Goal: Answer question/provide support

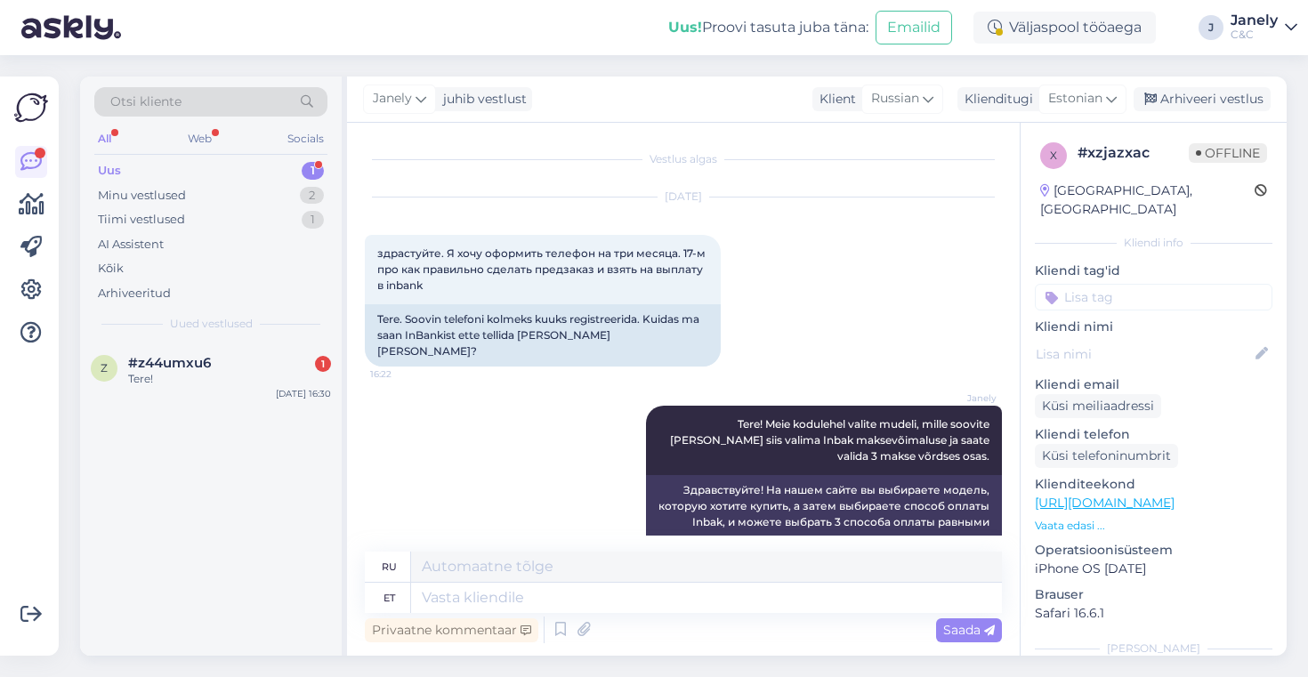
scroll to position [21, 0]
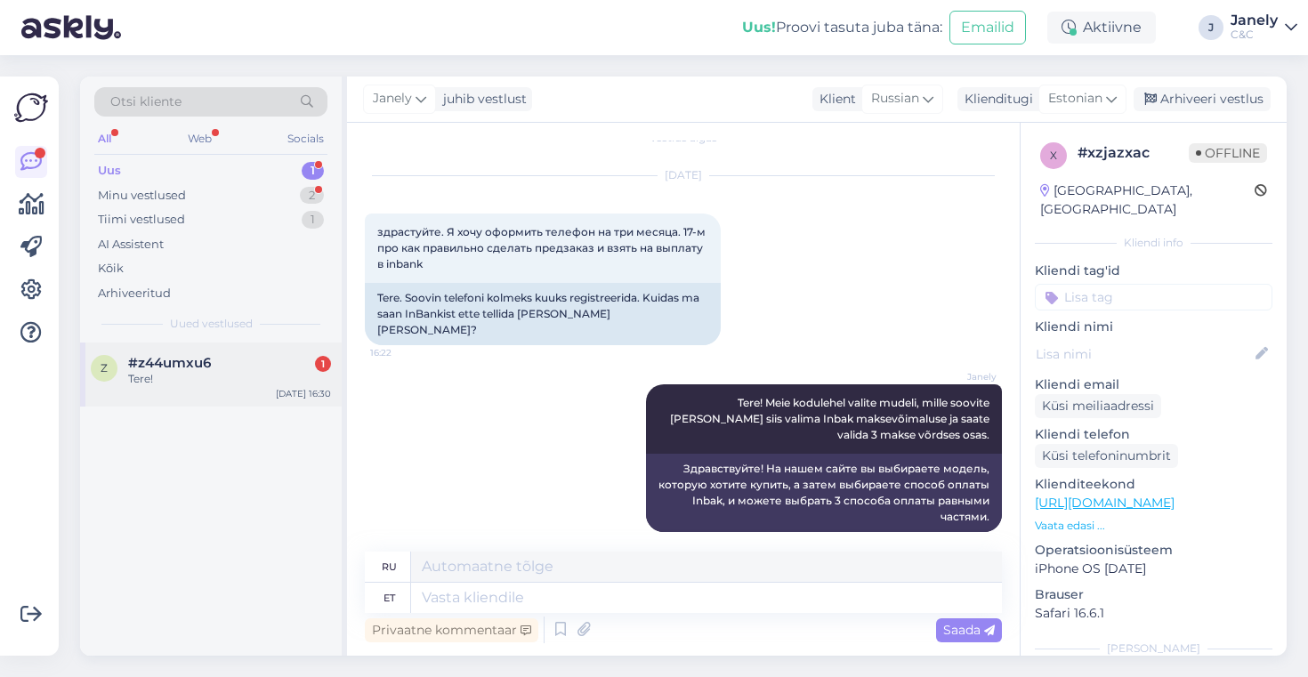
click at [303, 350] on div "z #z44umxu6 1 Tere! Oct 7 16:30" at bounding box center [211, 375] width 262 height 64
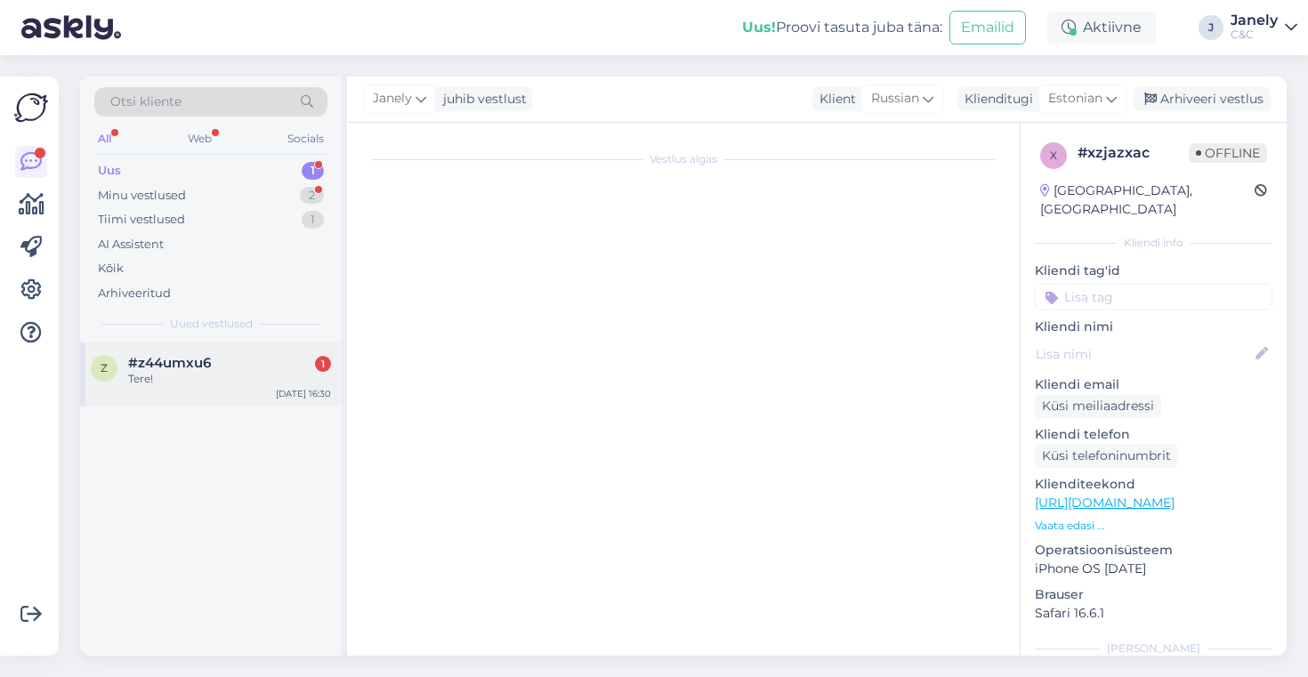
scroll to position [0, 0]
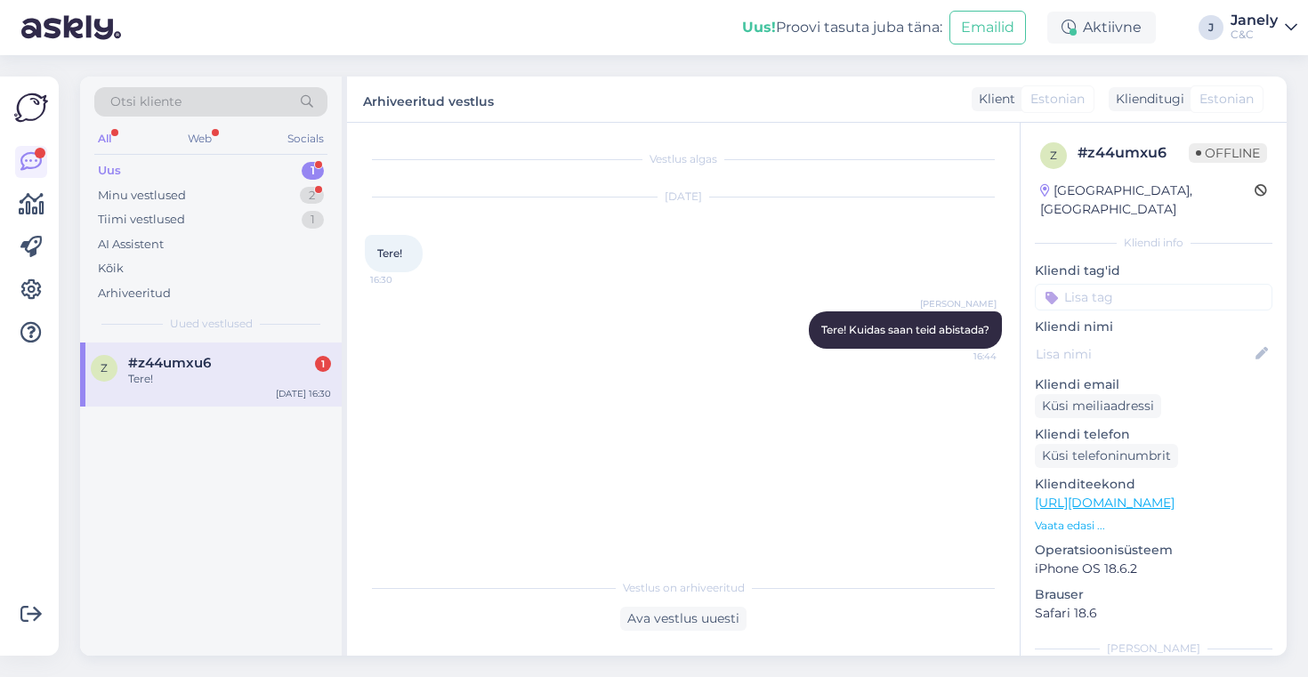
click at [247, 171] on div "Uus 1" at bounding box center [210, 170] width 233 height 25
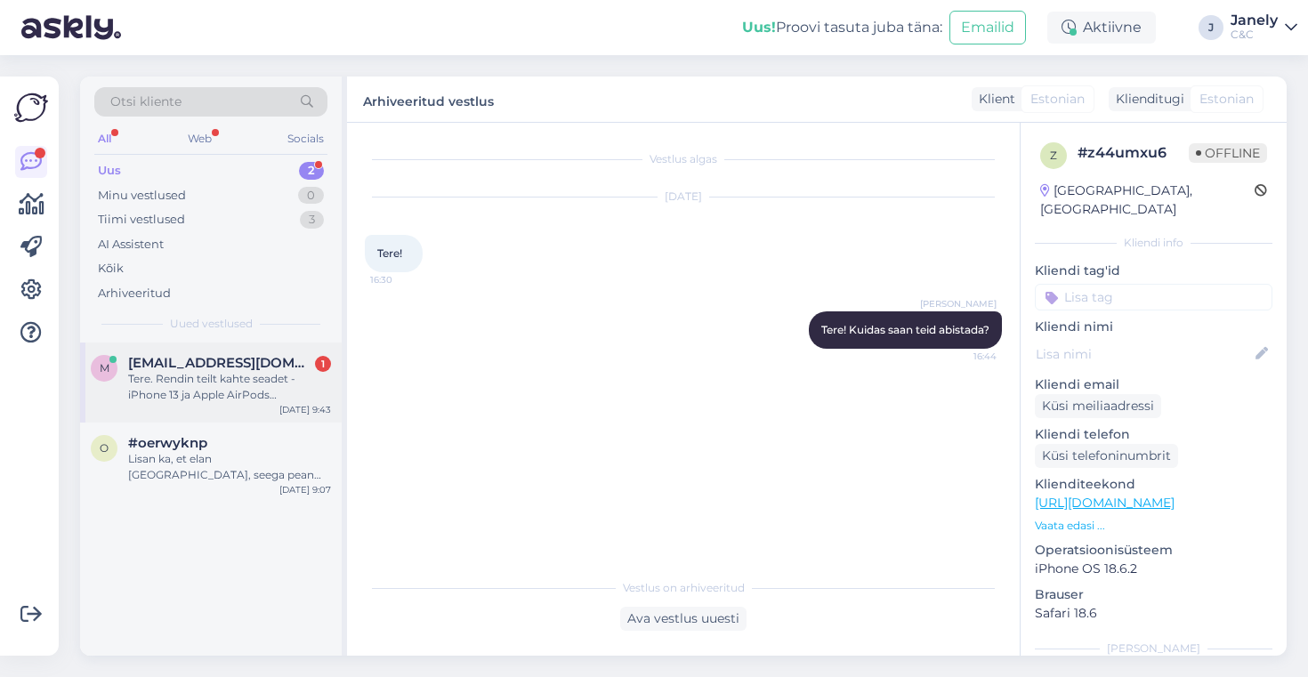
click at [264, 362] on span "maarjakristinahiie@online.ee" at bounding box center [220, 363] width 185 height 16
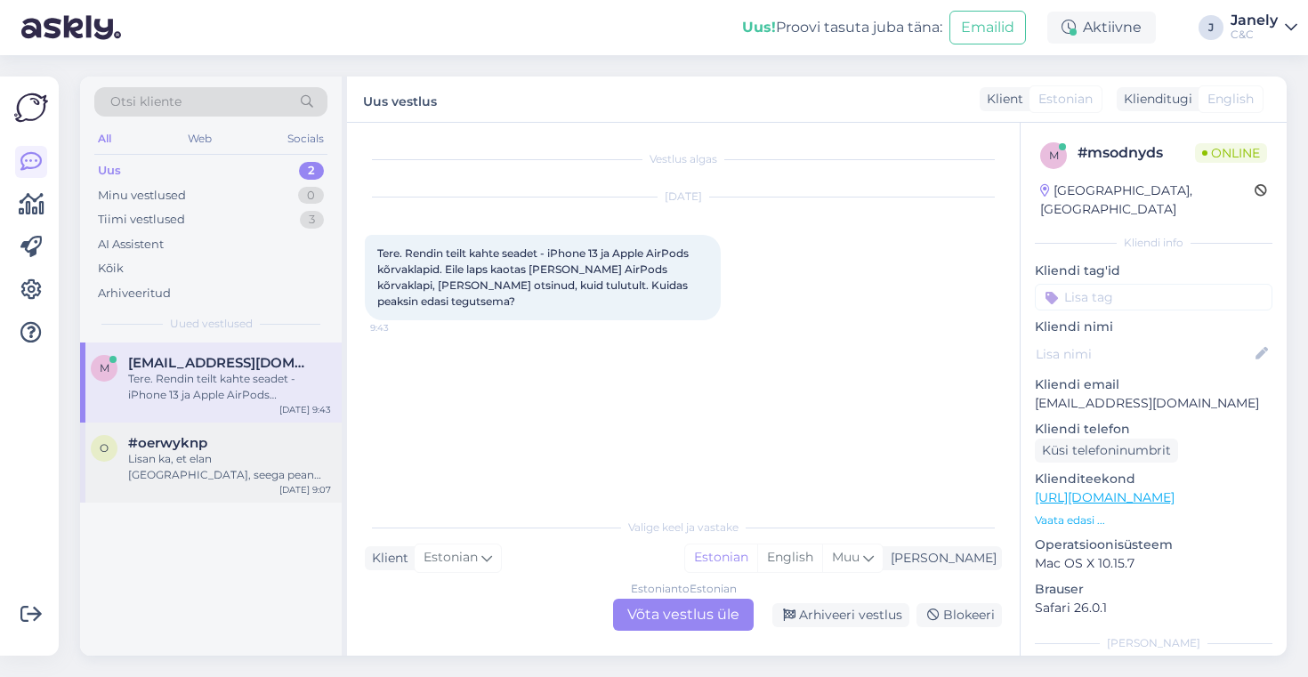
click at [269, 468] on div "Lisan ka, et elan Saaremaal, seega pean saatma telefoni postiga :)" at bounding box center [229, 467] width 203 height 32
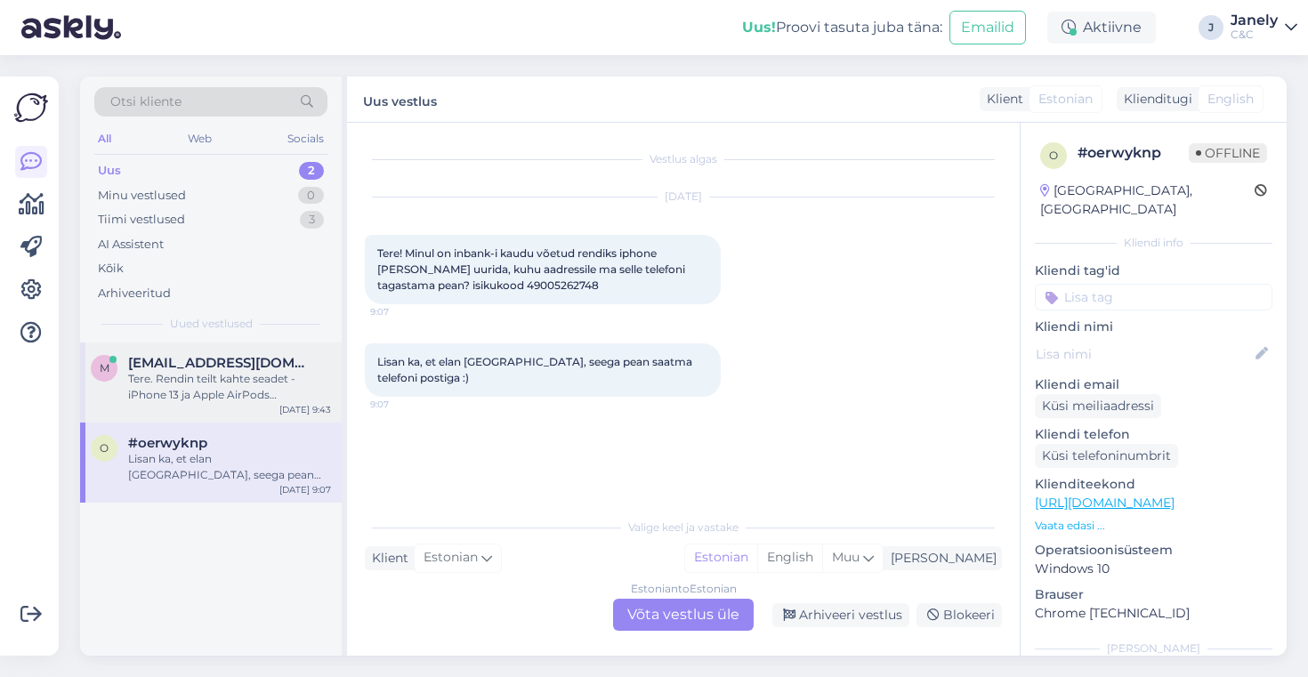
click at [269, 412] on div "m maarjakristinahiie@online.ee Tere. Rendin teilt kahte seadet - iPhone 13 ja A…" at bounding box center [211, 383] width 262 height 80
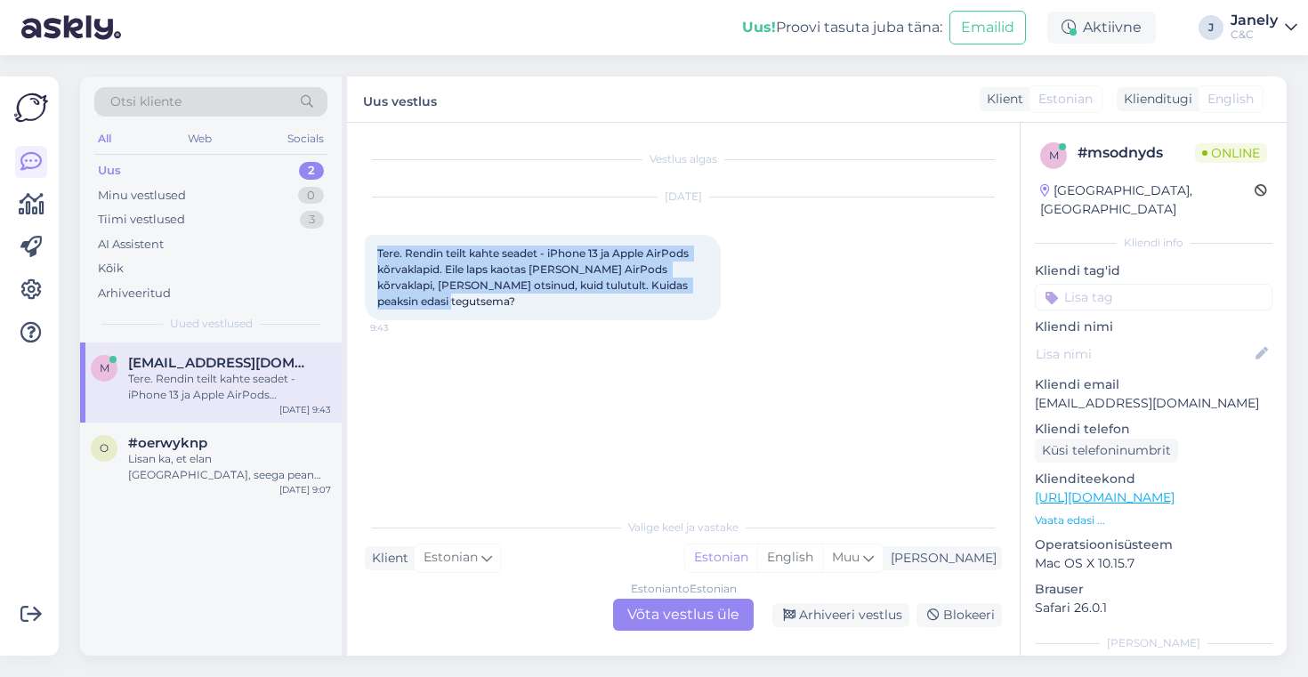
drag, startPoint x: 378, startPoint y: 250, endPoint x: 697, endPoint y: 324, distance: 327.1
click at [697, 324] on div "Vestlus algas Oct 8 2025 Tere. Rendin teilt kahte seadet - iPhone 13 ja Apple A…" at bounding box center [691, 317] width 653 height 352
copy span "Tere. Rendin teilt kahte seadet - iPhone 13 ja Apple AirPods kõrvaklapid. Eile …"
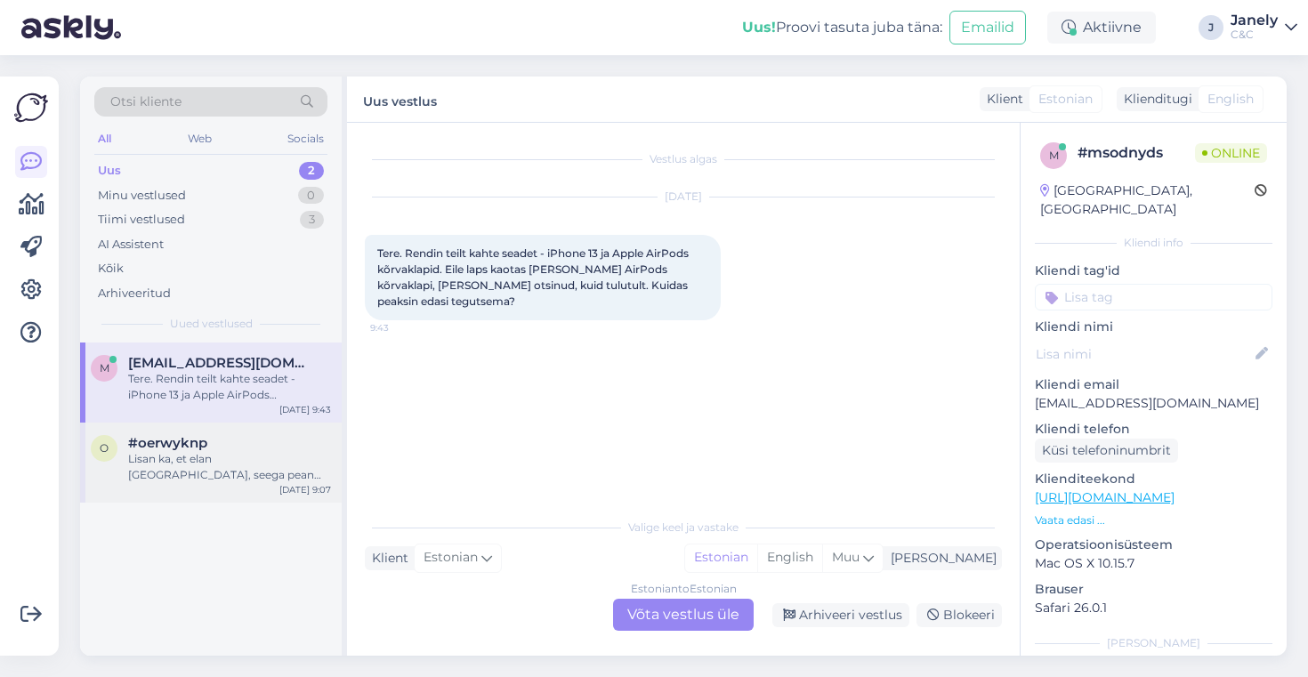
click at [122, 486] on div "o #oerwyknp Lisan ka, et elan Saaremaal, seega pean saatma telefoni postiga :) …" at bounding box center [211, 463] width 262 height 80
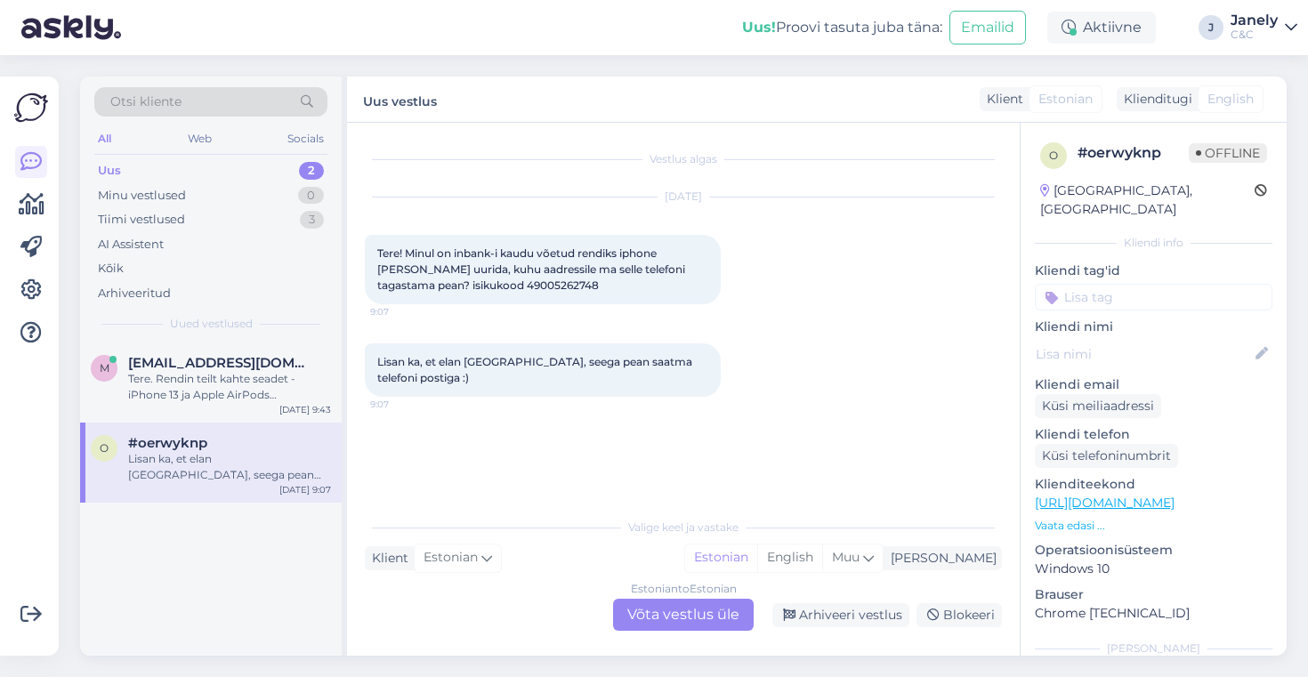
drag, startPoint x: 472, startPoint y: 285, endPoint x: 552, endPoint y: 288, distance: 80.2
click at [559, 288] on div "Tere! Minul on inbank-i kaudu võetud rendiks iphone ja soovin uurida, kuhu aadr…" at bounding box center [543, 269] width 356 height 69
click at [530, 288] on span "Tere! Minul on inbank-i kaudu võetud rendiks iphone ja soovin uurida, kuhu aadr…" at bounding box center [532, 269] width 311 height 45
copy div "49005262748 9:07"
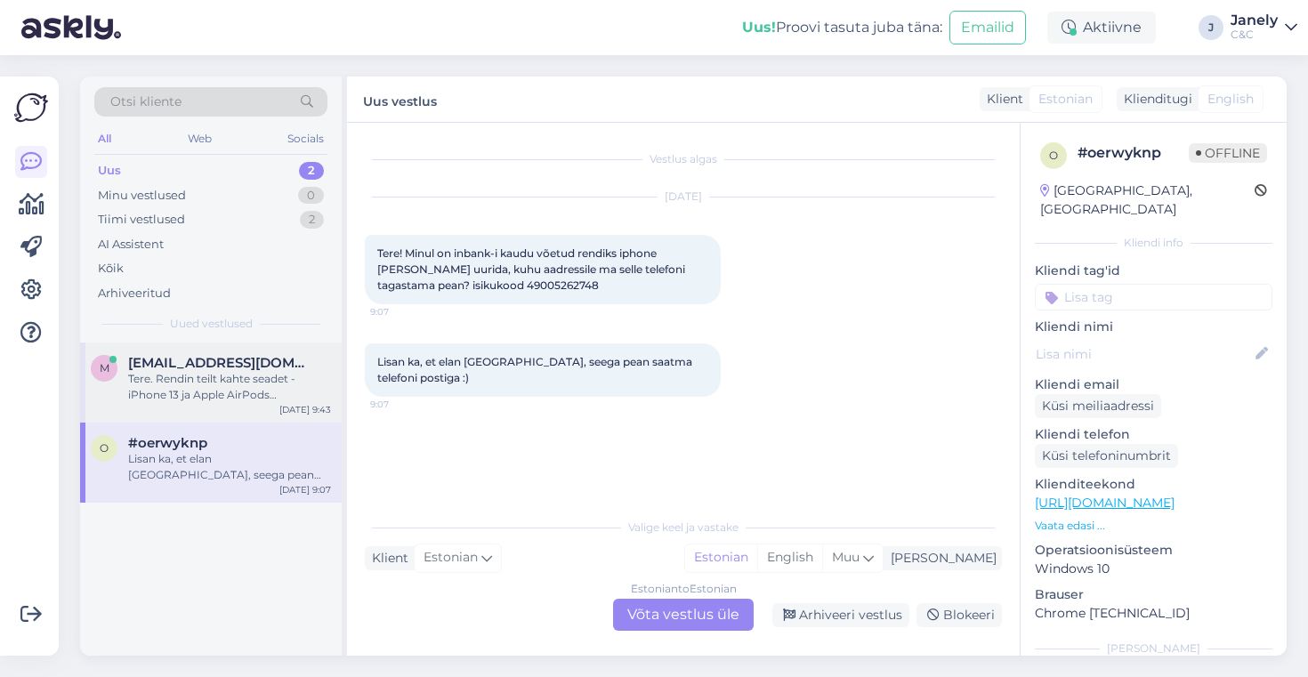
click at [258, 391] on div "Tere. Rendin teilt kahte seadet - iPhone 13 ja Apple AirPods kõrvaklapid. Eile …" at bounding box center [229, 387] width 203 height 32
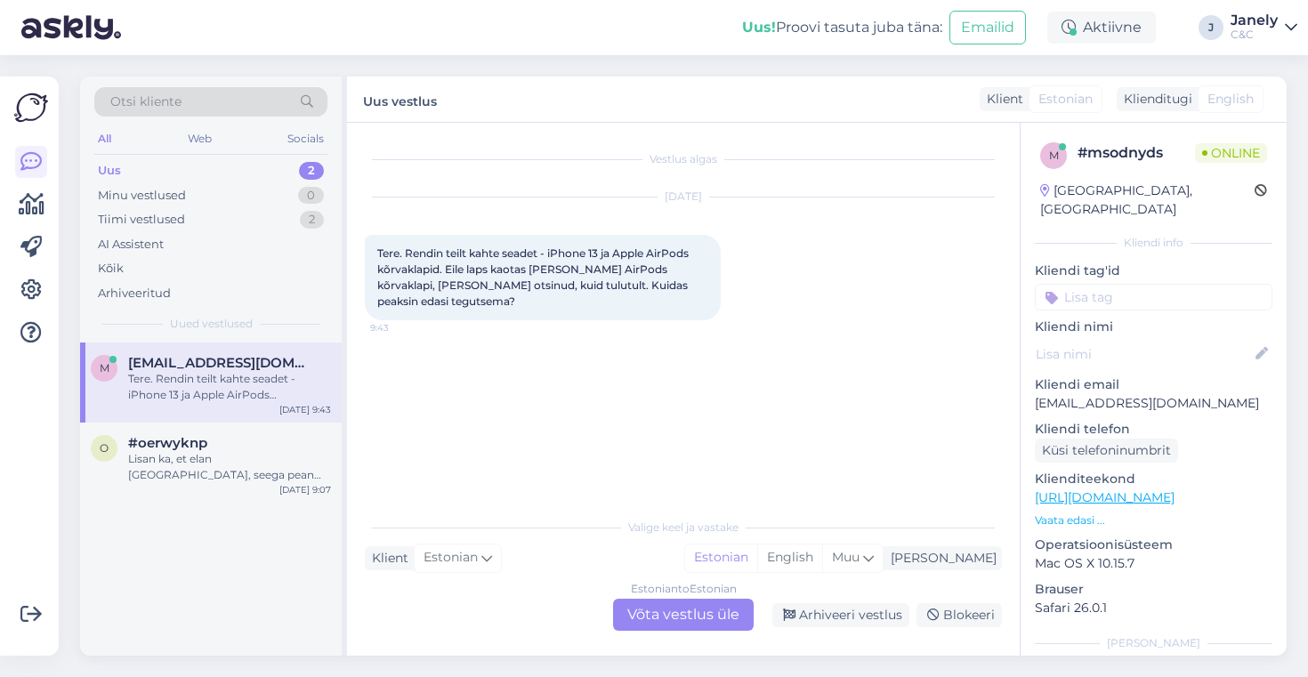
click at [672, 602] on div "Estonian to Estonian Võta vestlus üle" at bounding box center [683, 615] width 141 height 32
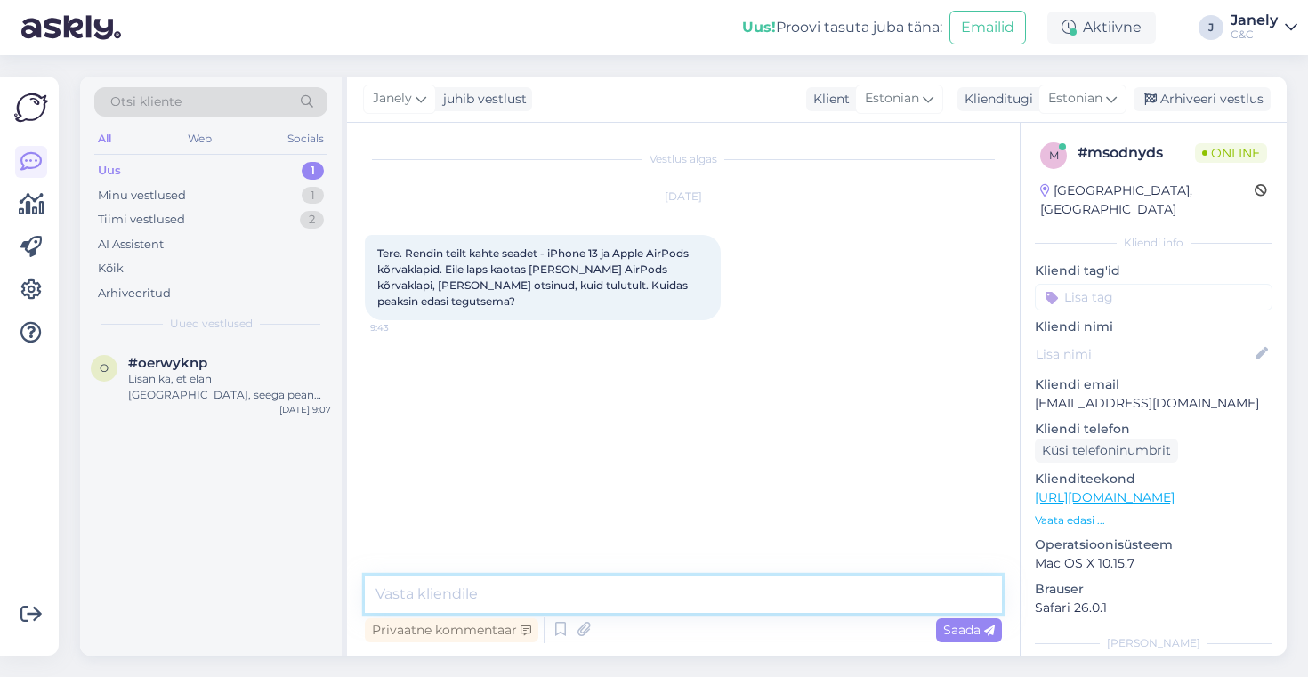
click at [631, 601] on textarea at bounding box center [683, 594] width 637 height 37
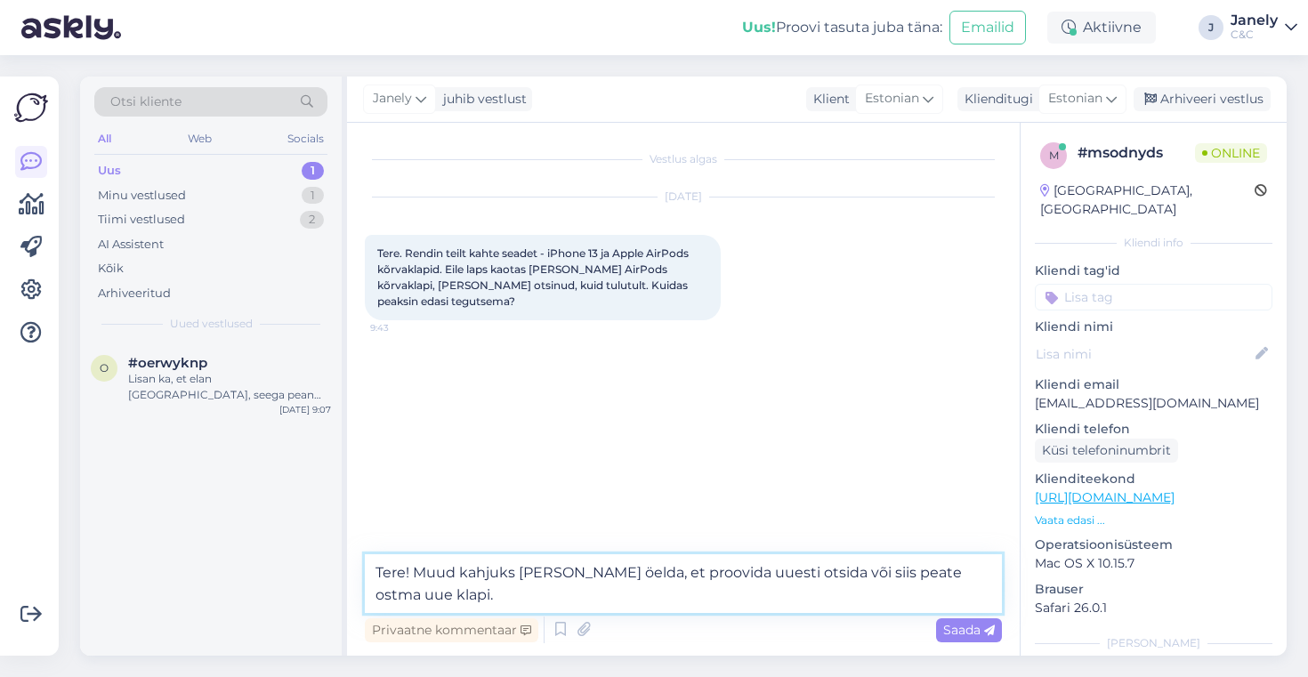
click at [800, 573] on textarea "Tere! Muud kahjuks ei saagi öelda, et proovida uuesti otsida või siis peate ost…" at bounding box center [683, 583] width 637 height 59
click at [865, 603] on textarea "Tere! Muud kahjuks ei saagi öelda, et proovida uuesti otsida vahetamiseajaks/uu…" at bounding box center [683, 583] width 637 height 59
type textarea "Tere! Muud kahjuks ei saagi öelda, et proovida uuesti otsida vahetamiseajaks/uu…"
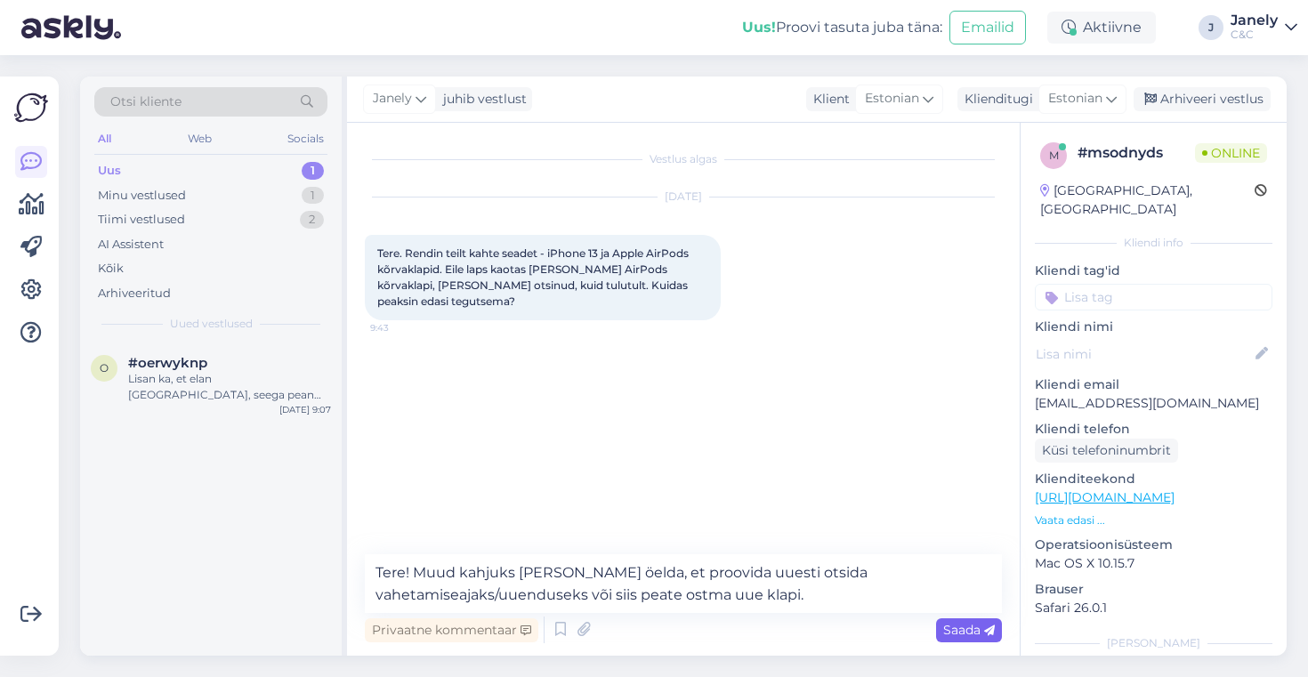
click at [954, 623] on span "Saada" at bounding box center [969, 630] width 52 height 16
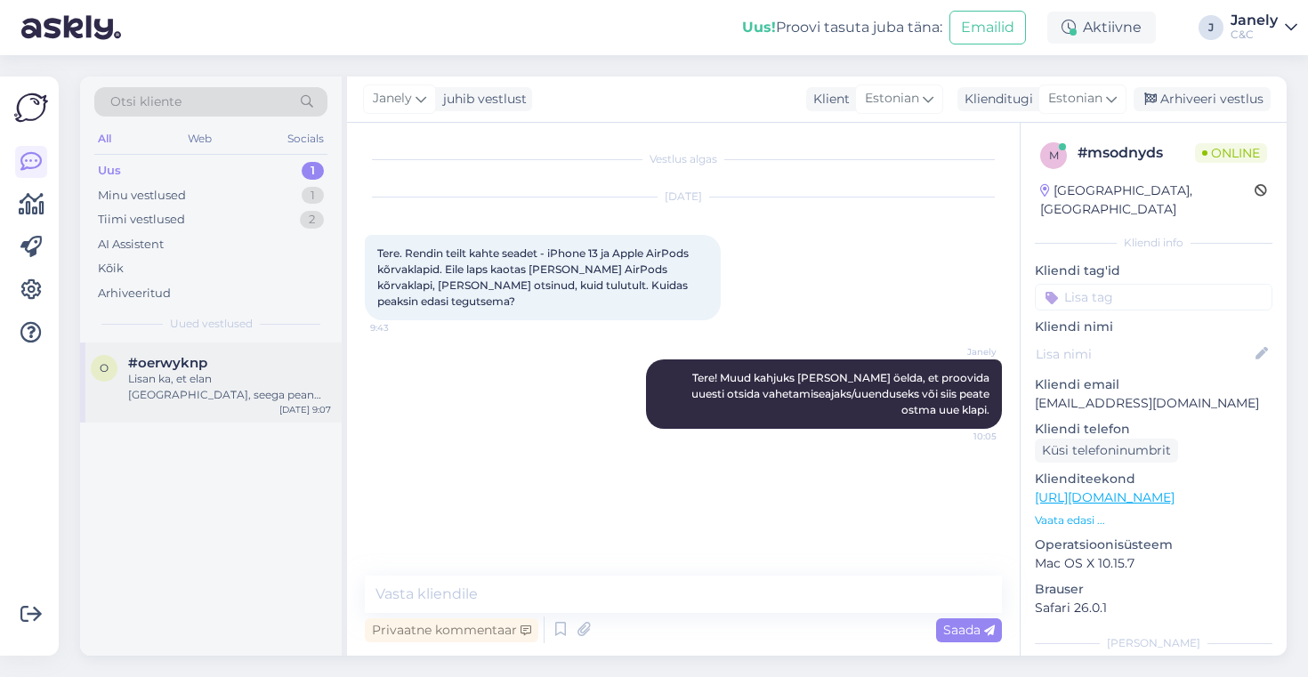
click at [237, 358] on div "#oerwyknp" at bounding box center [229, 363] width 203 height 16
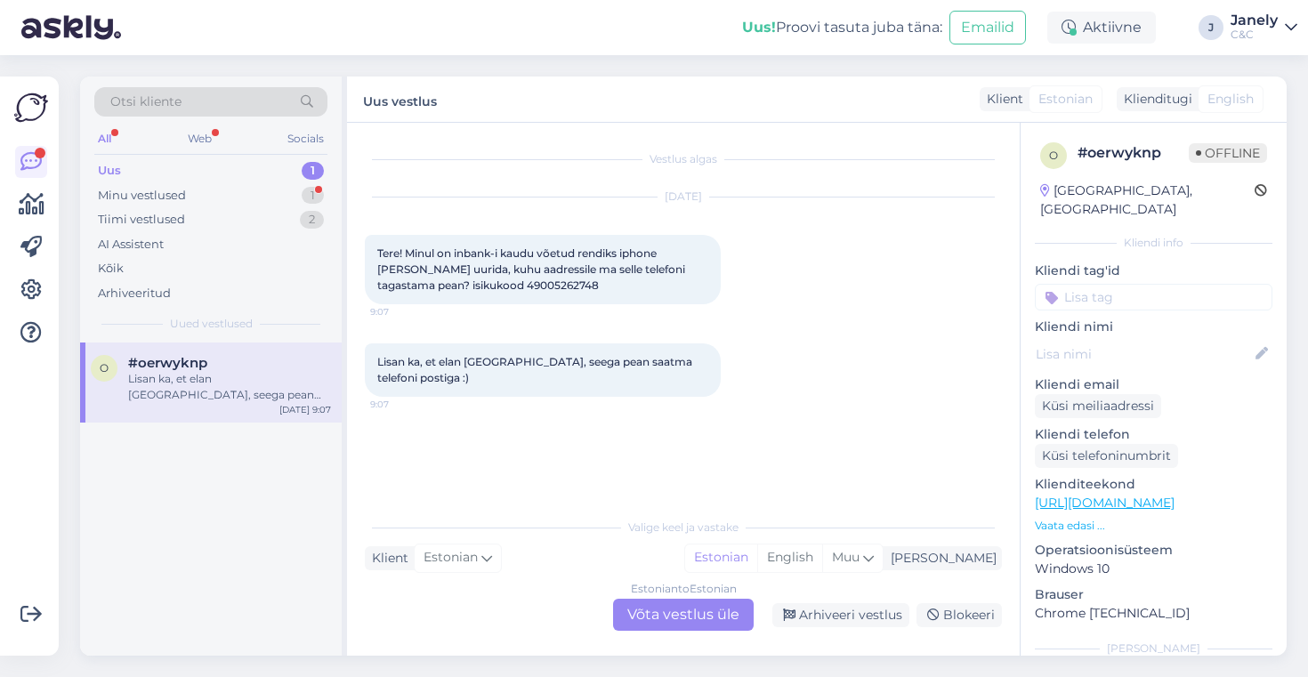
click at [216, 179] on div "Uus 1" at bounding box center [210, 170] width 233 height 25
click at [220, 198] on div "Minu vestlused 1" at bounding box center [210, 195] width 233 height 25
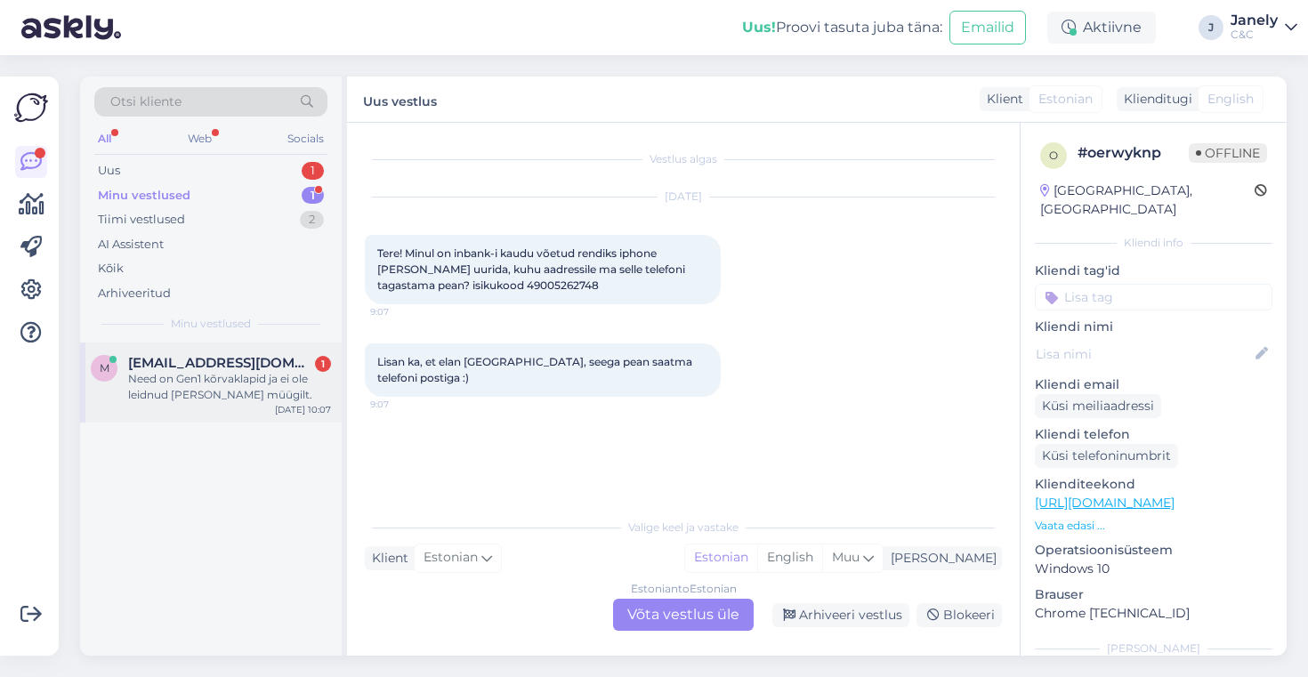
click at [247, 405] on div "m maarjakristinahiie@online.ee 1 Need on Gen1 kõrvaklapid ja ei ole leidnud nei…" at bounding box center [211, 383] width 262 height 80
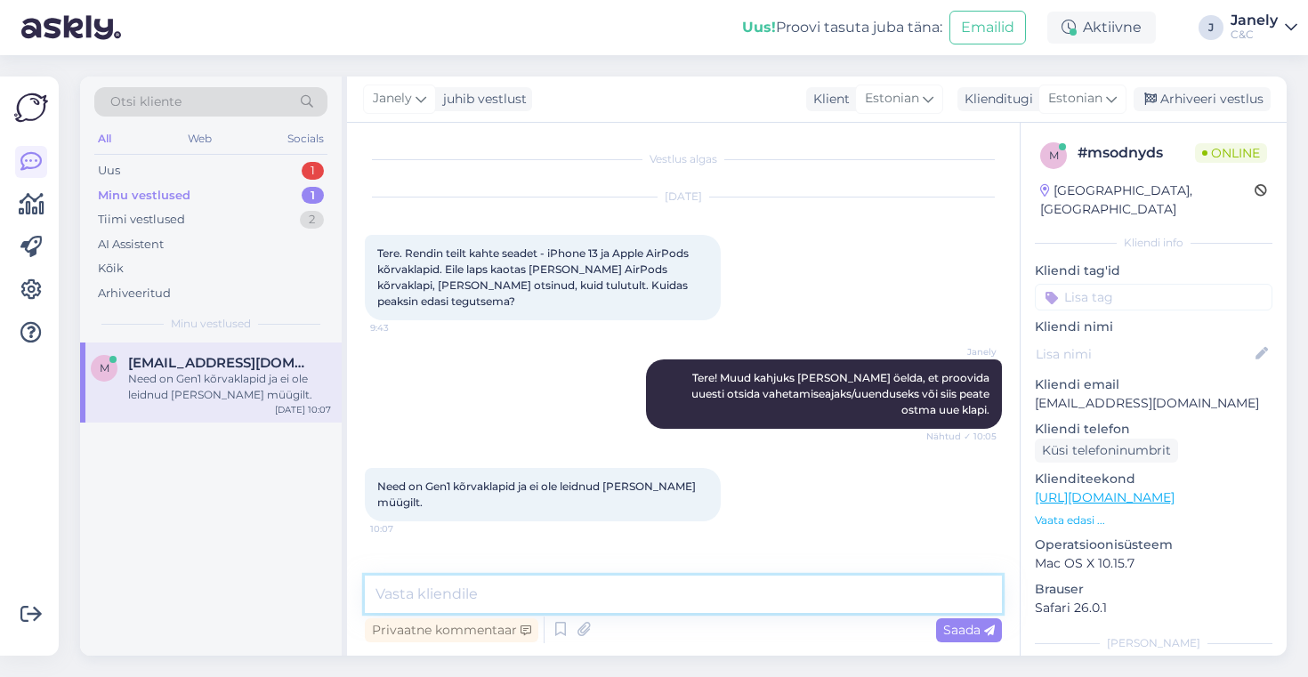
click at [453, 601] on textarea at bounding box center [683, 594] width 637 height 37
type textarea "Milline kõrvaklapp teil kadus?"
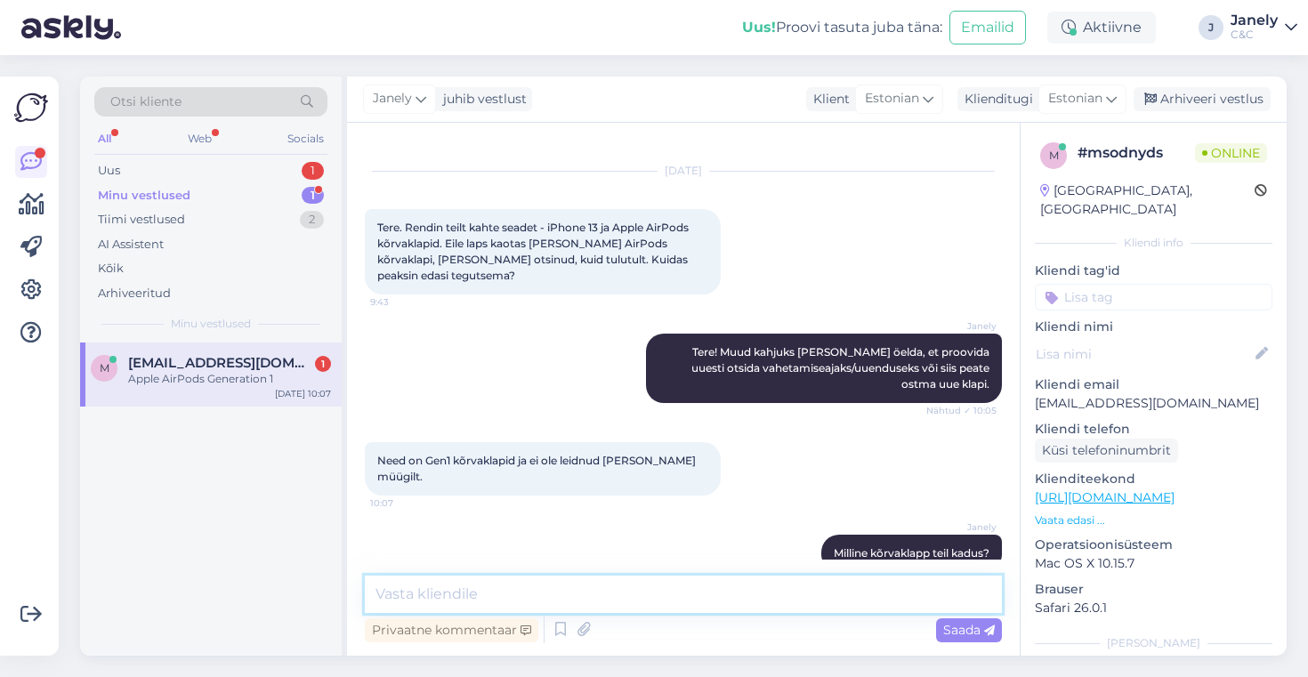
scroll to position [102, 0]
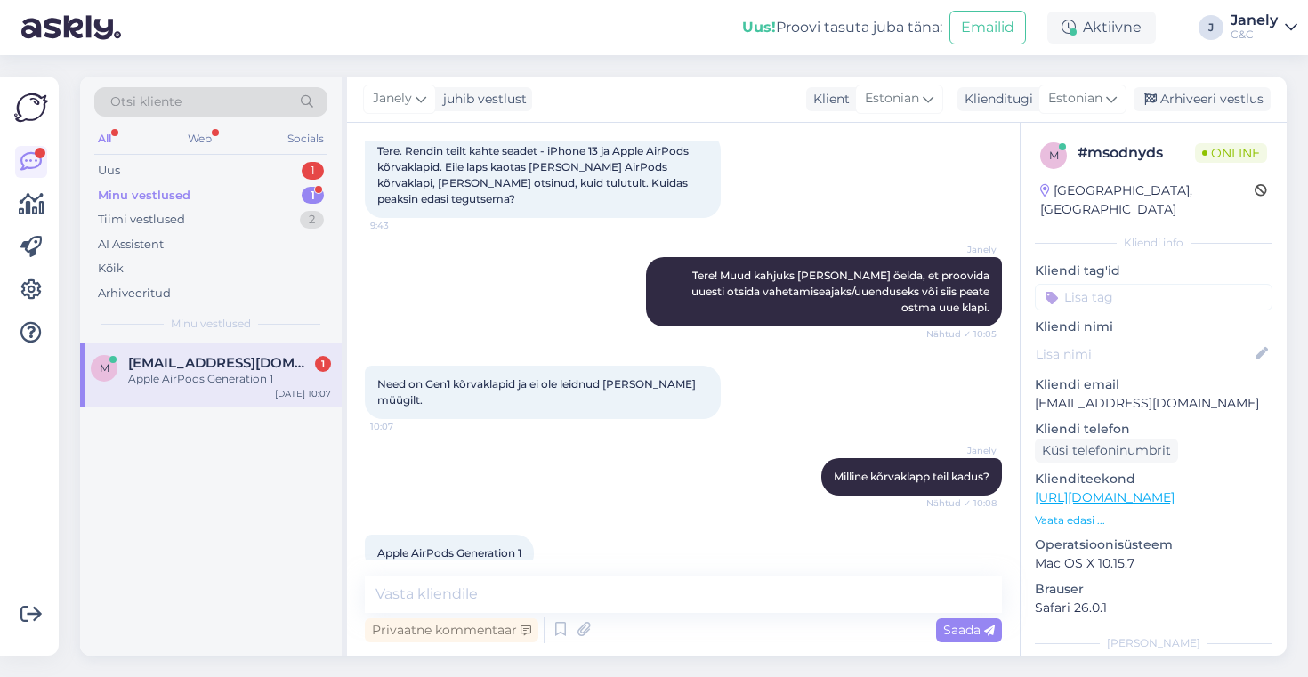
click at [293, 586] on div "m maarjakristinahiie@online.ee 1 Apple AirPods Generation 1 Oct 8 10:07" at bounding box center [211, 499] width 262 height 313
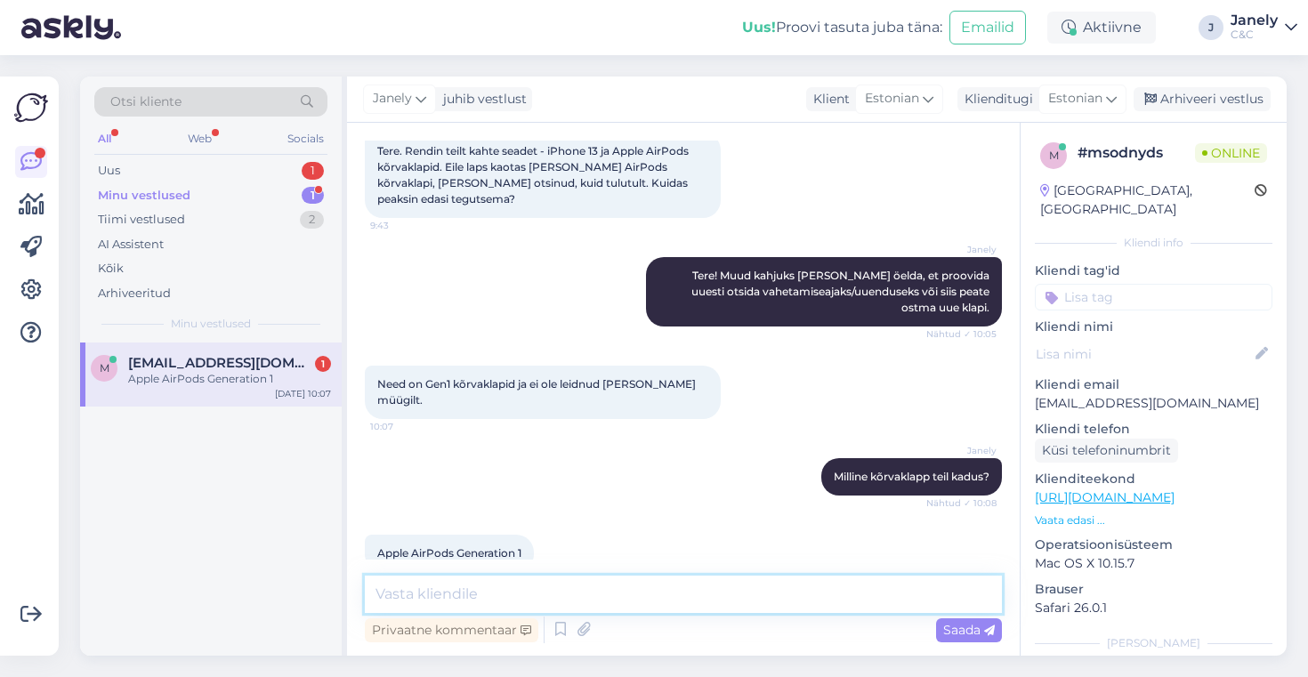
click at [459, 587] on textarea at bounding box center [683, 594] width 637 height 37
type textarea "Millise kõrvaklappi? Kas parem või vasak?"
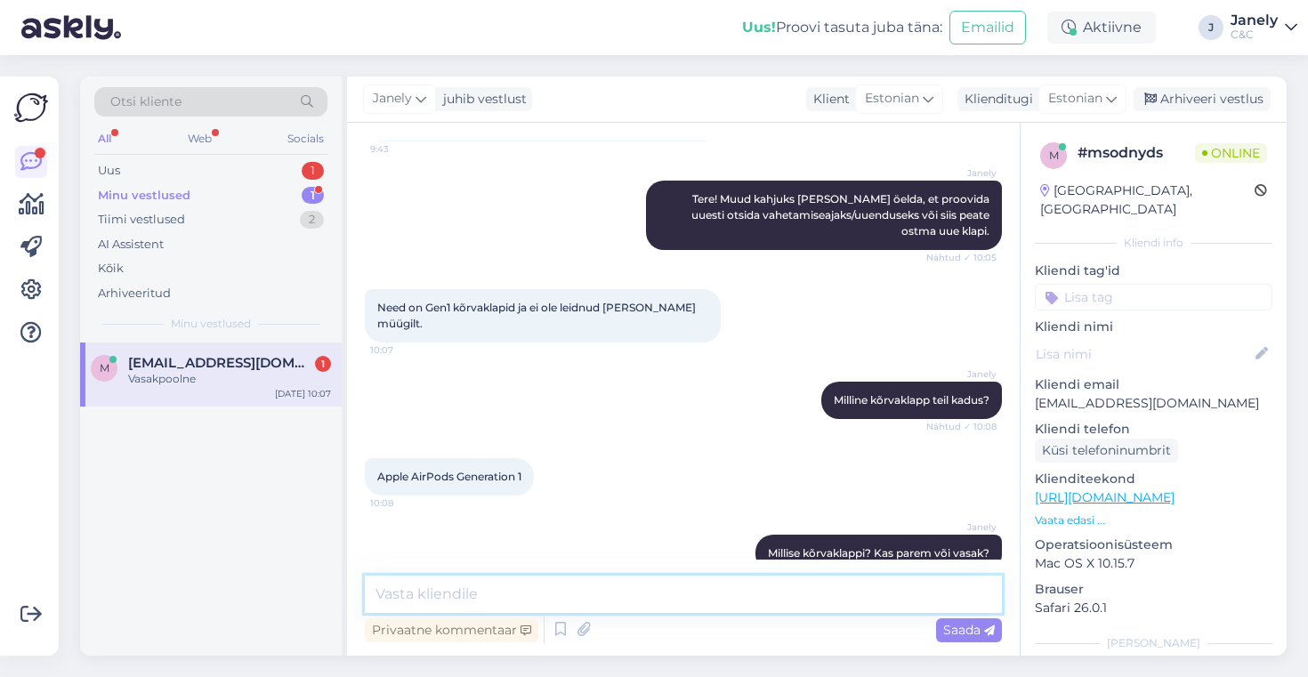
scroll to position [255, 0]
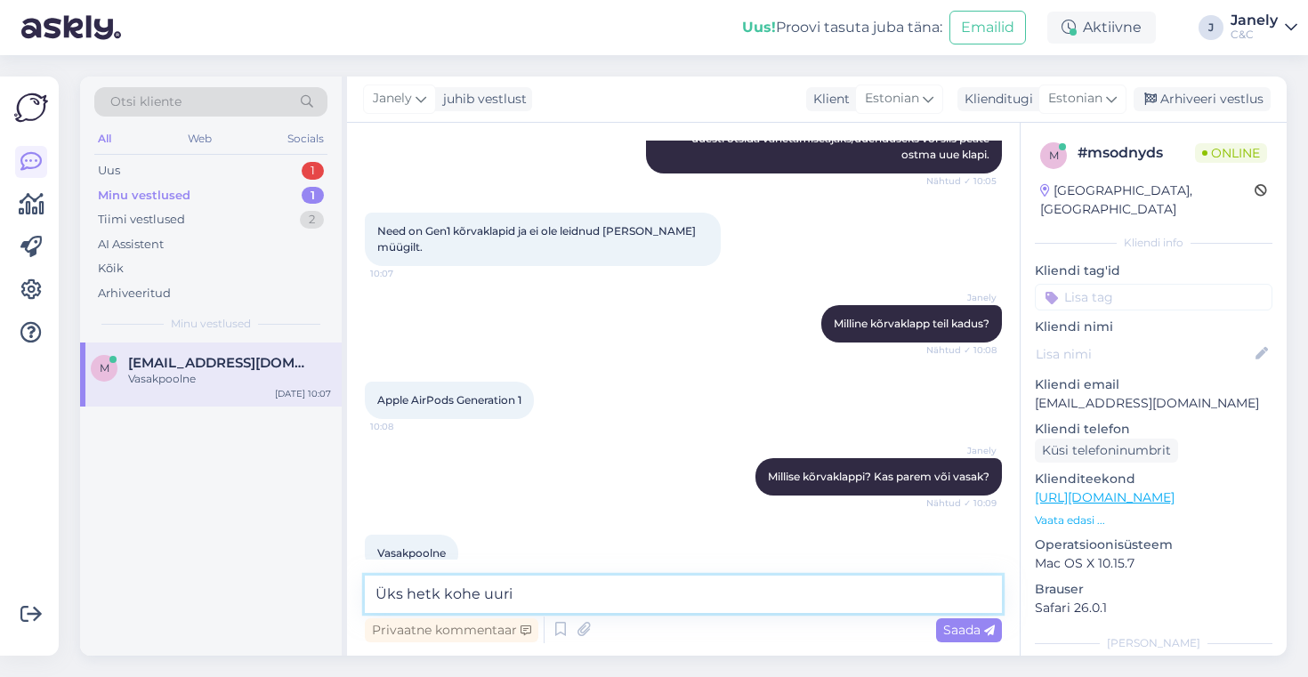
type textarea "Üks hetk kohe uurin"
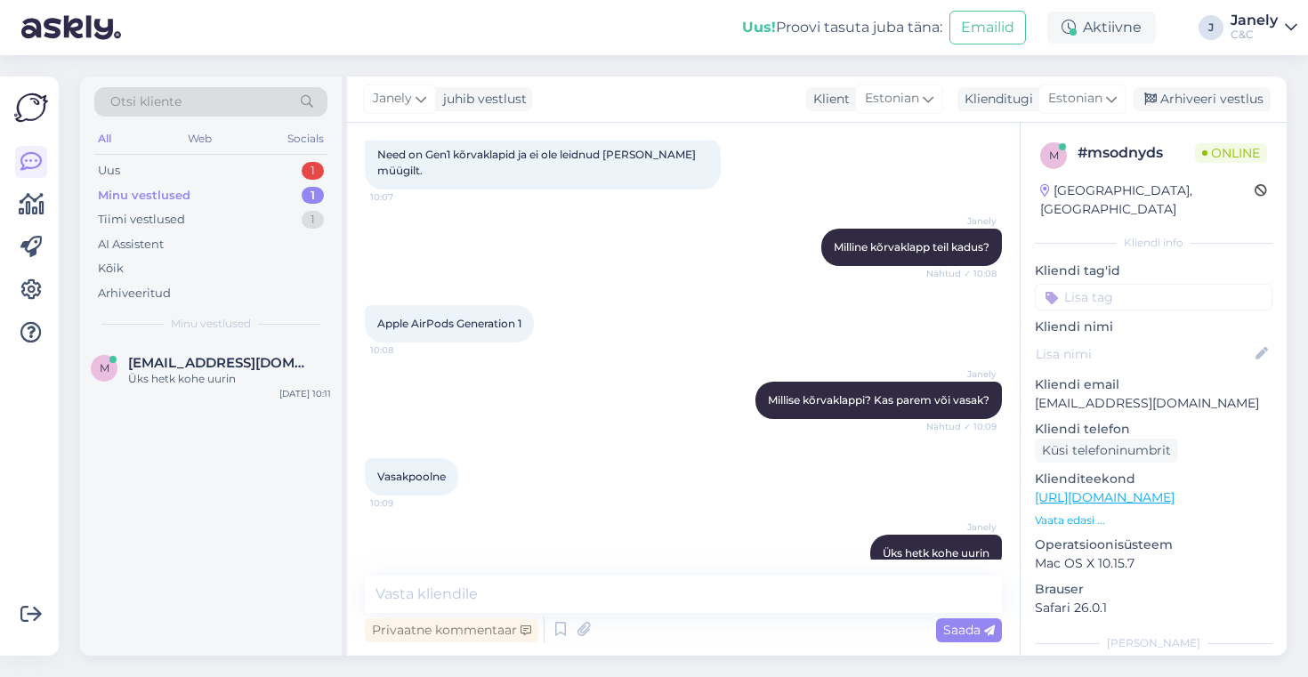
click at [230, 189] on div "Minu vestlused 1" at bounding box center [210, 195] width 233 height 25
click at [234, 224] on div "Tiimi vestlused 1" at bounding box center [210, 219] width 233 height 25
click at [266, 368] on span "kudres.laats@gmail.com" at bounding box center [220, 363] width 185 height 16
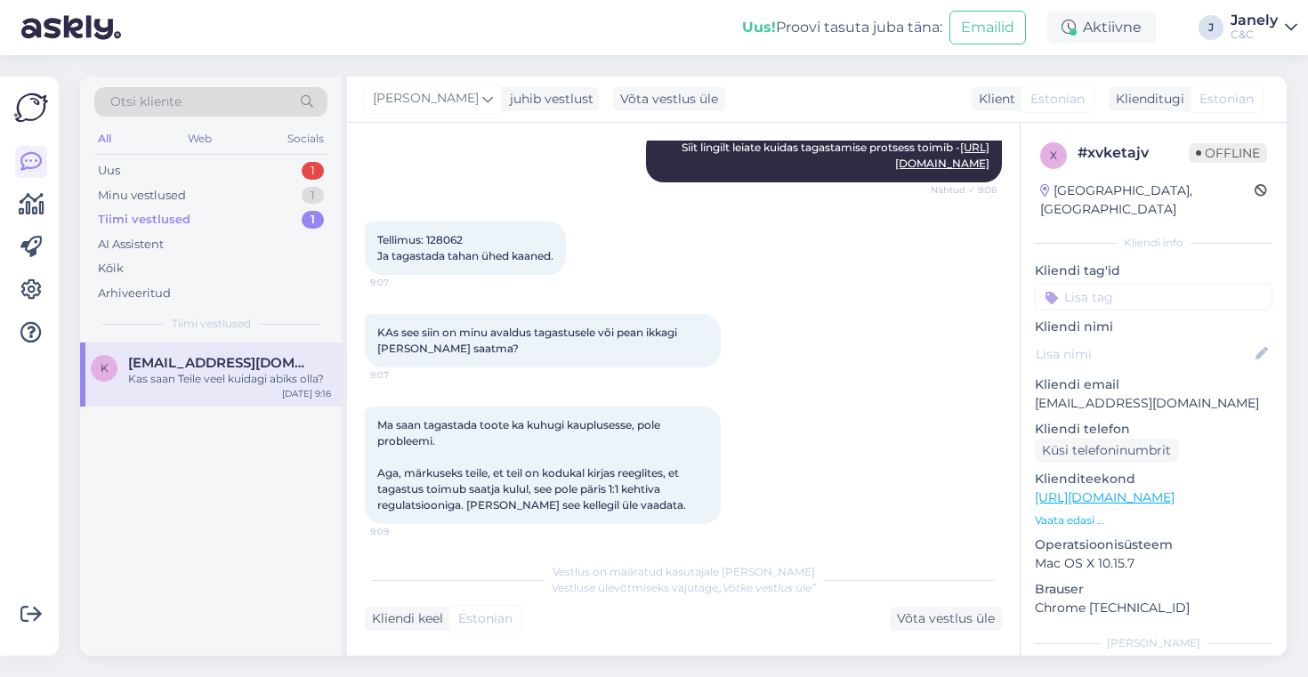
scroll to position [239, 0]
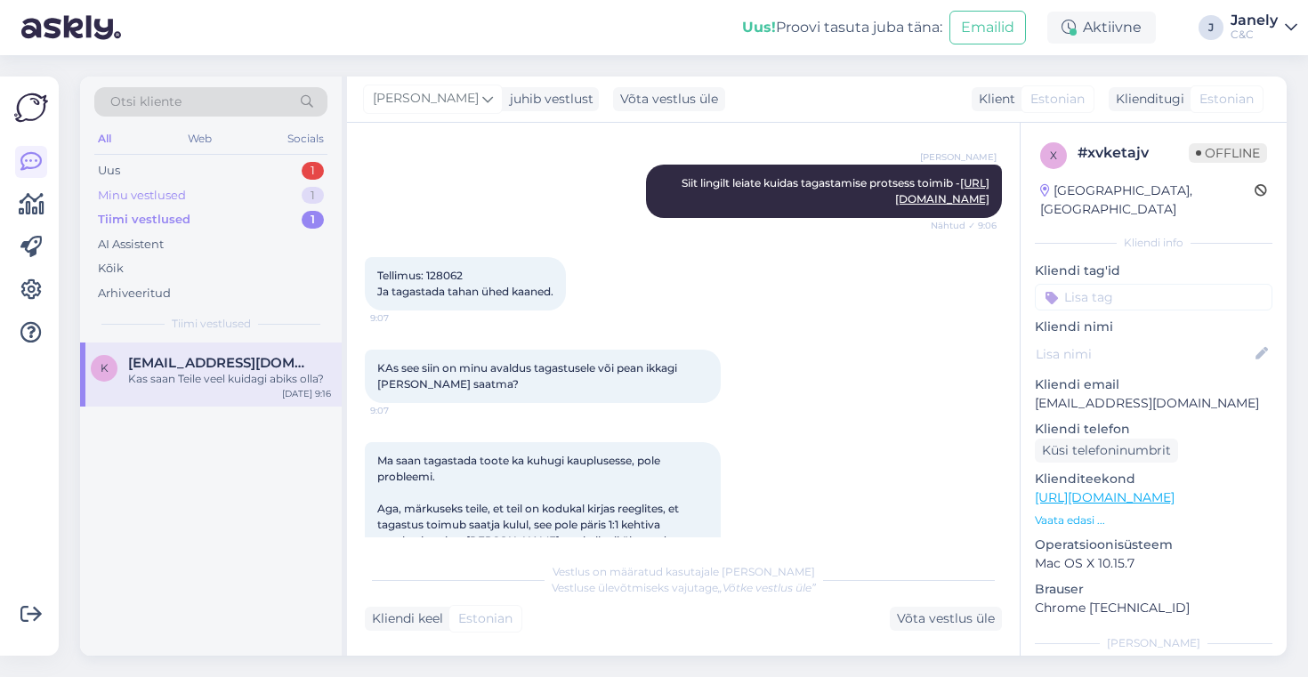
click at [274, 206] on div "Minu vestlused 1" at bounding box center [210, 195] width 233 height 25
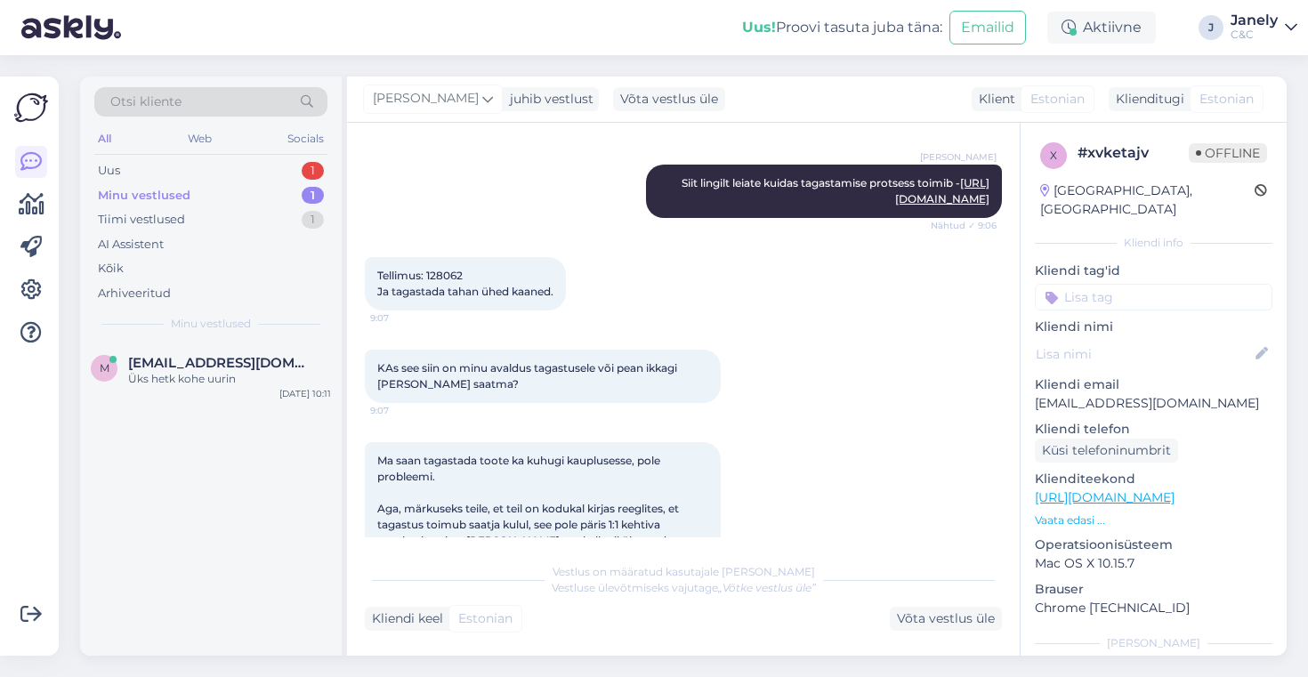
click at [270, 188] on div "Minu vestlused 1" at bounding box center [210, 195] width 233 height 25
click at [266, 162] on div "Uus 1" at bounding box center [210, 170] width 233 height 25
click at [309, 390] on div "Lisan ka, et elan Saaremaal, seega pean saatma telefoni postiga :)" at bounding box center [229, 387] width 203 height 32
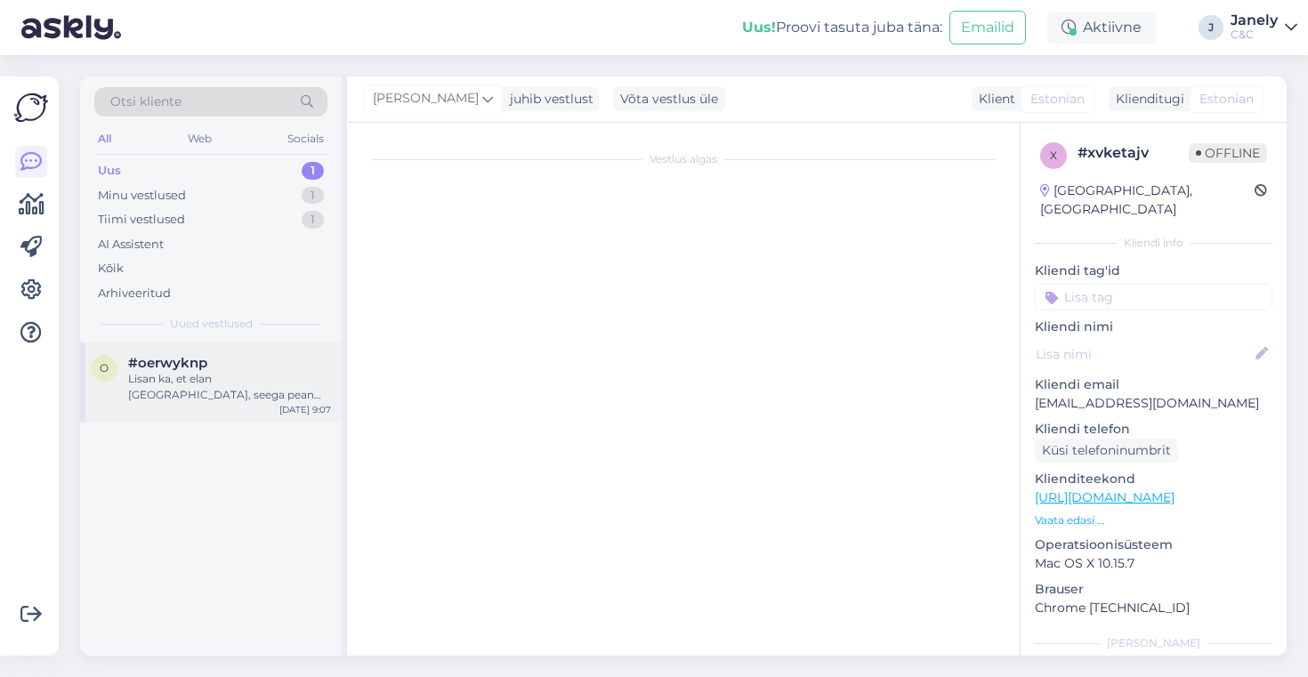
scroll to position [0, 0]
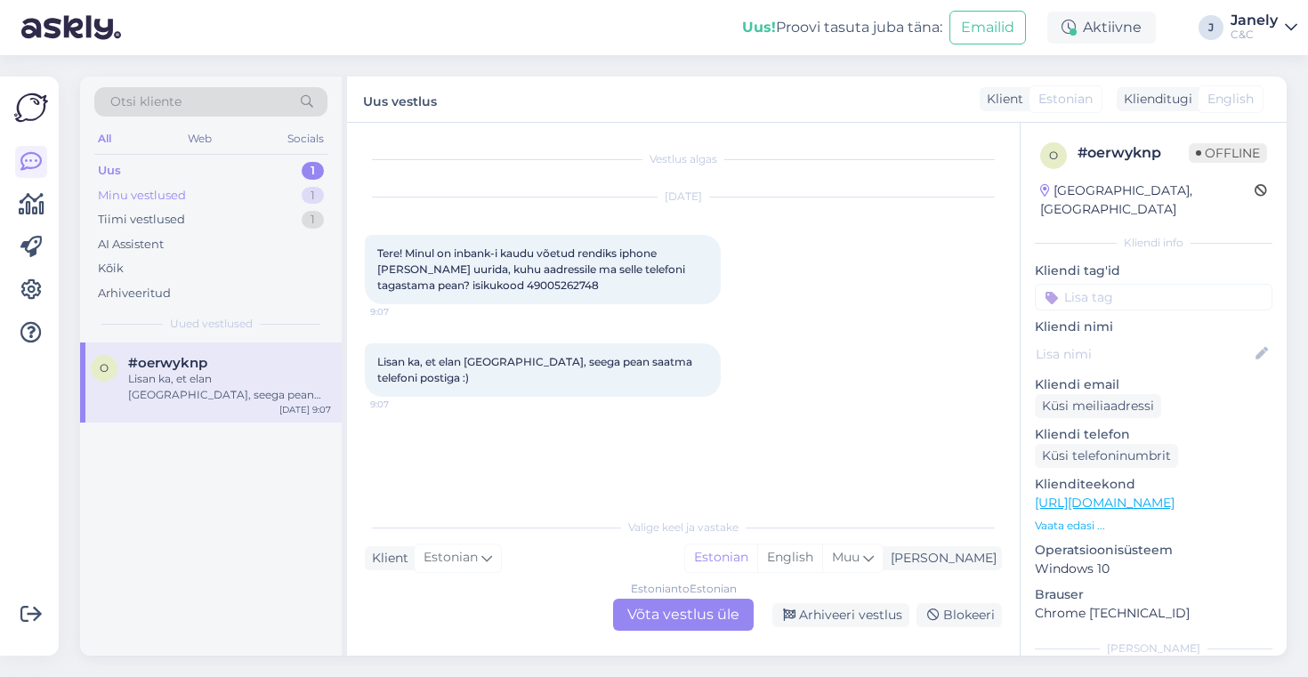
click at [206, 192] on div "Minu vestlused 1" at bounding box center [210, 195] width 233 height 25
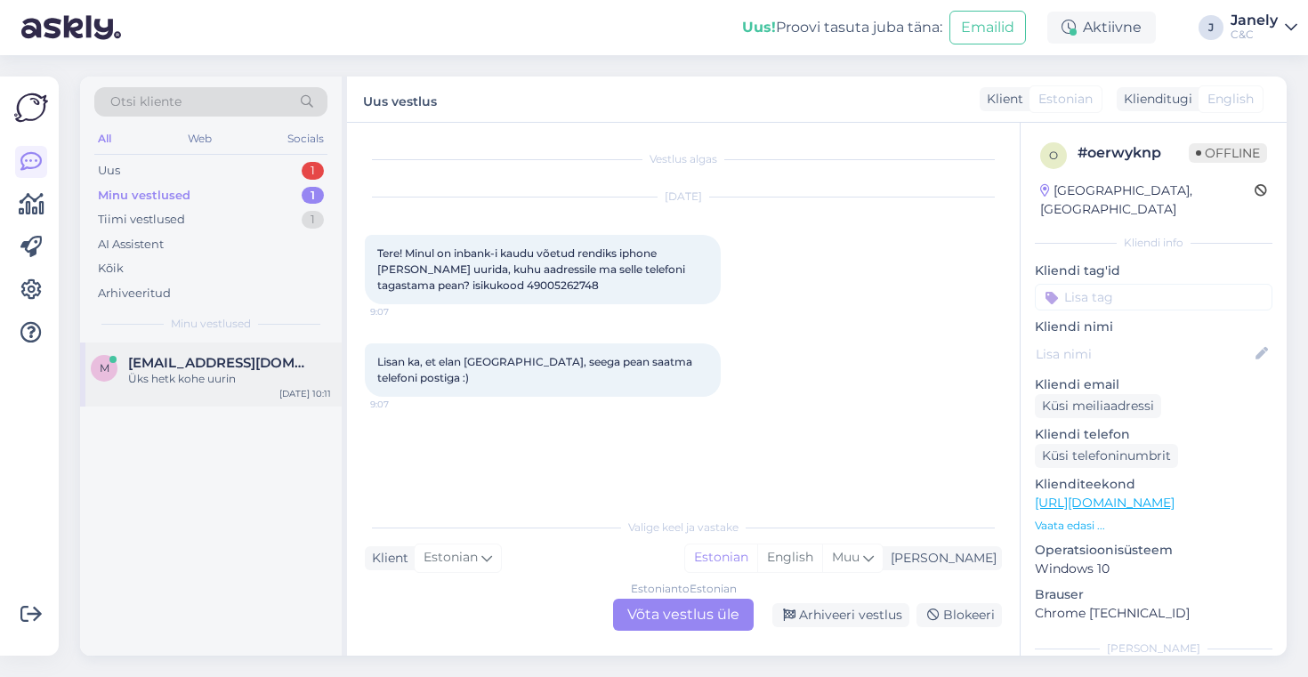
click at [253, 371] on div "Üks hetk kohe uurin" at bounding box center [229, 379] width 203 height 16
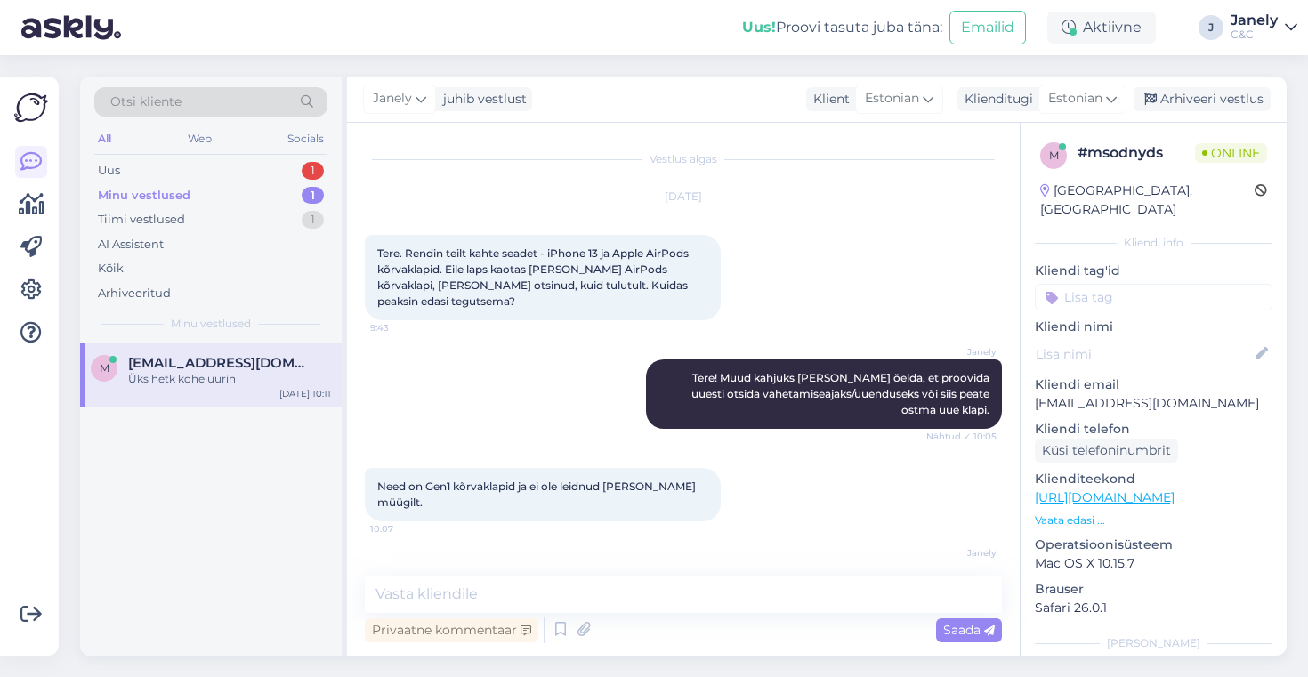
scroll to position [332, 0]
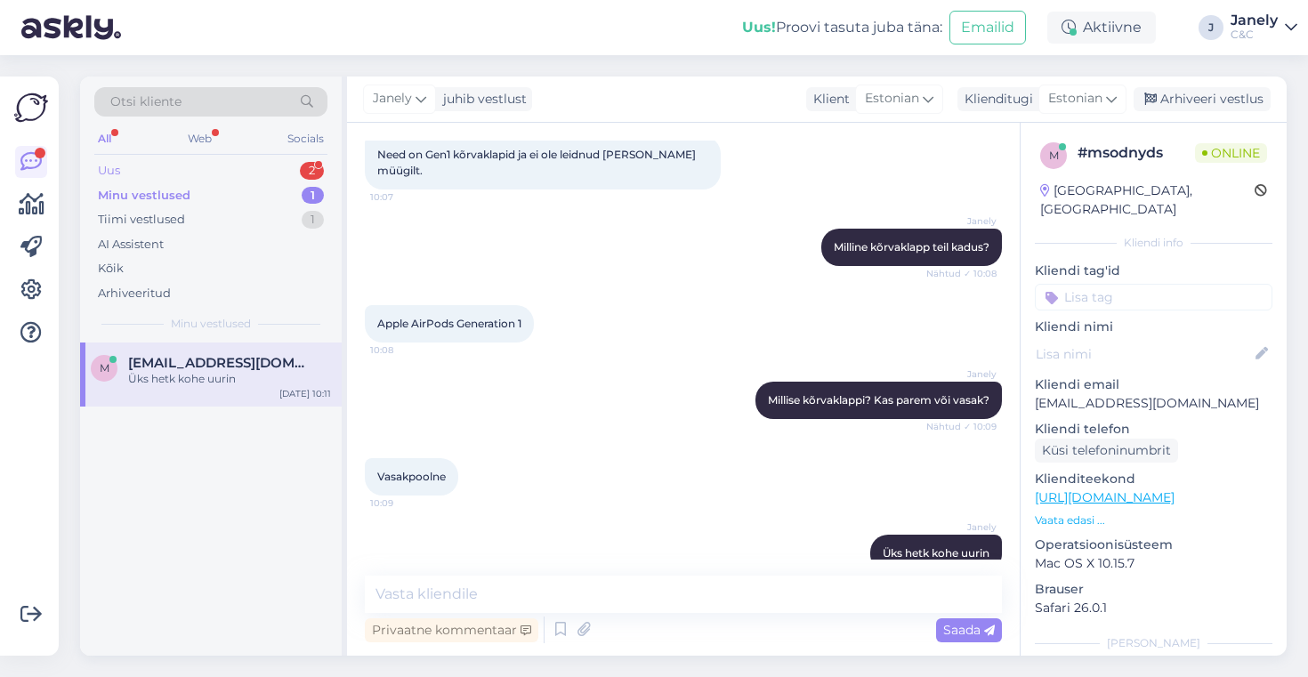
click at [236, 162] on div "Uus 2" at bounding box center [210, 170] width 233 height 25
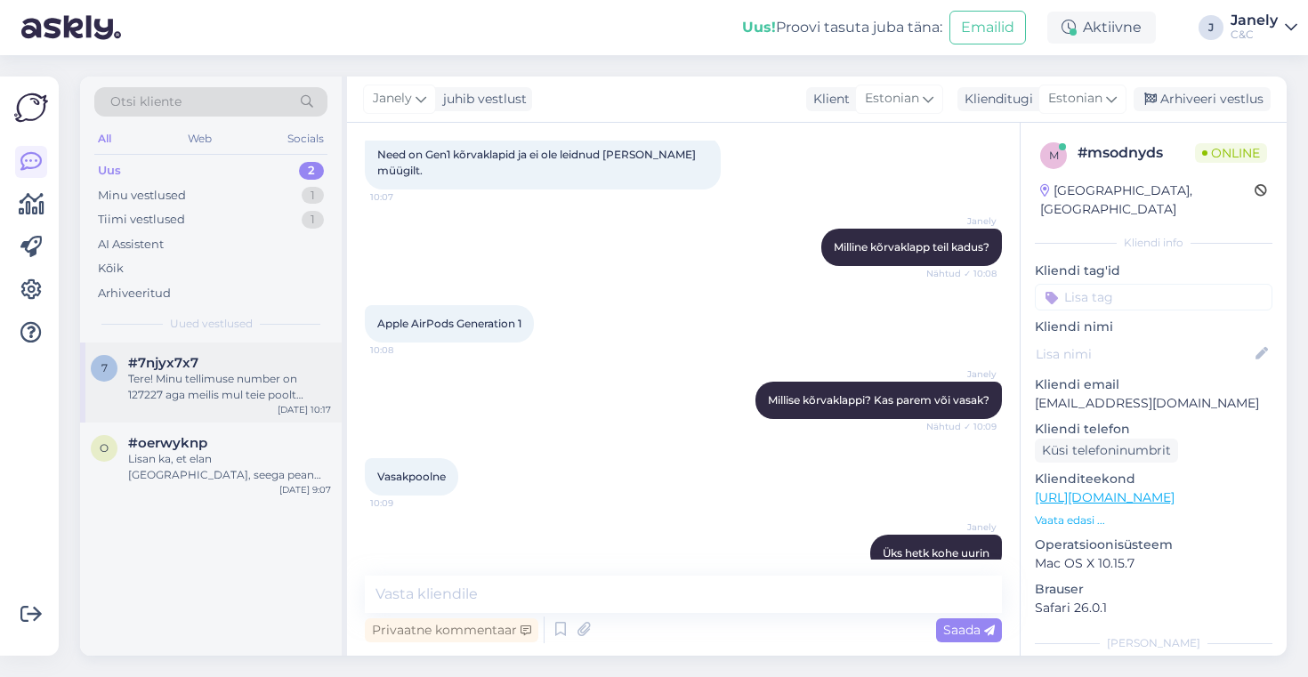
click at [285, 401] on div "Tere! Minu tellimuse number on 127227 aga meilis mul teie poolt mingit kinnitus…" at bounding box center [229, 387] width 203 height 32
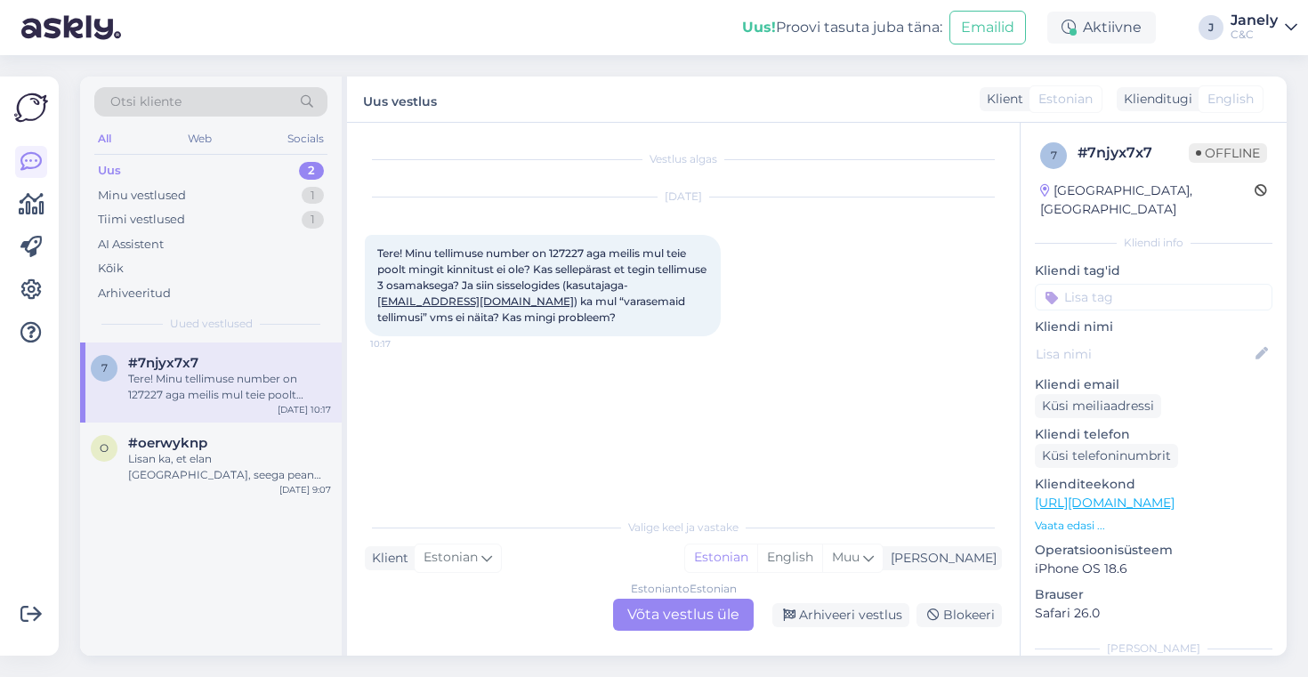
click at [568, 254] on span "Tere! Minu tellimuse number on 127227 aga meilis mul teie poolt mingit kinnitus…" at bounding box center [543, 285] width 332 height 77
copy span "127227"
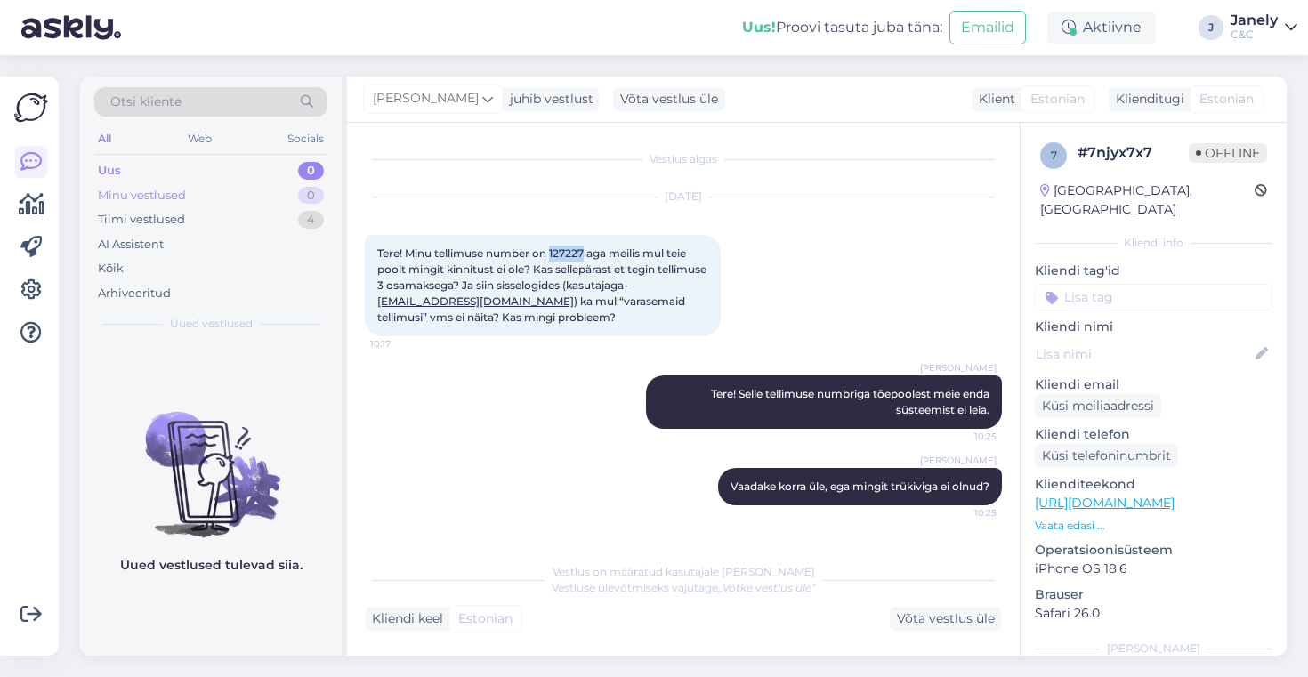
click at [242, 199] on div "Minu vestlused 0" at bounding box center [210, 195] width 233 height 25
click at [243, 216] on div "Tiimi vestlused 4" at bounding box center [210, 219] width 233 height 25
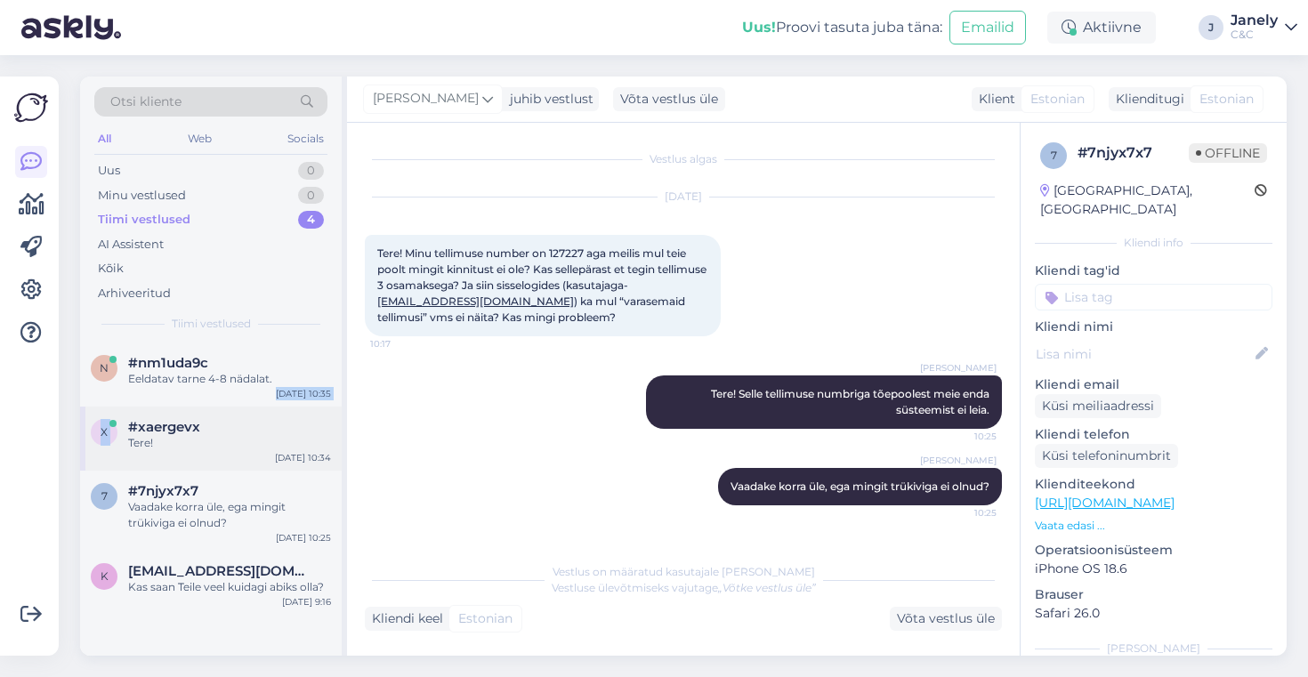
click at [262, 406] on div "n #nm1uda9c Eeldatav tarne 4-8 nädalat. Oct 8 10:35 x #xaergevx Tere! Oct 8 10:…" at bounding box center [211, 479] width 262 height 272
click at [254, 449] on div "Tere!" at bounding box center [229, 443] width 203 height 16
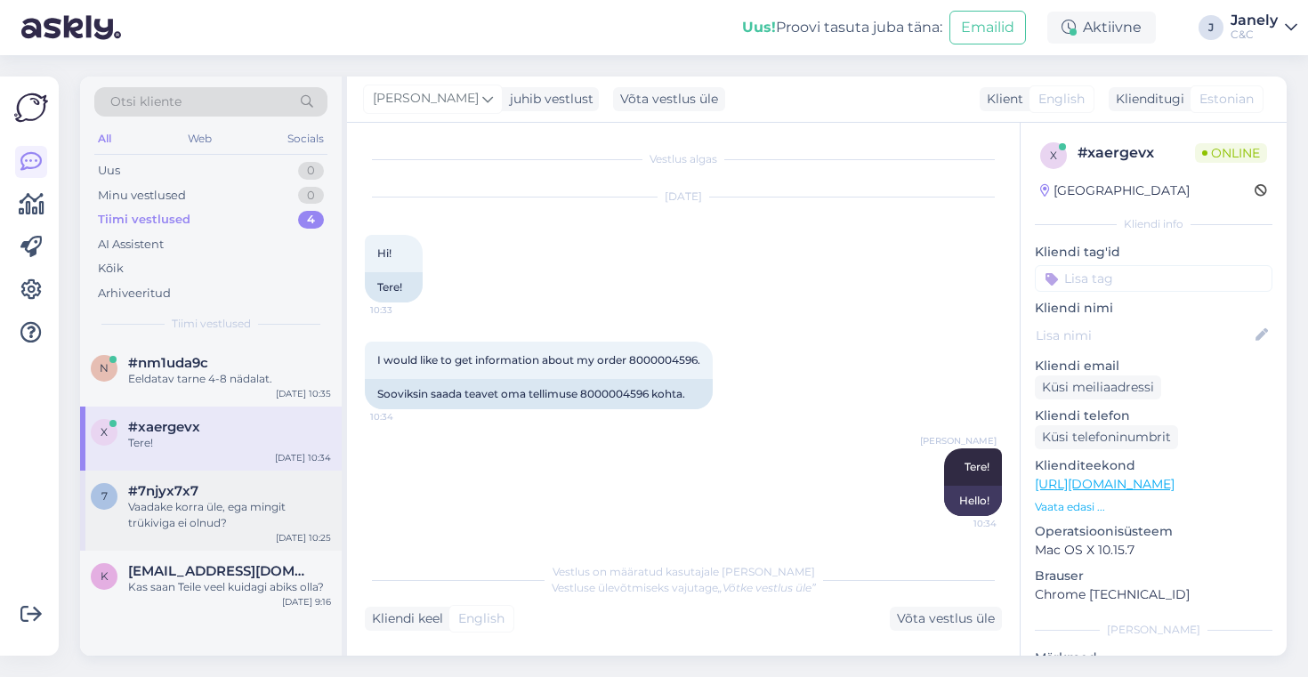
click at [267, 525] on div "Vaadake korra üle, ega mingit trükiviga ei olnud?" at bounding box center [229, 515] width 203 height 32
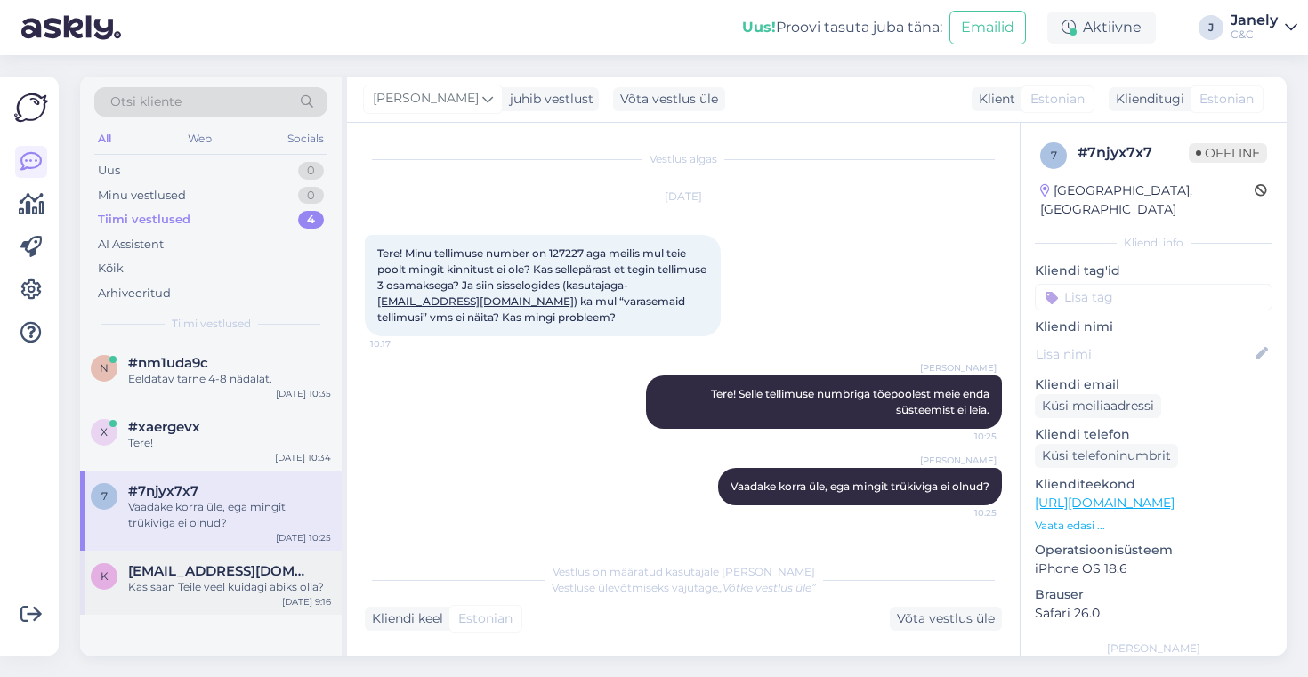
click at [282, 590] on div "Kas saan Teile veel kuidagi abiks olla?" at bounding box center [229, 587] width 203 height 16
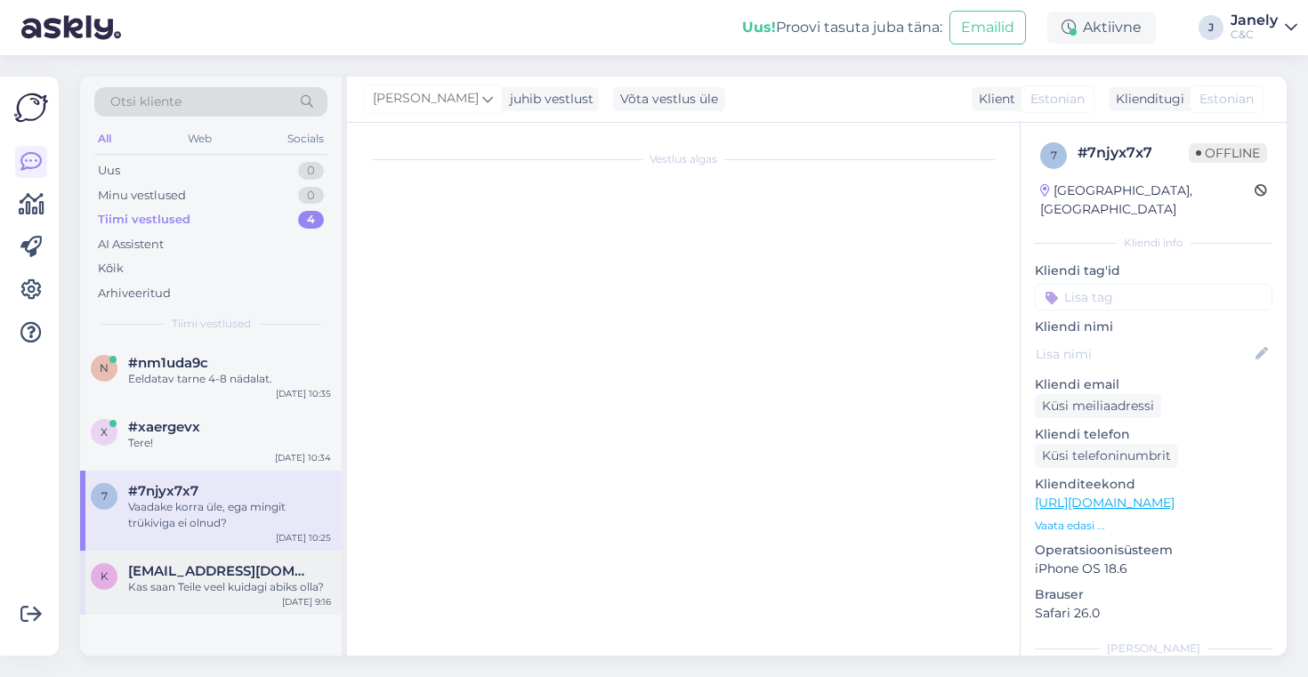
scroll to position [623, 0]
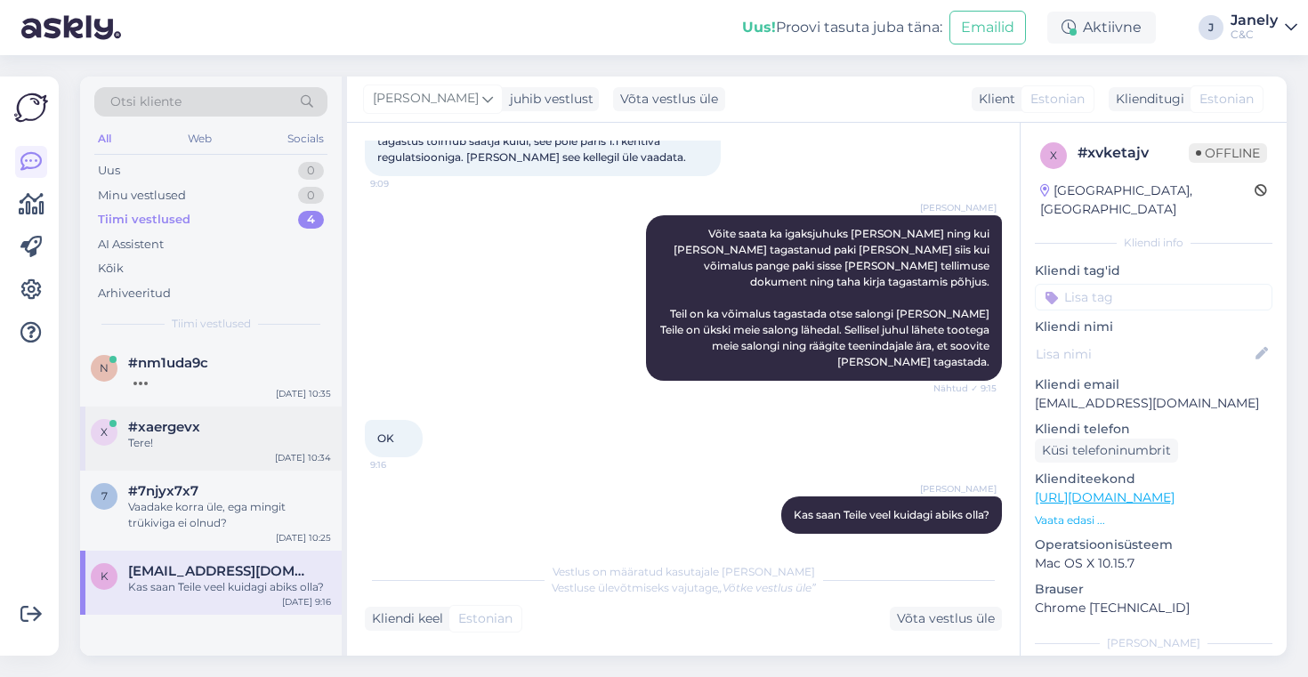
click at [283, 411] on div "x #xaergevx Tere! Oct 8 10:34" at bounding box center [211, 439] width 262 height 64
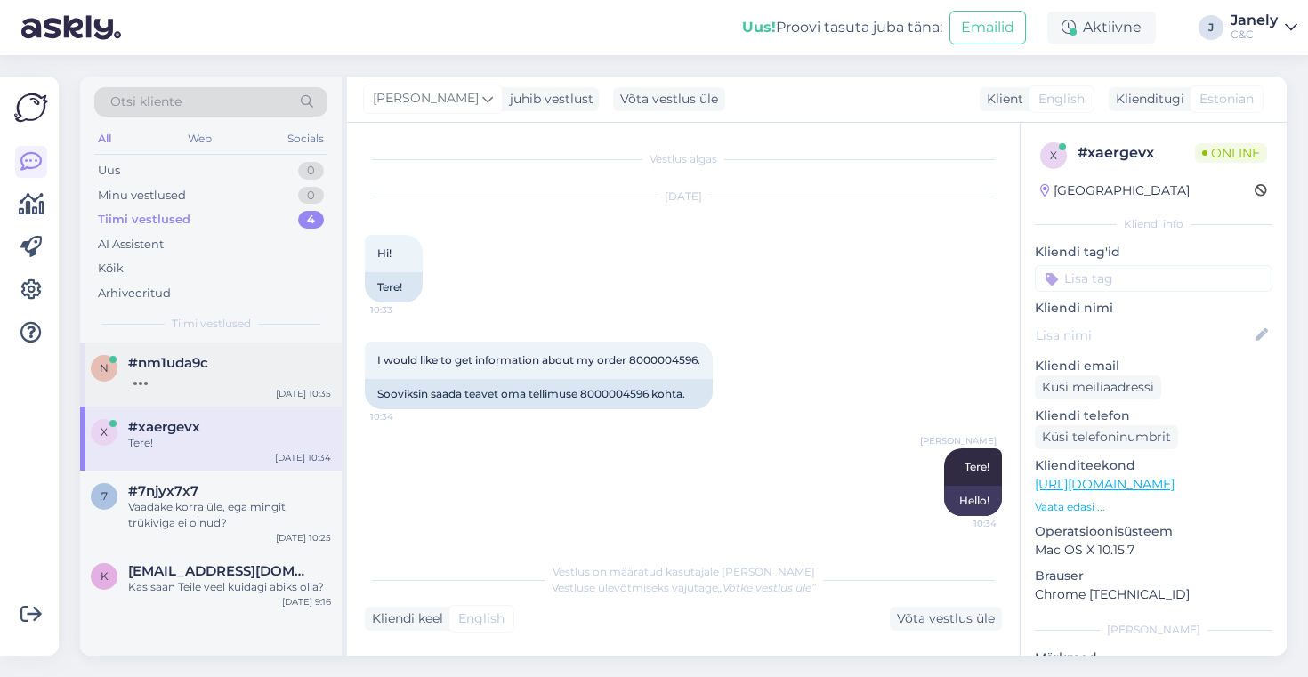
click at [267, 373] on div at bounding box center [229, 379] width 203 height 16
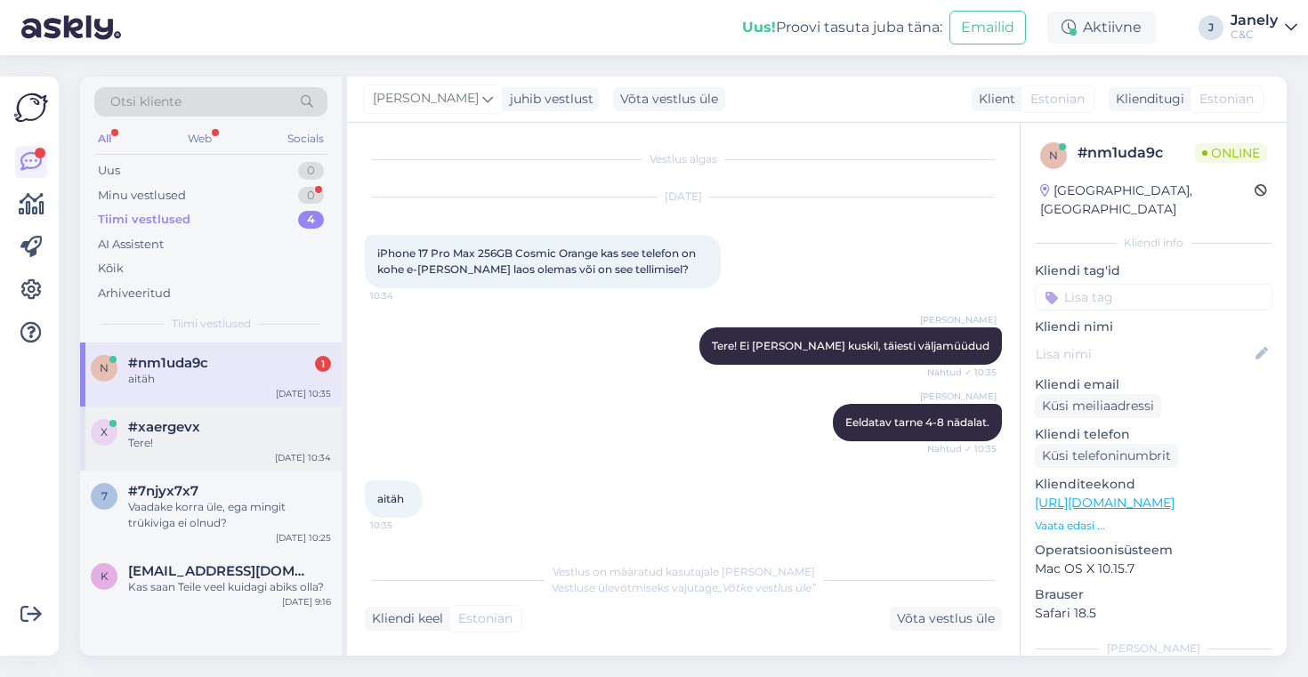
click at [256, 468] on div "x #xaergevx Tere! Oct 8 10:34" at bounding box center [211, 439] width 262 height 64
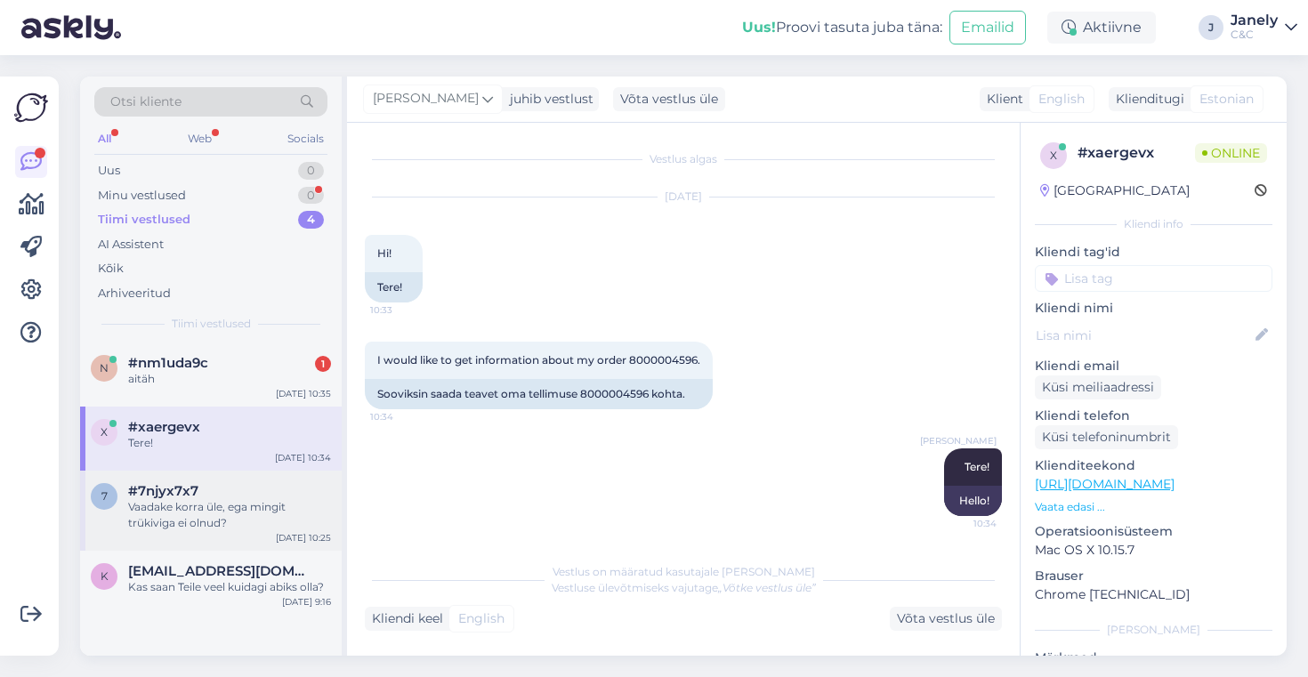
click at [254, 526] on div "Vaadake korra üle, ega mingit trükiviga ei olnud?" at bounding box center [229, 515] width 203 height 32
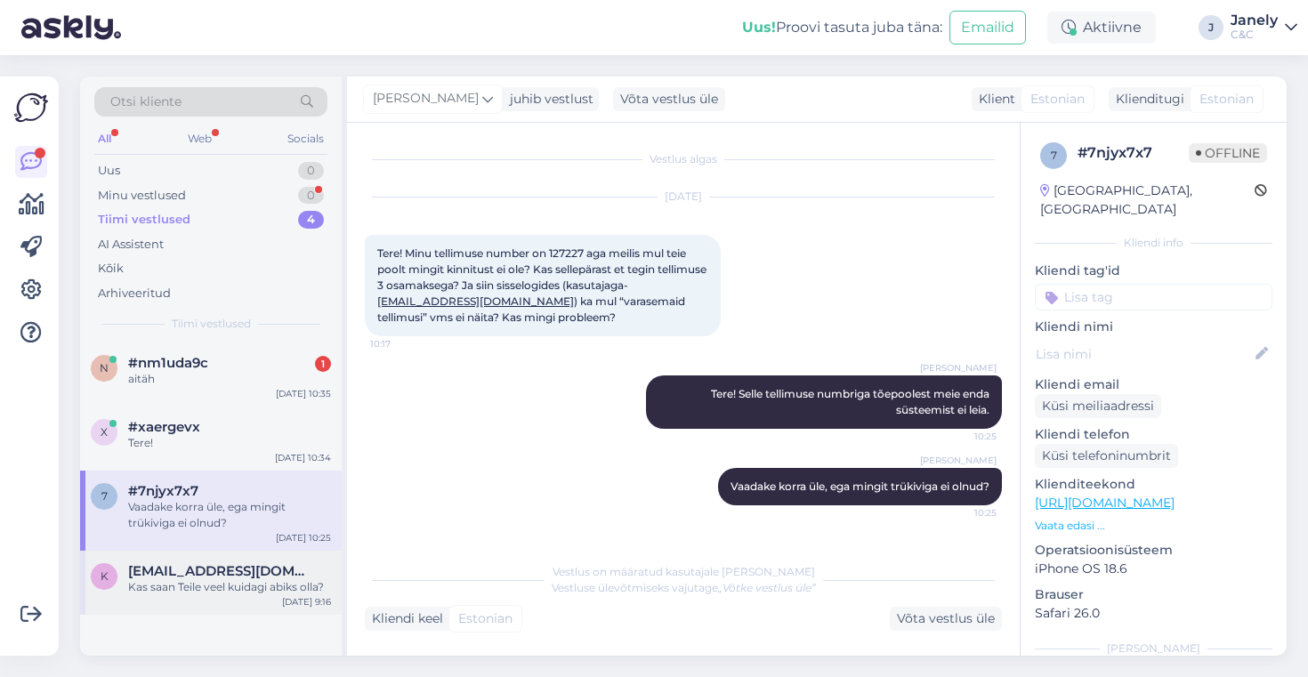
click at [253, 595] on div "k kudres.laats@gmail.com Kas saan Teile veel kuidagi abiks olla? Oct 8 9:16" at bounding box center [211, 583] width 262 height 64
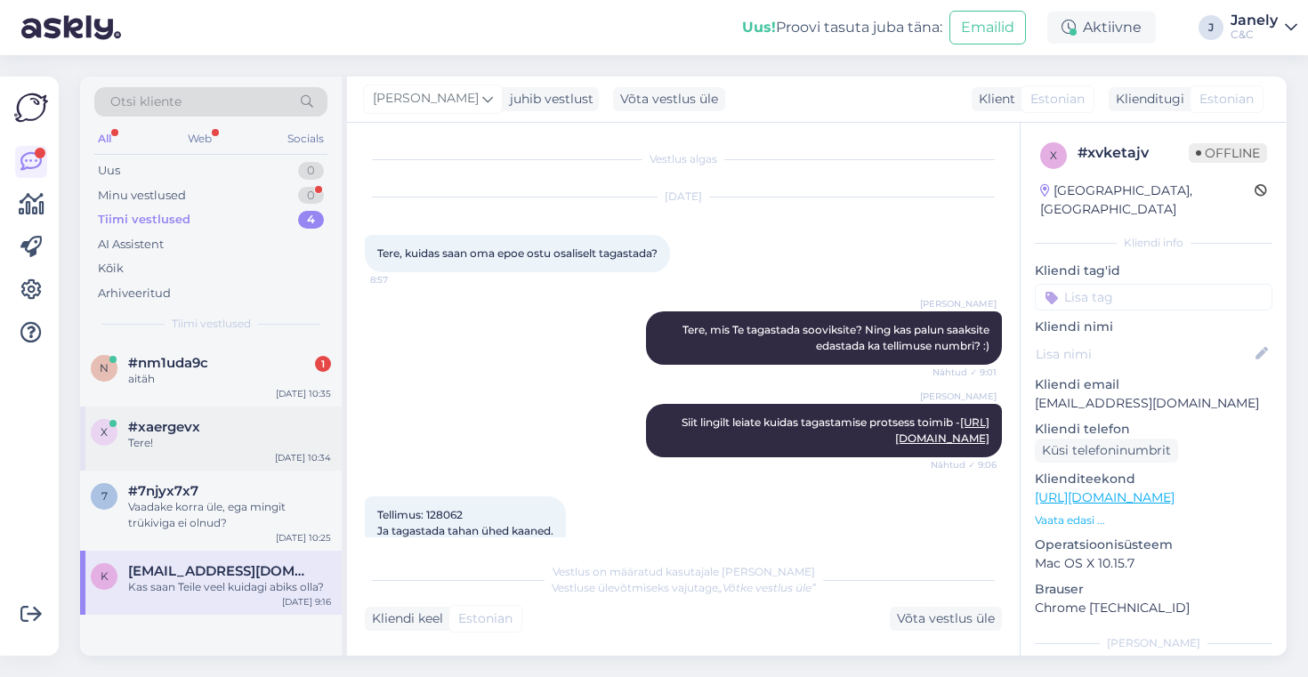
click at [231, 462] on div "x #xaergevx Tere! Oct 8 10:34" at bounding box center [211, 439] width 262 height 64
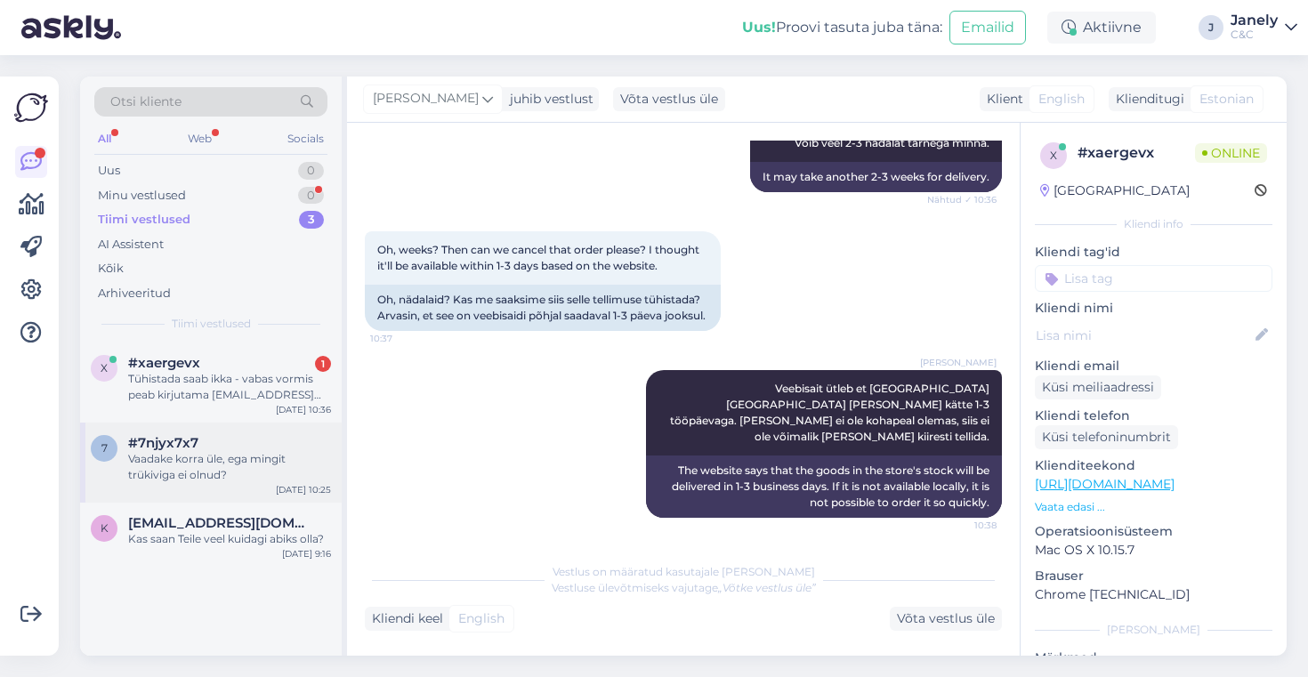
scroll to position [634, 0]
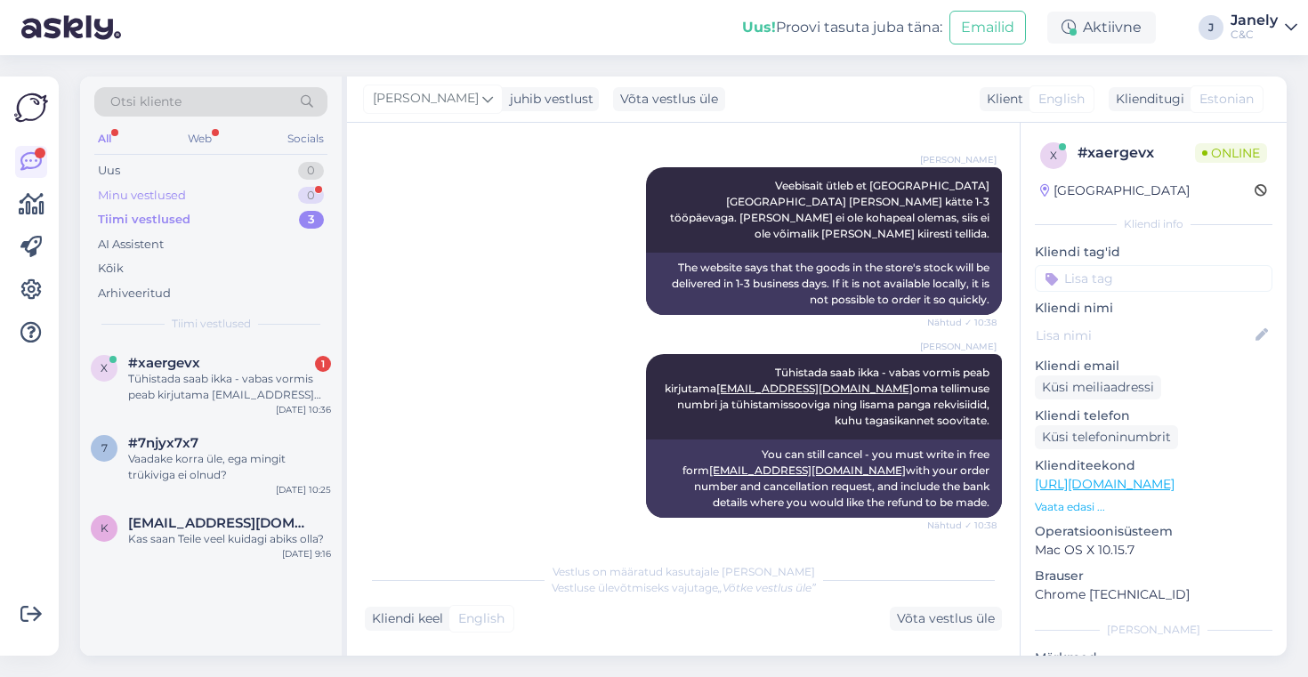
click at [237, 197] on div "Minu vestlused 0" at bounding box center [210, 195] width 233 height 25
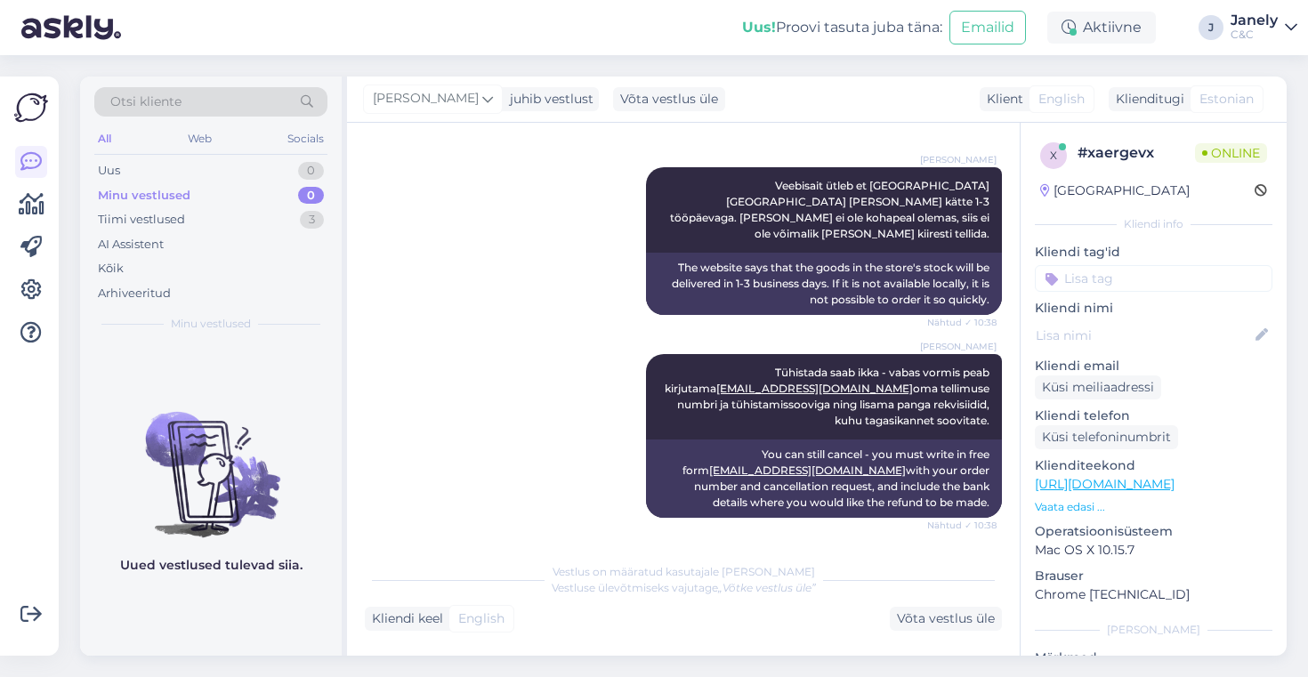
scroll to position [740, 0]
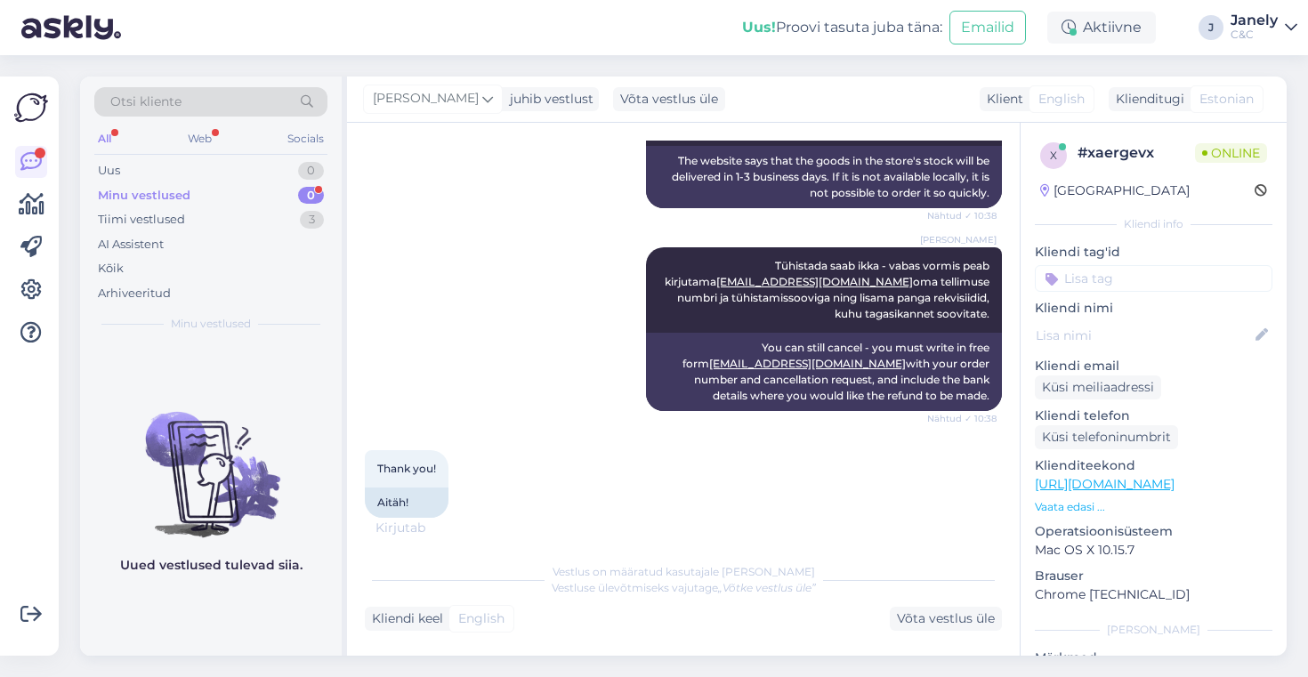
click at [258, 197] on div "Minu vestlused 0" at bounding box center [210, 195] width 233 height 25
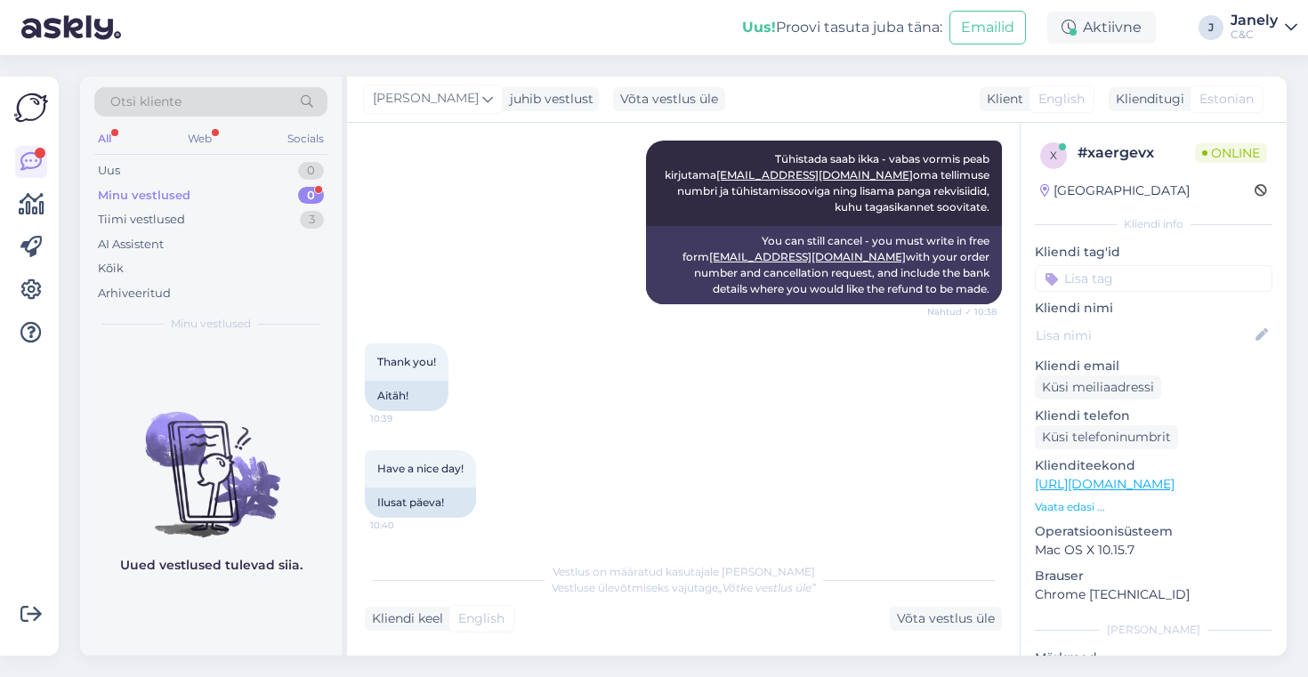
scroll to position [954, 0]
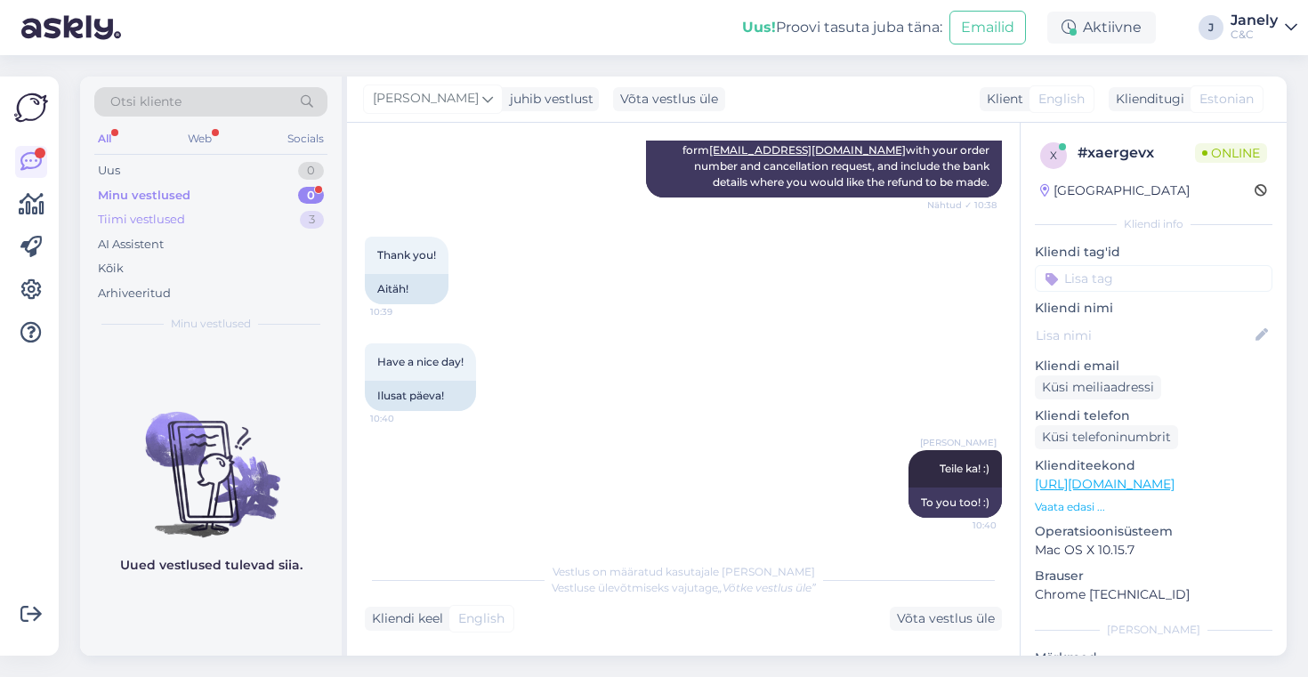
click at [253, 229] on div "Tiimi vestlused 3" at bounding box center [210, 219] width 233 height 25
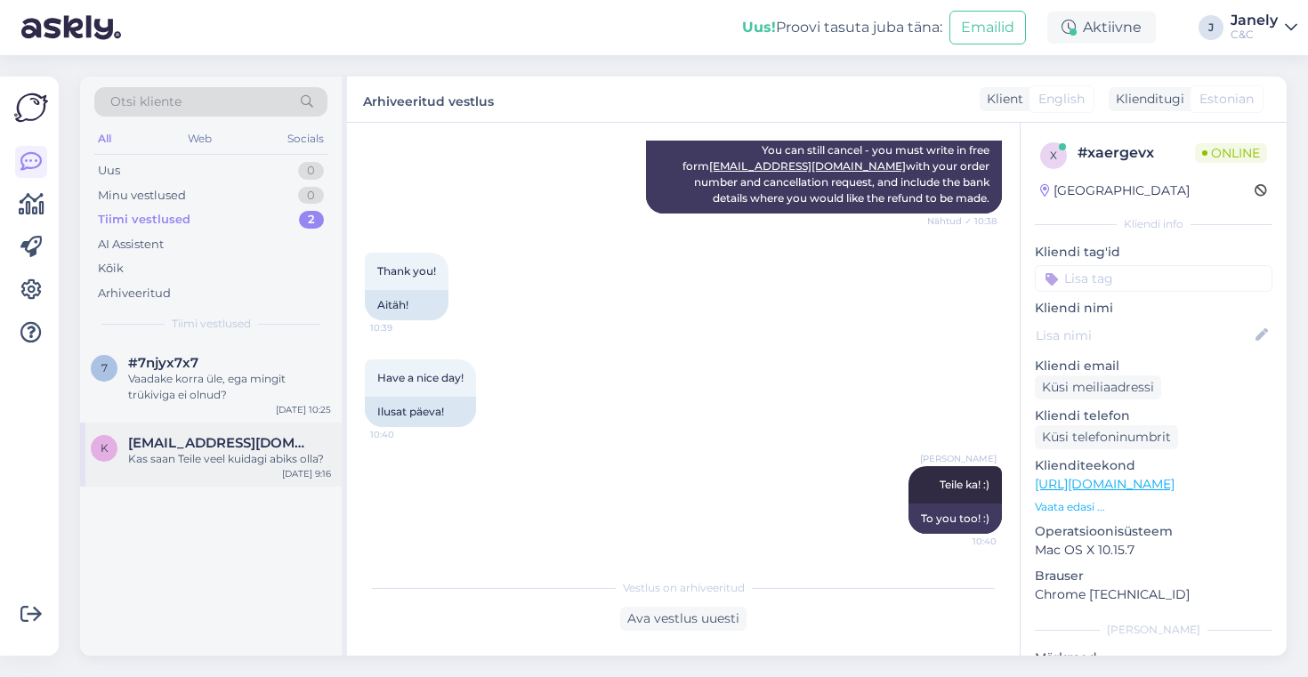
click at [273, 446] on span "kudres.laats@gmail.com" at bounding box center [220, 443] width 185 height 16
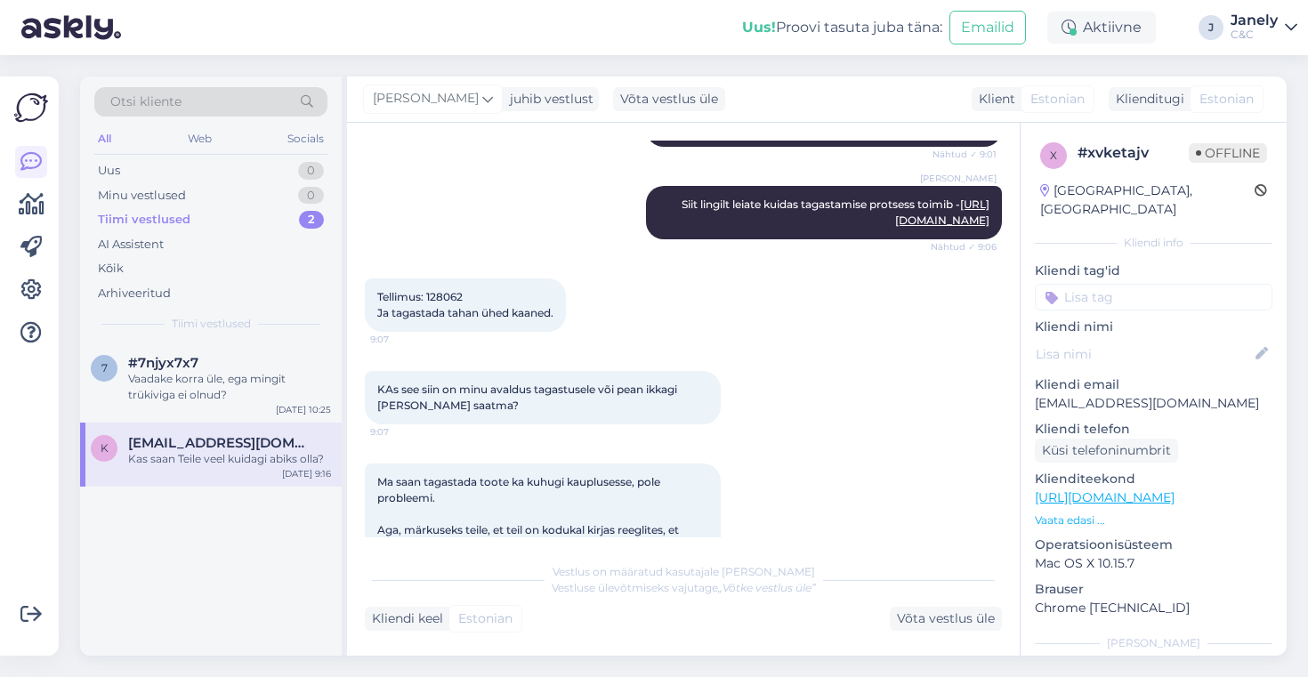
scroll to position [211, 0]
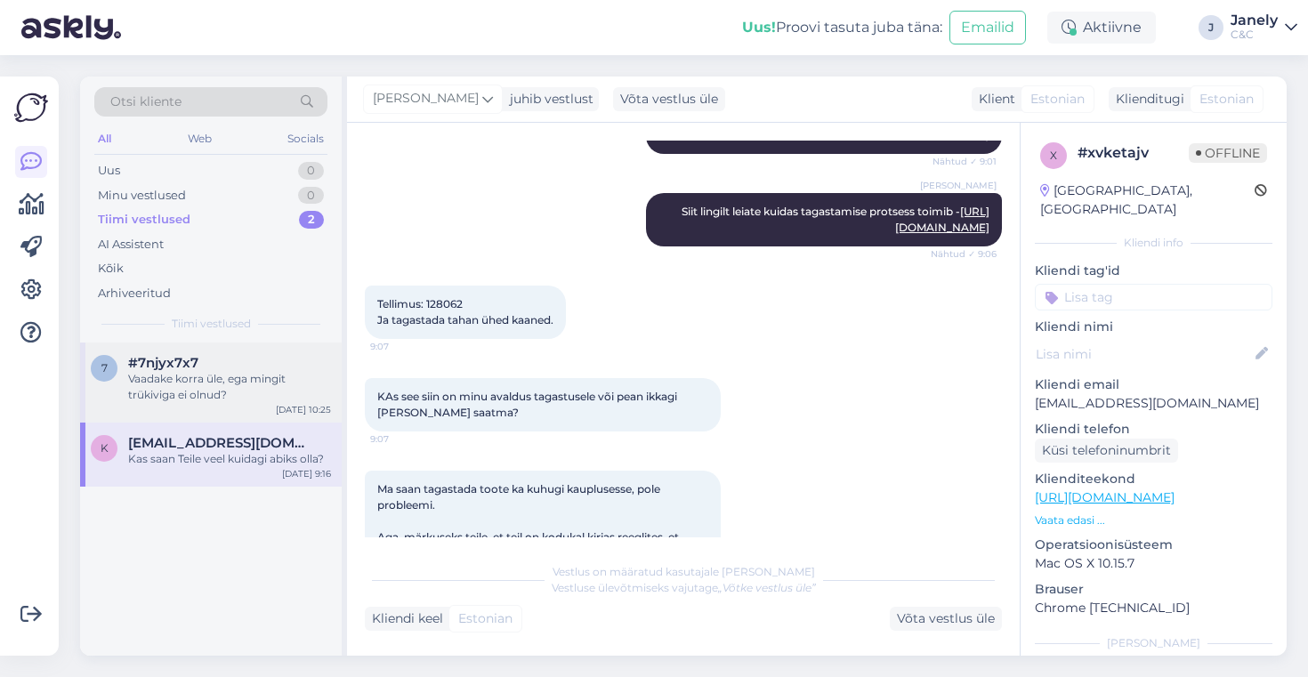
click at [264, 388] on div "Vaadake korra üle, ega mingit trükiviga ei olnud?" at bounding box center [229, 387] width 203 height 32
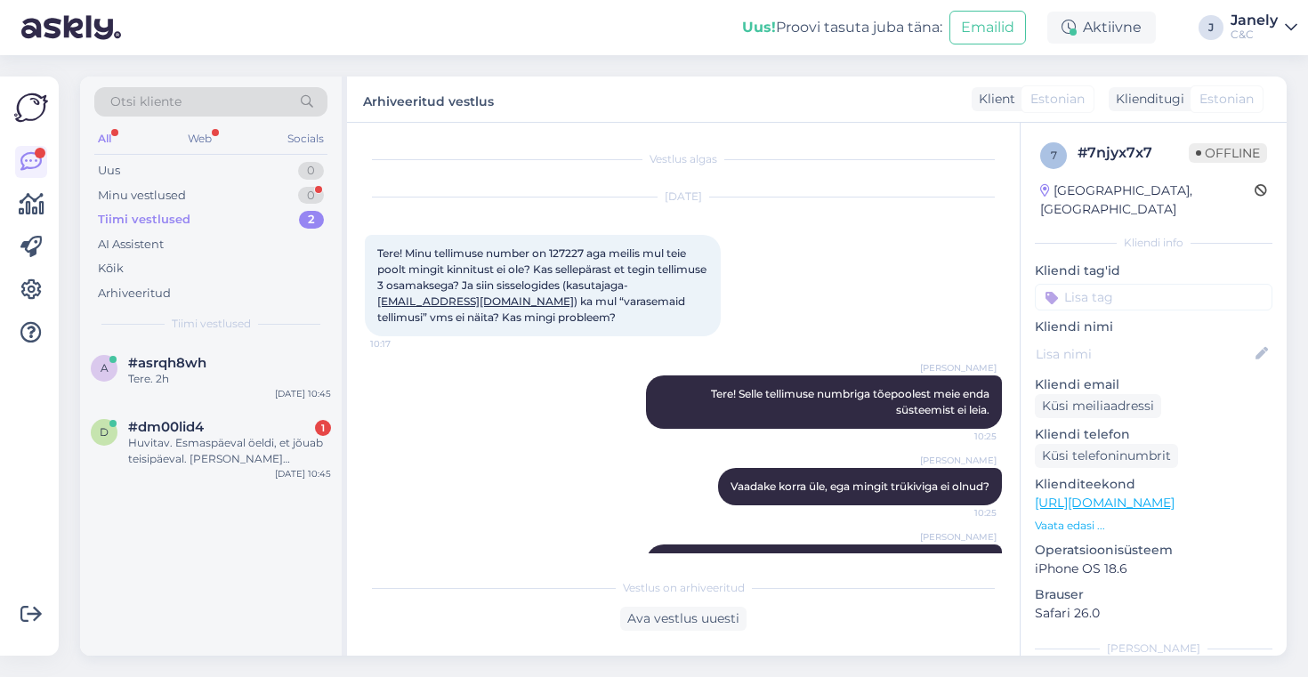
scroll to position [64, 0]
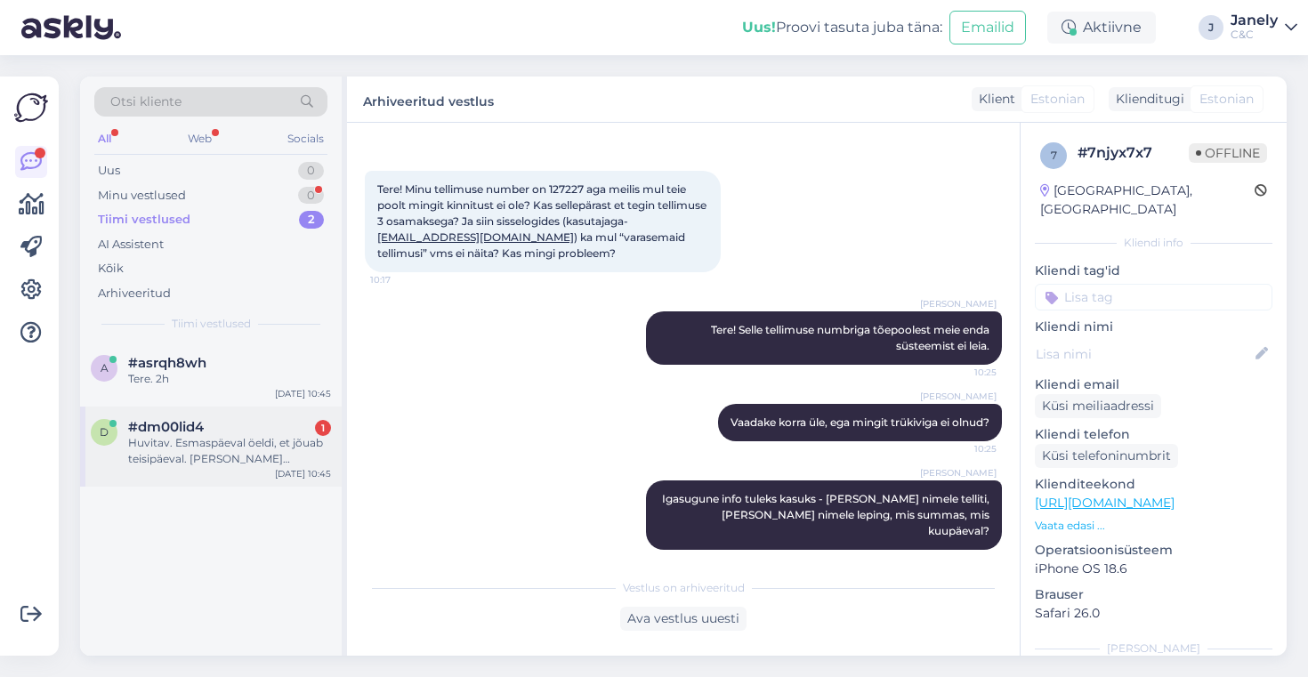
click at [284, 484] on div "d #dm00lid4 1 Huvitav. Esmaspäeval öeldi, et jõuab teisipäeval. Täna juba kolma…" at bounding box center [211, 447] width 262 height 80
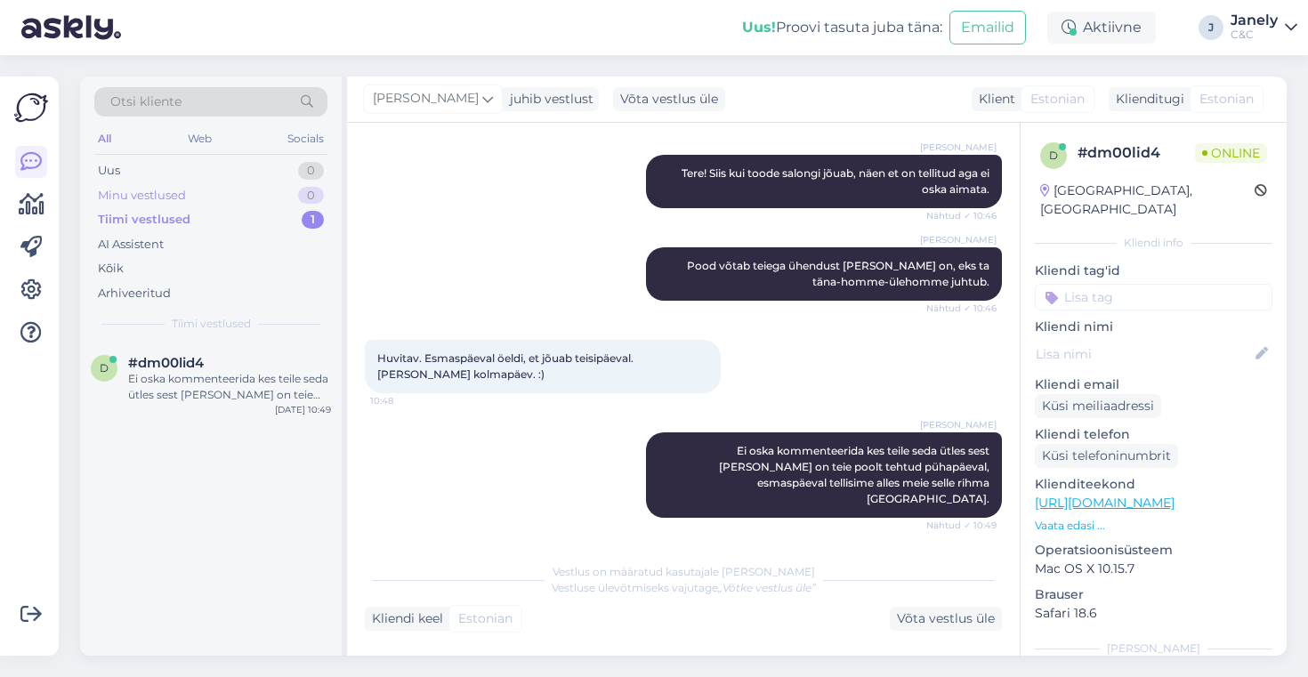
scroll to position [3117, 0]
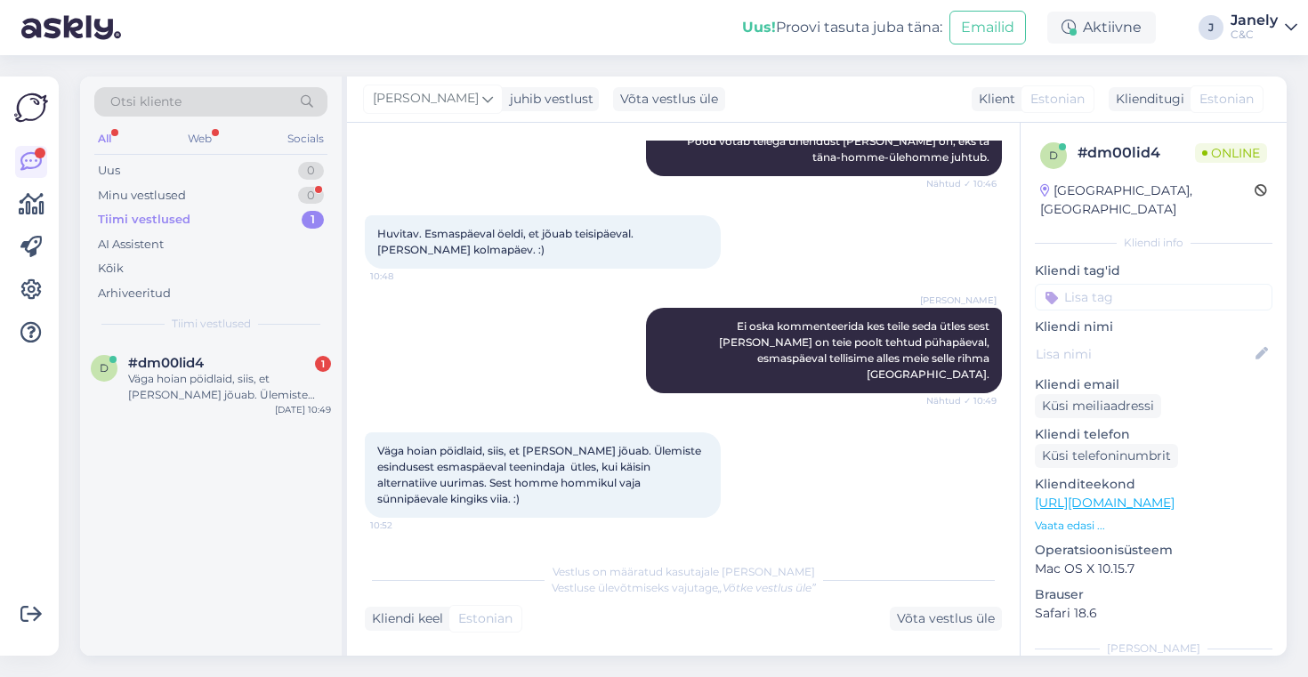
click at [275, 476] on div "d #dm00lid4 1 Väga hoian pöidlaid, siis, et täna jõuab. Ülemiste esindusest esm…" at bounding box center [211, 499] width 262 height 313
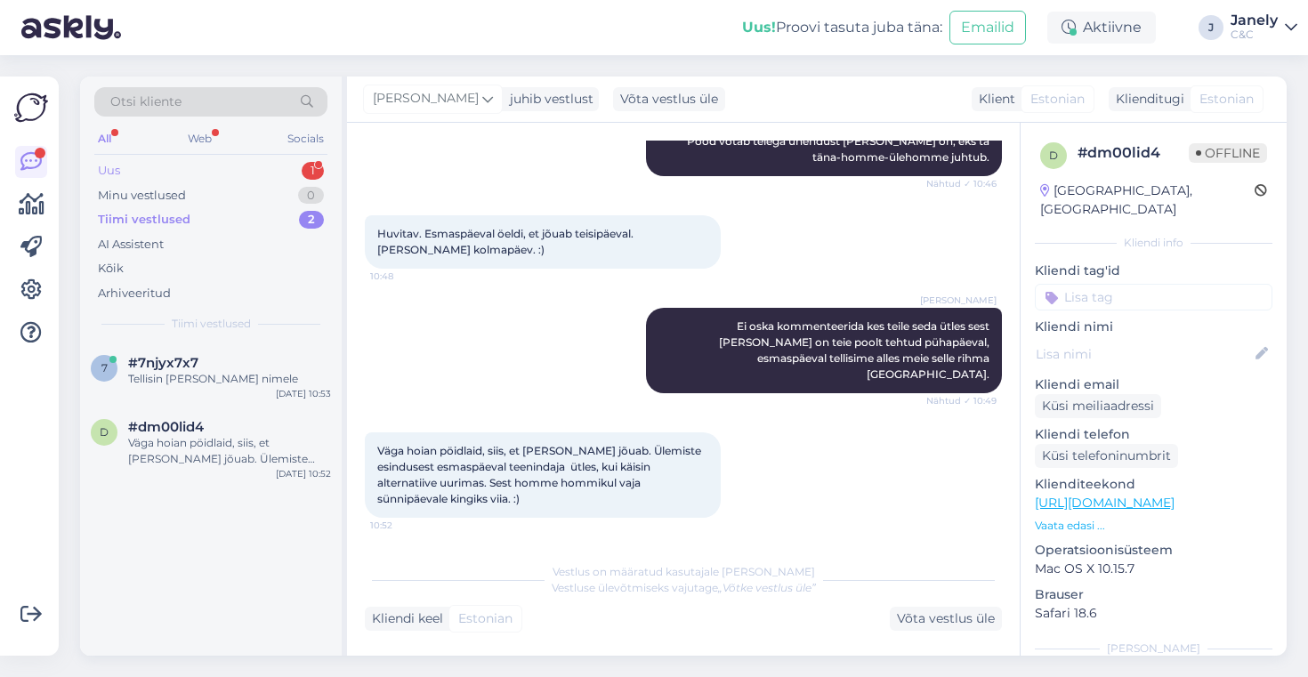
click at [257, 175] on div "Uus 1" at bounding box center [210, 170] width 233 height 25
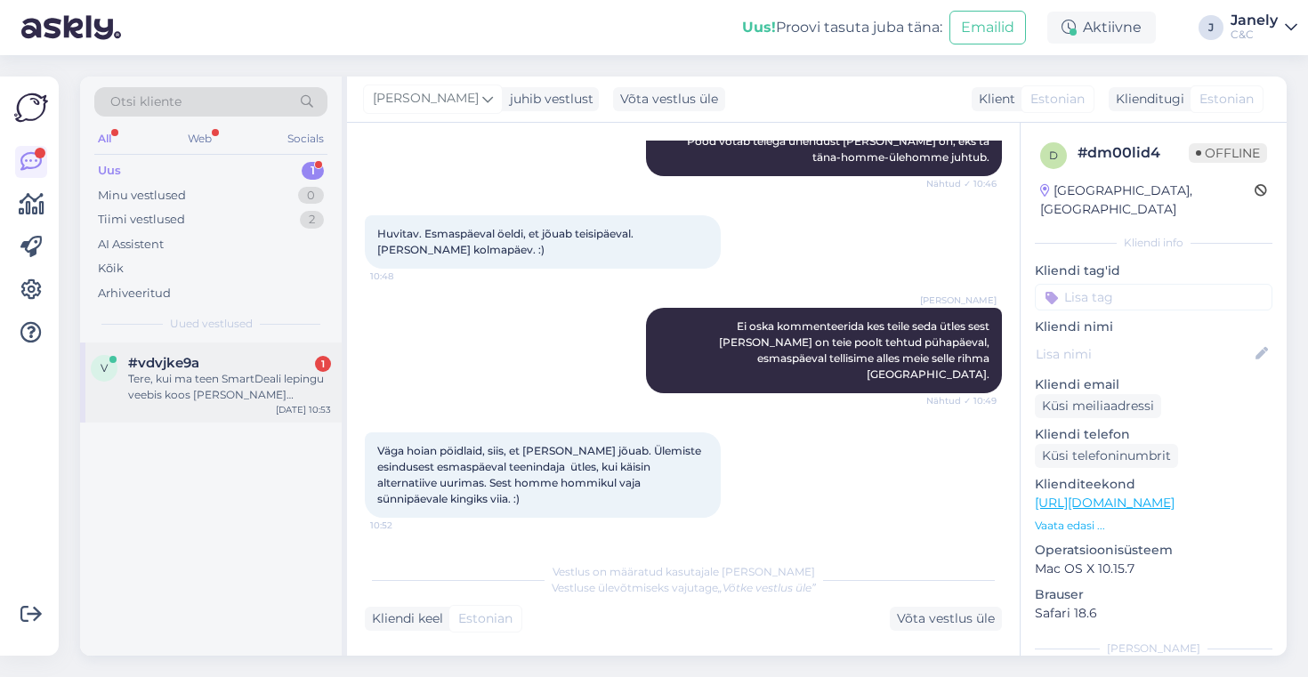
click at [299, 400] on div "Tere, kui ma teen SmartDeali lepingu veebis koos oma vana seadme müümisega teil…" at bounding box center [229, 387] width 203 height 32
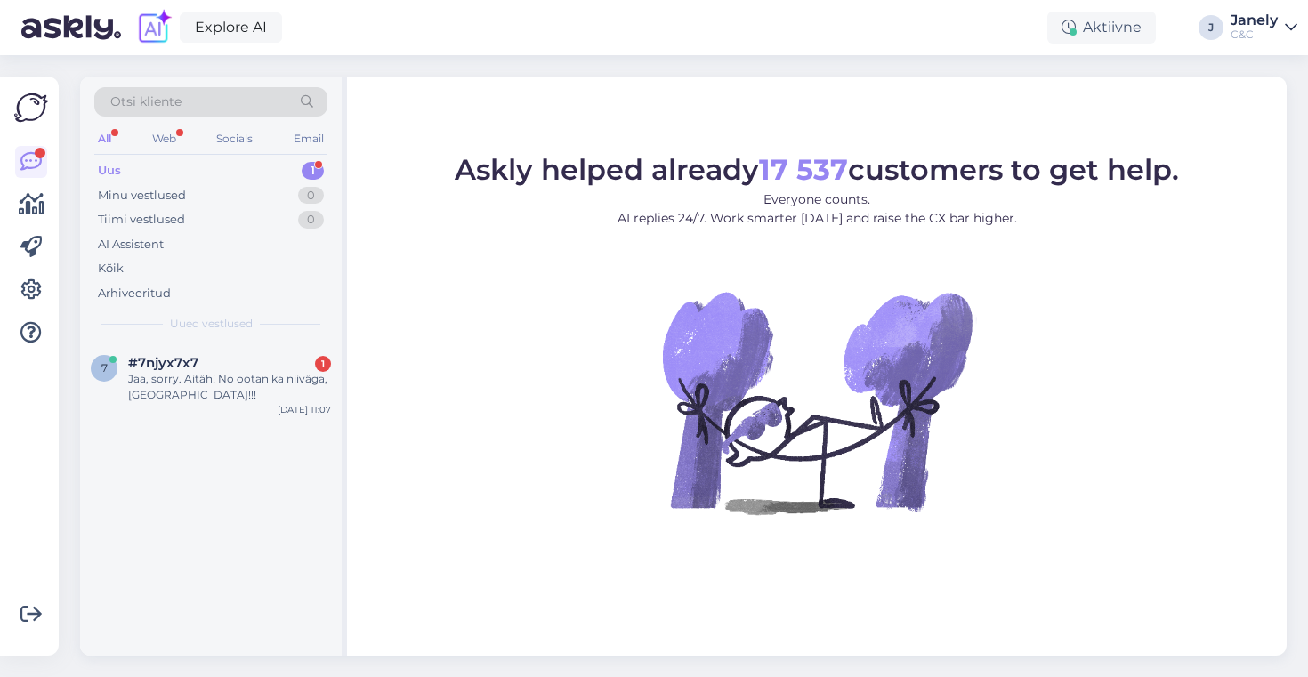
click at [282, 392] on div "Jaa, sorry. Aitäh! No ootan ka niiväga, [GEOGRAPHIC_DATA]!!!" at bounding box center [229, 387] width 203 height 32
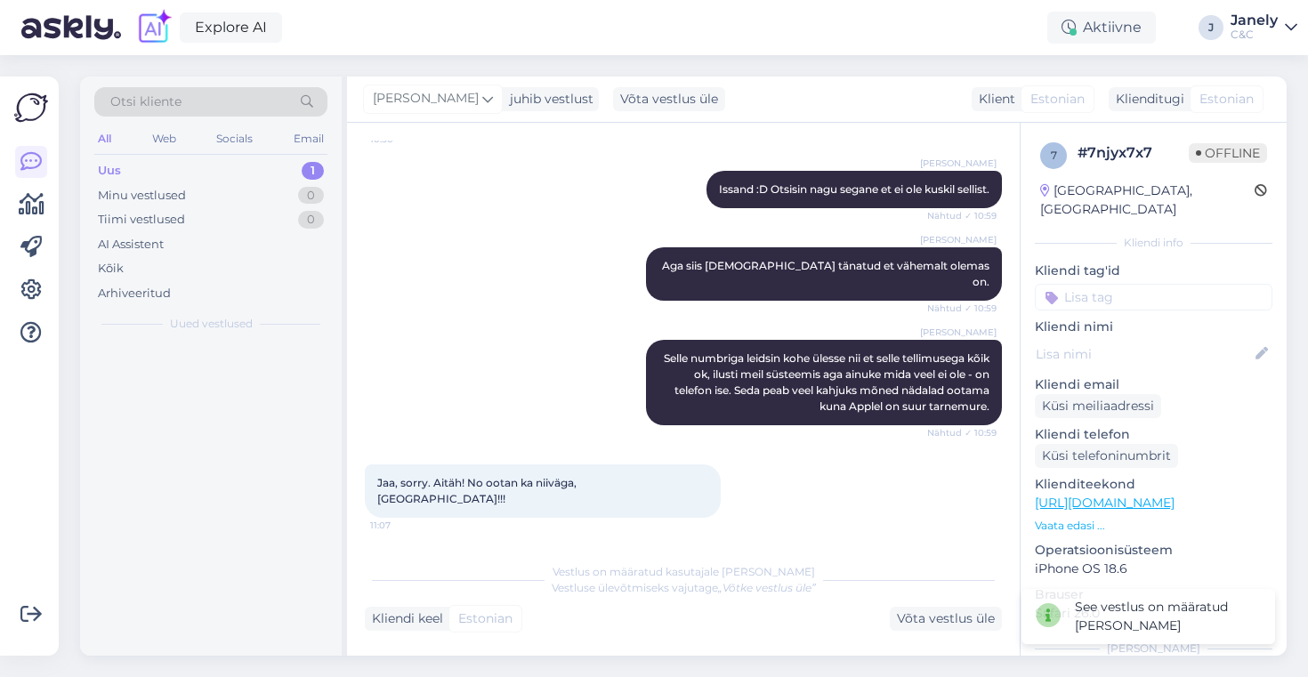
scroll to position [1029, 0]
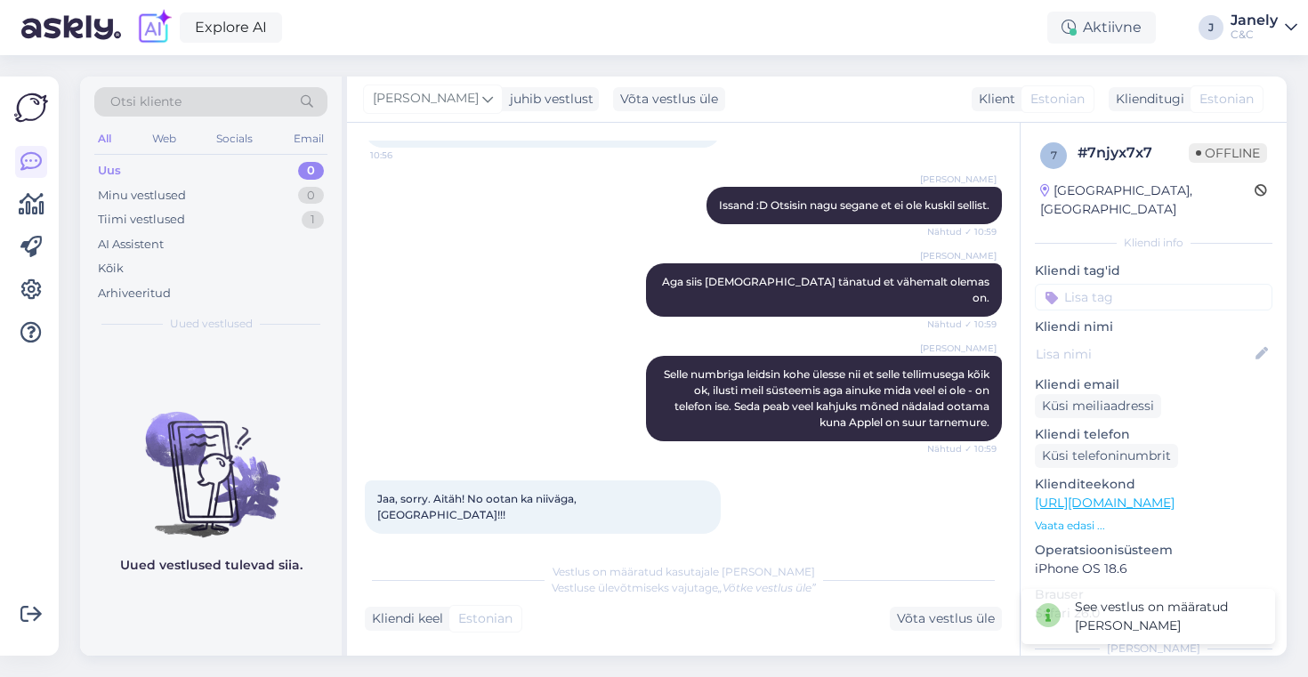
click at [298, 433] on img at bounding box center [211, 460] width 262 height 160
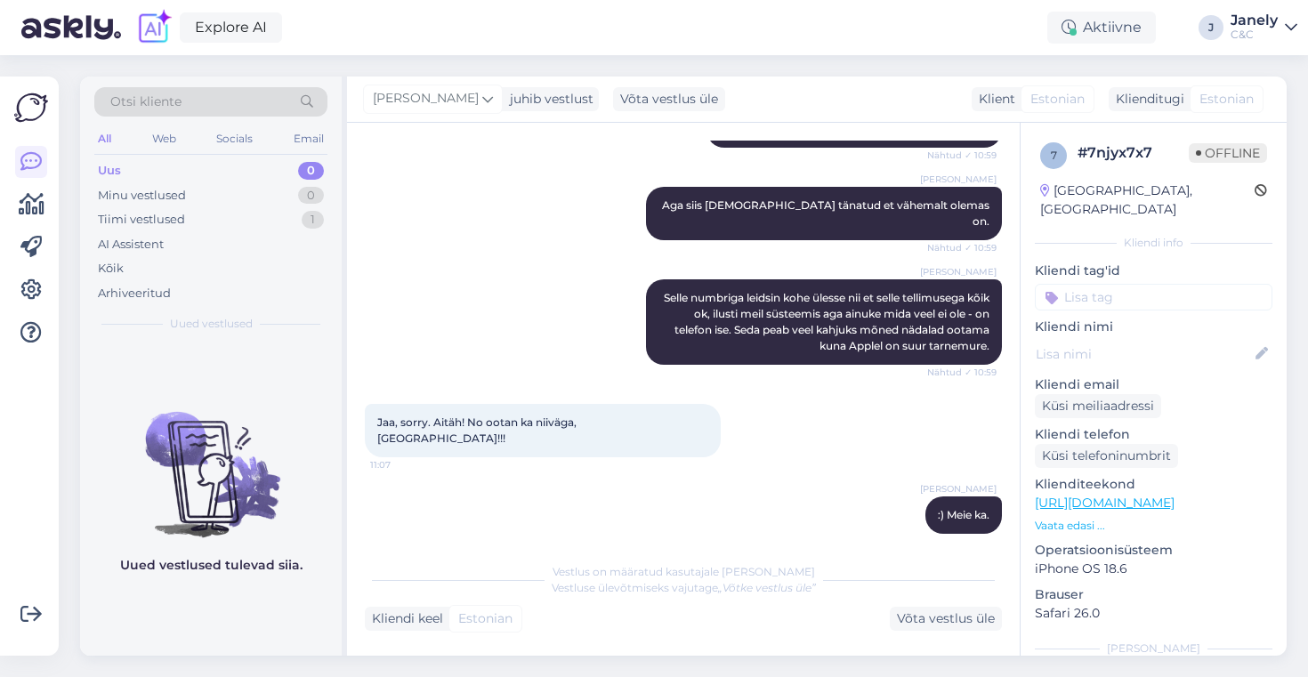
scroll to position [1089, 0]
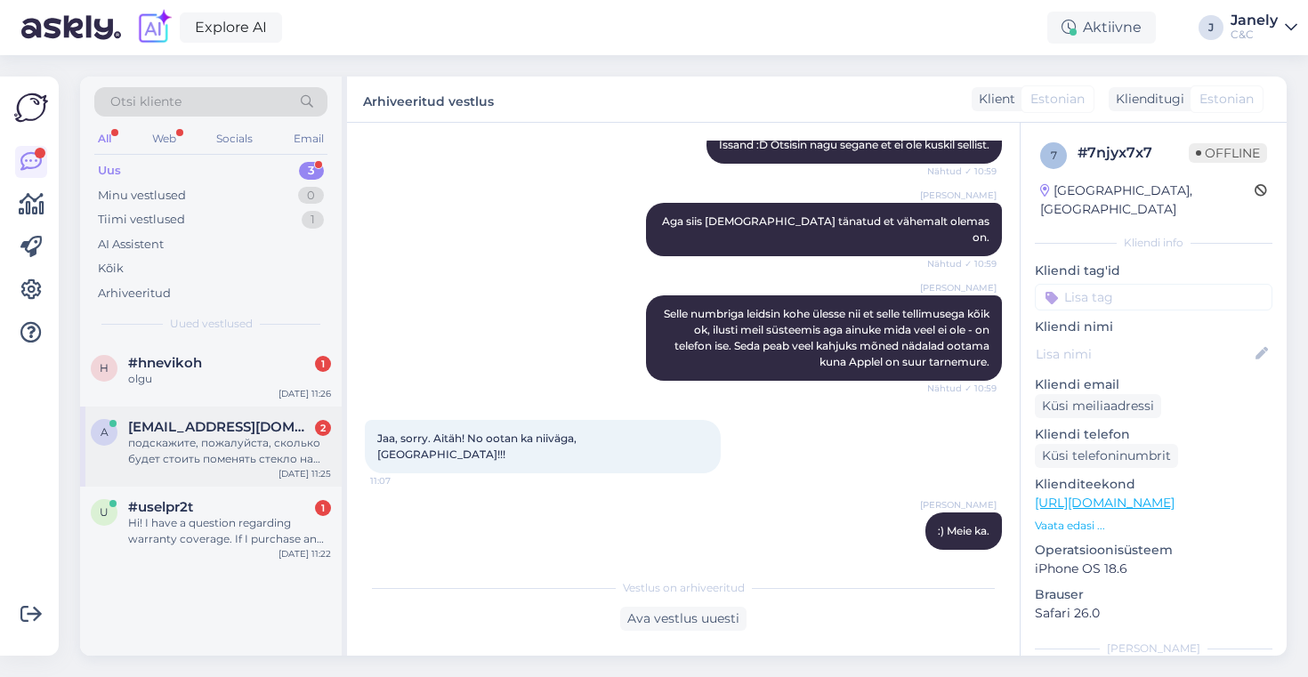
click at [255, 445] on div "подскажите, пожалуйста, сколько будет стоить поменять стекло на камере iphone 1…" at bounding box center [229, 451] width 203 height 32
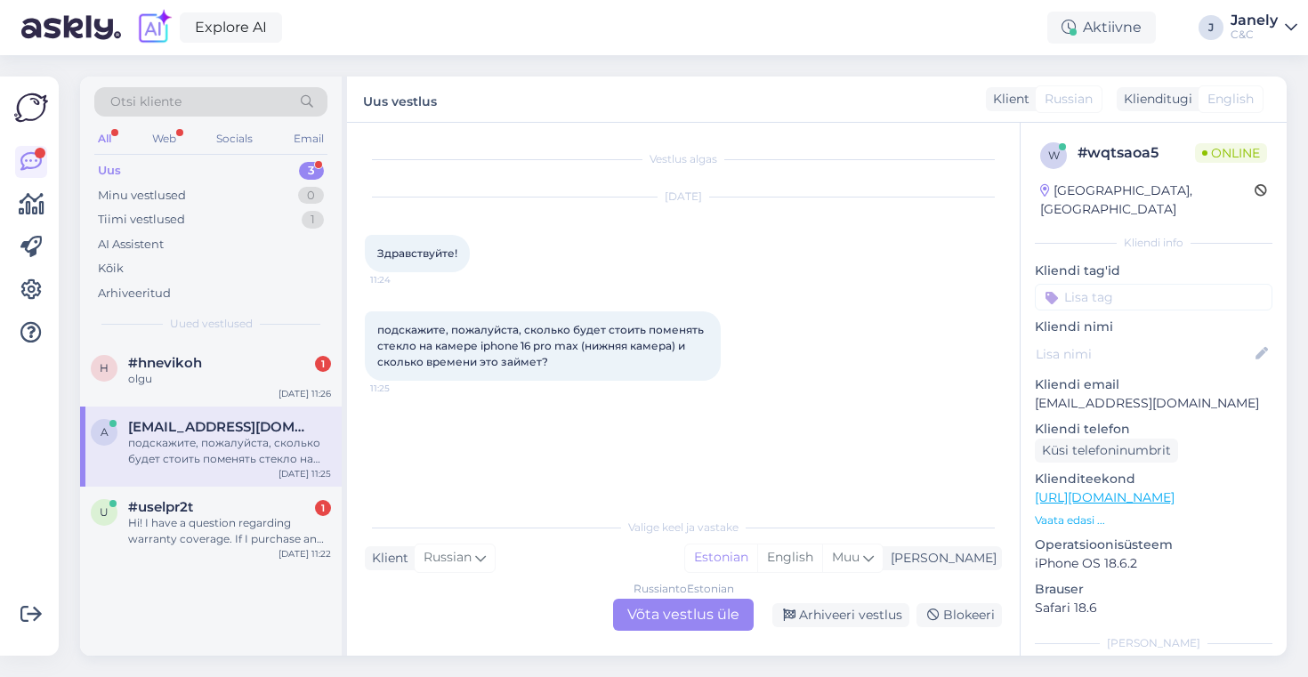
click at [668, 618] on div "Russian to Estonian Võta vestlus üle" at bounding box center [683, 615] width 141 height 32
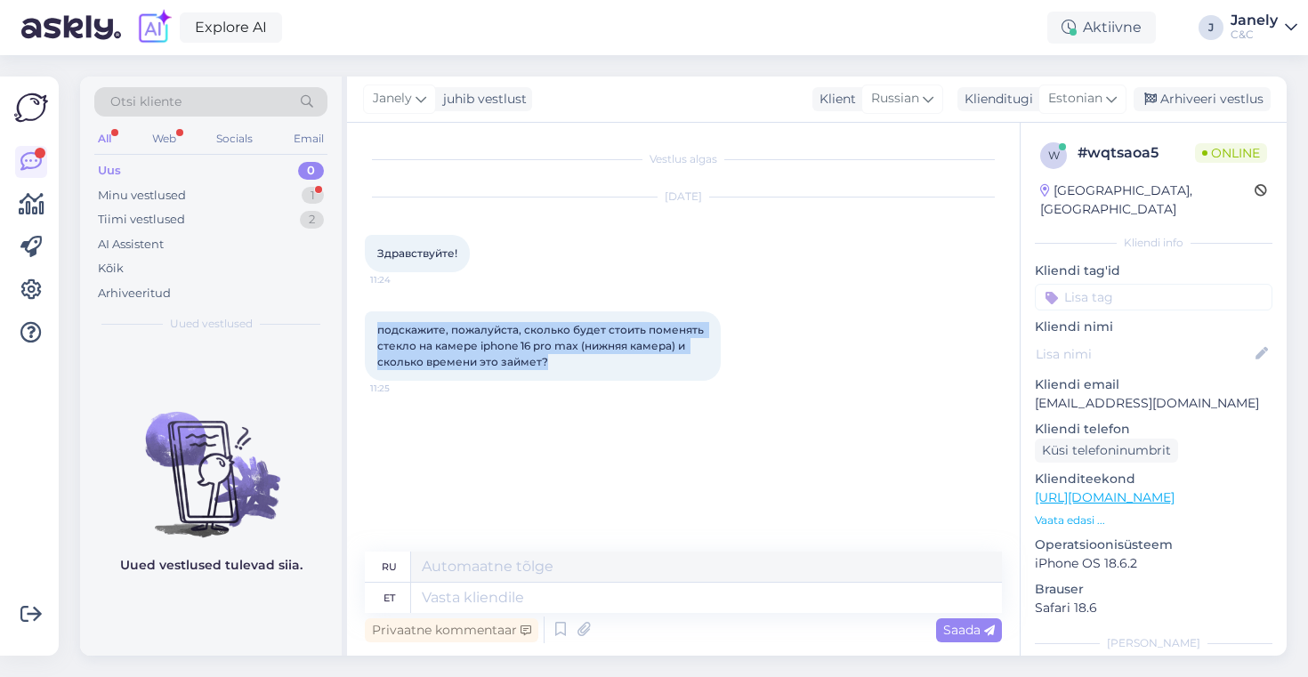
drag, startPoint x: 376, startPoint y: 327, endPoint x: 667, endPoint y: 382, distance: 295.3
click at [667, 382] on div "подскажите, пожалуйста, сколько будет стоить поменять стекло на камере iphone 1…" at bounding box center [683, 346] width 637 height 109
copy span "подскажите, пожалуйста, сколько будет стоить поменять стекло на камере iphone 1…"
click at [471, 609] on textarea at bounding box center [706, 598] width 591 height 30
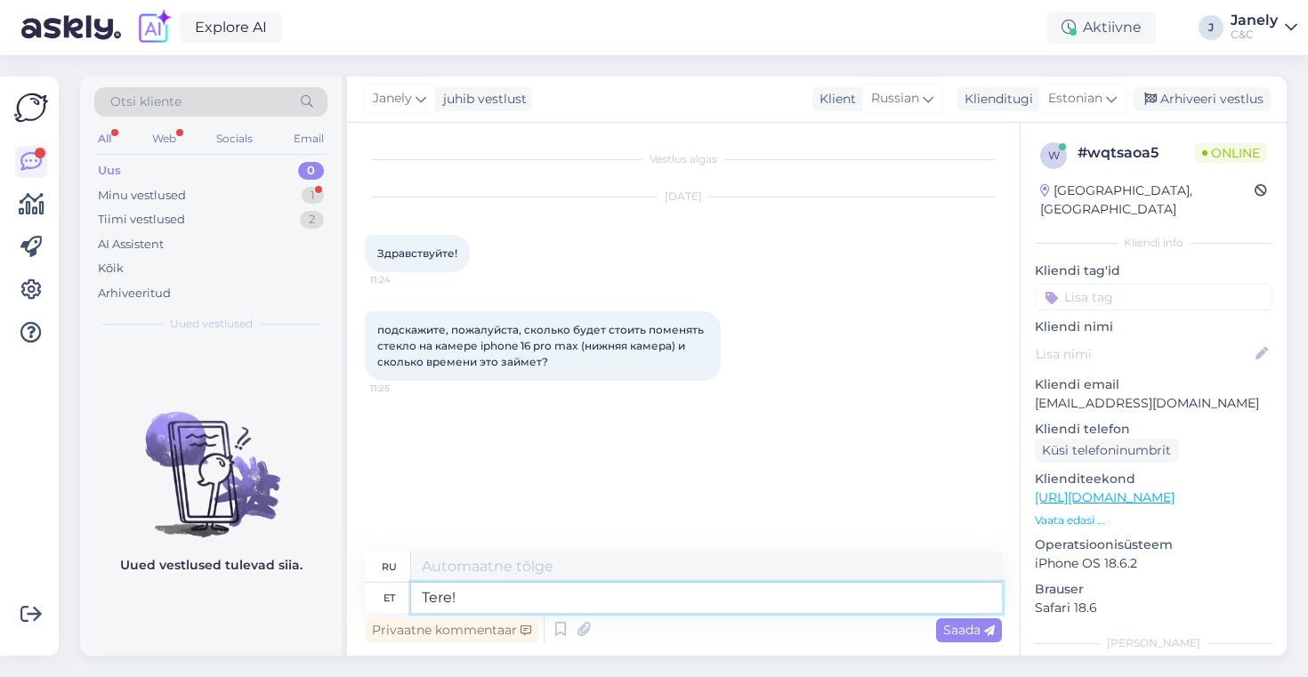
type textarea "Tere!"
type textarea "Привет!"
type textarea "Tere! 345€"
type textarea "Привет! 345"
type textarea "Tere! 345€ O"
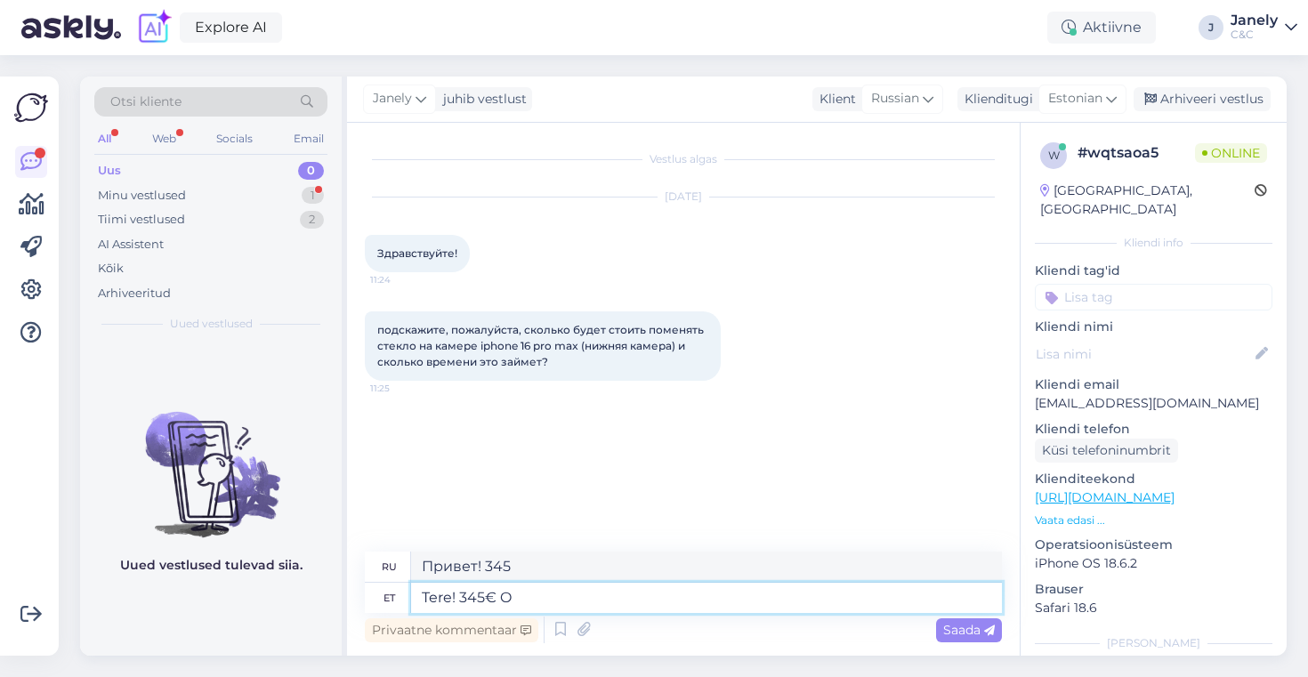
type textarea "Привет! 345€"
type textarea "Tere! 345€ on k"
type textarea "Привет! 345 евро"
type textarea "Tere! 345€ on kaamre"
type textarea "Привет! 345 евро за камеру."
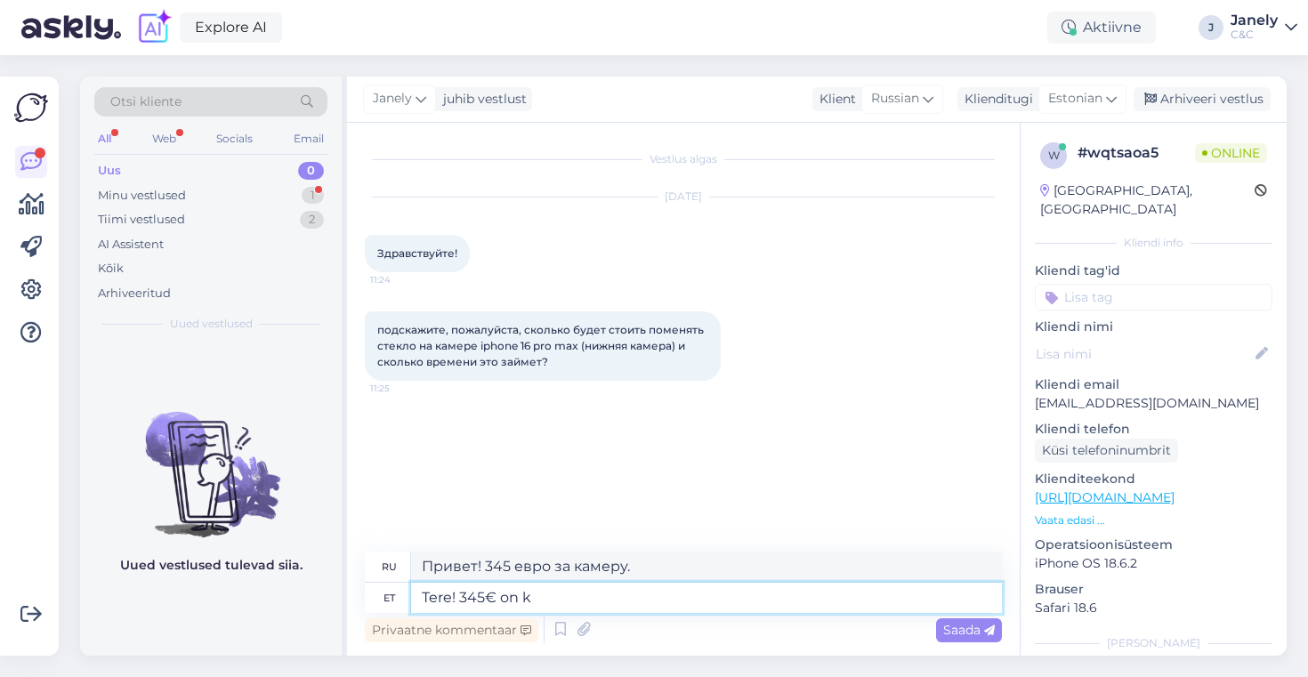
type textarea "Tere! 345€ on"
type textarea "Привет! 345 евро"
type textarea "Tere! 345€ on tagakaamera v"
type textarea "Привет! 345 евро за заднюю камеру."
type textarea "Tere! 345€ on tagakaamera vahetus, er"
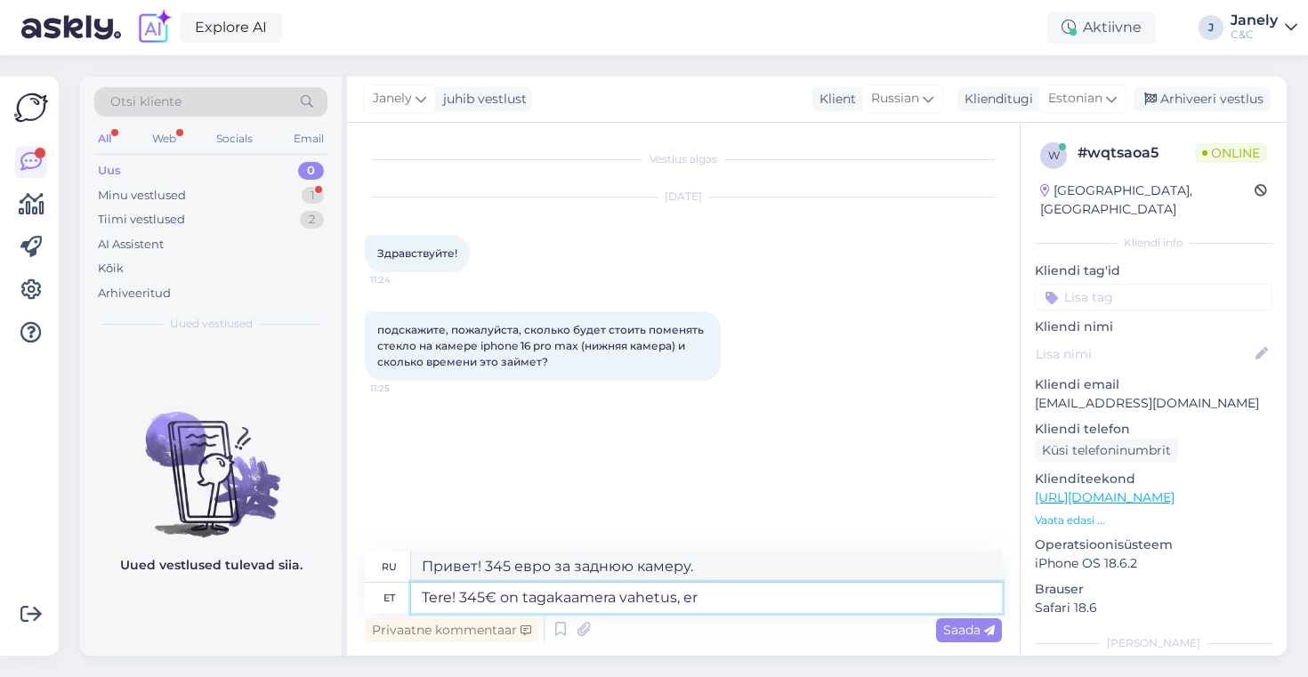
type textarea "Здравствуйте! 345€ - замена задней камеры."
type textarea "Tere! 345€ on tagakaamera vahetus ka"
type textarea "Привет! 345 евро - это замена задней камеры."
type textarea "Tere! 345€ on tagakaamera vahetus"
type textarea "Здравствуйте! 345€ - замена задней камеры."
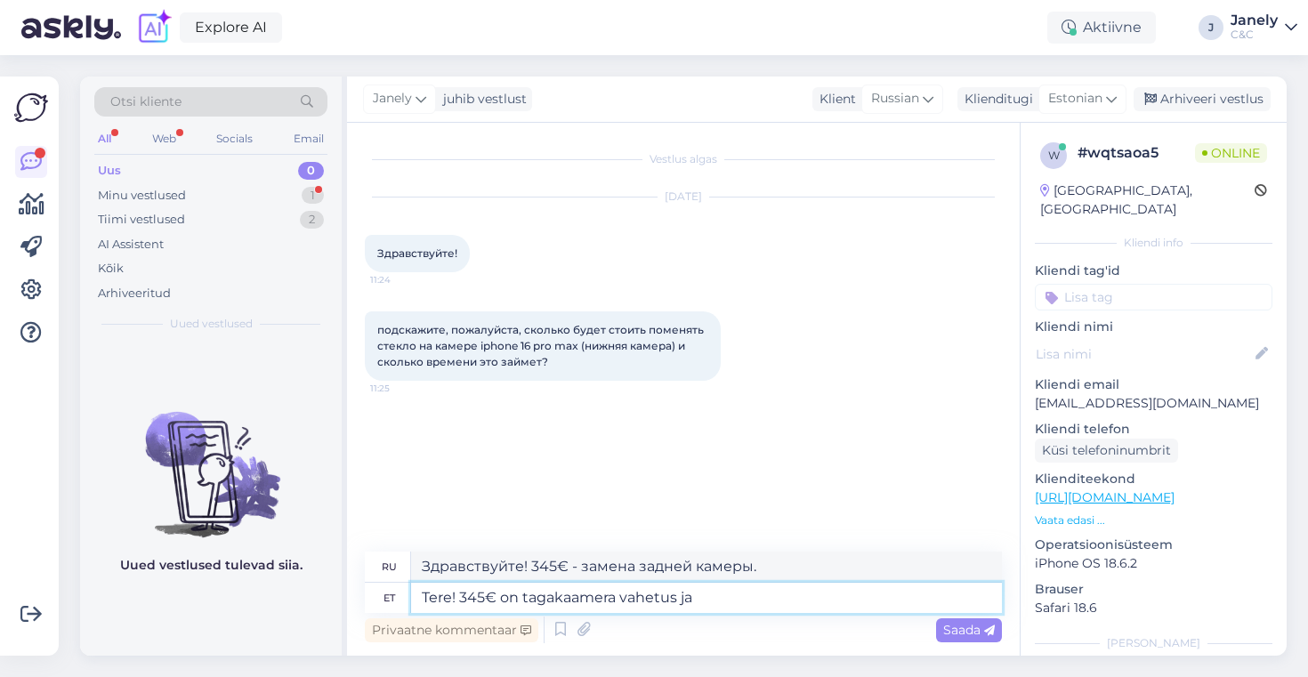
type textarea "Tere! 345€ on tagakaamera vahetus ja"
type textarea "Здравствуйте! 345€ - это замена задней камеры и"
type textarea "Tere! 345€ on tagakaamera vahetus [PERSON_NAME]"
type textarea "Здравствуйте! 345€ стоит замена задней камеры и заберите её."
type textarea "Tere! 345€ on tagakaamera vahetus ja võtab"
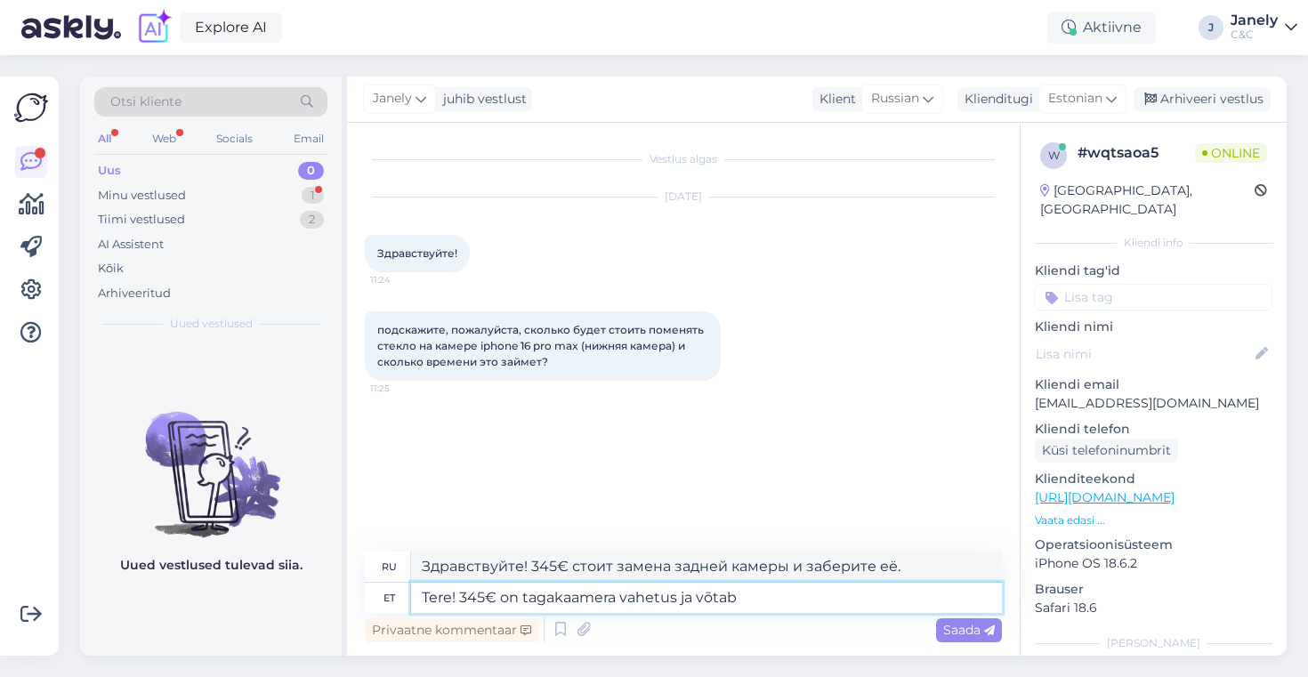
type textarea "Здравствуйте! 345 евро стоит замена задней камеры."
type textarea "Tere! 345€ on tagakaamera vahetus ja"
type textarea "Здравствуйте! 345€ - это замена задней камеры и"
type textarea "Tere! 345€ on tagakaamera vahetus [PERSON_NAME] v"
type textarea "Здравствуйте! 345€ стоит замена задней камеры и если"
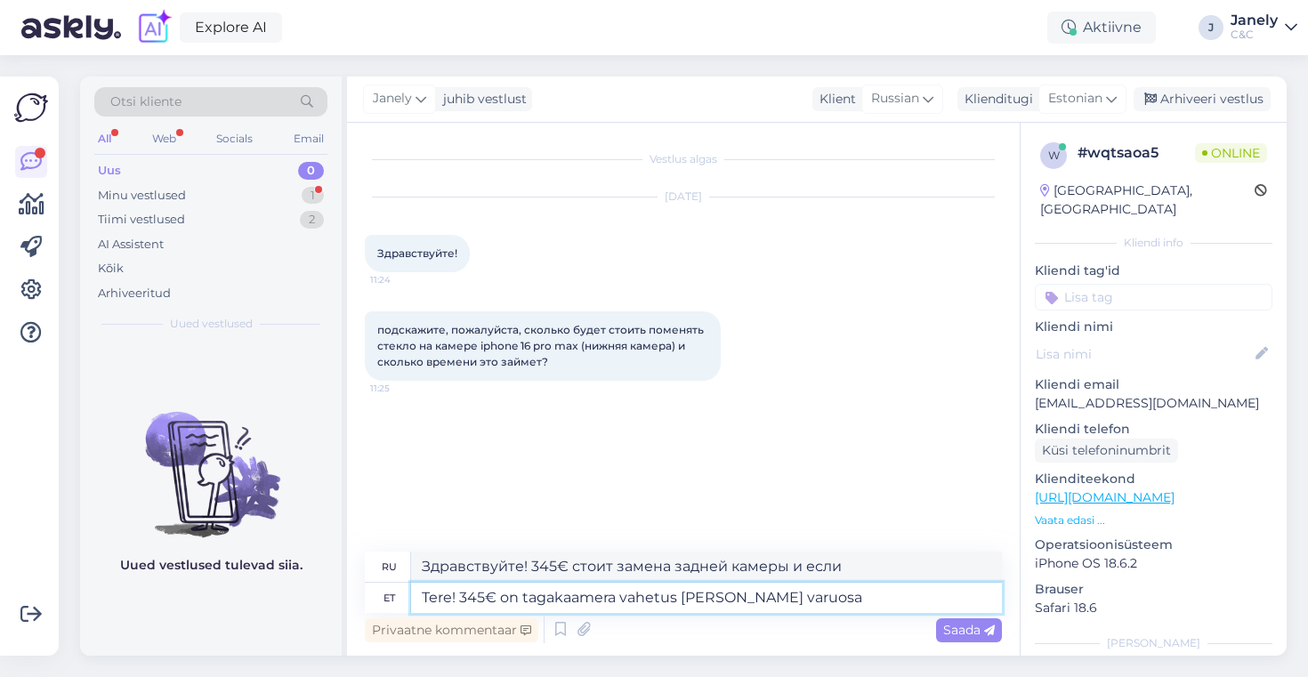
type textarea "Tere! 345€ on tagakaamera vahetus [PERSON_NAME] varuosa o"
type textarea "Здравствуйте! 345€ это замена задней камеры и как запчасть"
type textarea "Tere! 345€ on tagakaamera vahetus [PERSON_NAME] varuosa on k"
type textarea "Здравствуйте! 345 евро стоит замена задней камеры, а если запчасть есть"
type textarea "Tere! 345€ on tagakaamera vahetus [PERSON_NAME] varuosa on kohal, s"
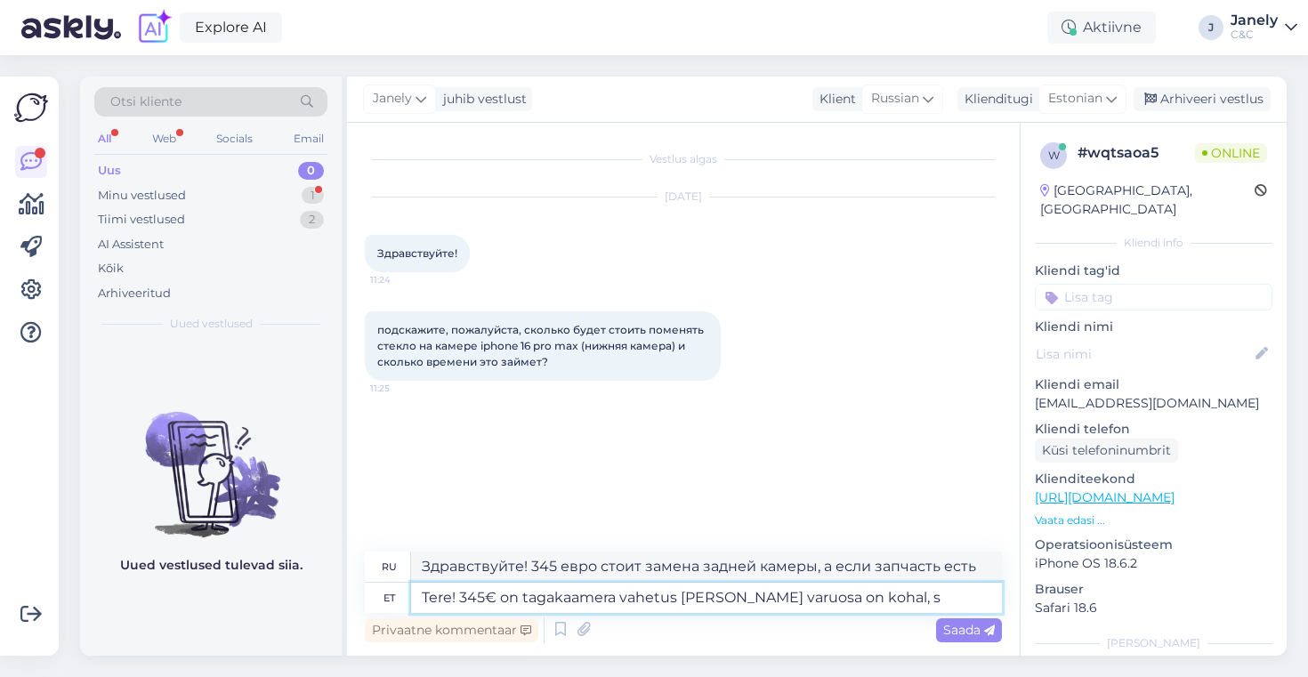
type textarea "Здравствуйте! 345 евро — это замена задней камеры, и когда прибудет запчасть,"
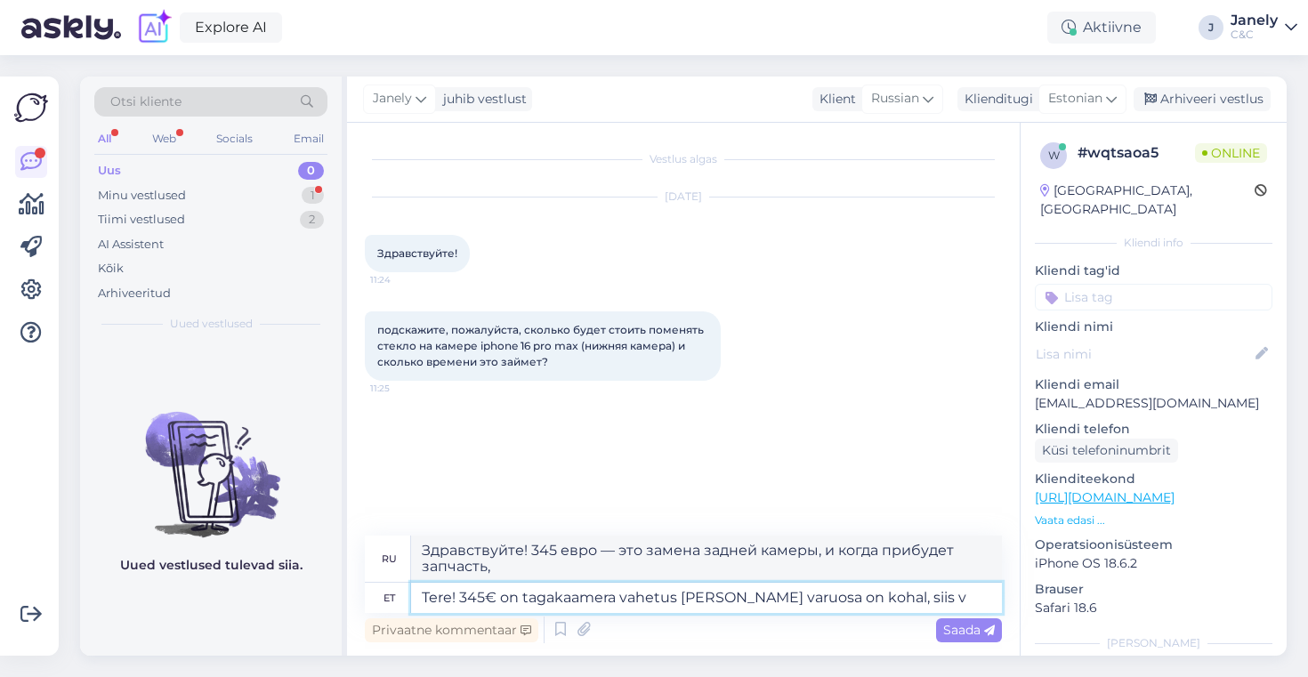
type textarea "Tere! 345€ on tagakaamera vahetus [PERSON_NAME] varuosa on kohal, siis võ"
type textarea "Здравствуйте! 345€ стоит замена задней камеры и если запчасть есть в наличии, то"
type textarea "Tere! 345€ on tagakaamera vahetus [PERSON_NAME] varuosa on kohal, siis võtab"
type textarea "Здравствуйте! 345 евро - это замена задней камеры, и если запчасть есть в налич…"
type textarea "Tere! 345€ on tagakaamera vahetus [PERSON_NAME] varuosa on kohal, siis võtab kun"
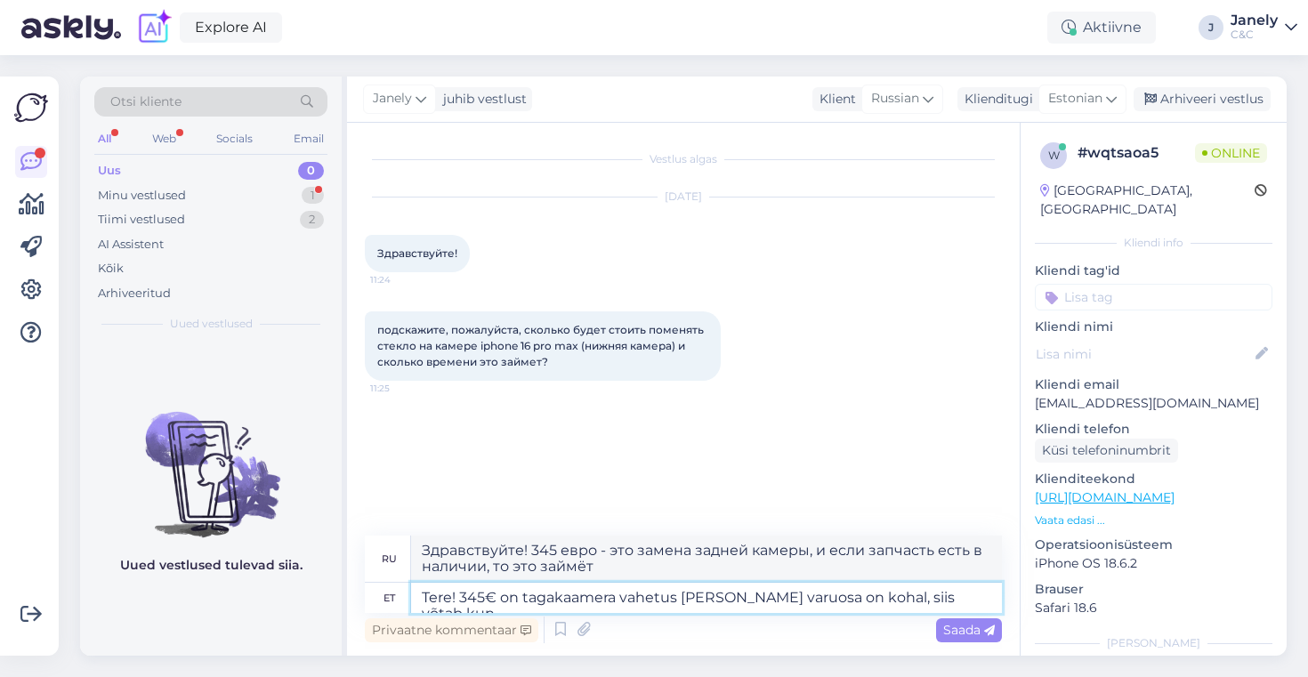
type textarea "Здравствуйте! Замена задней камеры обойдется в 345 евро, а когда запчасть прибу…"
type textarea "Tere! 345€ on tagakaamera vahetus [PERSON_NAME] varuosa on kohal, siis võtab ku…"
type textarea "Здравствуйте! 345 евро - это замена задней камеры. Если запчасть есть в наличии…"
type textarea "Tere! 345€ on tagakaamera vahetus [PERSON_NAME] varuosa on kohal, siis võtab ku…"
type textarea "Здравствуйте! 345 евро - это замена задней камеры. Если запчасть есть в наличии…"
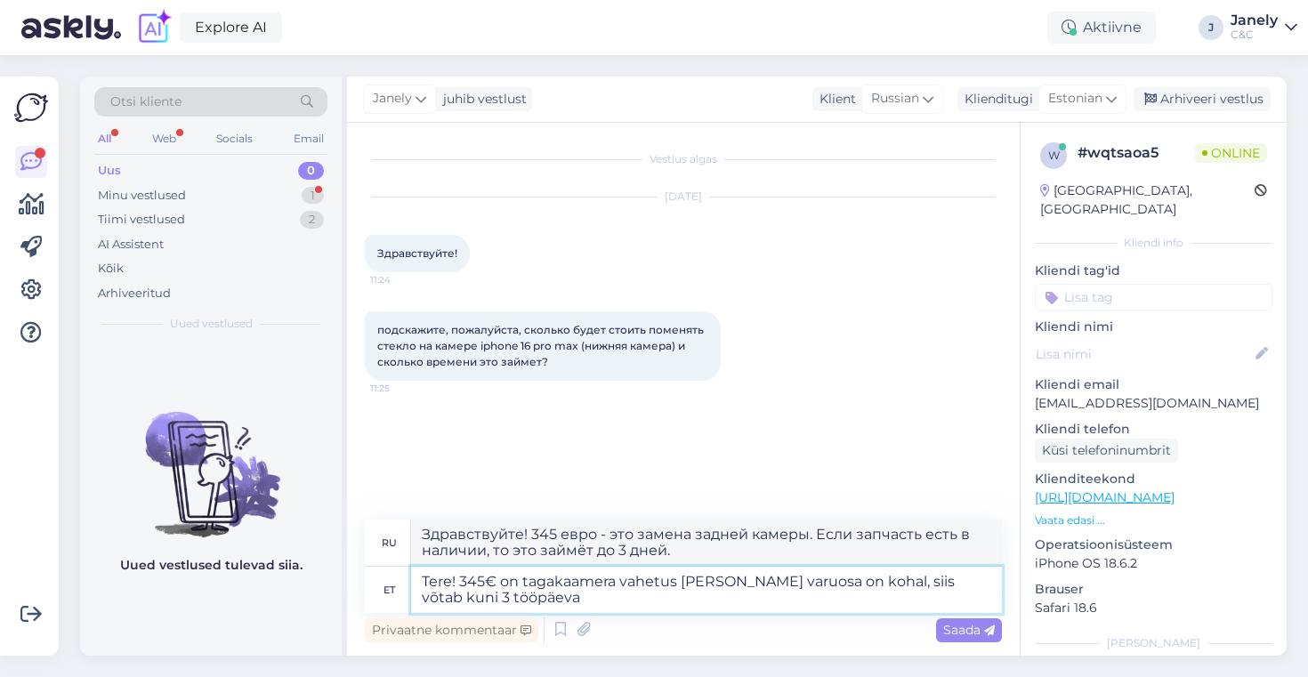
type textarea "Tere! 345€ on tagakaamera vahetus [PERSON_NAME] varuosa on kohal, siis võtab ku…"
type textarea "Здравствуйте! 345 евро - это замена задней камеры, и если запчасть есть в налич…"
type textarea "Tere! 345€ on tagakaamera vahetus [PERSON_NAME] varuosa on kohal, siis võtab ku…"
type textarea "Здравствуйте! 345 евро - это замена задней камеры, и если запчасть есть в налич…"
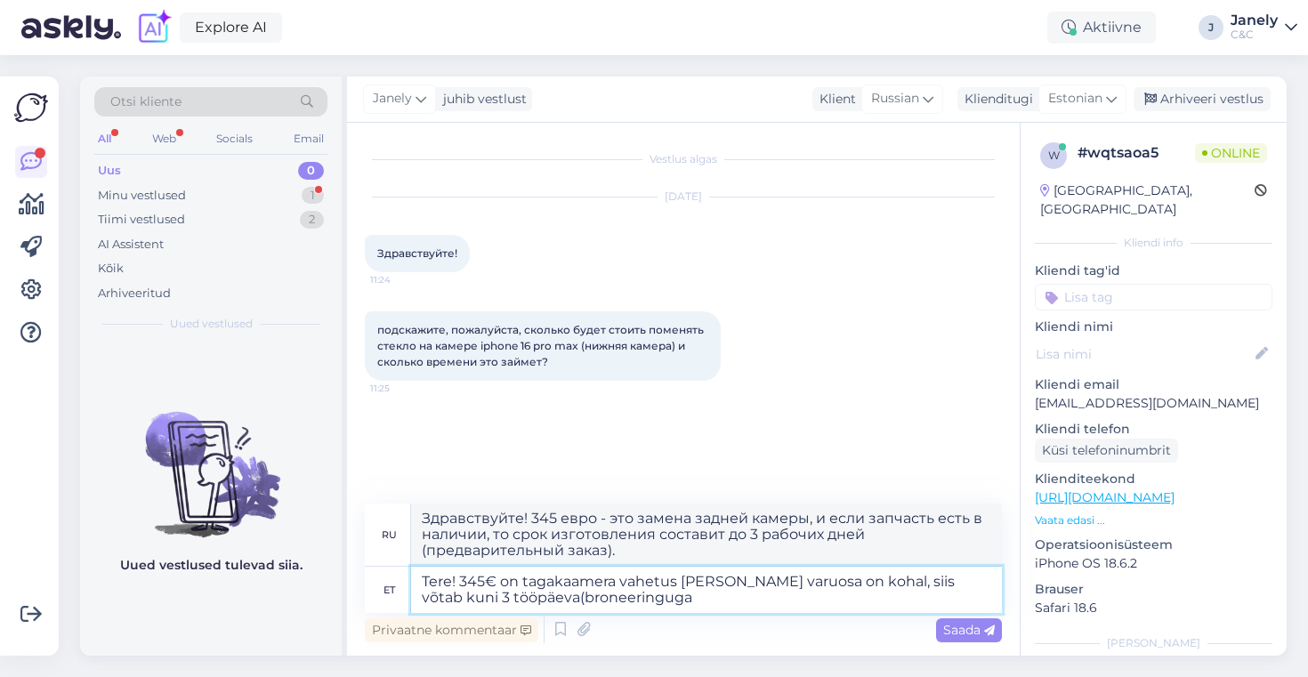
type textarea "Tere! 345€ on tagakaamera vahetus [PERSON_NAME] varuosa on kohal, siis võtab ku…"
type textarea "Здравствуйте! Замена задней камеры стоит 345 евро. Если запчасть есть в наличии…"
type textarea "Tere! 345€ on tagakaamera vahetus [PERSON_NAME] varuosa on kohal, siis võtab ku…"
type textarea "Здравствуйте! Замена задней камеры обойдется в 345 евро, при наличии запчастей …"
type textarea "Tere! 345€ on tagakaamera vahetus [PERSON_NAME] varuosa on kohal, siis võtab ku…"
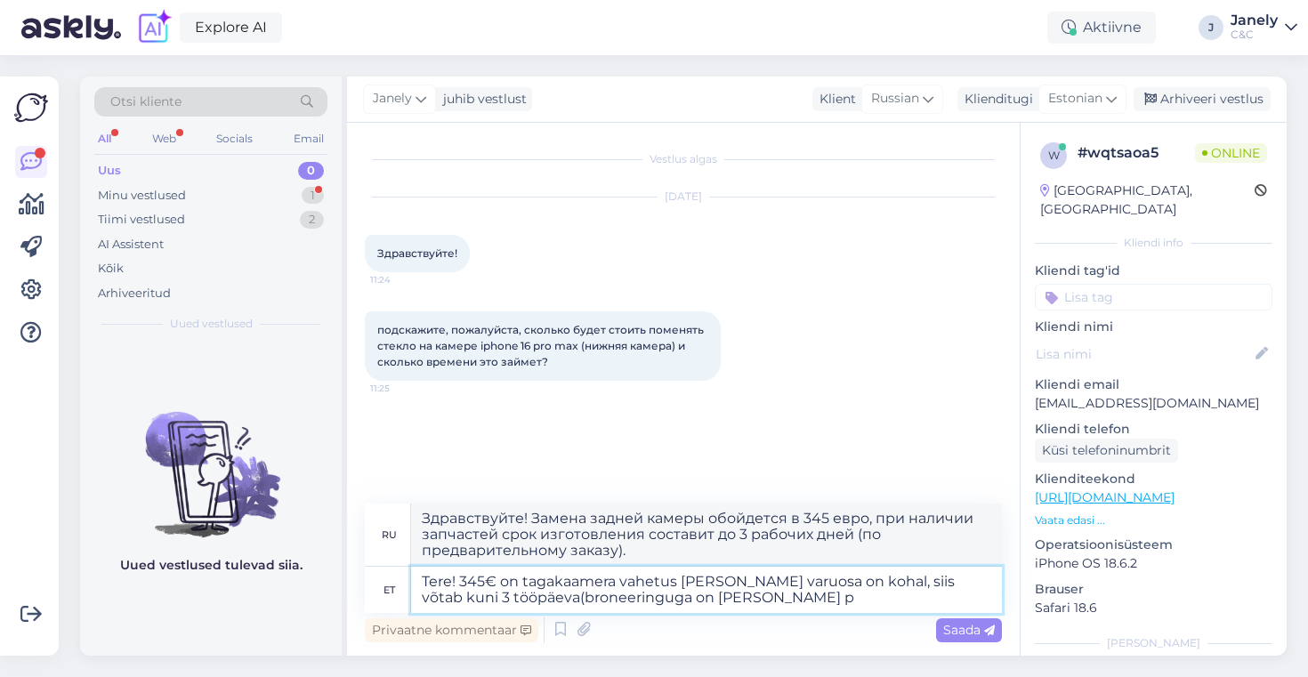
type textarea "Здравствуйте! Замена задней камеры стоит 345 евро. Если запчасть есть в наличии…"
type textarea "Tere! 345€ on tagakaamera vahetus [PERSON_NAME] varuosa on kohal, siis võtab ku…"
type textarea "Здравствуйте! Замена задней камеры стоит 345 евро. Если запчасть доступна, то с…"
type textarea "Tere! 345€ on tagakaamera vahetus [PERSON_NAME] varuosa on kohal, siis võtab ku…"
type textarea "Здравствуйте! 345 евро — это замена задней камеры, и если запчасть доступна, то…"
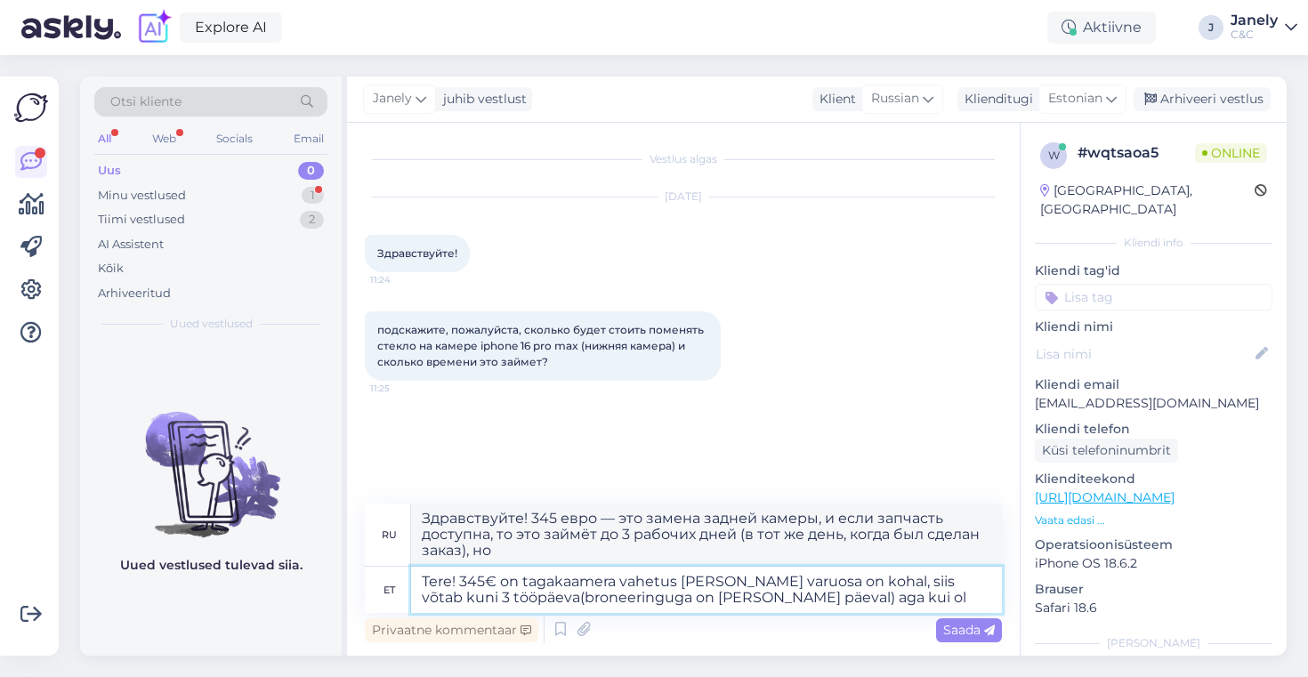
type textarea "Tere! 345€ on tagakaamera vahetus [PERSON_NAME] varuosa on kohal, siis võtab ku…"
type textarea "Здравствуйте! 345 евро — это замена задней камеры, и если запчасть доступна, то…"
type textarea "Tere! 345€ on tagakaamera vahetus [PERSON_NAME] varuosa on kohal, siis võtab ku…"
type textarea "Здравствуйте! 345 евро — это замена задней камеры. Если запчасть доступна, то с…"
type textarea "Tere! 345€ on tagakaamera vahetus [PERSON_NAME] varuosa on kohal, siis võtab ku…"
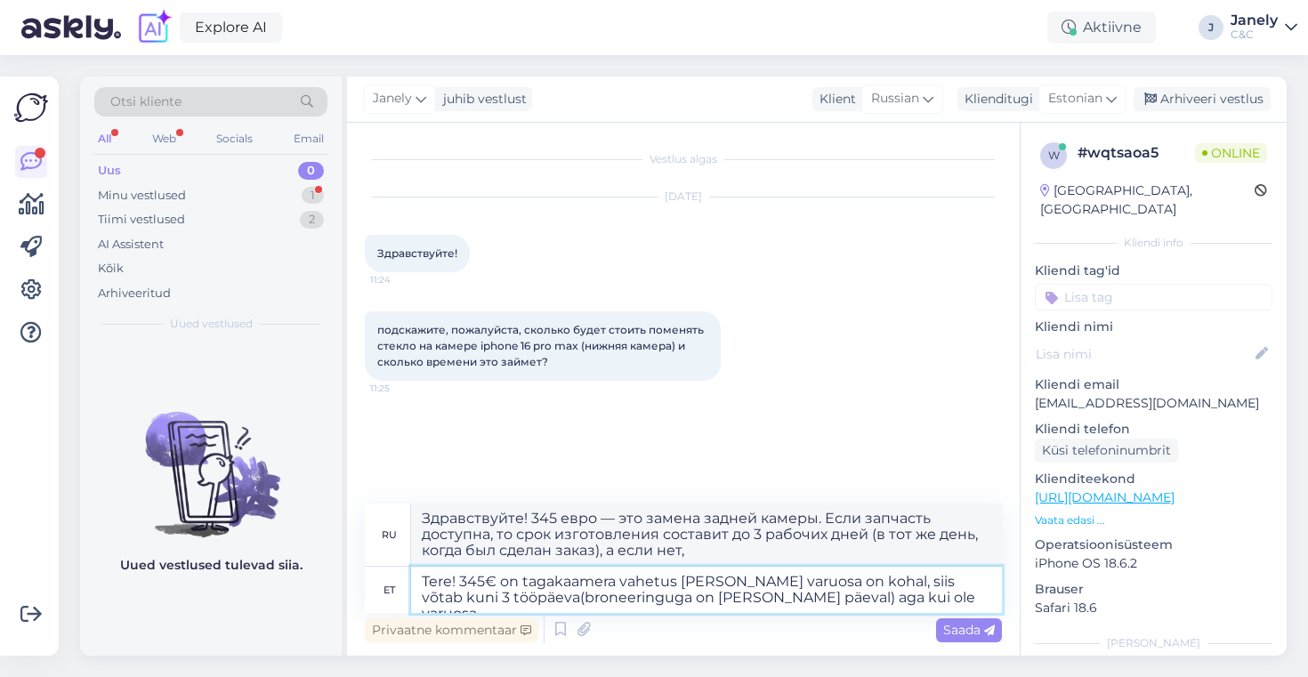
type textarea "Здравствуйте! 345 евро — это замена задней камеры. Если запчасть есть в наличии…"
type textarea "Tere! 345€ on tagakaamera vahetus [PERSON_NAME] varuosa on kohal, siis võtab ku…"
type textarea "Здравствуйте! 345 евро — это замена задней камеры. Если запчасть есть в наличии…"
type textarea "Tere! 345€ on tagakaamera vahetus [PERSON_NAME] varuosa on kohal, siis võtab ku…"
type textarea "Здравствуйте! 345 евро — это замена задней камеры. Если запчасть есть в наличии…"
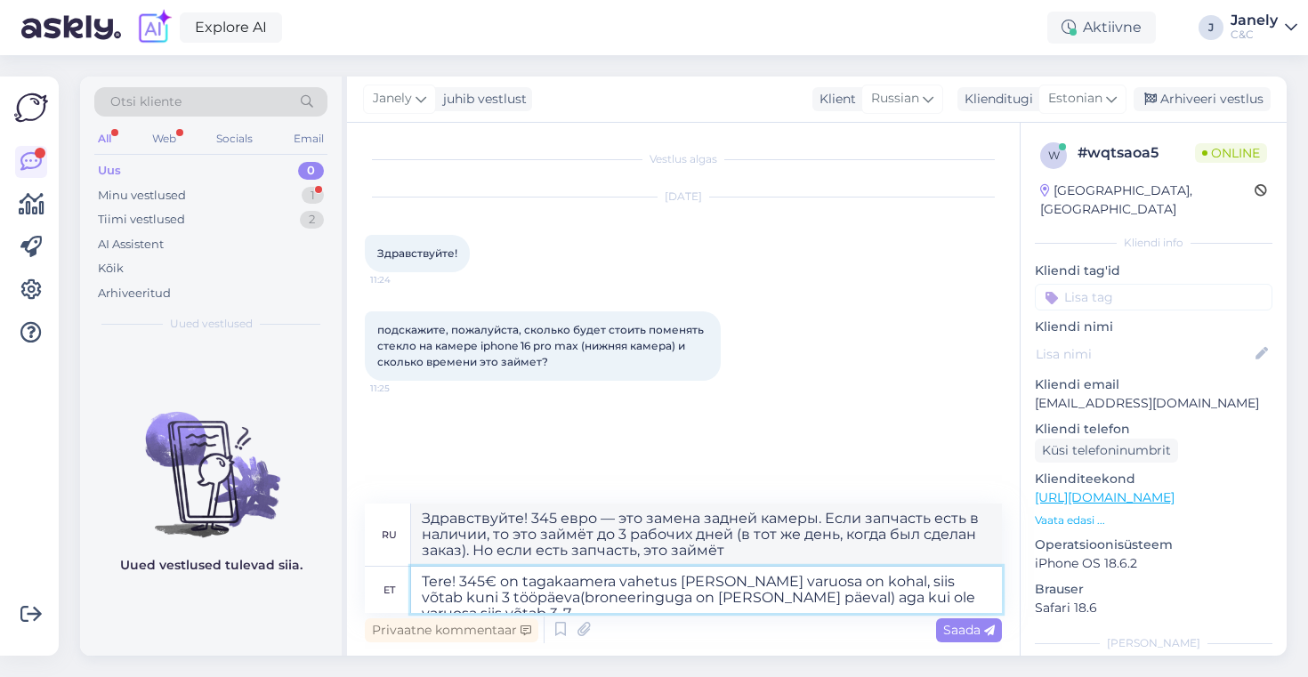
type textarea "Tere! 345€ on tagakaamera vahetus [PERSON_NAME] varuosa on kohal, siis võtab ku…"
type textarea "Здравствуйте! 345 евро — это замена задней камеры. Если запчасть есть в наличии…"
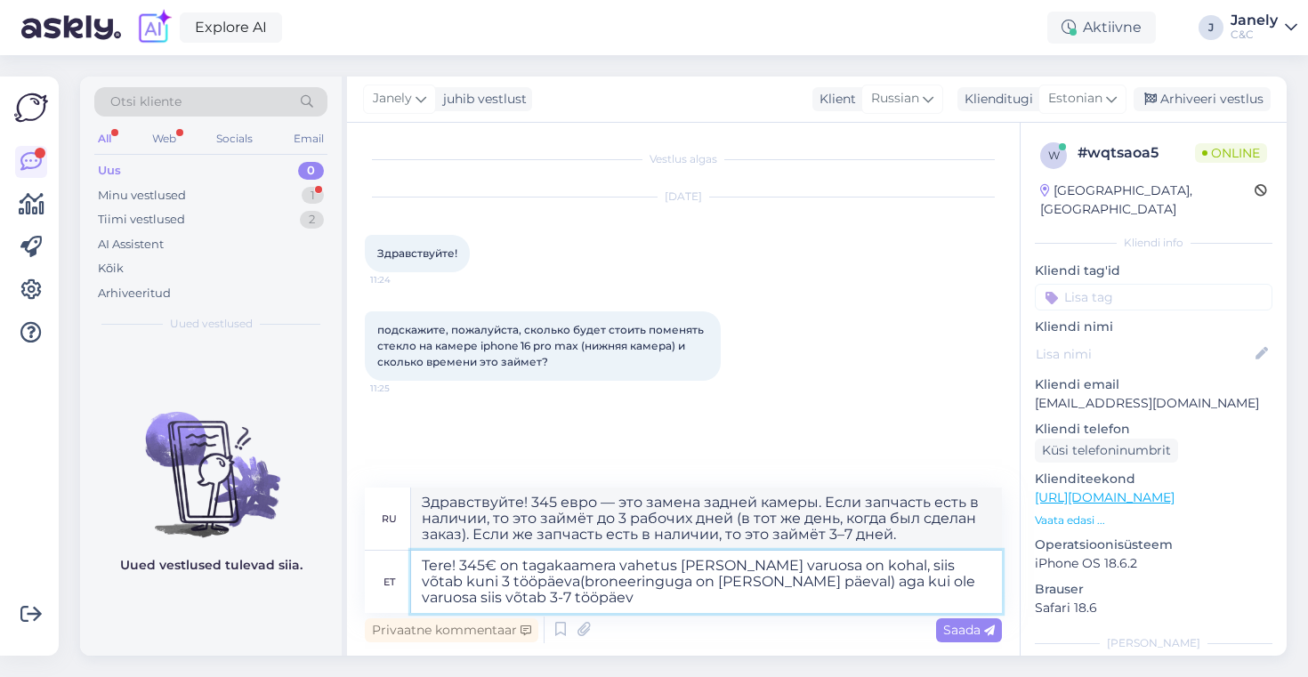
type textarea "Tere! 345€ on tagakaamera vahetus [PERSON_NAME] varuosa on kohal, siis võtab ku…"
type textarea "Здравствуйте! Замена задней камеры обойдется в 345 евро. Если запчасть есть в н…"
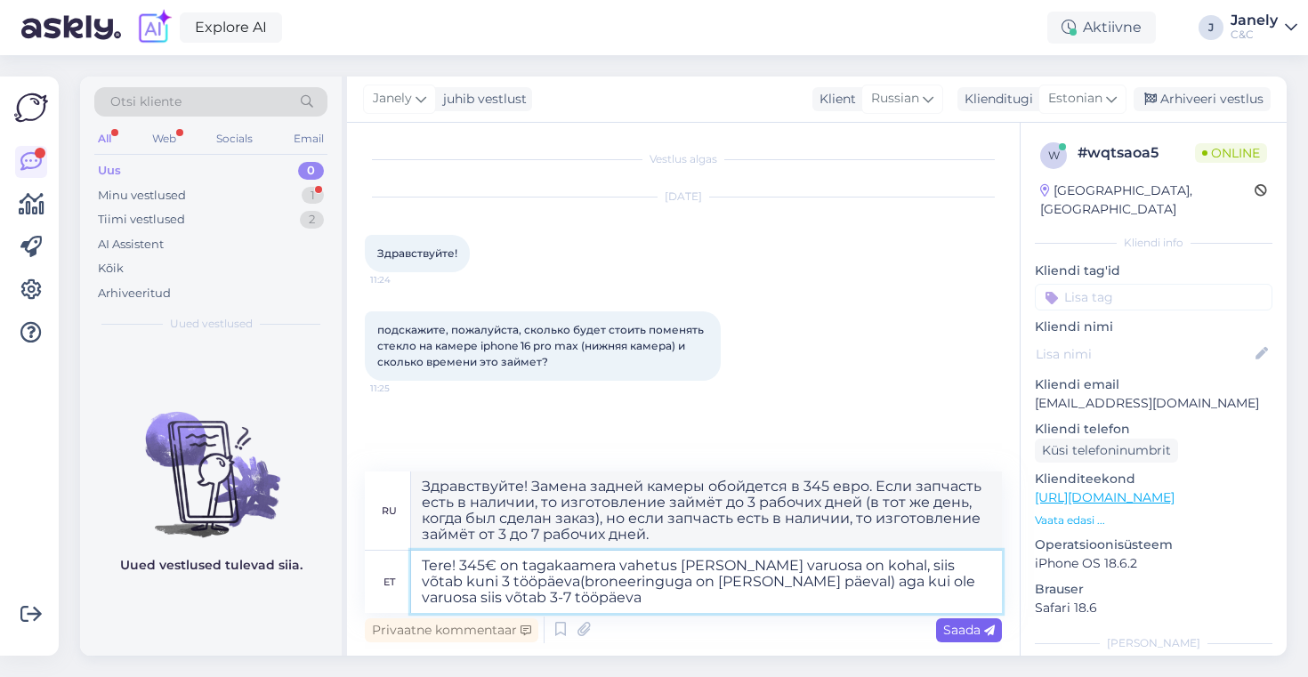
type textarea "Tere! 345€ on tagakaamera vahetus [PERSON_NAME] varuosa on kohal, siis võtab ku…"
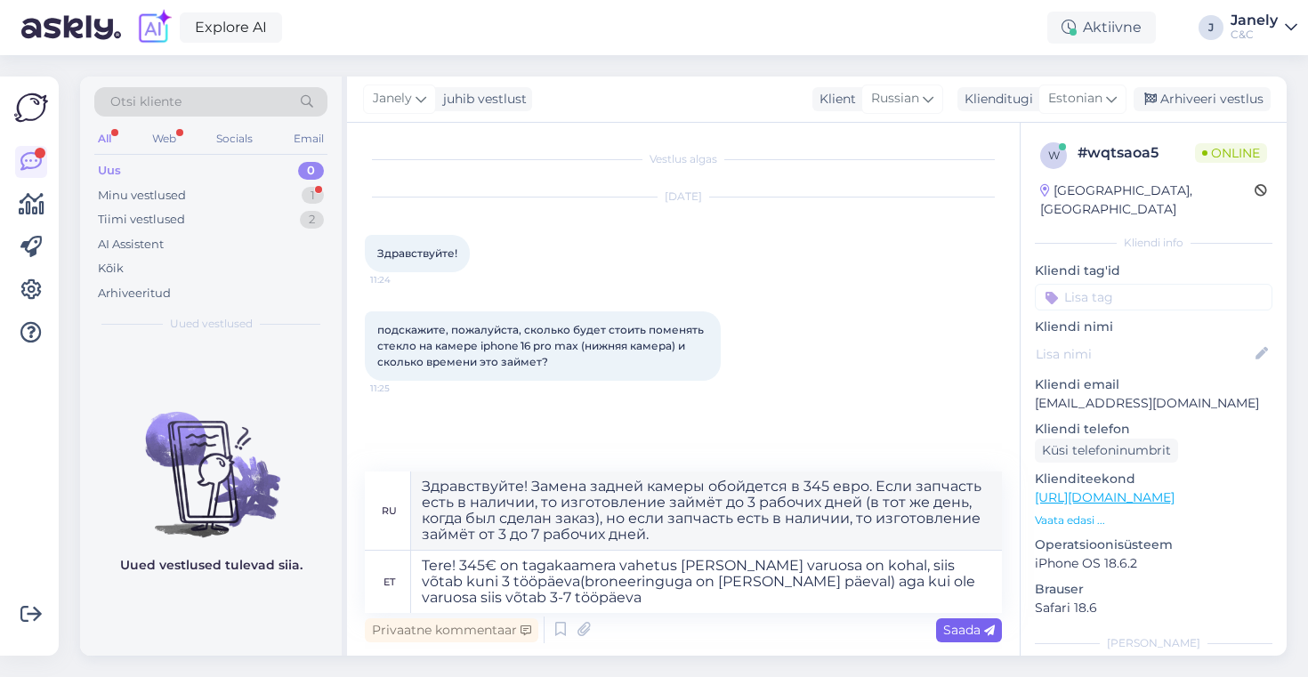
click at [961, 635] on span "Saada" at bounding box center [969, 630] width 52 height 16
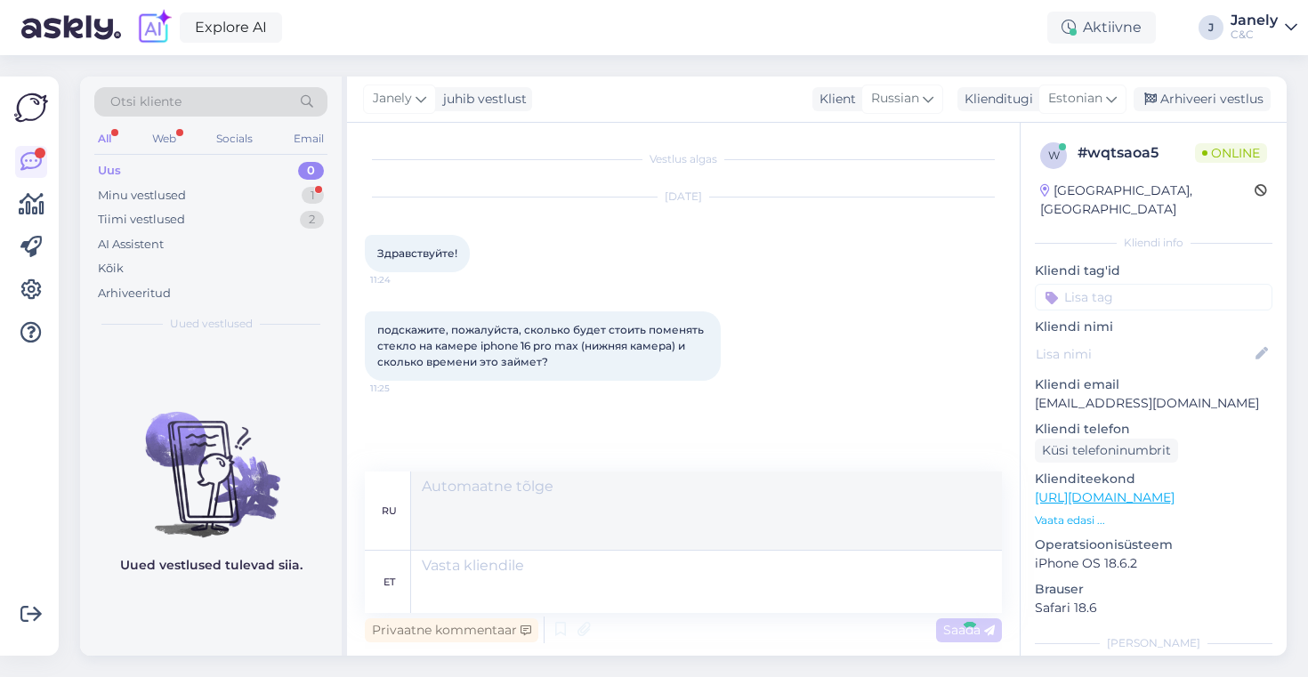
scroll to position [68, 0]
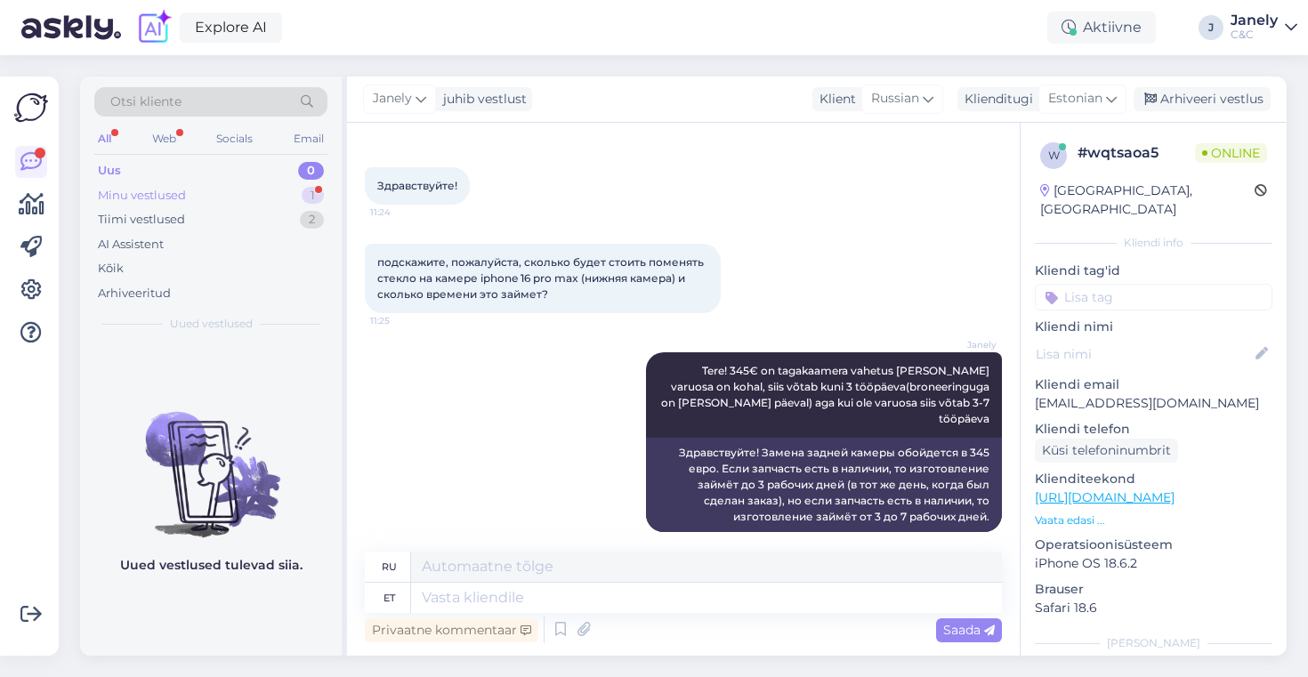
click at [254, 194] on div "Minu vestlused 1" at bounding box center [210, 195] width 233 height 25
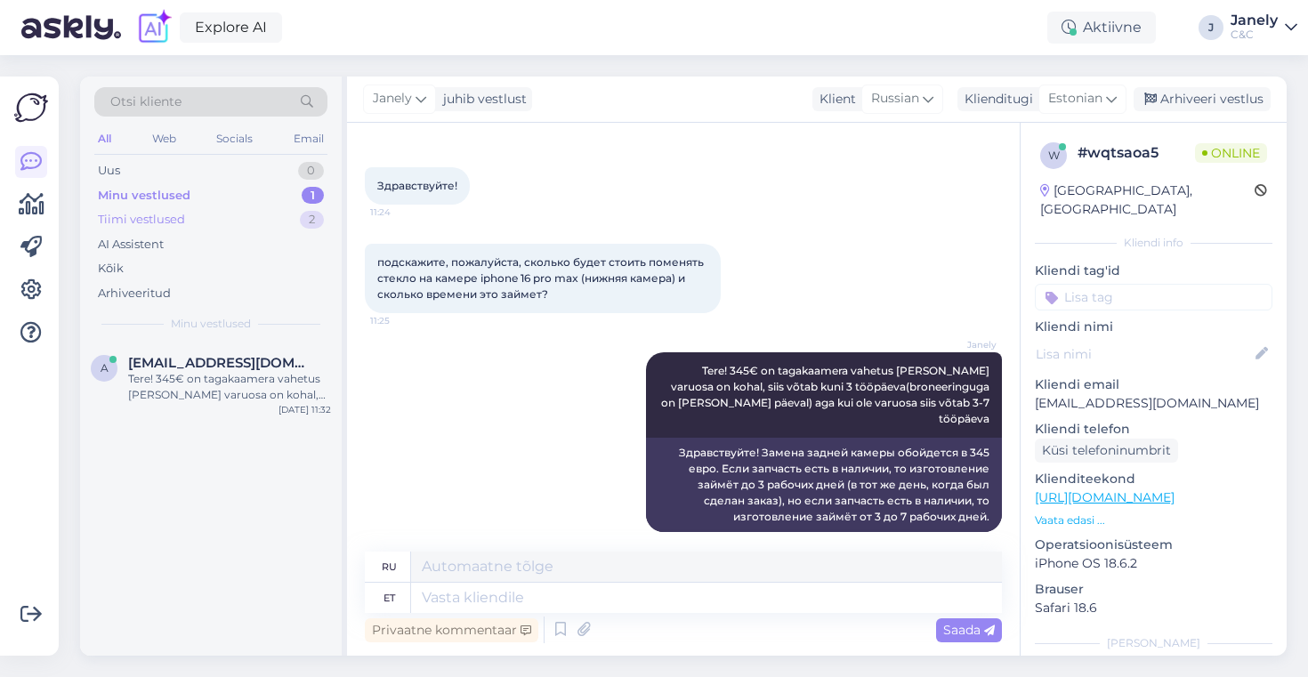
click at [251, 221] on div "Tiimi vestlused 2" at bounding box center [210, 219] width 233 height 25
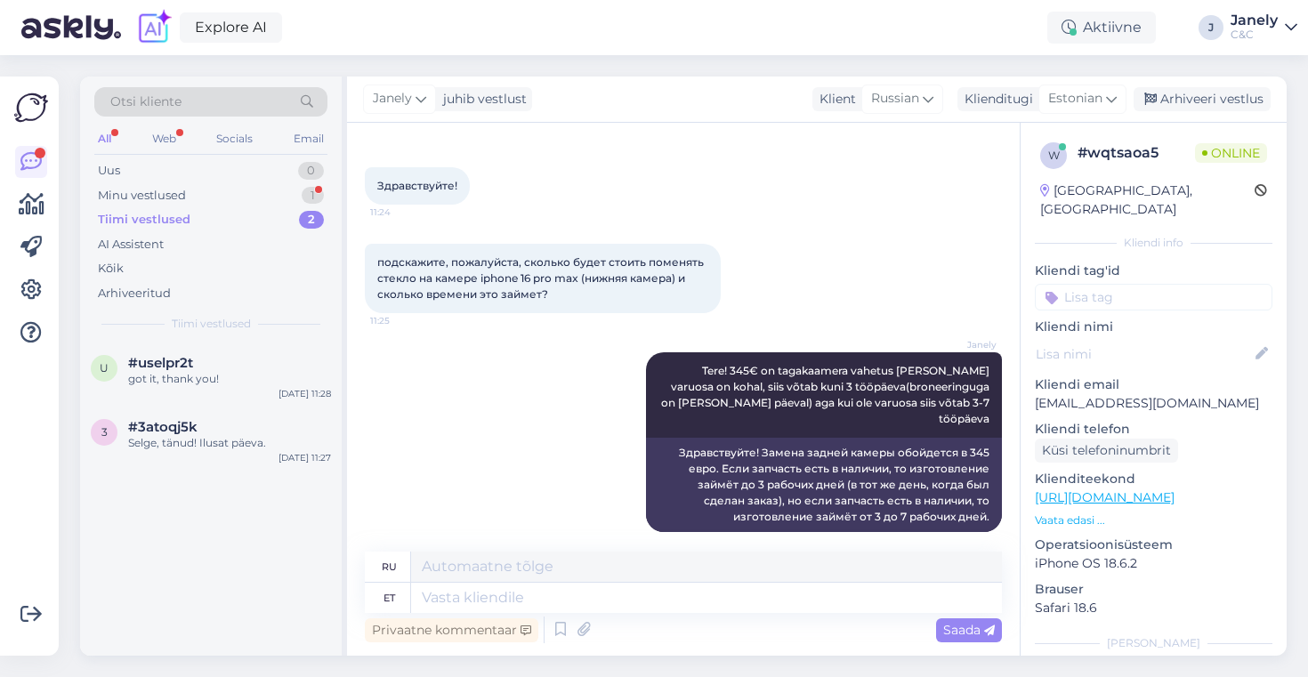
scroll to position [174, 0]
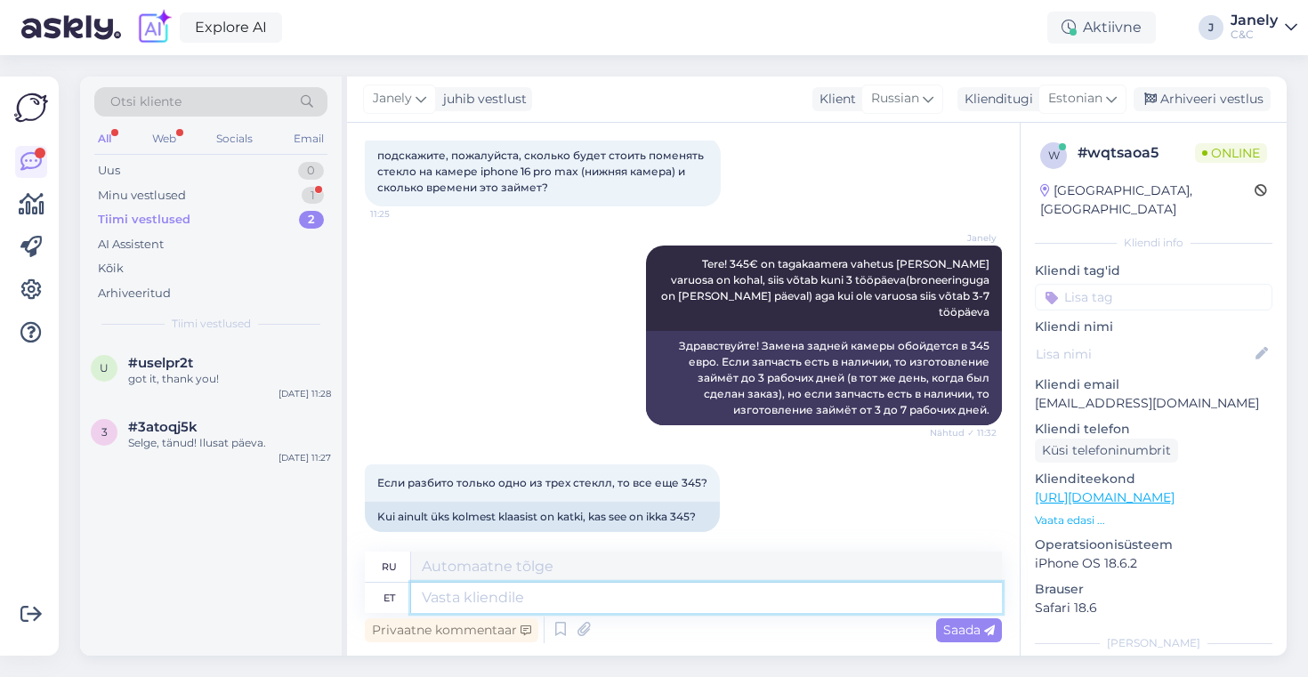
click at [600, 602] on textarea at bounding box center [706, 598] width 591 height 30
type textarea "Jah, s"
type textarea "Да,"
type textarea "Jah, sest"
type textarea "Да, потому что"
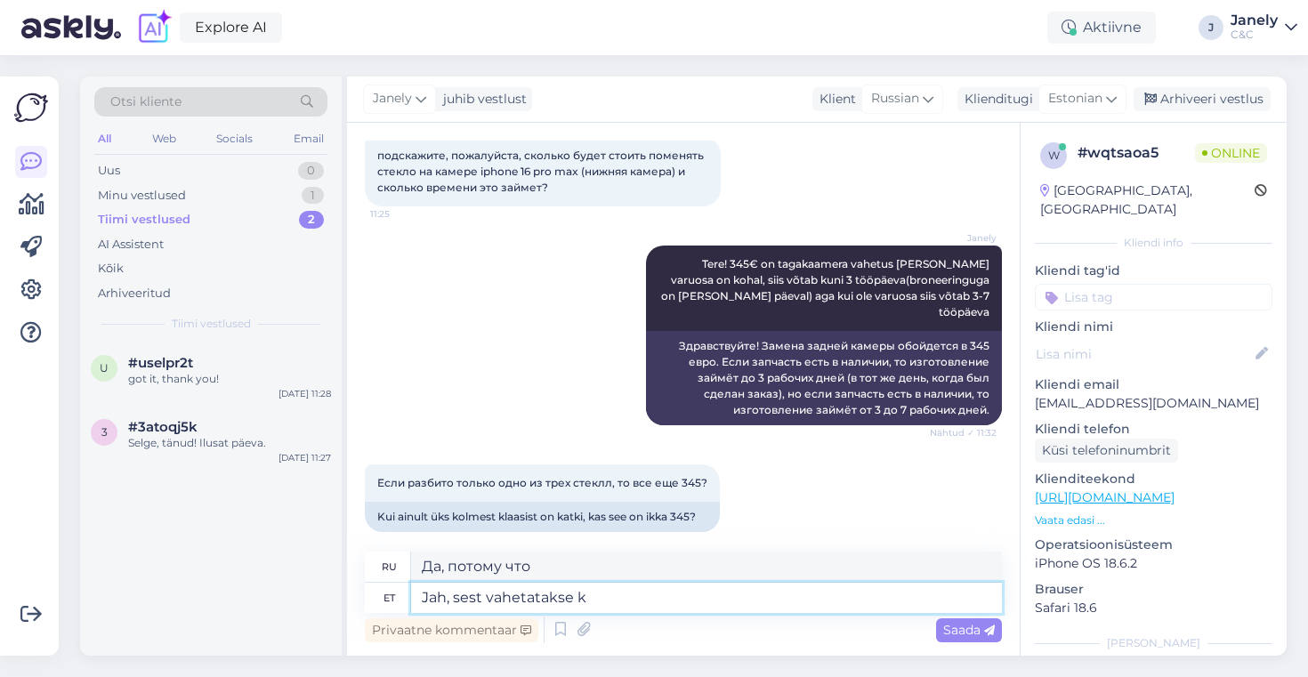
type textarea "Jah, sest vahetatakse ko"
type textarea "Да, потому что это меняется."
type textarea "Jah, sest vahetatakse kogu ko"
type textarea "Да, потому что весь"
type textarea "Jah, sest vahetatakse kogu"
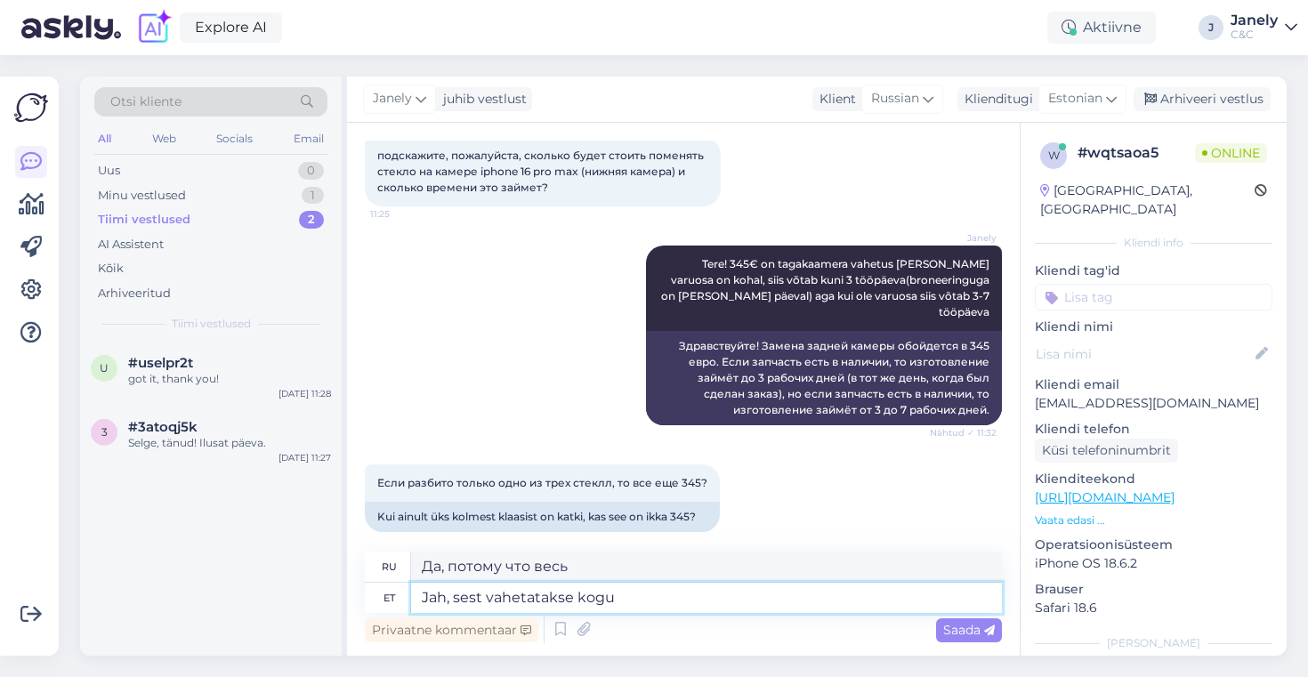
type textarea "Да, потому что весь к"
type textarea "Jah, sest vahetatak"
type textarea "Да, потому что весь"
type textarea "Jah, sest vahetat"
type textarea "Да, потому что это меняется."
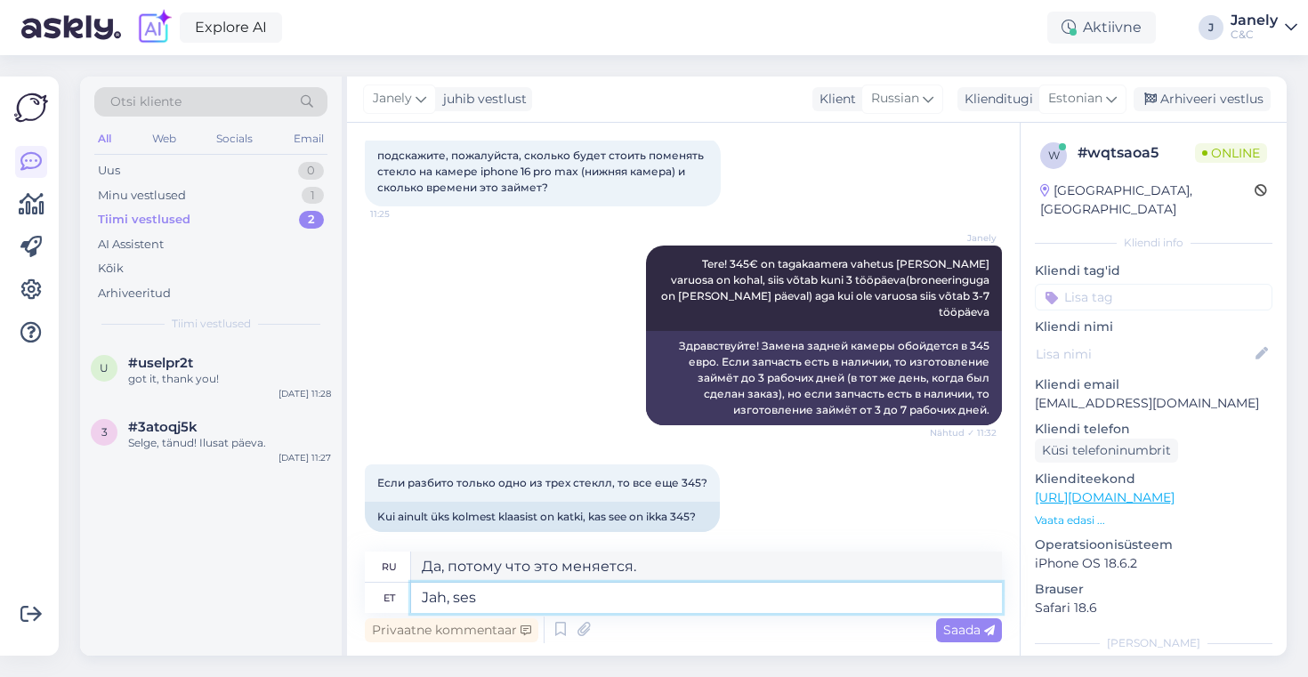
type textarea "Jah, se"
type textarea "Да, потому что"
type textarea "Jah,"
type textarea "Да,"
type textarea "J"
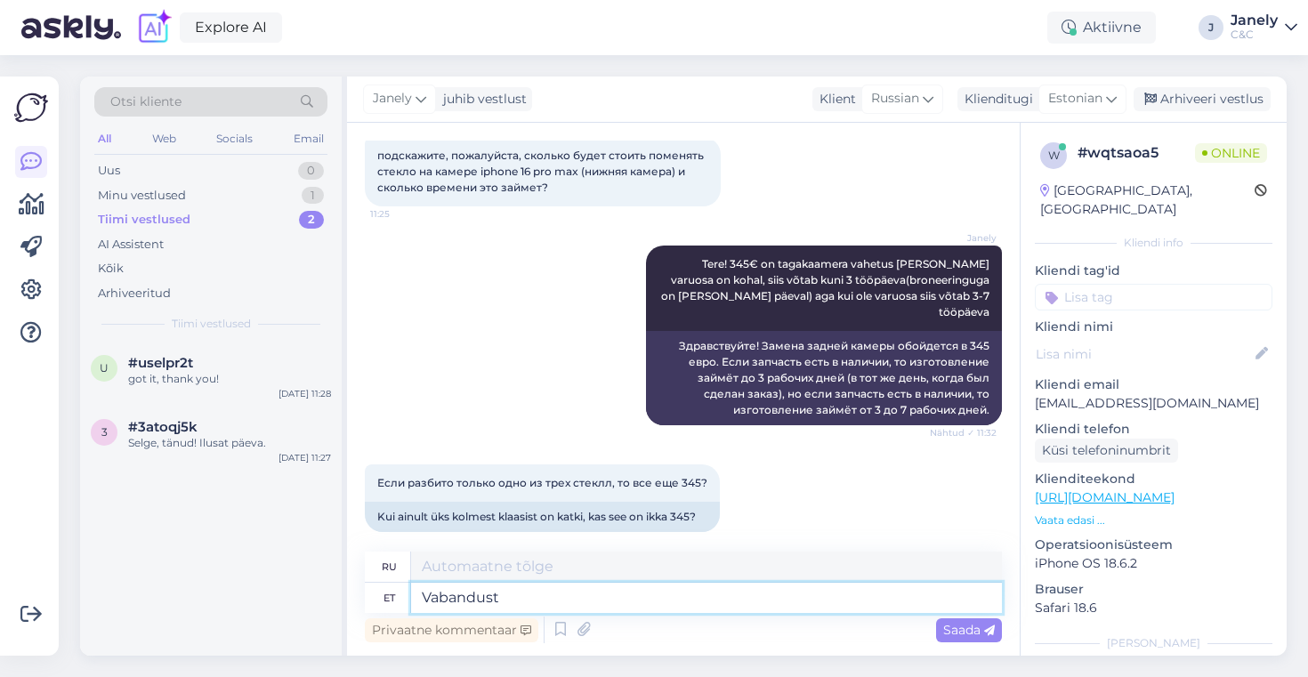
type textarea "Vabandust"
type textarea "Извини"
type textarea "Vabandust, s"
type textarea "Извини,"
type textarea "Vabandust, suhtlesin teh"
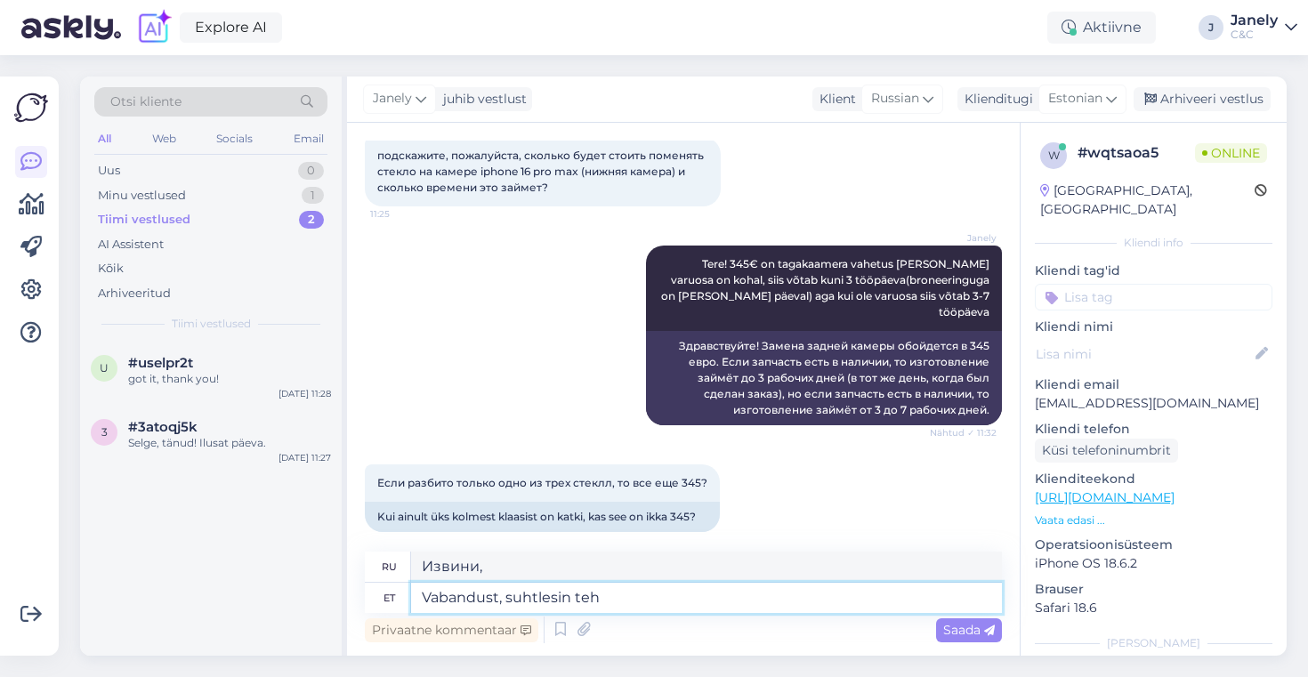
type textarea "Извините, я общался."
type textarea "Vabandust, suhtlesin tehnikuga, et"
type textarea "Извините, я разговаривал с техником"
type textarea "Vabandust, suhtlesin tehnikuga, et kogu h"
type textarea "Извините, я разговаривал с техником, чтобы получить всю информацию."
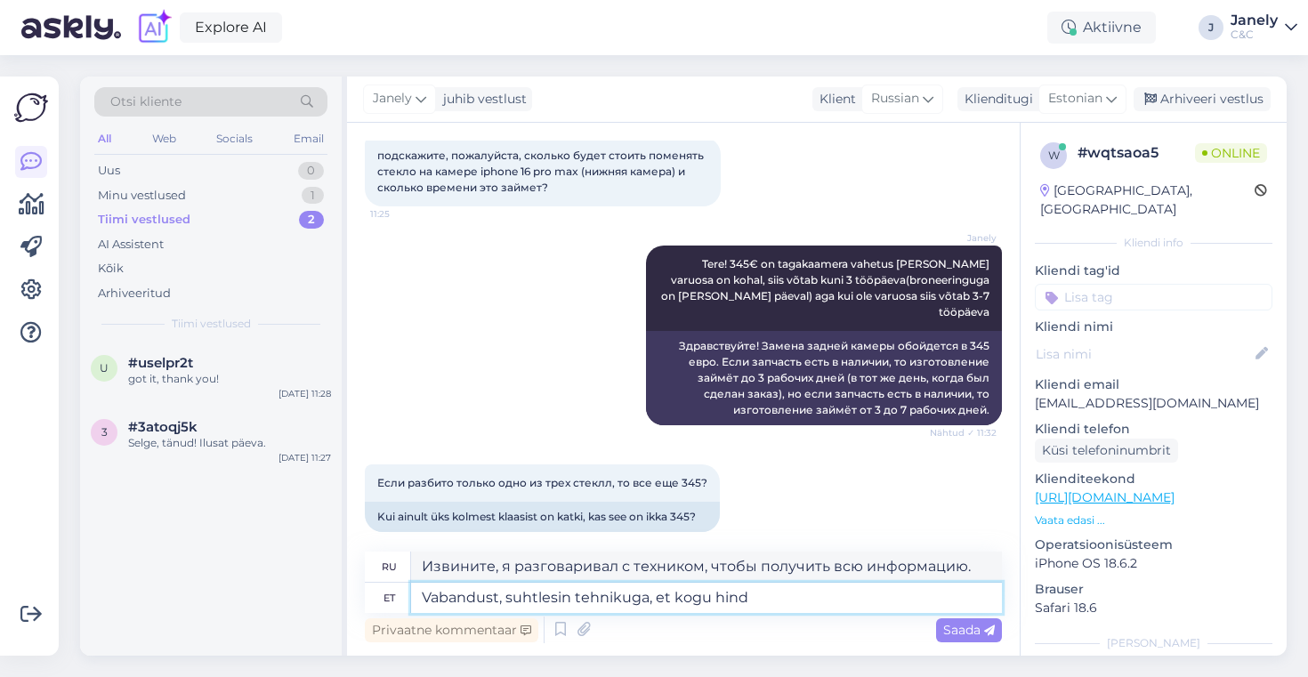
type textarea "Vabandust, suhtlesin tehnikuga, et kogu hind s"
type textarea "Извините, я говорил с техником о полной цене."
type textarea "Vabandust, suhtlesin tehnikuga, et kogu hind selgub ik"
type textarea "Извините, я поговорил с техником, чтобы узнать полную цену."
type textarea "Vabandust, suhtlesin tehnikuga, et kogu hind selgub ikkagi di"
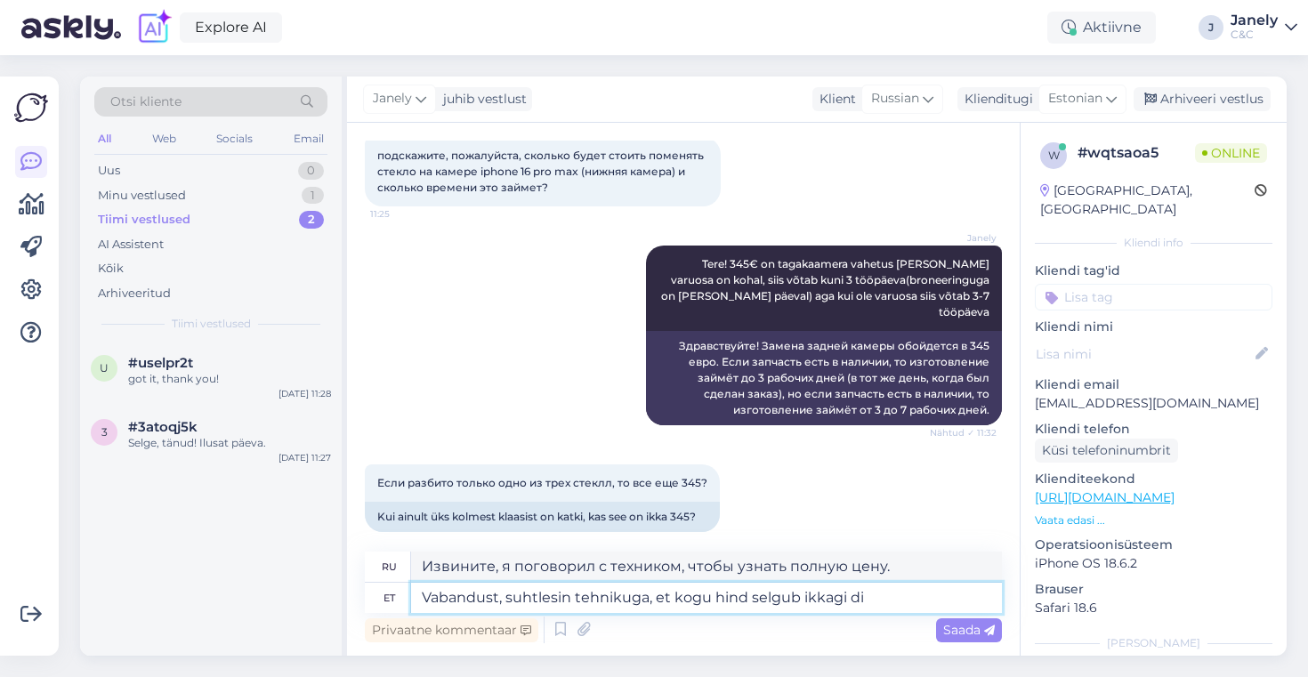
type textarea "Извините, я все равно поговорил с техником, чтобы узнать полную цену."
type textarea "Vabandust, suhtlesin tehnikuga, et kogu hind selgub ikkagi diagnostika k"
type textarea "Извините, я говорил с техником, и окончательная стоимость будет определена по р…"
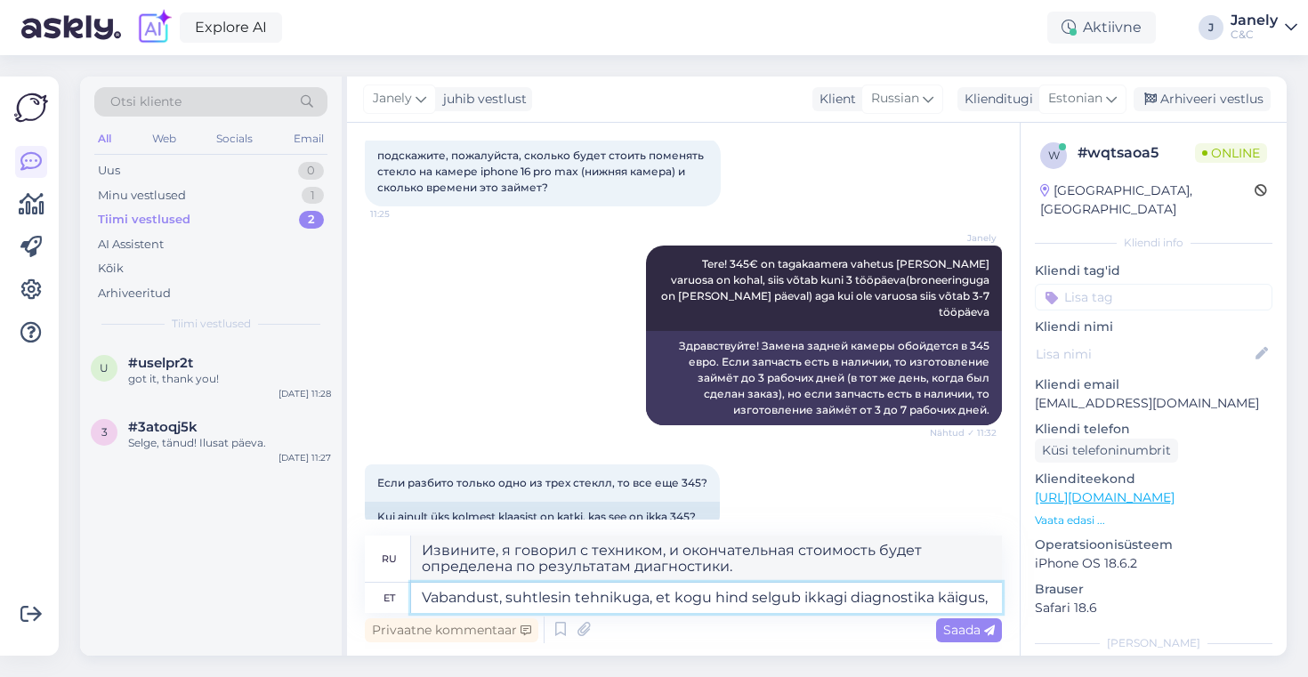
type textarea "Vabandust, suhtlesin tehnikuga, et kogu hind selgub ikkagi diagnostika käigus,"
type textarea "Извините, я говорил с техником, и он сказал, что полная стоимость будет определ…"
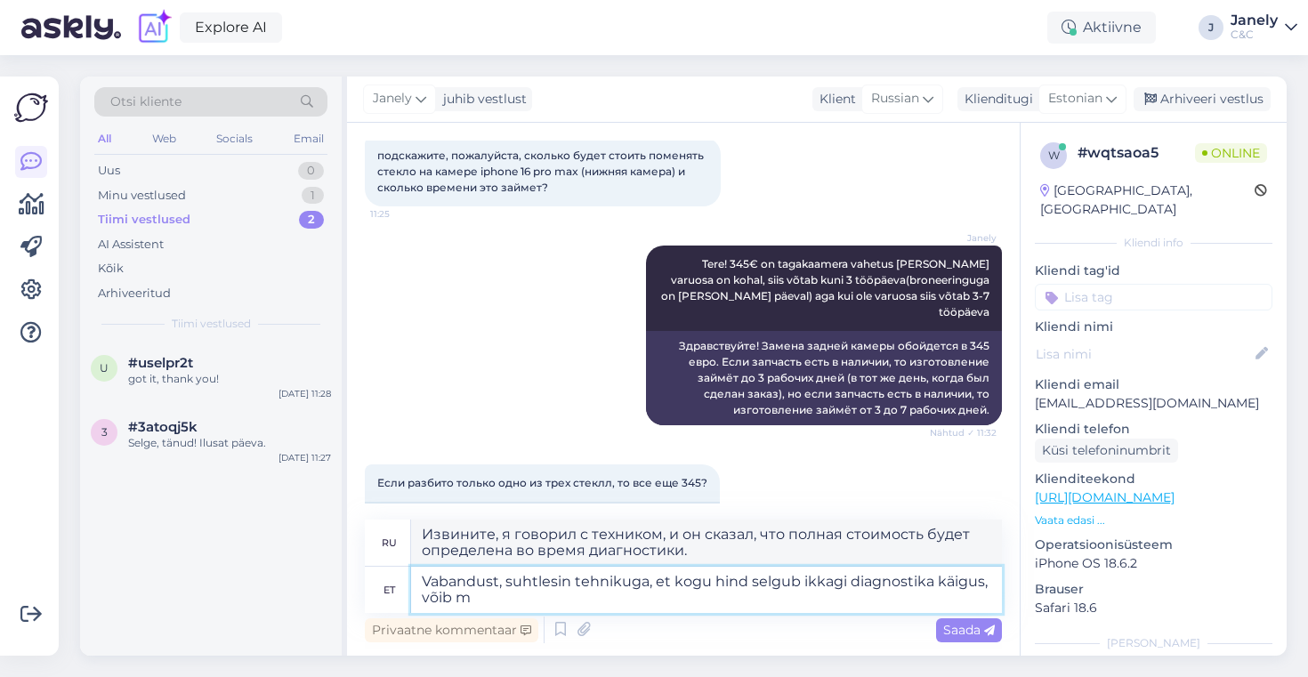
type textarea "Vabandust, suhtlesin tehnikuga, et kogu hind selgub ikkagi diagnostika käigus, …"
type textarea "Извините, я говорил с техником, и он сказал, что полная цена будет раскрыта во …"
type textarea "Vabandust, suhtlesin tehnikuga, et kogu hind selgub ikkagi diagnostika käigus, …"
type textarea "Извините, я говорил с техником, и он сказал, что полная цена будет определена в…"
type textarea "Vabandust, suhtlesin tehnikuga, et kogu hind selgub ikkagi diagnostika käigus, …"
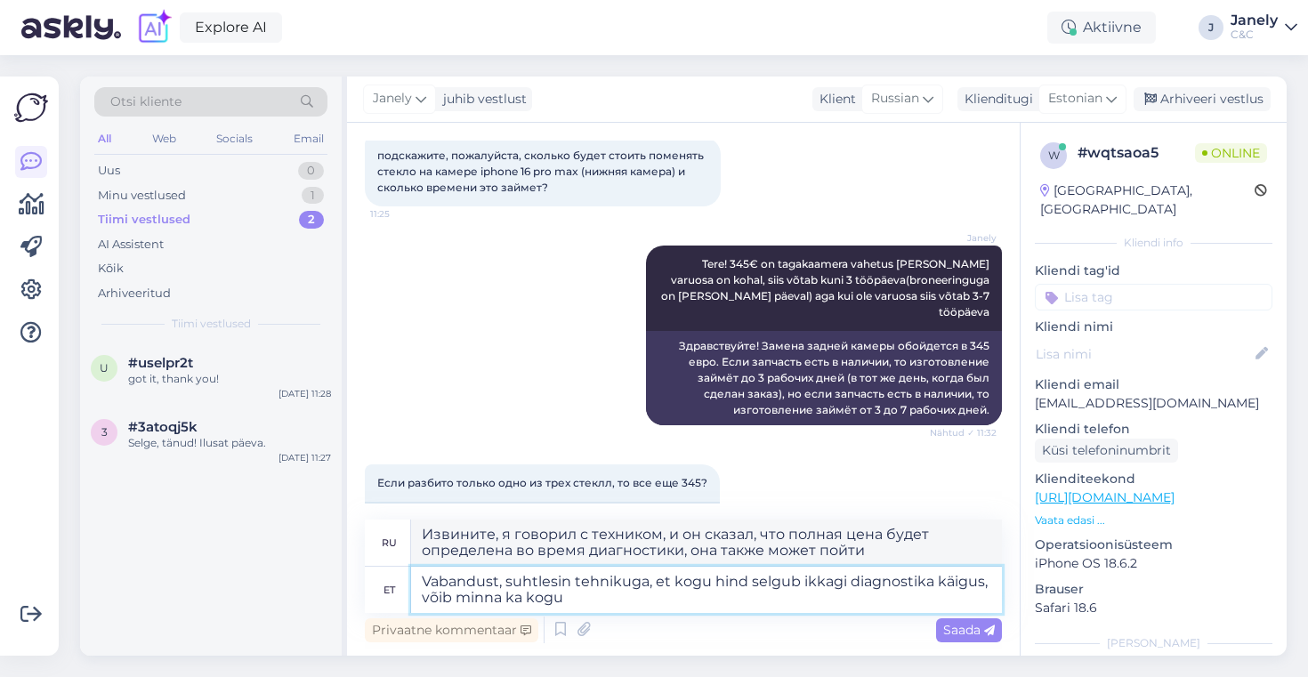
type textarea "Извините, я говорил с техником, и он сказал, что полная цена все равно будет оп…"
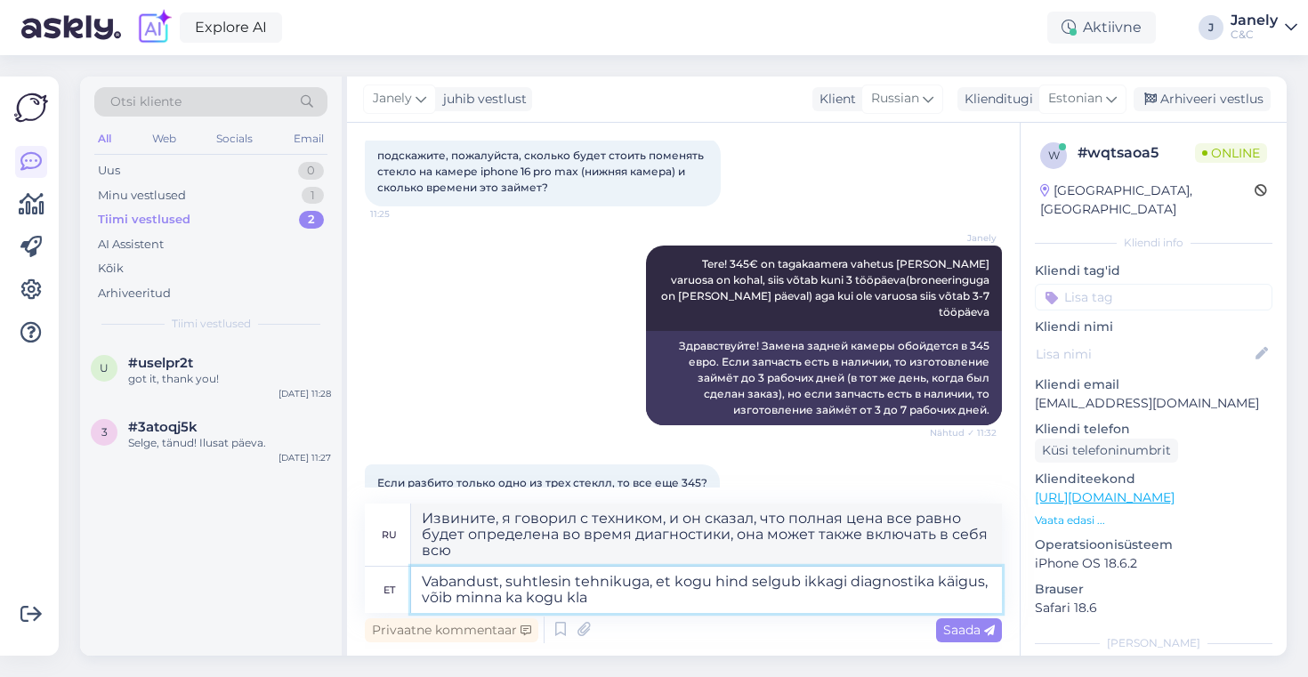
type textarea "Vabandust, suhtlesin tehnikuga, et kogu hind selgub ikkagi diagnostika käigus, …"
type textarea "Извините, я разговаривал с техником, и он сказал, что полная цена будет определ…"
type textarea "Vabandust, suhtlesin tehnikuga, et kogu hind selgub ikkagi diagnostika käigus, …"
type textarea "Извините, я говорил с техником, и он сказал, что полная цена все равно будет оп…"
type textarea "Vabandust, suhtlesin tehnikuga, et kogu hind selgub ikkagi diagnostika käigus, …"
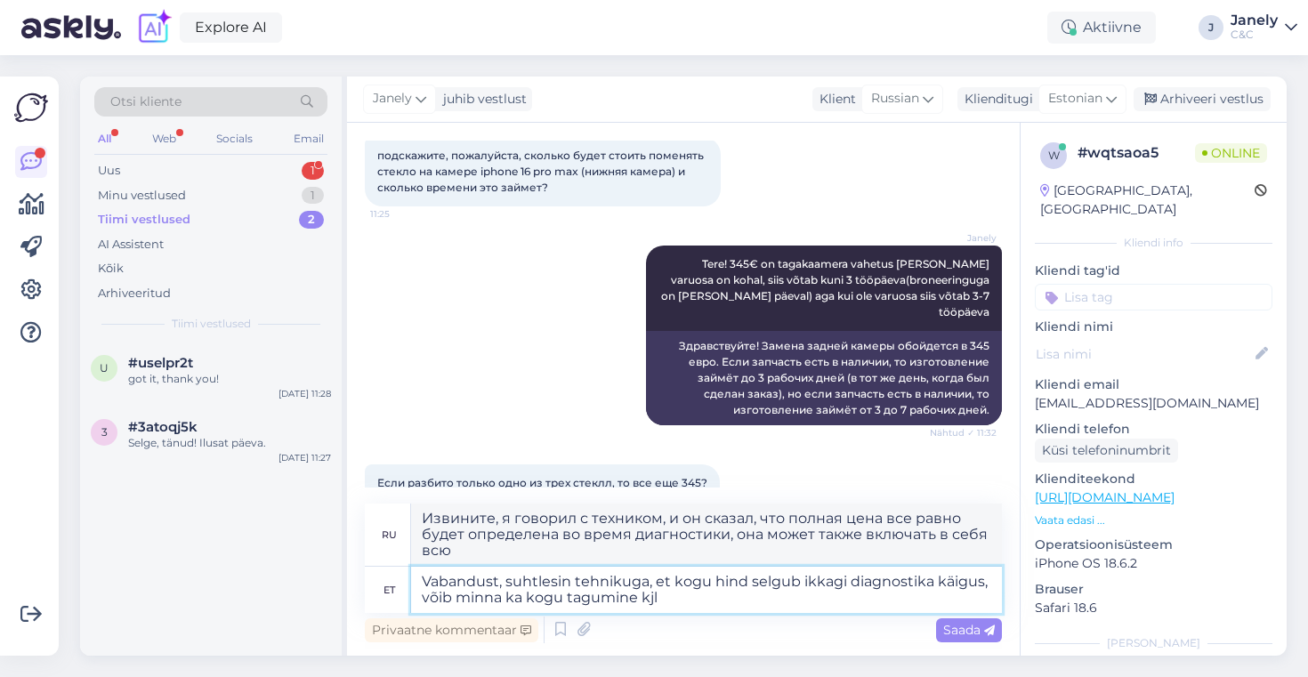
type textarea "Извините, я разговаривал с техником, и он сказал, что окончательная цена будет …"
type textarea "Vabandust, suhtlesin tehnikuga, et kogu hind selgub ikkagi diagnostika käigus, …"
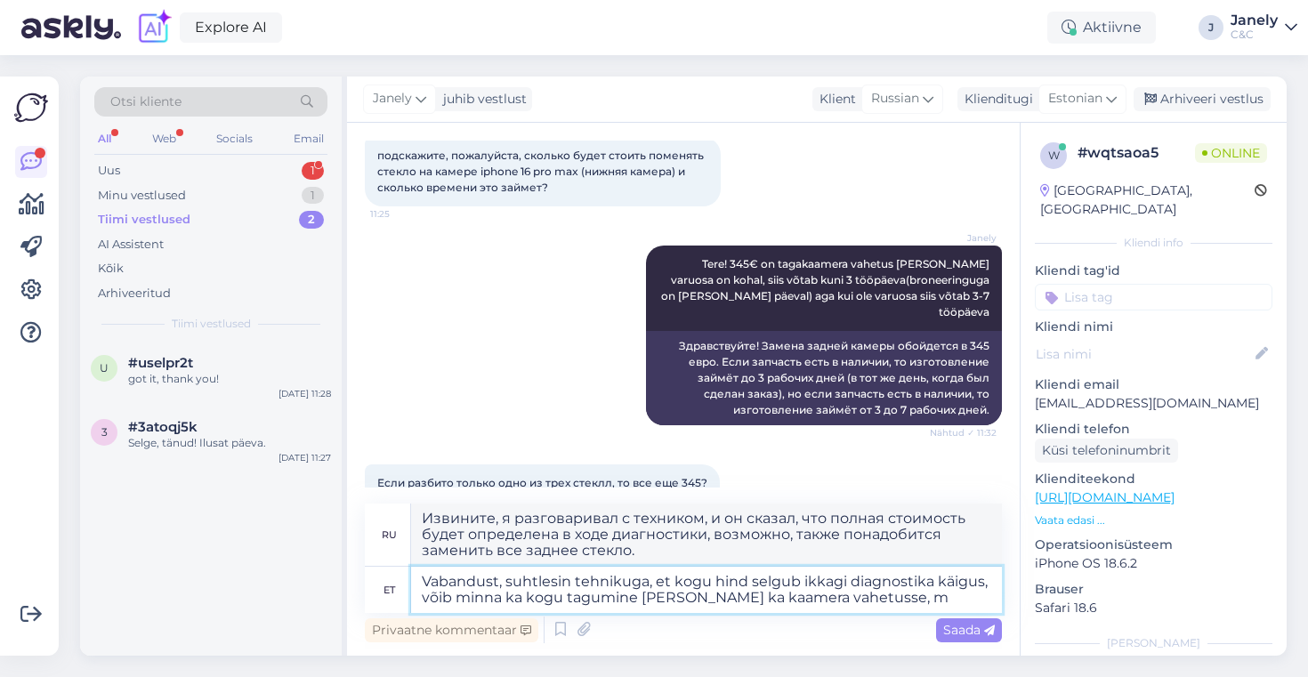
type textarea "Извините, я разговаривал с техником, и он сказал, что полная цена будет определ…"
type textarea "Vabandust, suhtlesin tehnikuga, et kogu hind selgub ikkagi diagnostika käigus, …"
type textarea "Извините, я говорил с техником, и он сказал, что полная цена будет определена в…"
type textarea "Vabandust, suhtlesin tehnikuga, et kogu hind selgub ikkagi diagnostika käigus, …"
type textarea "Извините, я говорил с техником, и он сказал, что полная цена будет определена в…"
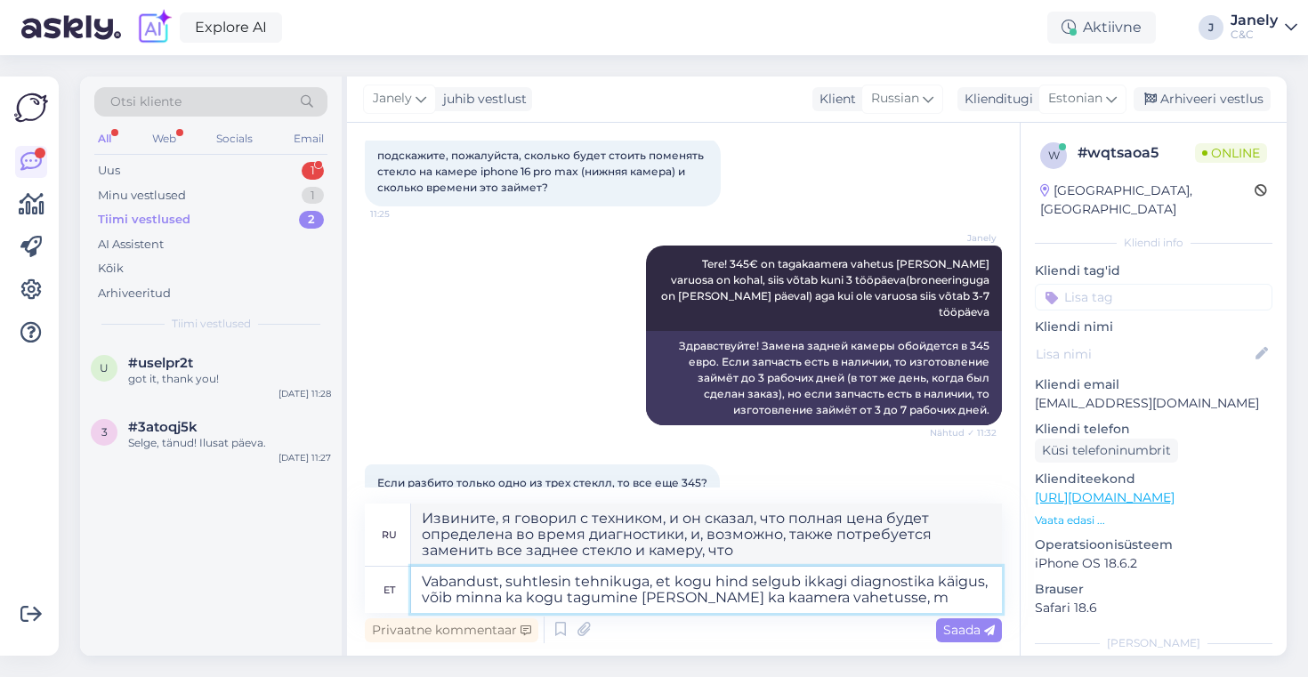
type textarea "Vabandust, suhtlesin tehnikuga, et kogu hind selgub ikkagi diagnostika käigus, …"
type textarea "Извините, я говорил с техником, и он сказал, что полная цена будет определена в…"
type textarea "Vabandust, suhtlesin tehnikuga, et kogu hind selgub ikkagi diagnostika käigus, …"
type textarea "Извините, я говорил с техником, и он сказал, что полная цена все равно будет оп…"
type textarea "Vabandust, suhtlesin tehnikuga, et kogu hind selgub ikkagi diagnostika käigus, …"
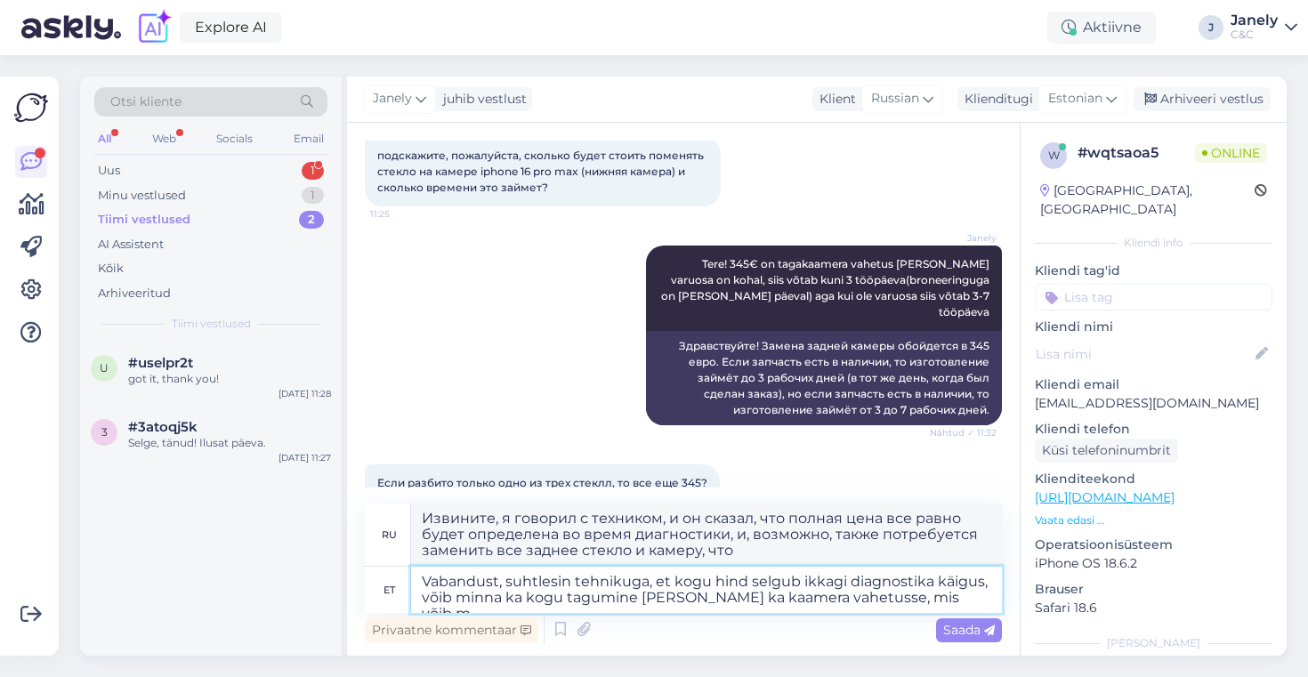
type textarea "Извините, я говорил с техником, и он сказал, что полная цена все равно будет оп…"
type textarea "Vabandust, suhtlesin tehnikuga, et kogu hind selgub ikkagi diagnostika käigus, …"
type textarea "Извините, я говорил с техником, и он сказал, что полная цена будет определена в…"
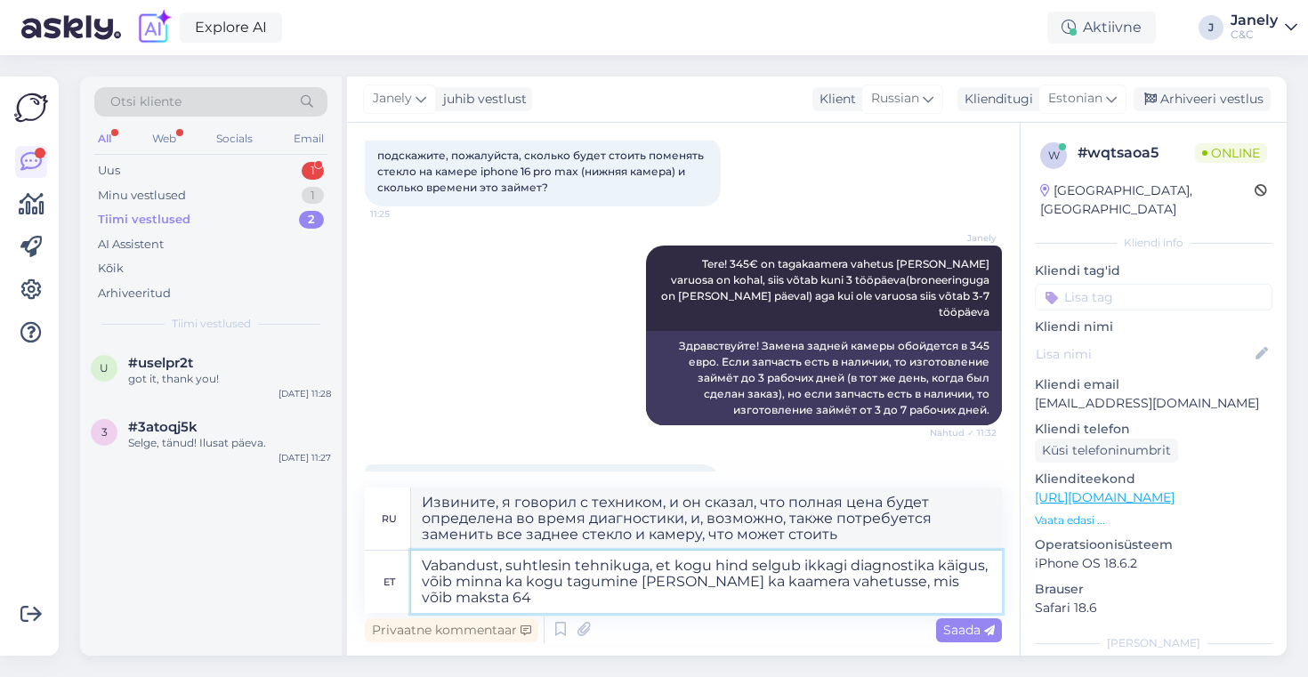
type textarea "Vabandust, suhtlesin tehnikuga, et kogu hind selgub ikkagi diagnostika käigus, …"
type textarea "Извините, я разговаривал с техником, и он сказал, что полная цена будет определ…"
type textarea "Vabandust, suhtlesin tehnikuga, et kogu hind selgub ikkagi diagnostika käigus, …"
type textarea "Извините, я поговорил с техником, и он сказал, что полная стоимость будет опред…"
type textarea "Vabandust, suhtlesin tehnikuga, et kogu hind selgub ikkagi diagnostika käigus, …"
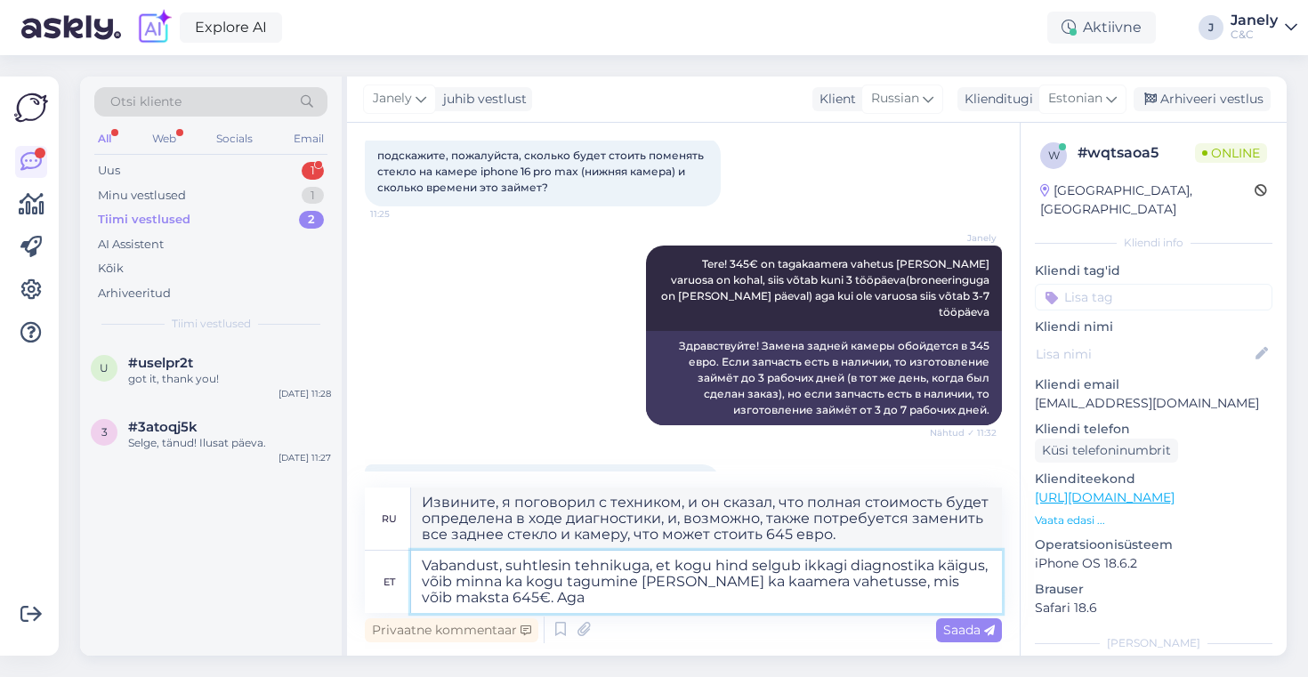
type textarea "Извините, я говорил с техником, и он сказал, что полная стоимость будет определ…"
type textarea "Vabandust, suhtlesin tehnikuga, et kogu hind selgub ikkagi diagnostika käigus, …"
type textarea "Извините, я говорил с техником, и он сказал, что полная стоимость будет определ…"
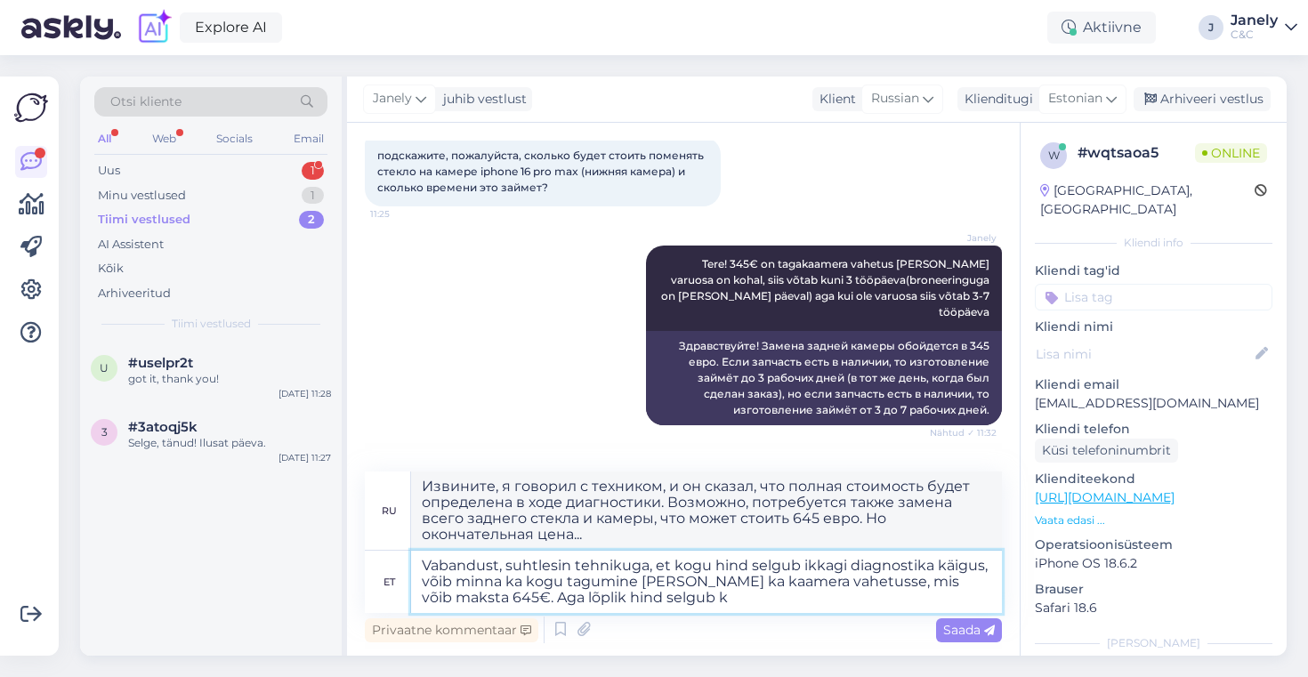
type textarea "Vabandust, suhtlesin tehnikuga, et kogu hind selgub ikkagi diagnostika käigus, …"
type textarea "Извините, я говорил с мастером, и он сказал, что полная стоимость будет определ…"
type textarea "Vabandust, suhtlesin tehnikuga, et kogu hind selgub ikkagi diagnostika käigus, …"
type textarea "Извините, я говорил с мастером, и он сказал, что полная стоимость будет определ…"
type textarea "Vabandust, suhtlesin tehnikuga, et kogu hind selgub ikkagi diagnostika käigus, …"
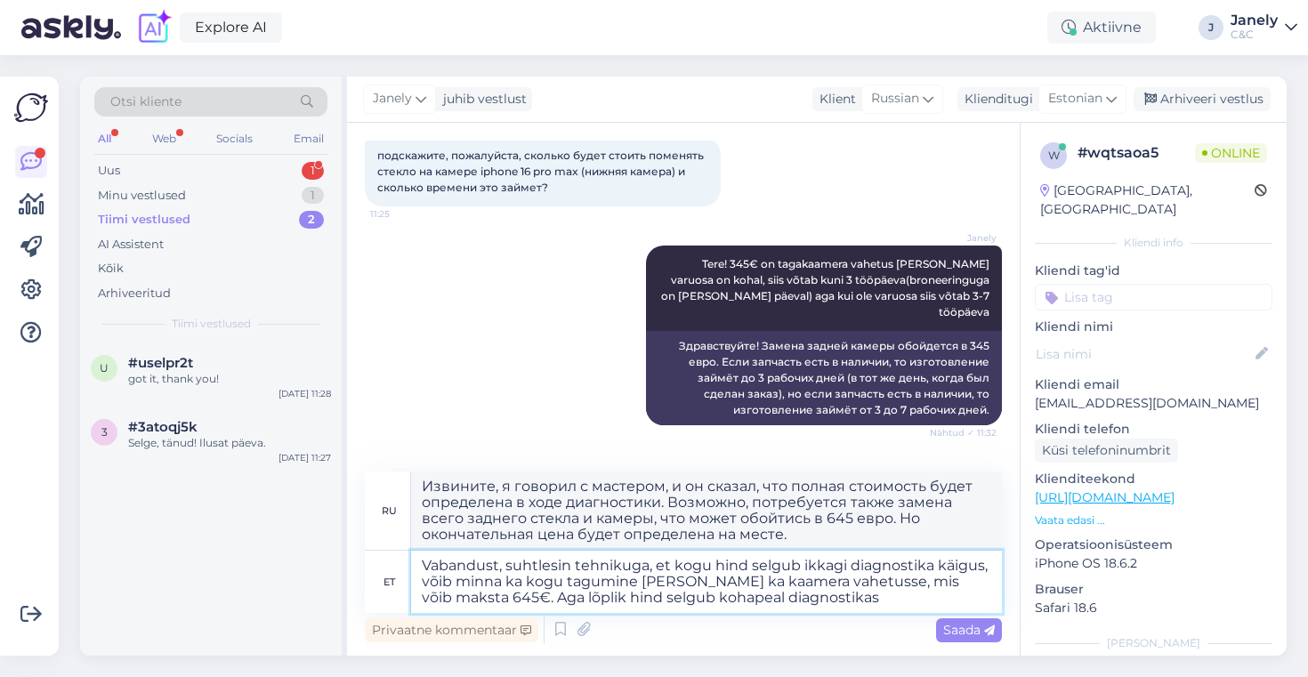
type textarea "Извините, я говорил с мастером, и он сказал, что полная стоимость будет определ…"
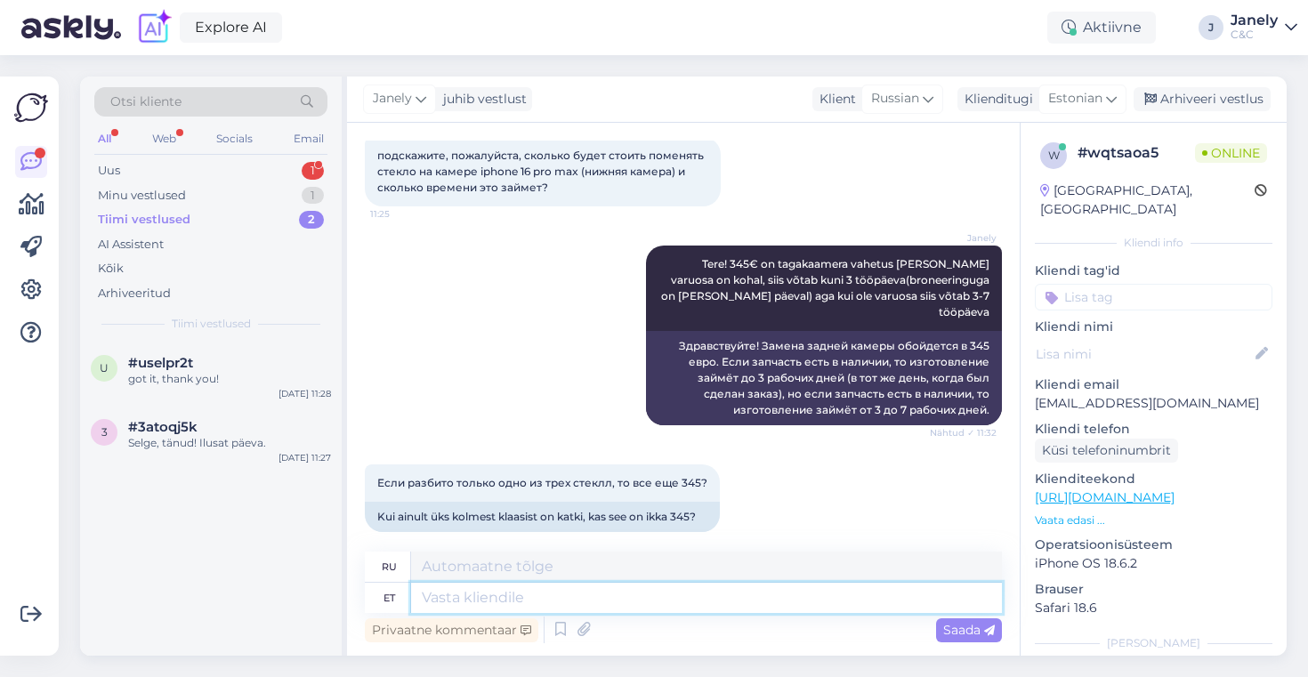
scroll to position [409, 0]
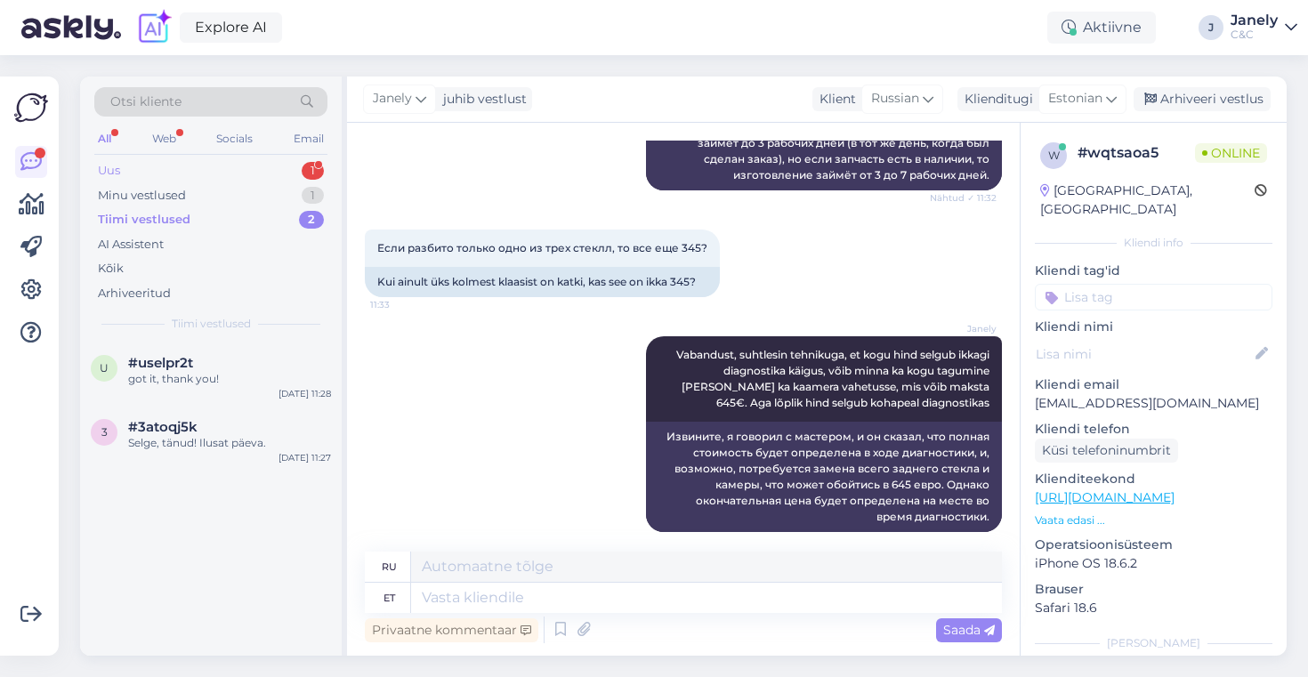
click at [239, 166] on div "Uus 1" at bounding box center [210, 170] width 233 height 25
click at [244, 371] on div "добрый день" at bounding box center [229, 379] width 203 height 16
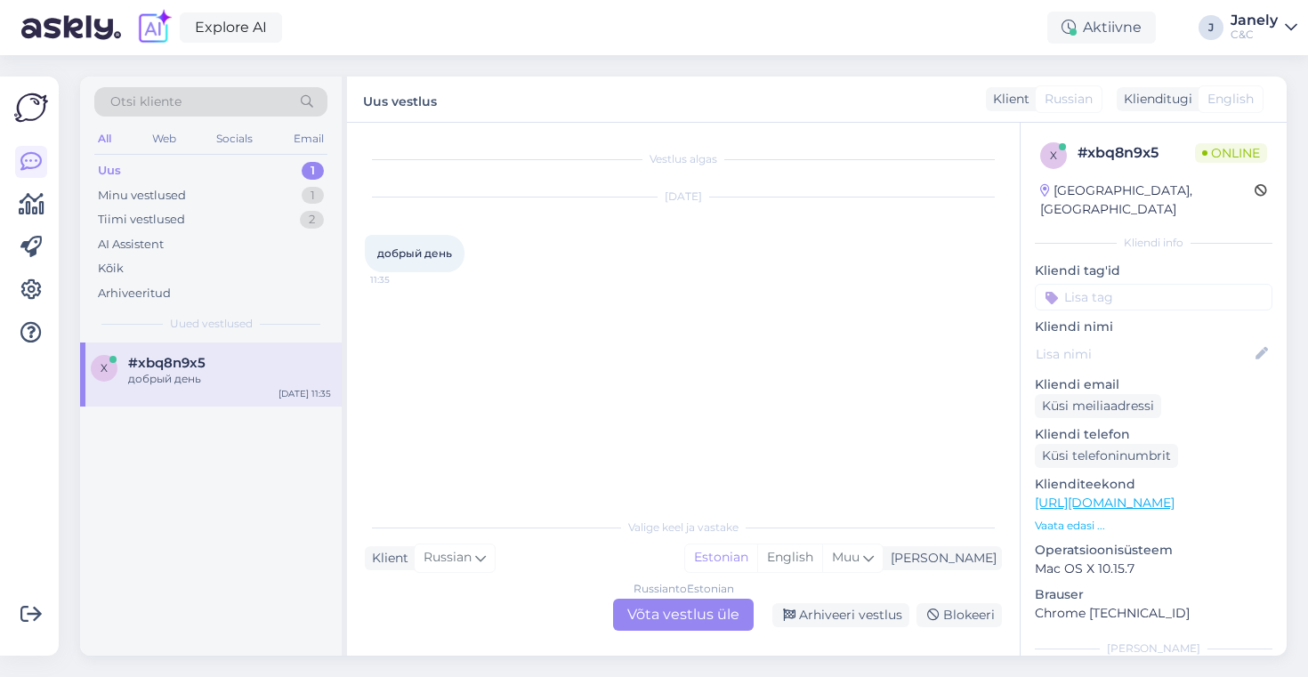
click at [681, 609] on div "Russian to Estonian Võta vestlus üle" at bounding box center [683, 615] width 141 height 32
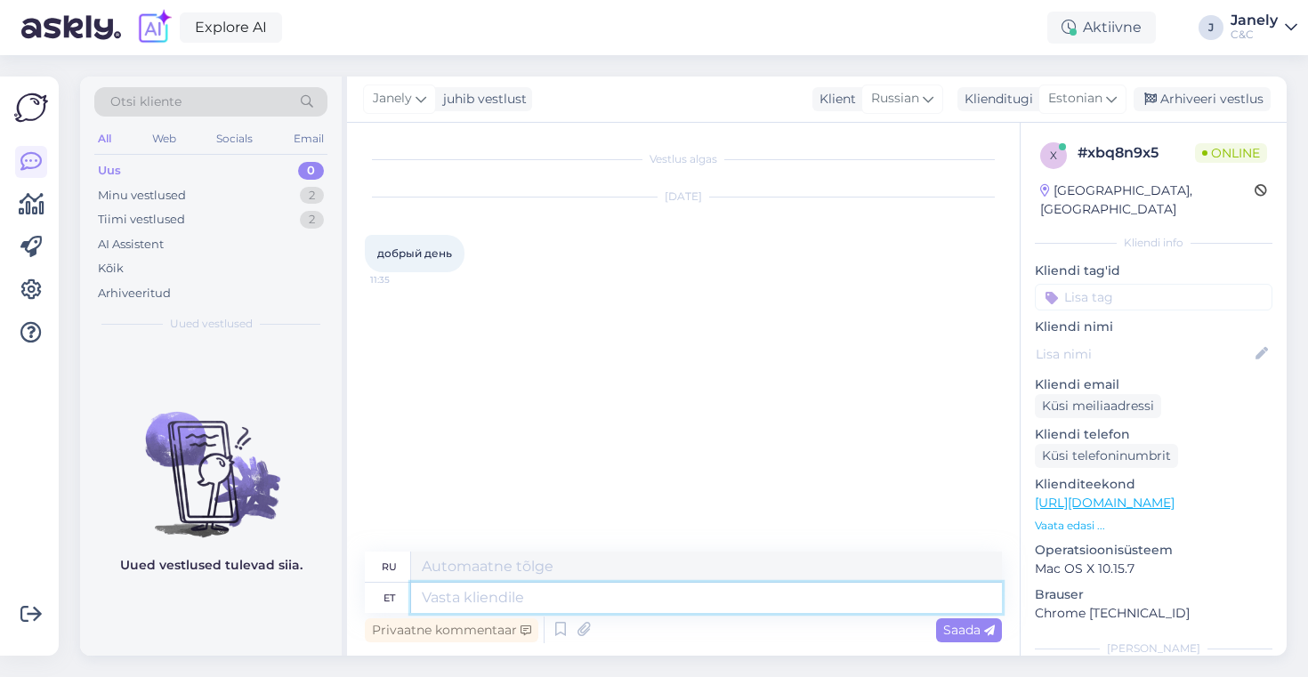
click at [645, 603] on textarea at bounding box center [706, 598] width 591 height 30
type textarea "Tere!"
type textarea "Привет!"
type textarea "Tere! Kuidas sa"
type textarea "Привет, как дела?"
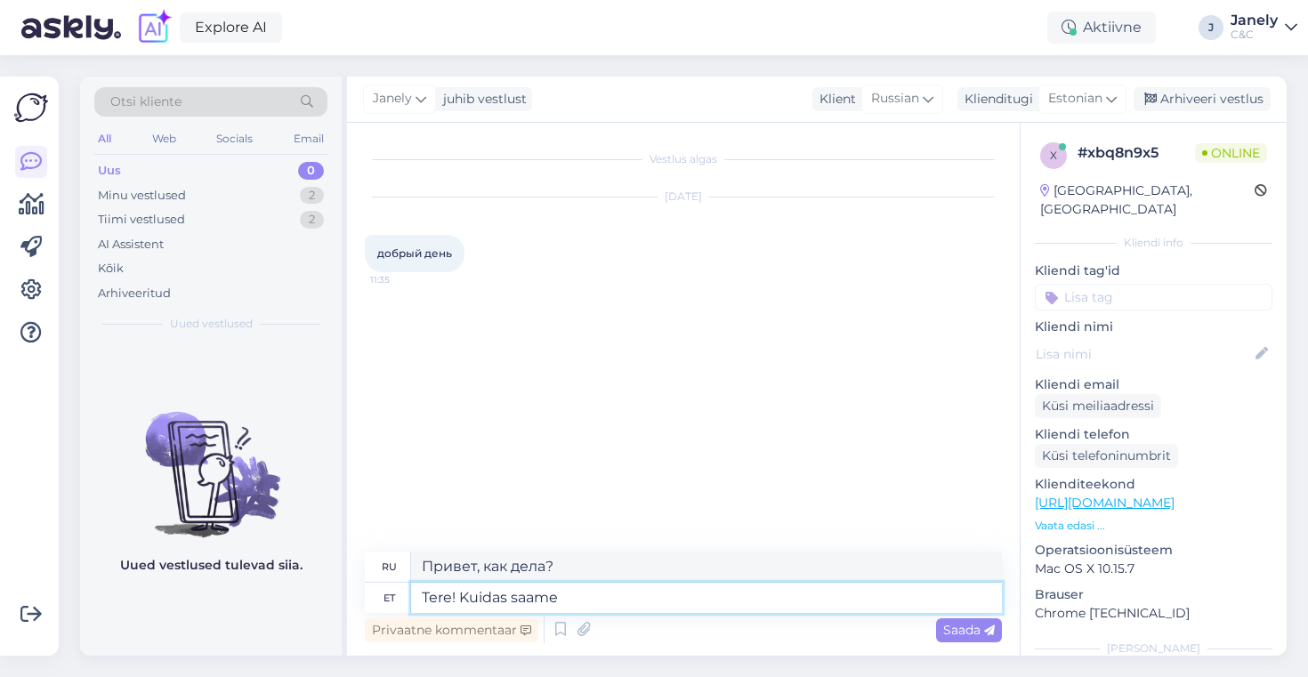
type textarea "Tere! Kuidas saame"
type textarea "Здравствуйте! Как мы можем"
type textarea "Tere! Kuidas saame teid ai"
type textarea "Здравствуйте! Как с вами связаться?"
type textarea "Tere! Kuidas saame teid aidata?"
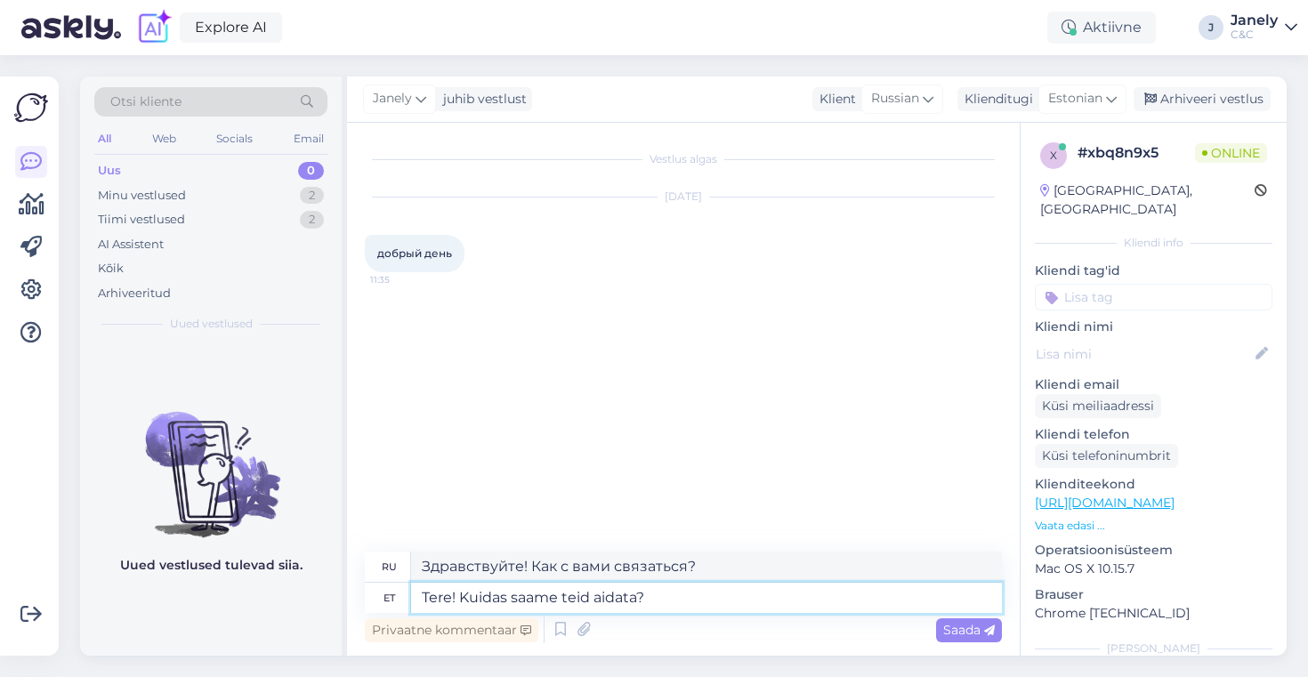
type textarea "Здравствуйте! Чем мы можем вам помочь?"
type textarea "'"
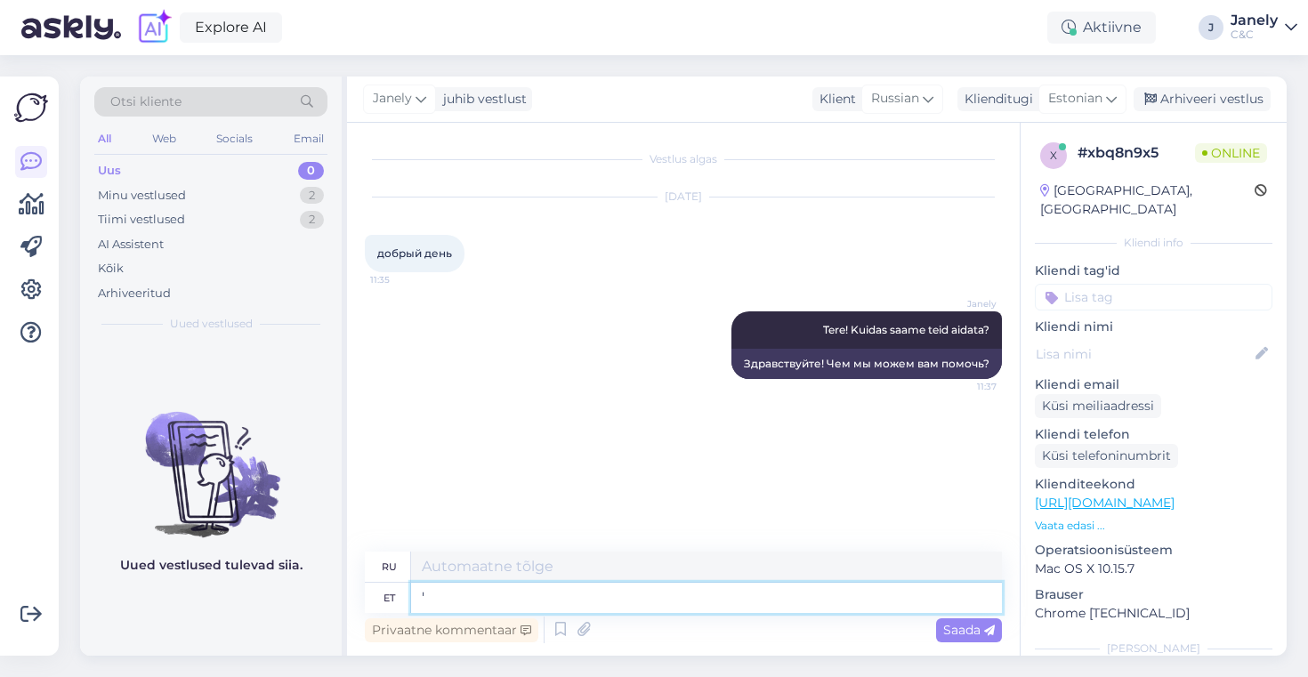
type textarea "'"
click at [145, 191] on div "Minu vestlused" at bounding box center [142, 196] width 88 height 18
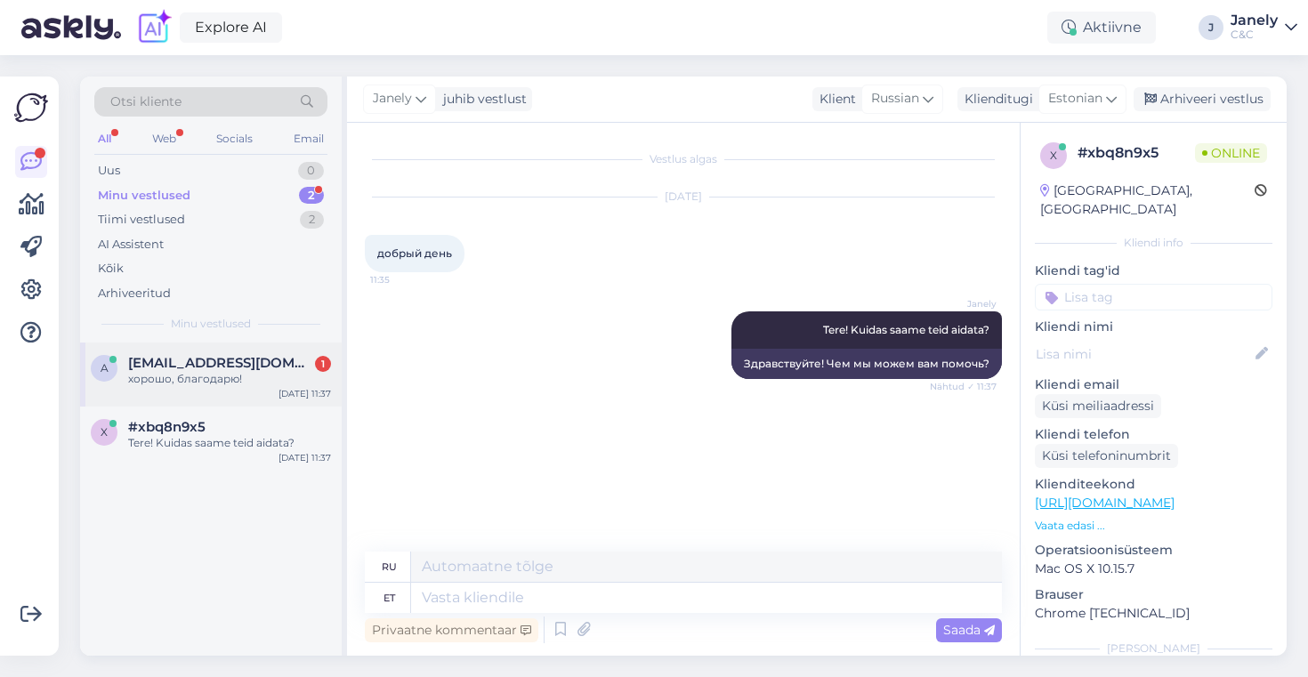
click at [244, 368] on span "[EMAIL_ADDRESS][DOMAIN_NAME]" at bounding box center [220, 363] width 185 height 16
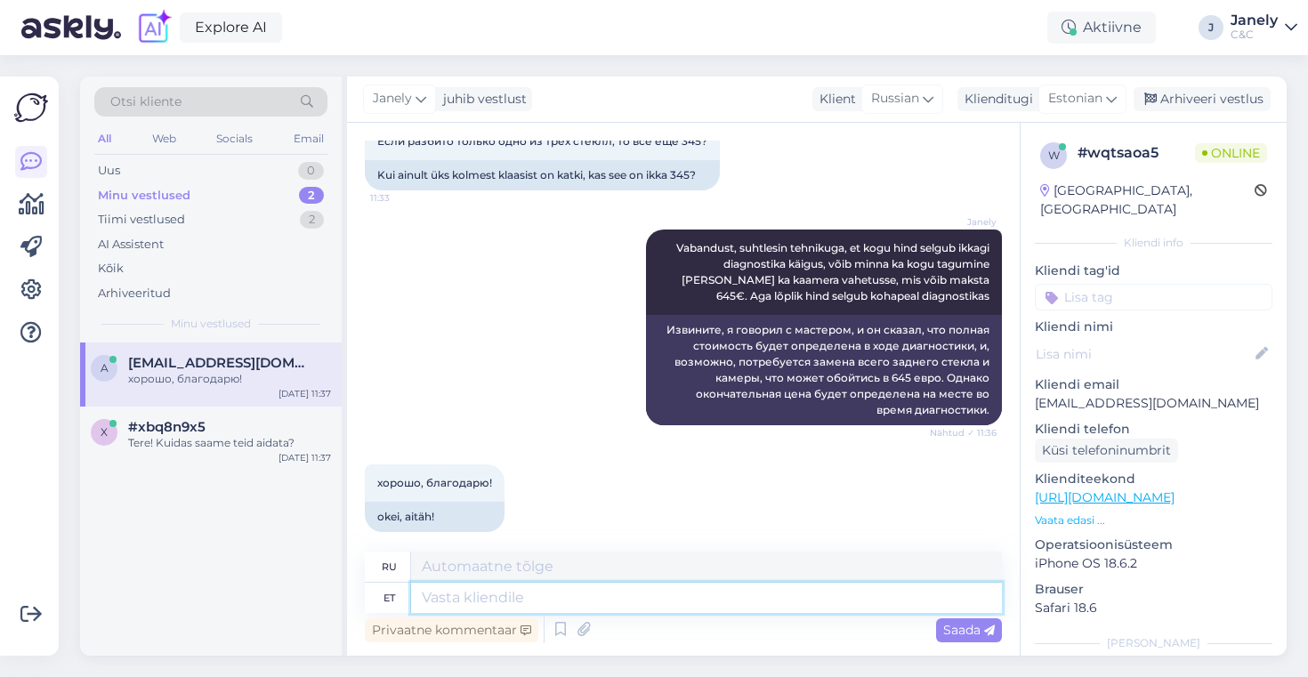
click at [461, 608] on textarea at bounding box center [706, 598] width 591 height 30
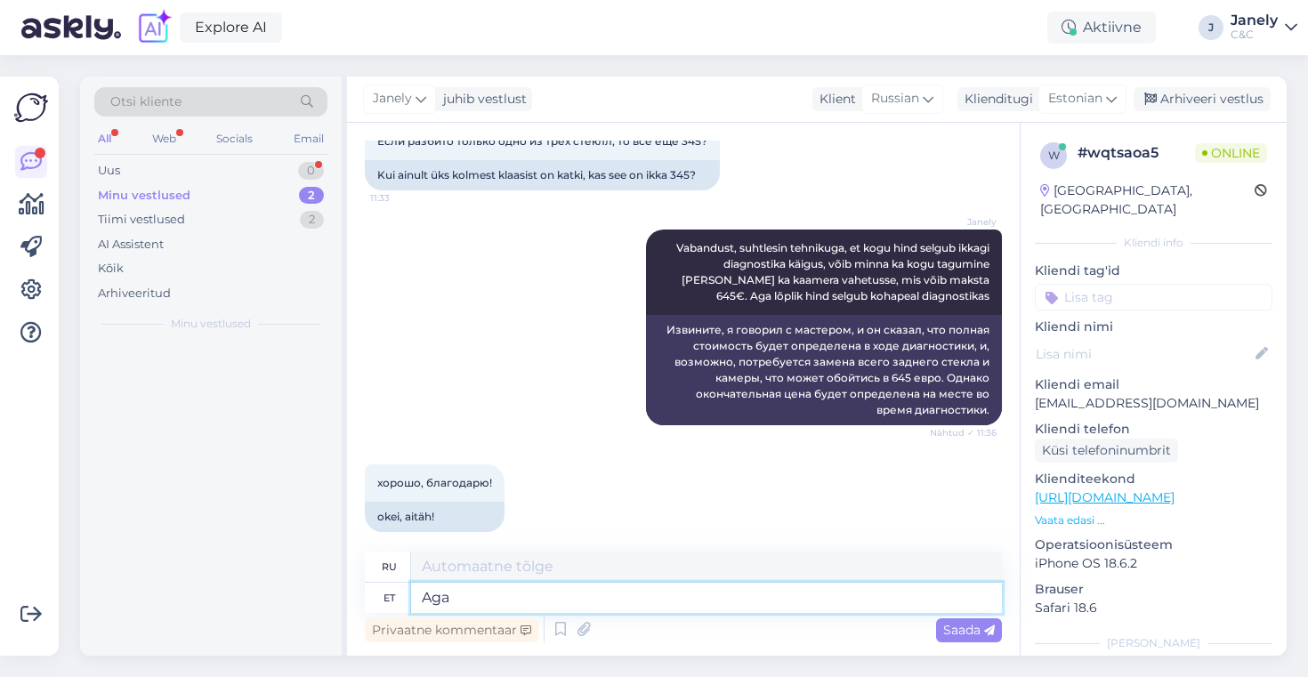
type textarea "Aga"
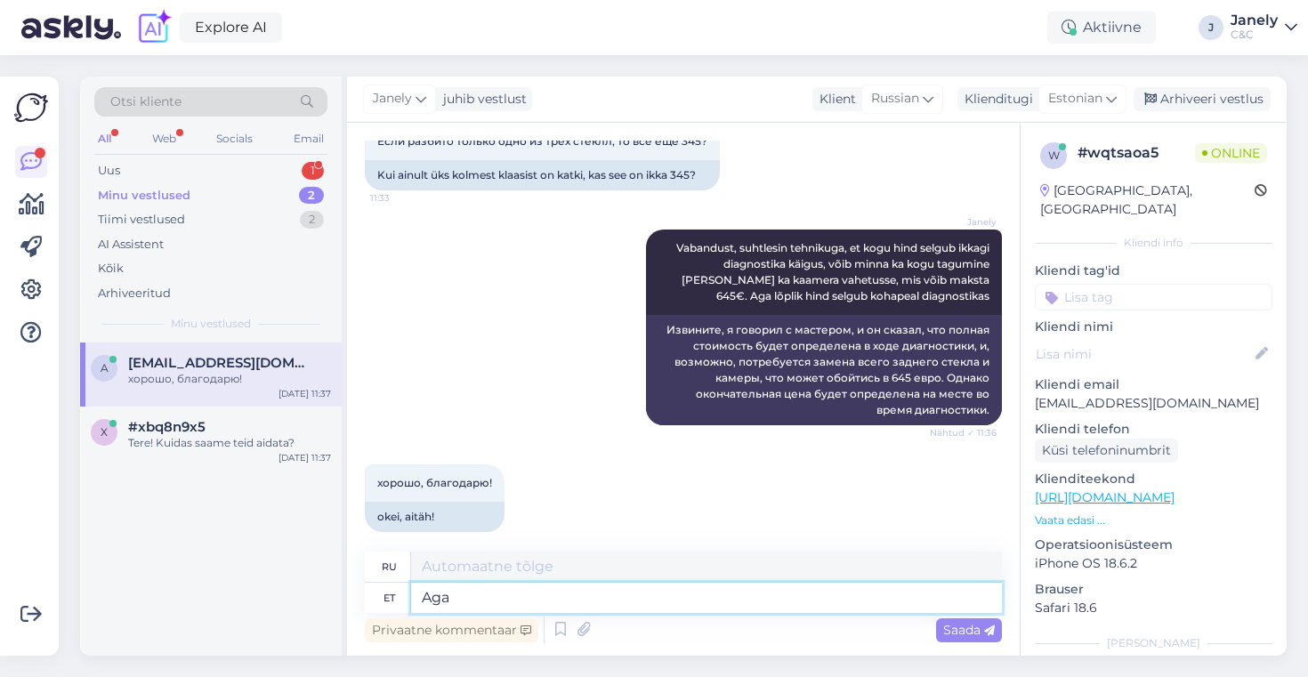
type textarea "Но"
type textarea "Aga palun!"
type textarea "Но, пожалуйста!"
type textarea "Aga palun! Kõike h"
type textarea "Но, пожалуйста! Всё!"
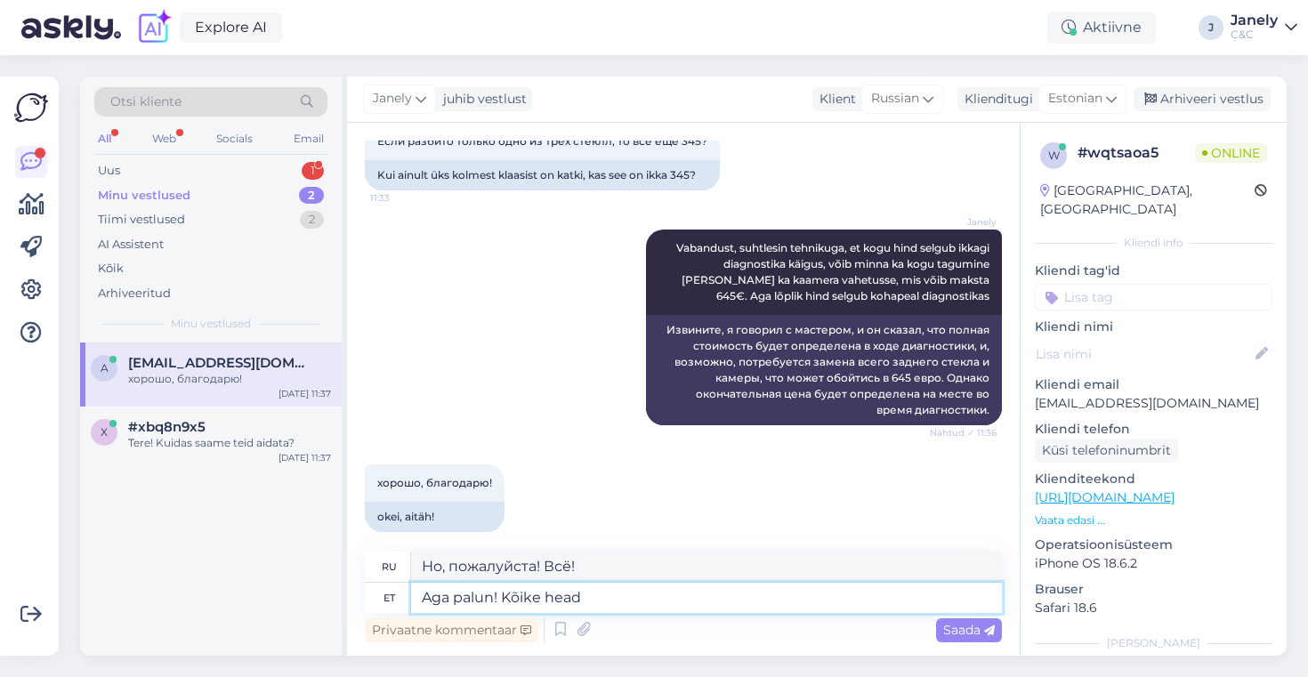
type textarea "Aga palun! Kõike head!"
type textarea "Но, пожалуйста! Всего наилучшего!"
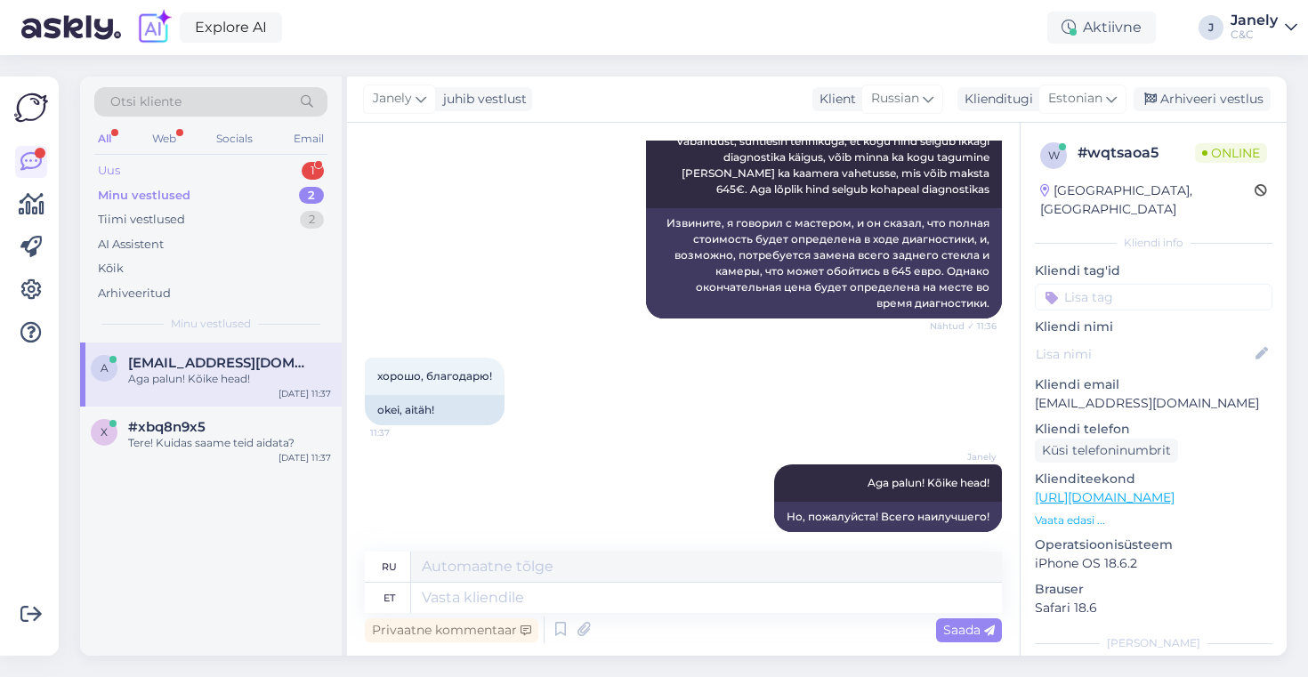
click at [194, 164] on div "Uus 1" at bounding box center [210, 170] width 233 height 25
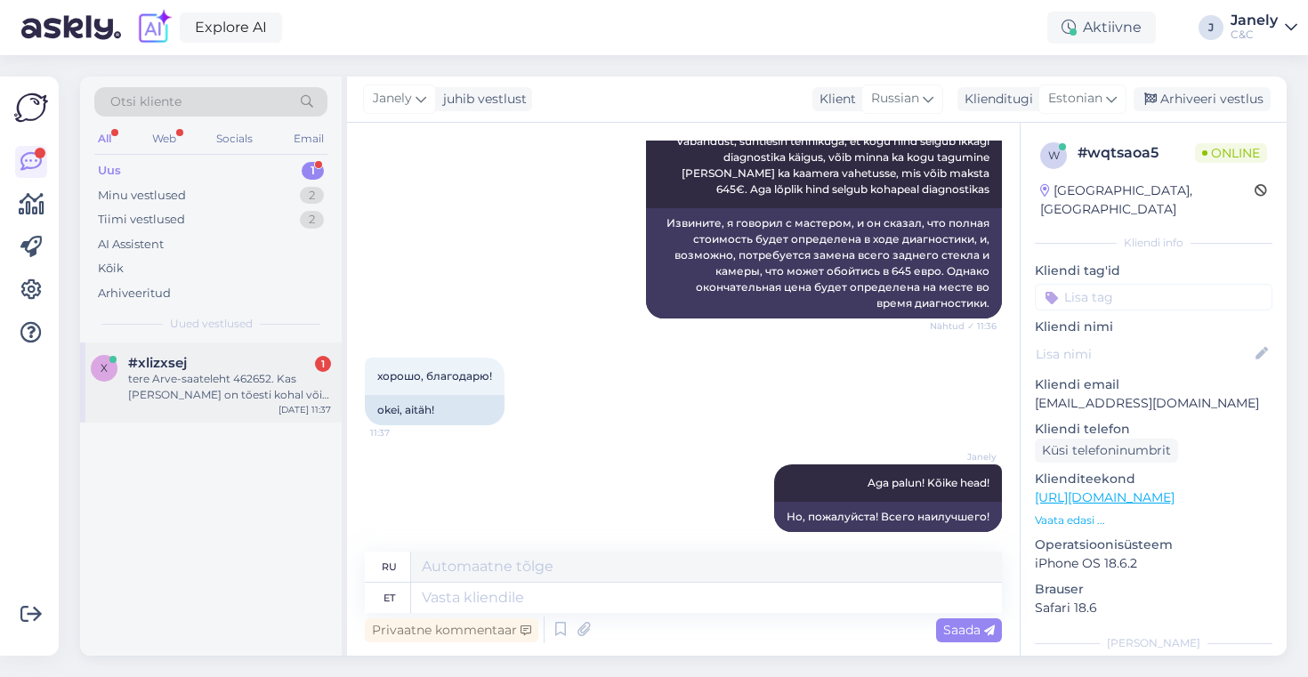
click at [276, 396] on div "tere Arve-saateleht 462652. Kas [PERSON_NAME] on tõesti kohal või see on lihtsa…" at bounding box center [229, 387] width 203 height 32
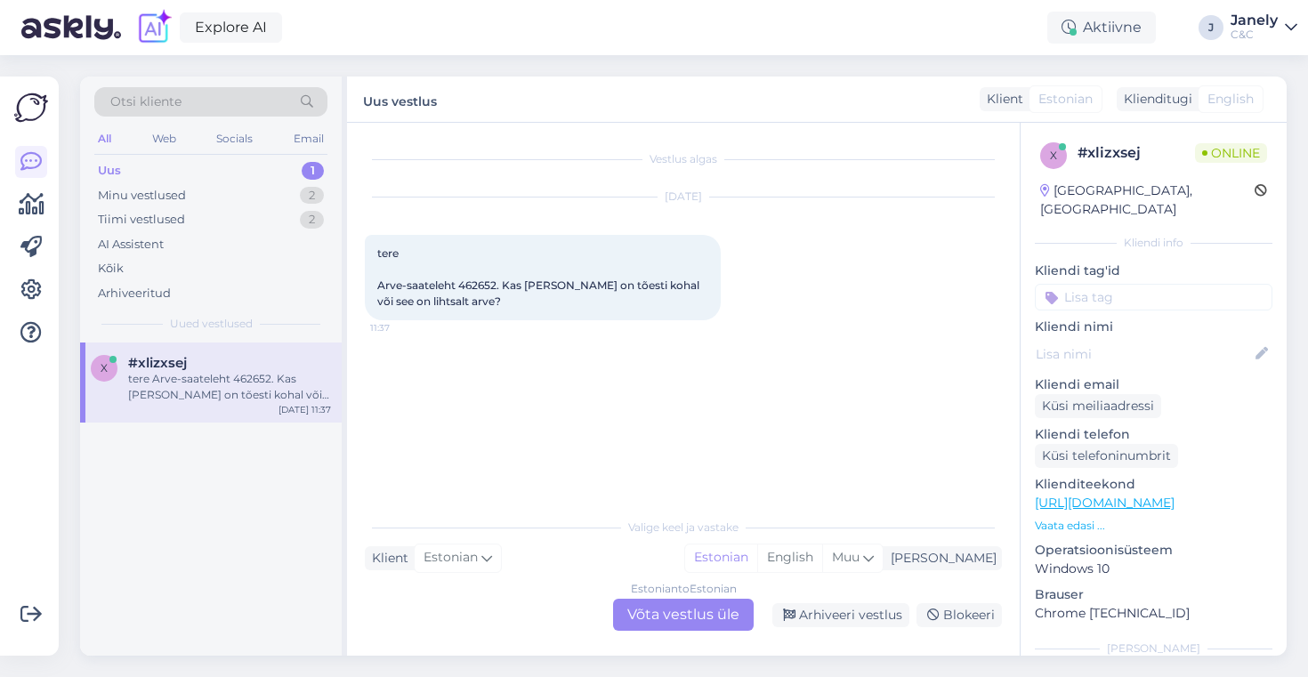
scroll to position [0, 0]
click at [486, 286] on span "tere Arve-saateleht 462652. Kas [PERSON_NAME] on tõesti kohal või see on lihtsa…" at bounding box center [539, 277] width 325 height 61
copy span "462652"
click at [665, 604] on div "Estonian to Estonian Võta vestlus üle" at bounding box center [683, 615] width 141 height 32
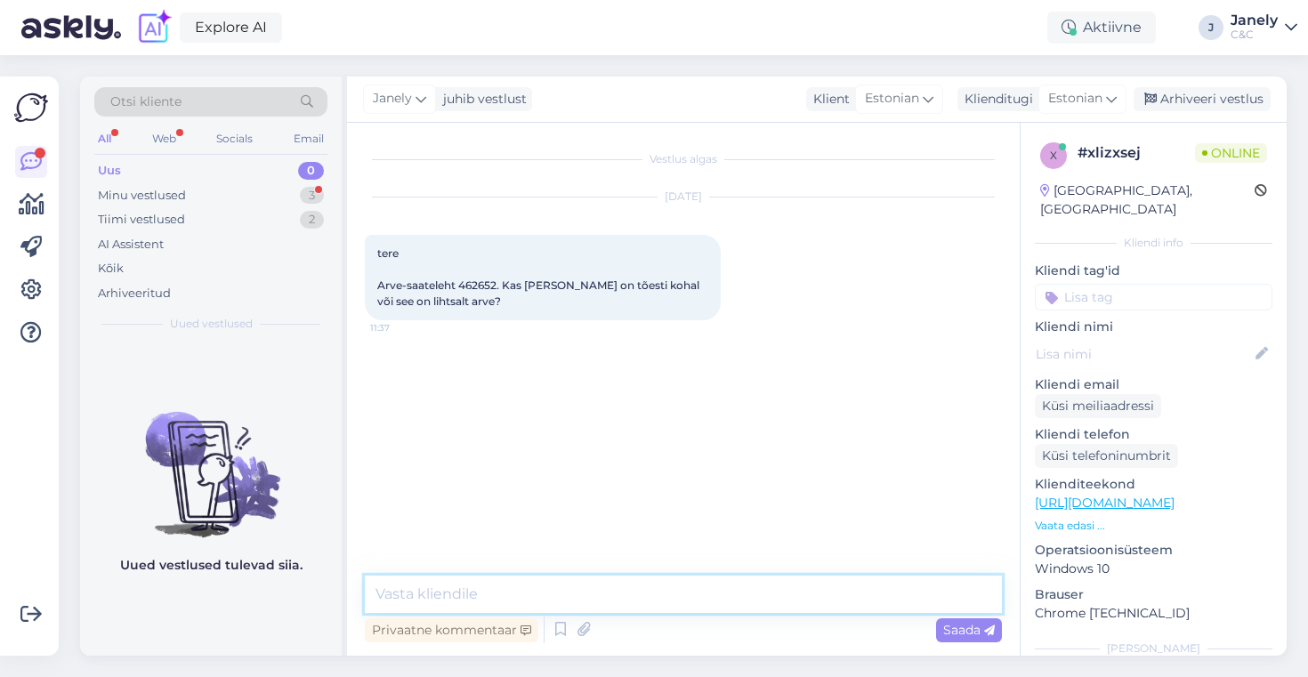
click at [586, 602] on textarea at bounding box center [683, 594] width 637 height 37
type textarea "Tere! Teid ootavad airpodsid Tartu mt C&C salongis."
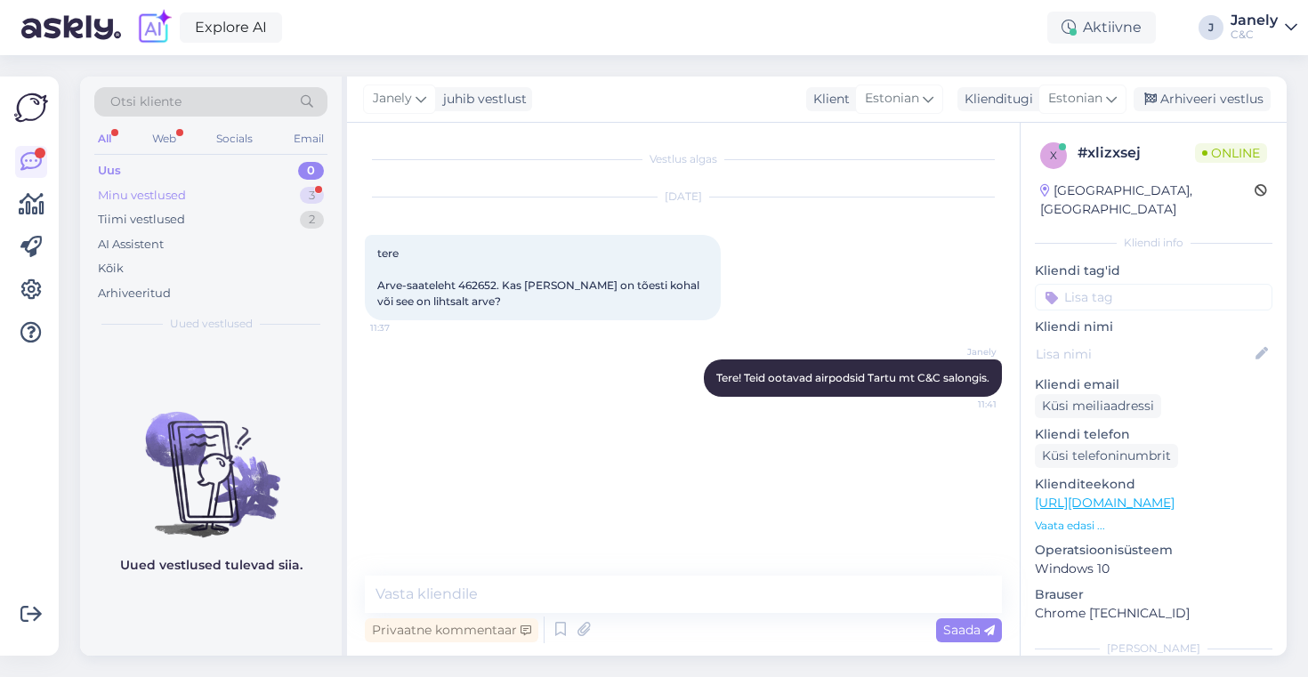
click at [267, 194] on div "Minu vestlused 3" at bounding box center [210, 195] width 233 height 25
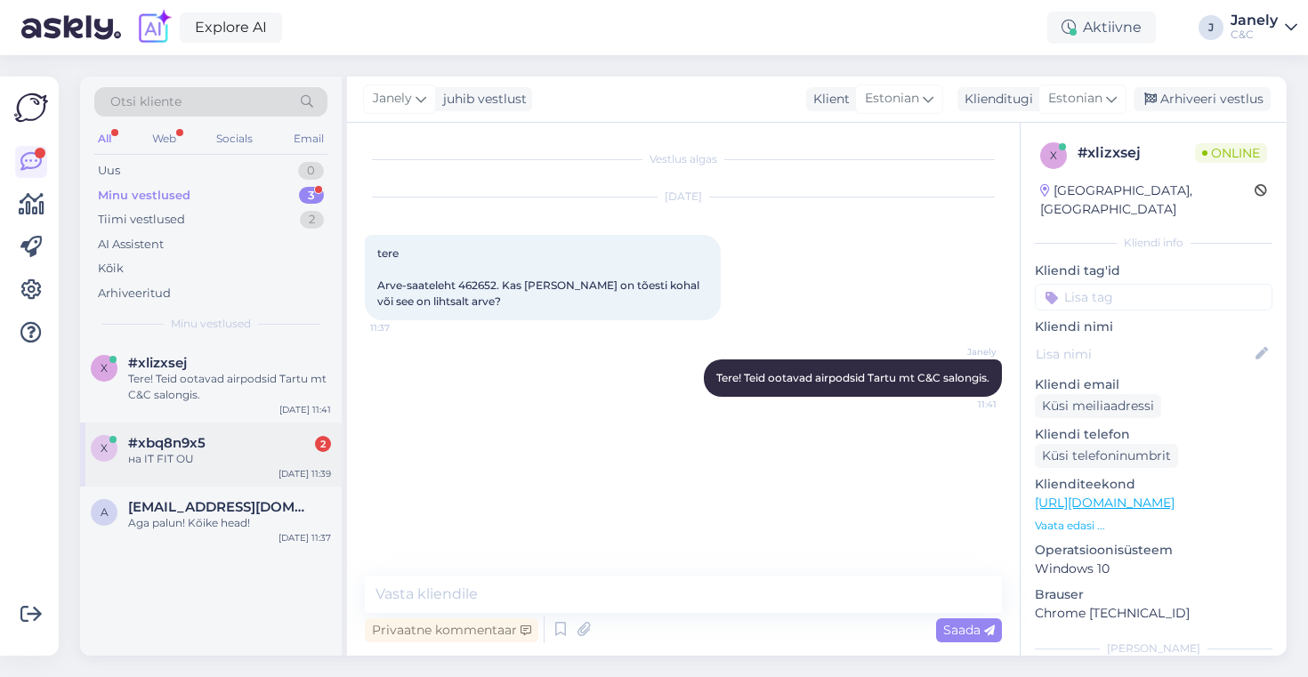
click at [257, 443] on div "#xbq8n9x5 2" at bounding box center [229, 443] width 203 height 16
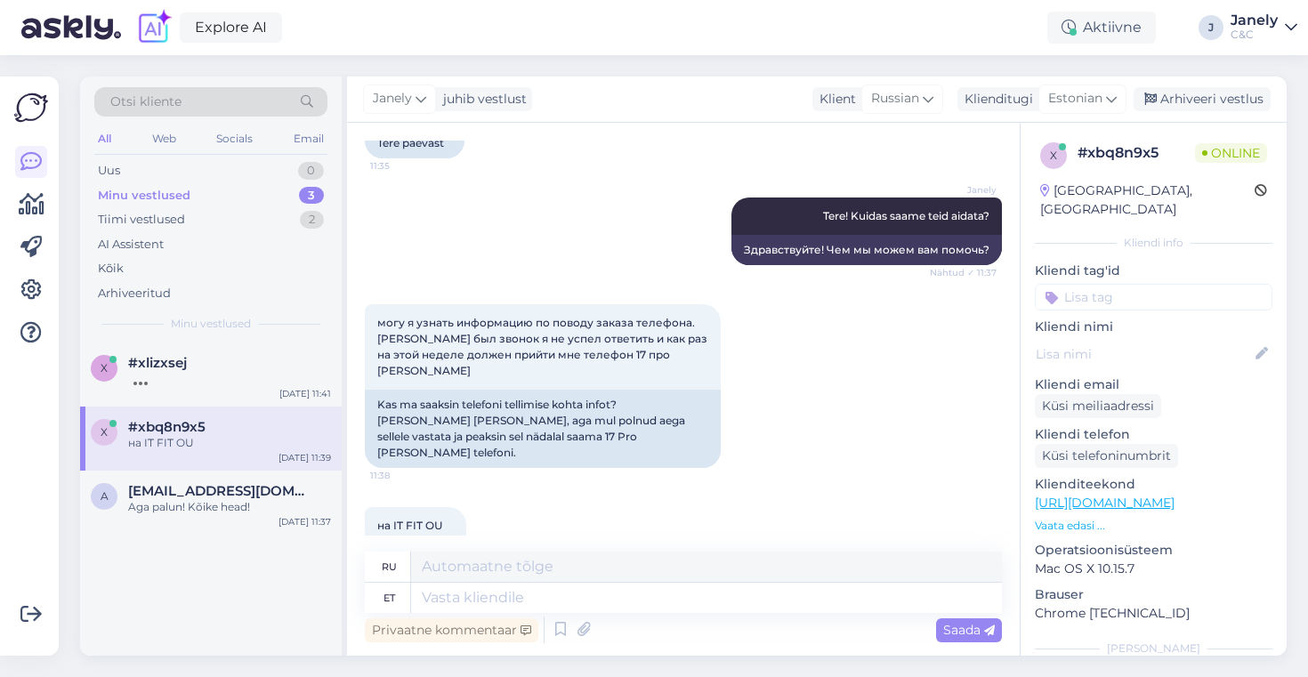
scroll to position [171, 0]
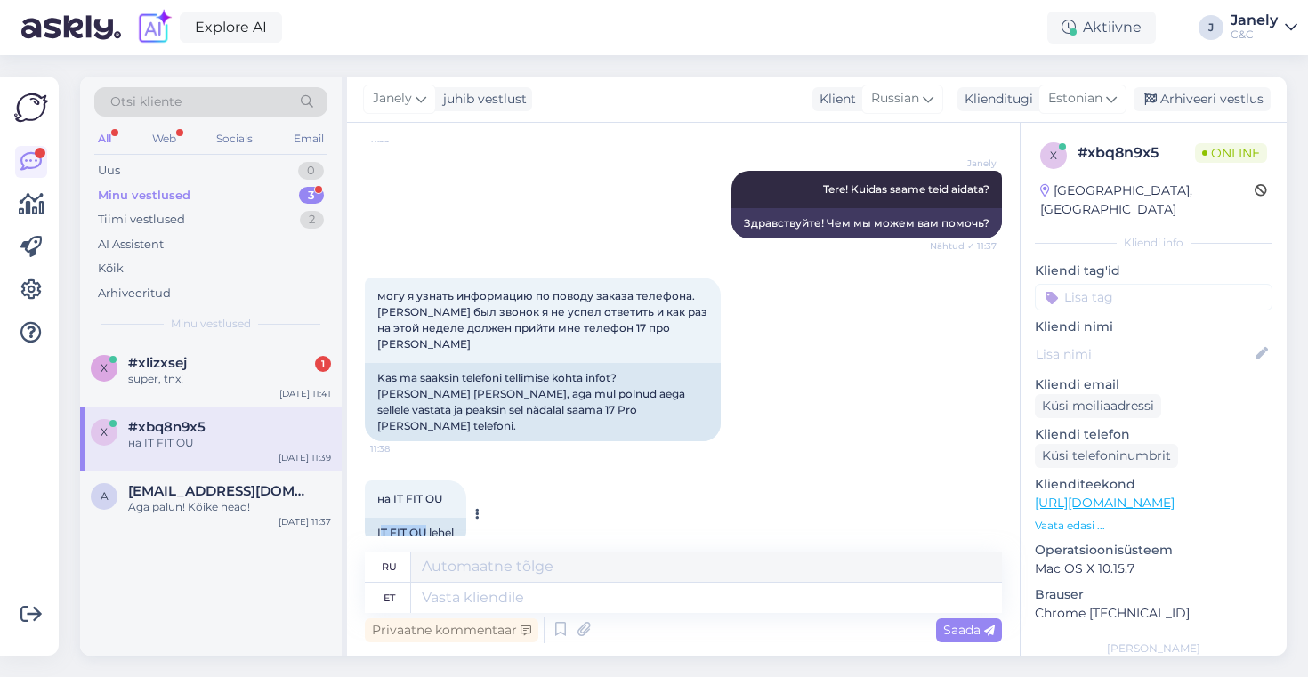
drag, startPoint x: 381, startPoint y: 500, endPoint x: 424, endPoint y: 500, distance: 42.7
click at [424, 518] on div "IT FIT OU lehel" at bounding box center [415, 533] width 101 height 30
click at [243, 385] on div "super, tnx!" at bounding box center [229, 379] width 203 height 16
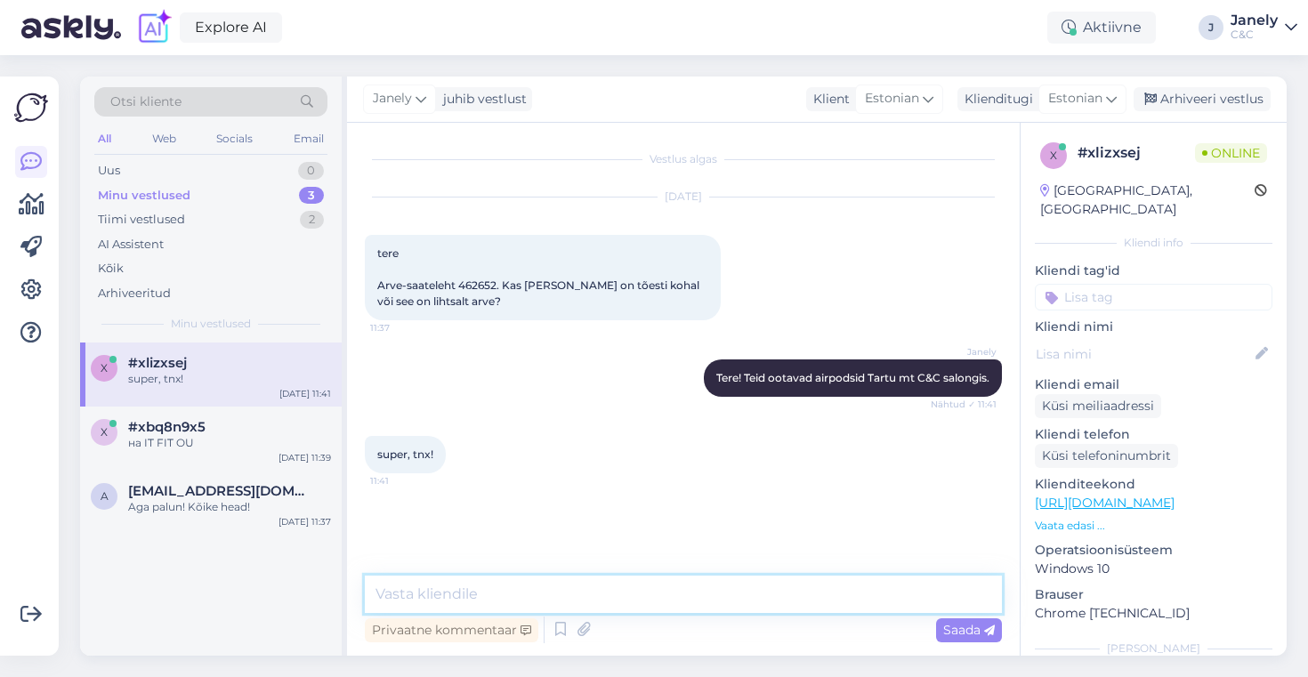
click at [494, 598] on textarea at bounding box center [683, 594] width 637 height 37
type textarea "Aga palun! Kõike head!"
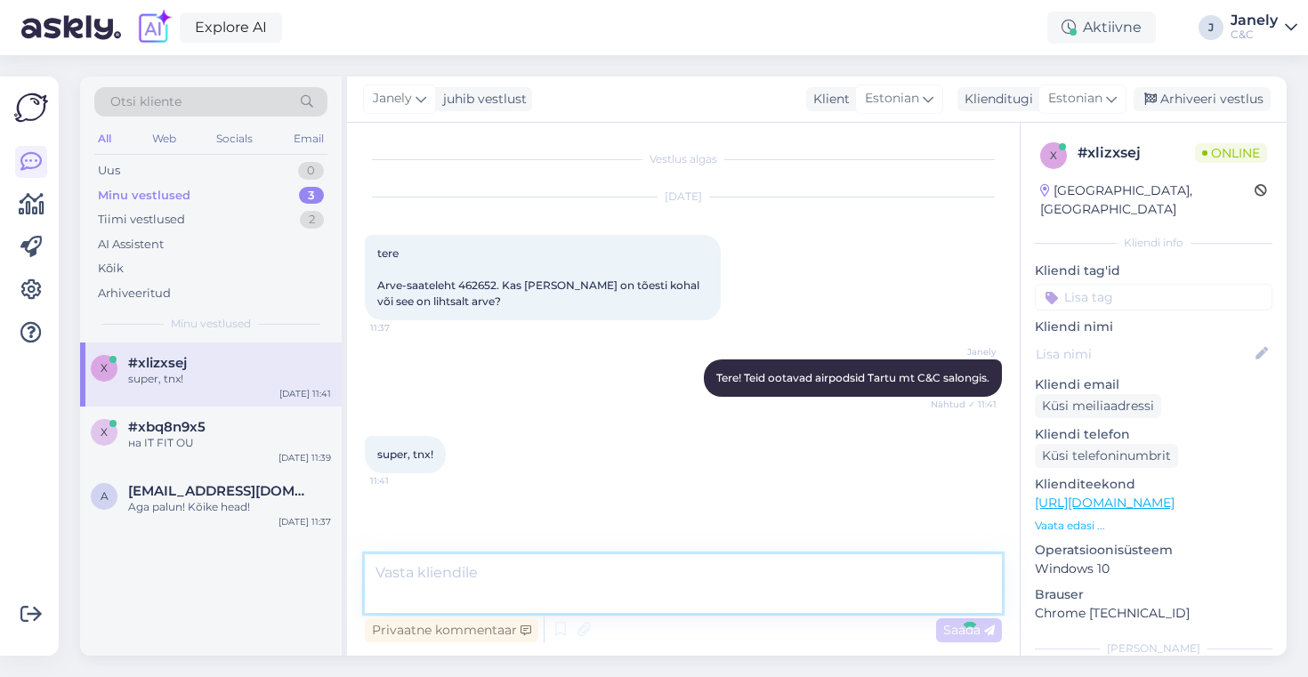
scroll to position [10, 0]
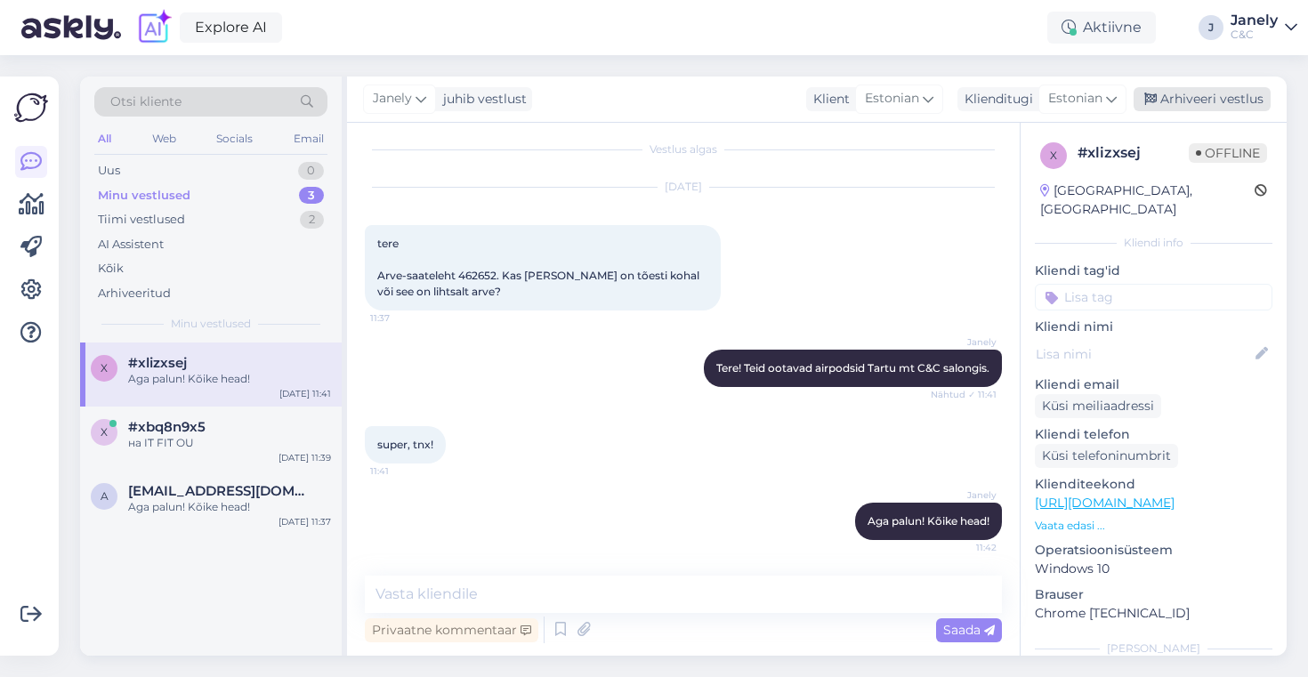
click at [1166, 105] on div "Arhiveeri vestlus" at bounding box center [1202, 99] width 137 height 24
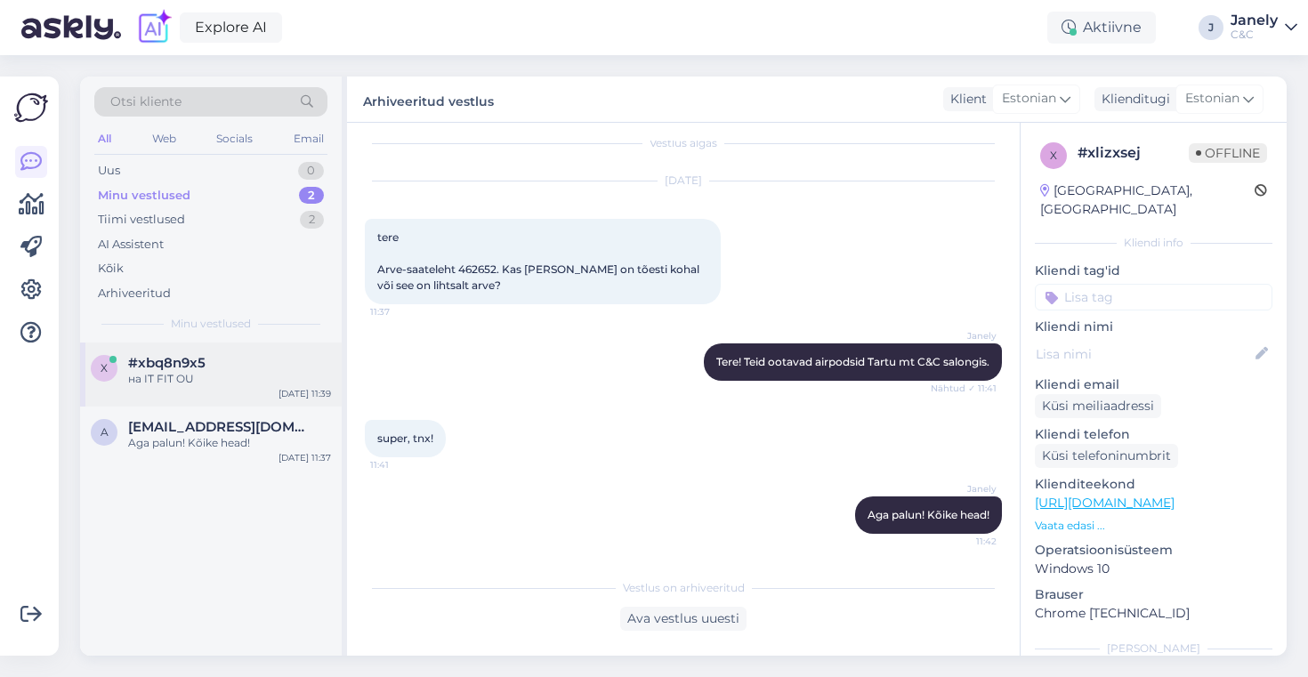
click at [279, 400] on div "x #xbq8n9x5 на IT FIT OU [DATE] 11:39" at bounding box center [211, 375] width 262 height 64
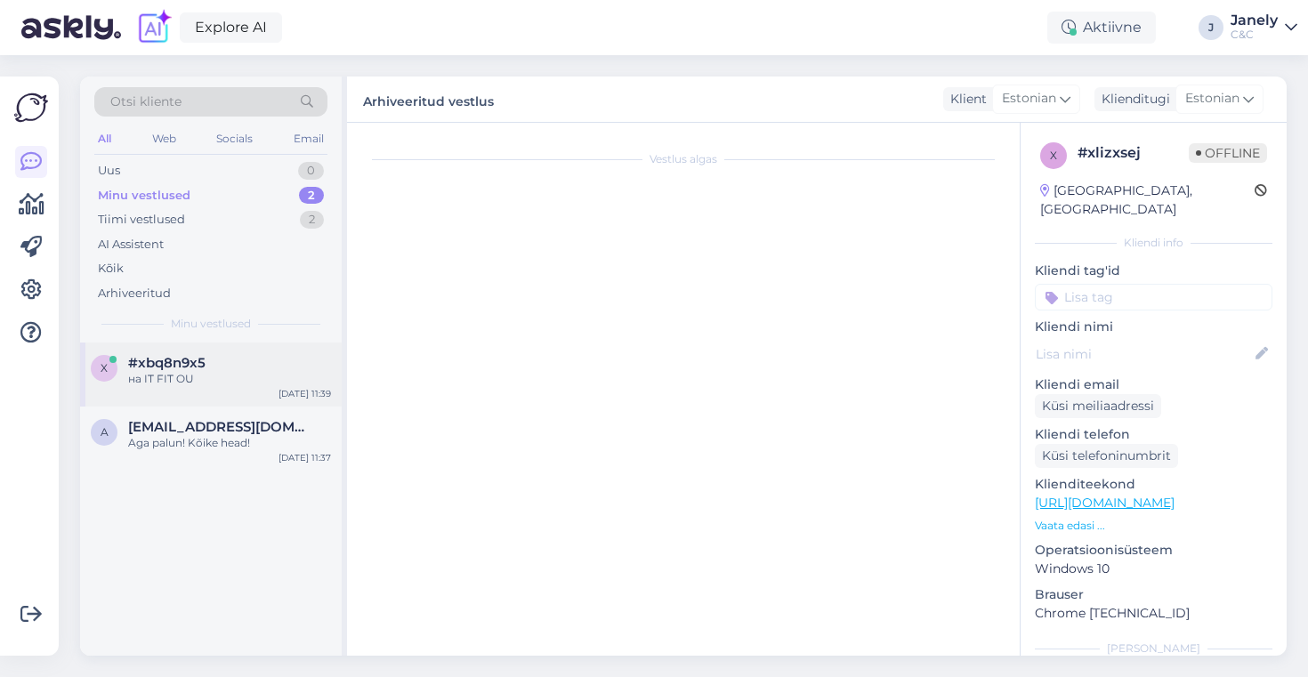
scroll to position [171, 0]
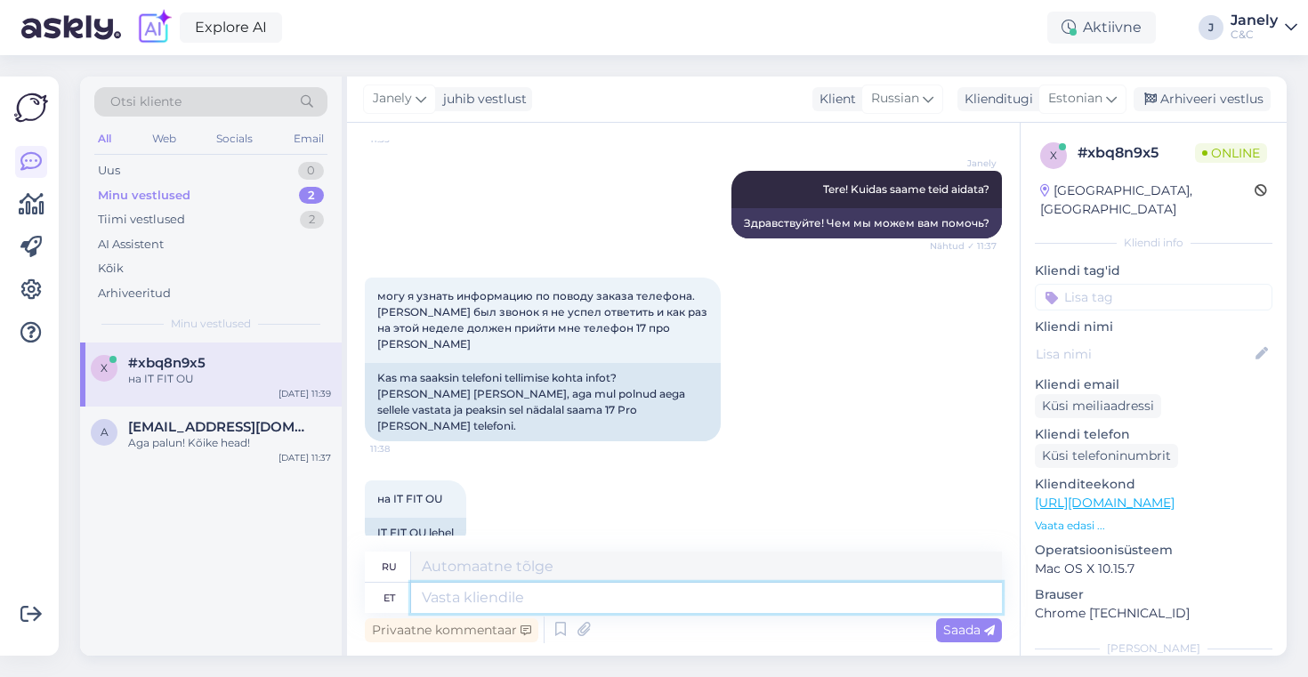
click at [482, 597] on textarea at bounding box center [706, 598] width 591 height 30
type textarea "T"
type textarea "K"
type textarea "Kas"
type textarea "Является"
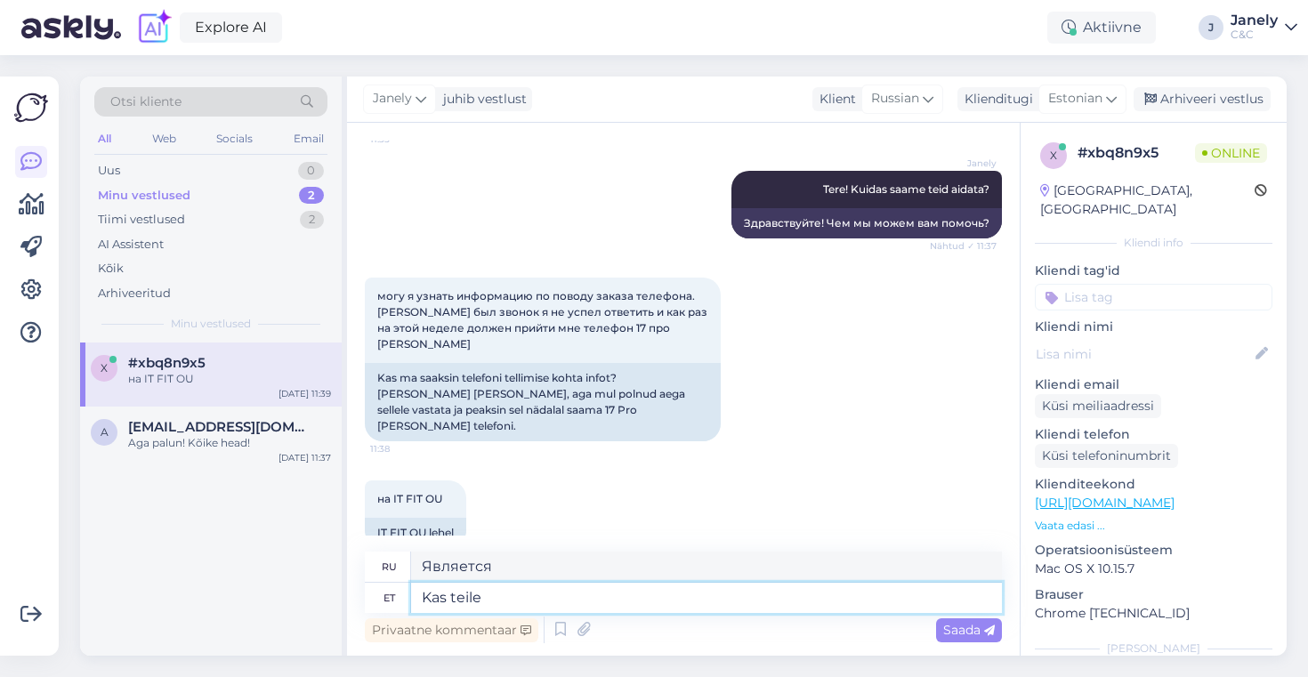
type textarea "Kas teile"
type textarea "Ты"
type textarea "Kas teile on te"
type textarea "У вас есть"
type textarea "Kas teile on teada"
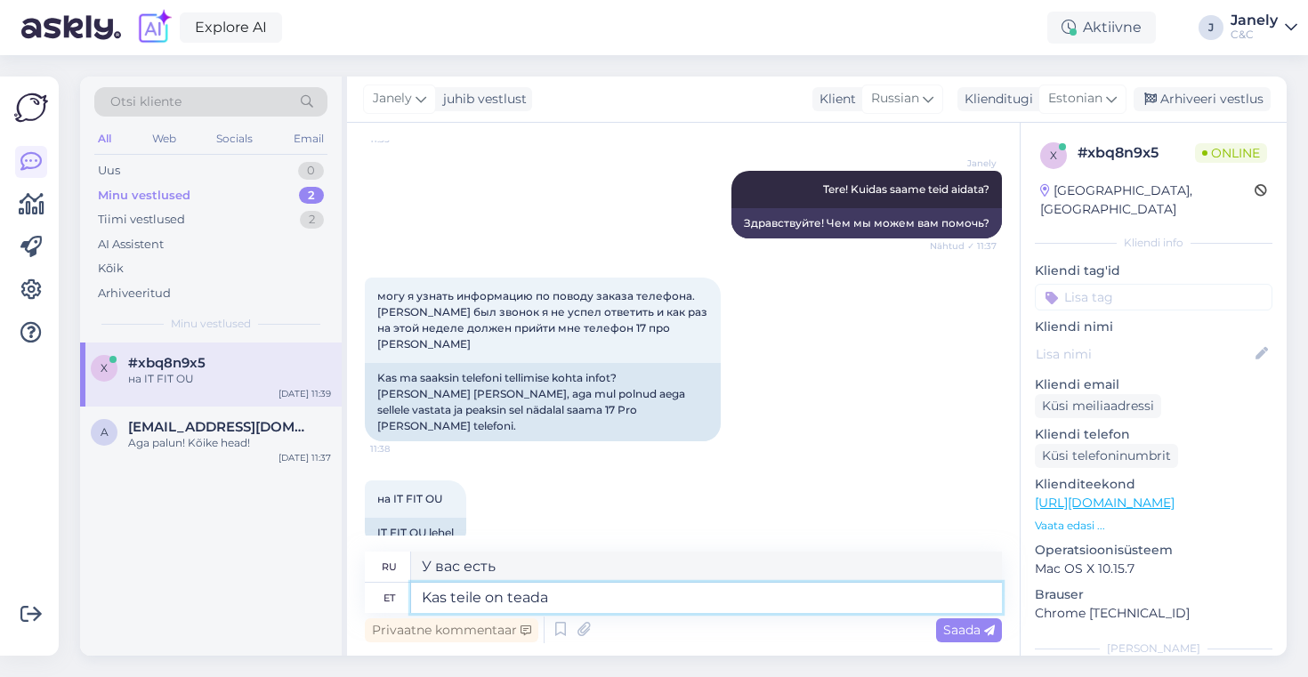
type textarea "Вы знаете?"
type textarea "Kas teile on teada antud, et"
type textarea "Вы были проинформированы,"
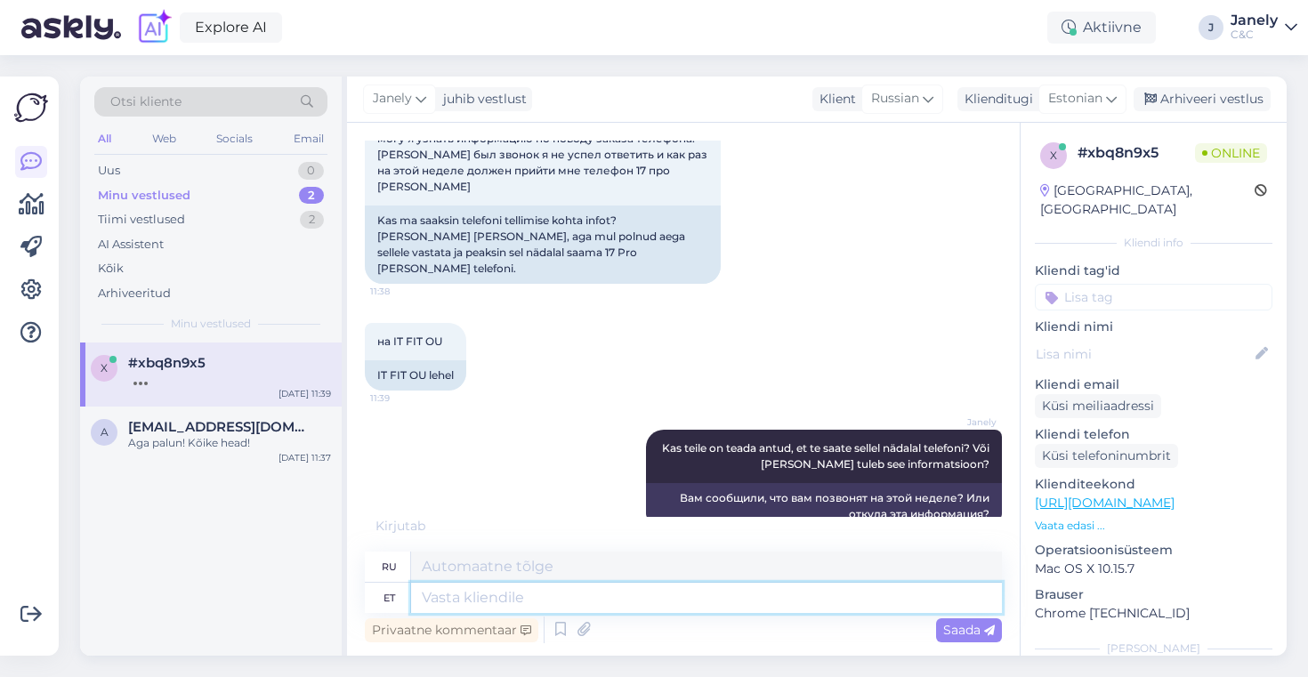
scroll to position [310, 0]
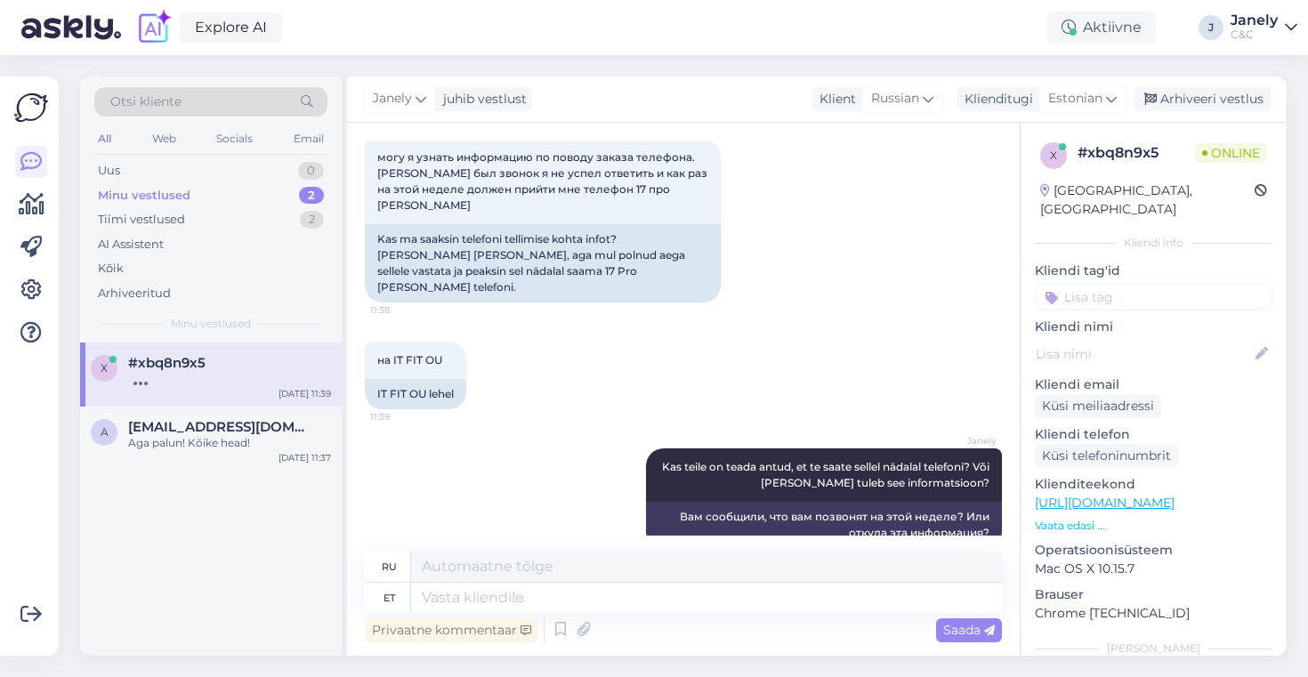
click at [303, 611] on div "x #xbq8n9x5 [DATE] 11:39 a [EMAIL_ADDRESS][DOMAIN_NAME] Aga palun! Kõike head! …" at bounding box center [211, 499] width 262 height 313
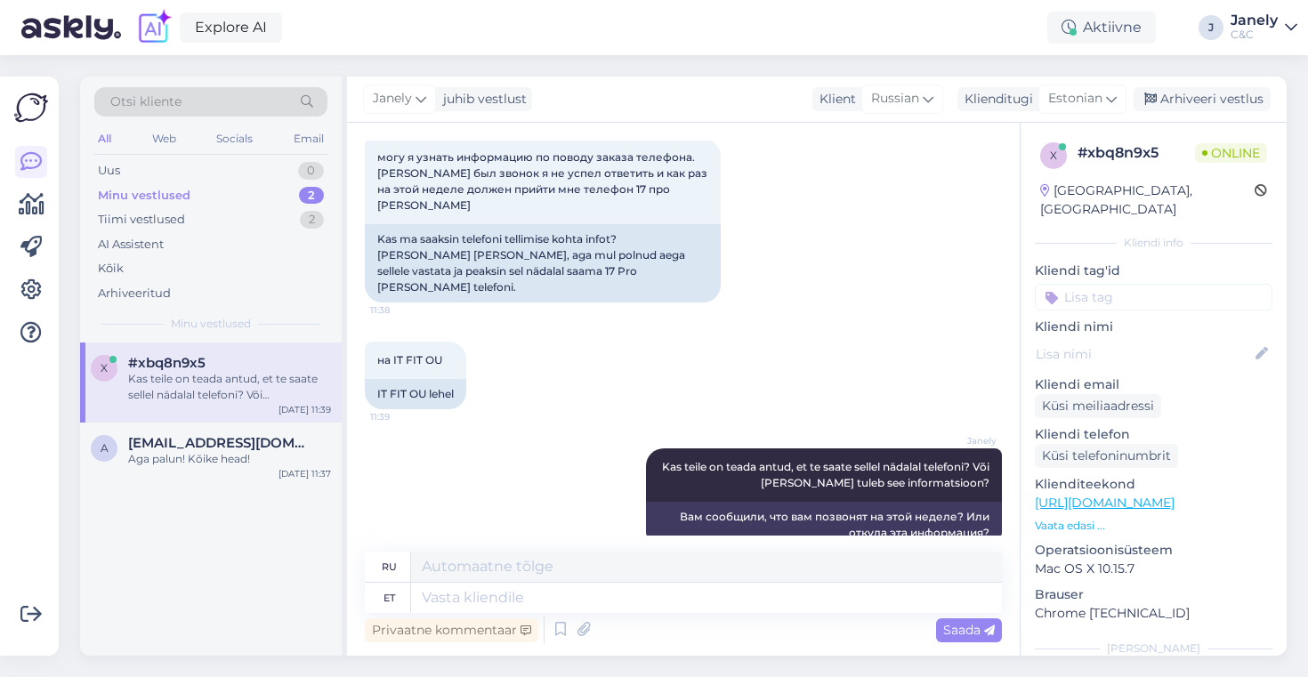
click at [829, 45] on div "Explore AI Aktiivne J Janely C&C" at bounding box center [654, 27] width 1308 height 55
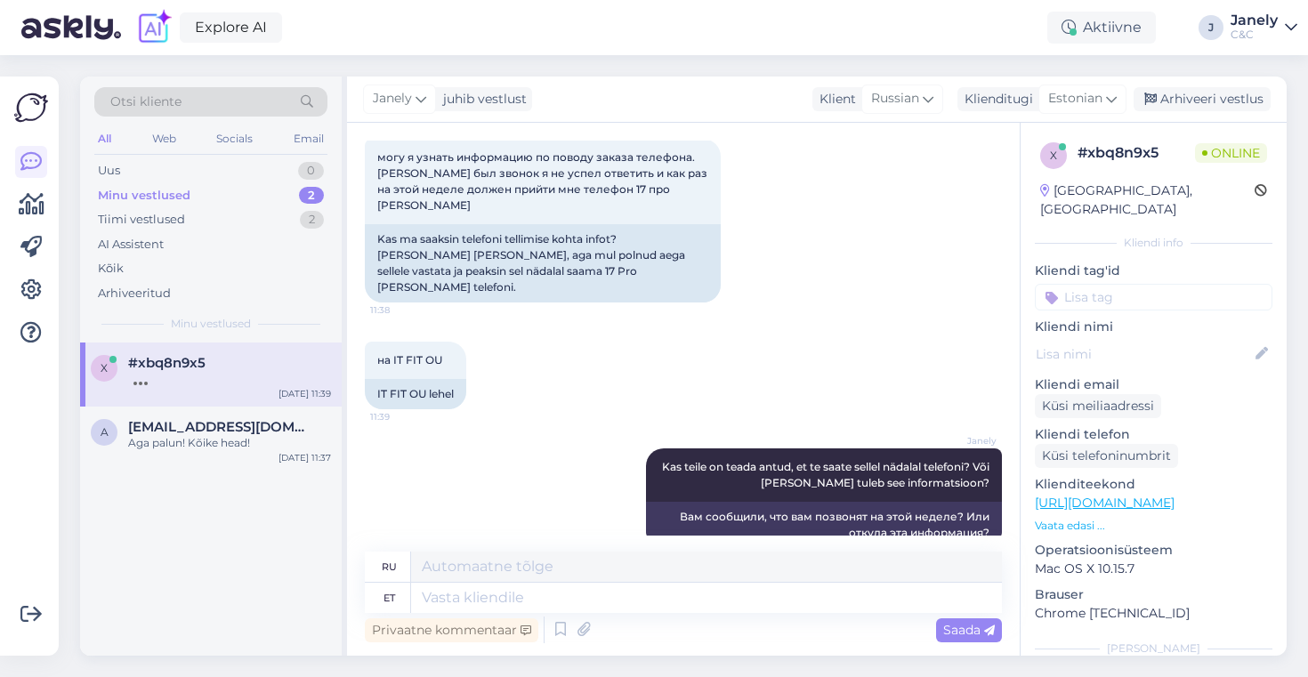
scroll to position [449, 0]
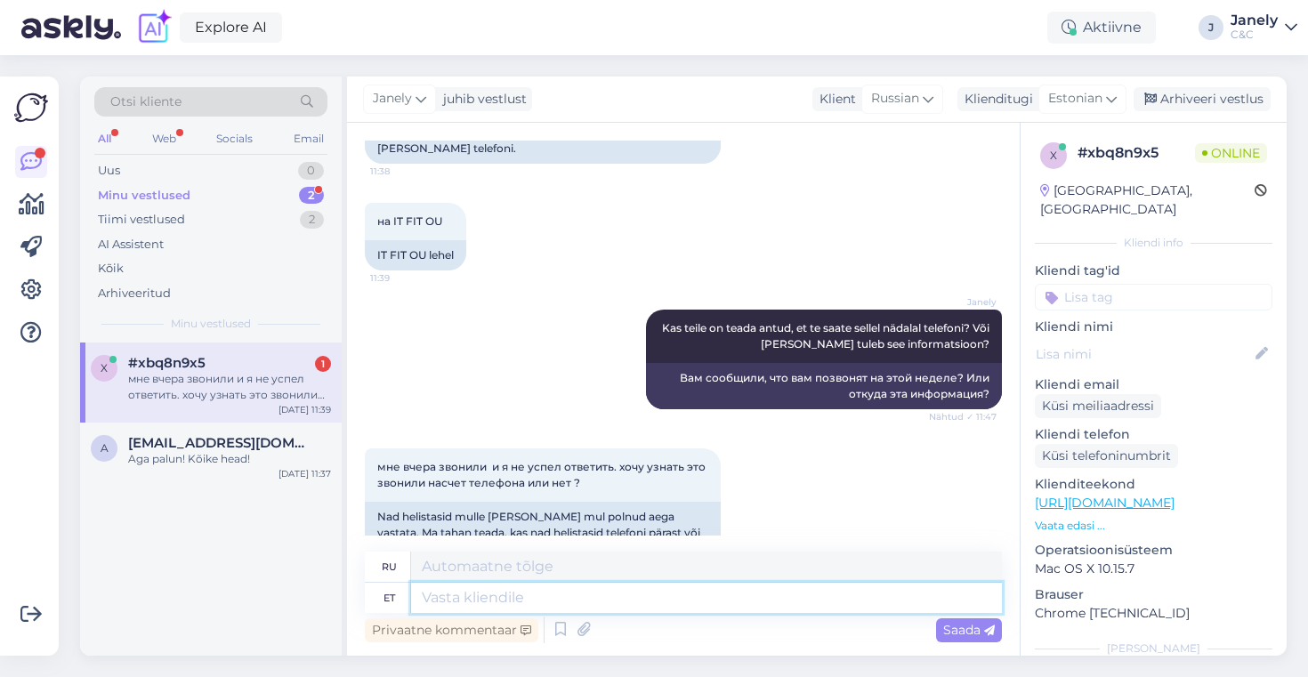
click at [647, 601] on textarea at bounding box center [706, 598] width 591 height 30
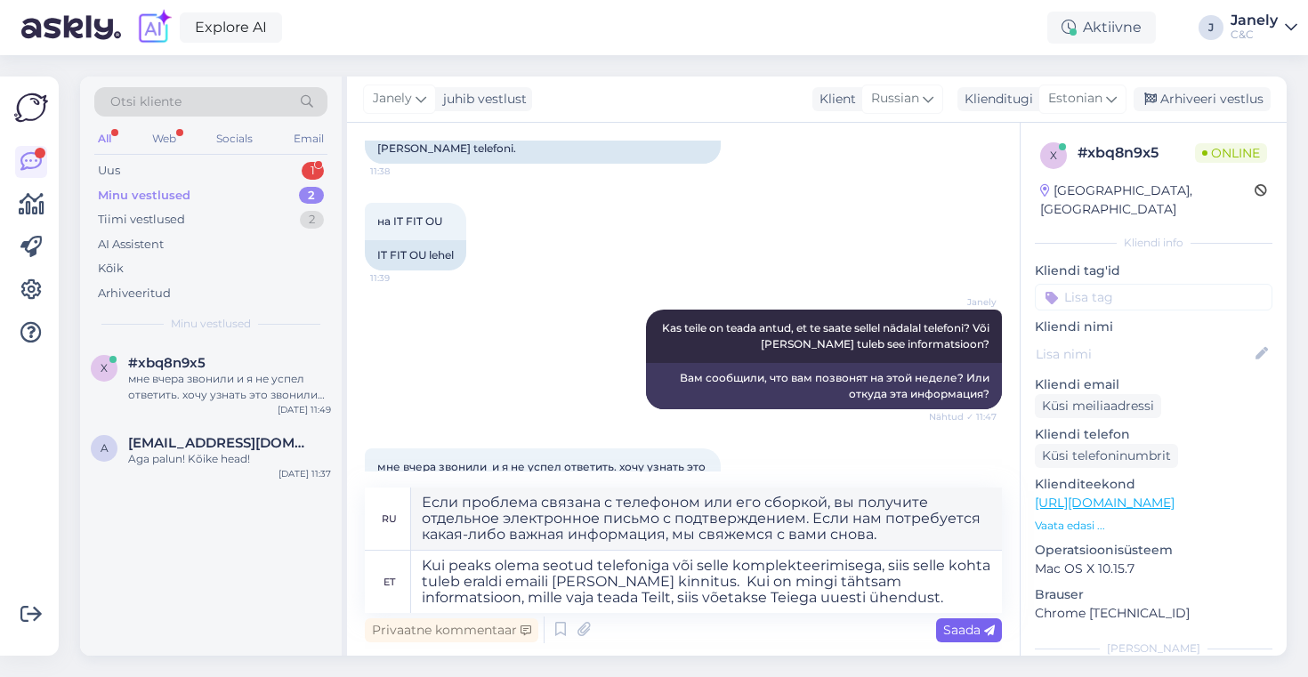
click at [959, 637] on span "Saada" at bounding box center [969, 630] width 52 height 16
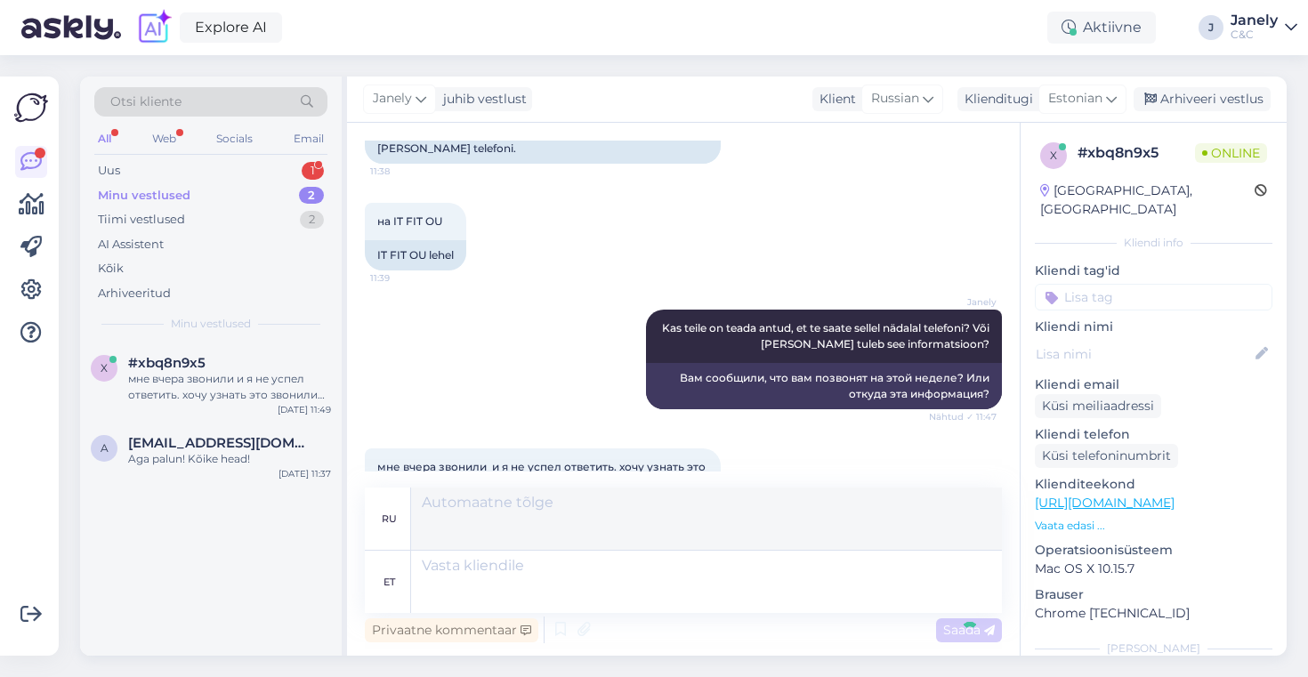
scroll to position [651, 0]
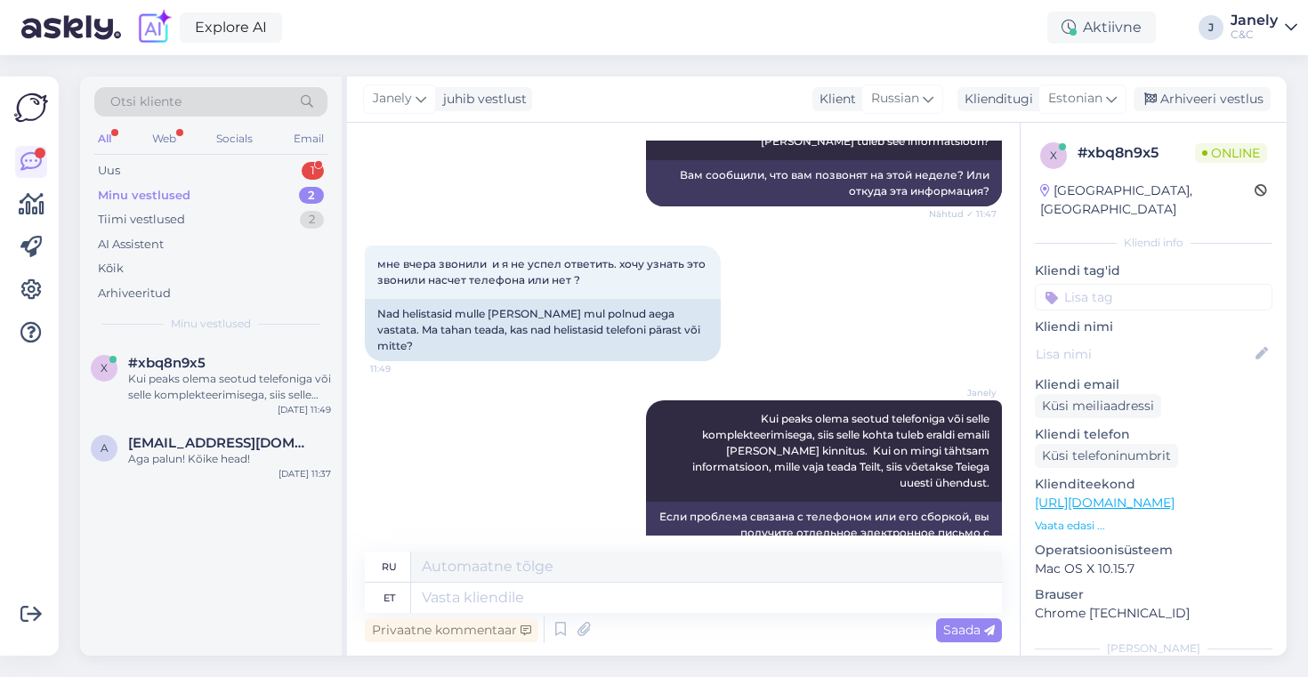
click at [679, 38] on div "Explore AI Aktiivne J Janely C&C" at bounding box center [654, 27] width 1308 height 55
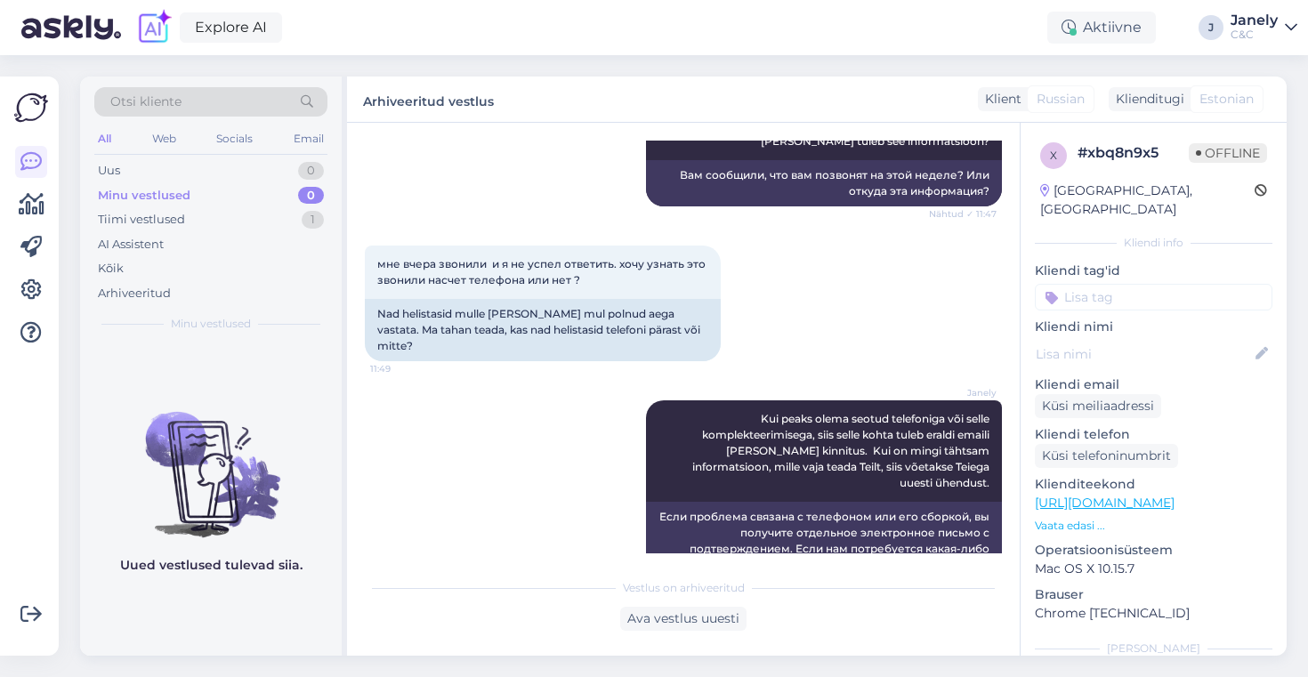
scroll to position [634, 0]
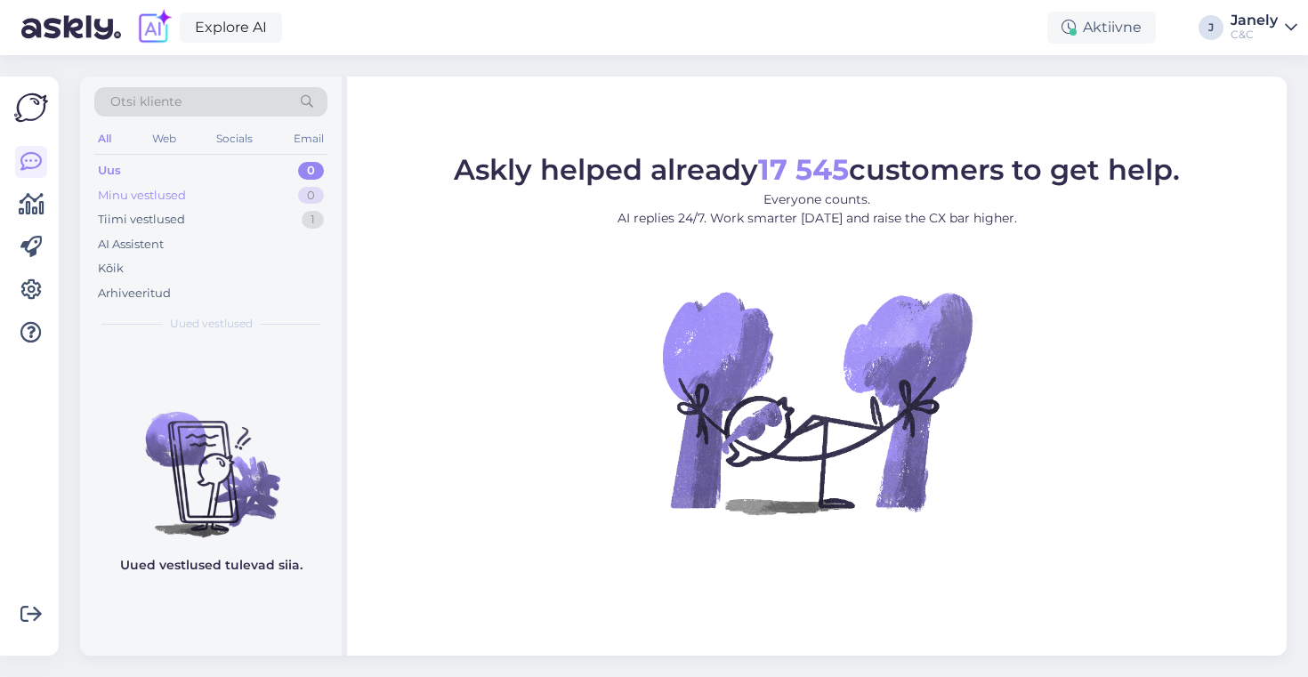
click at [229, 190] on div "Minu vestlused 0" at bounding box center [210, 195] width 233 height 25
click at [28, 203] on icon at bounding box center [32, 204] width 26 height 21
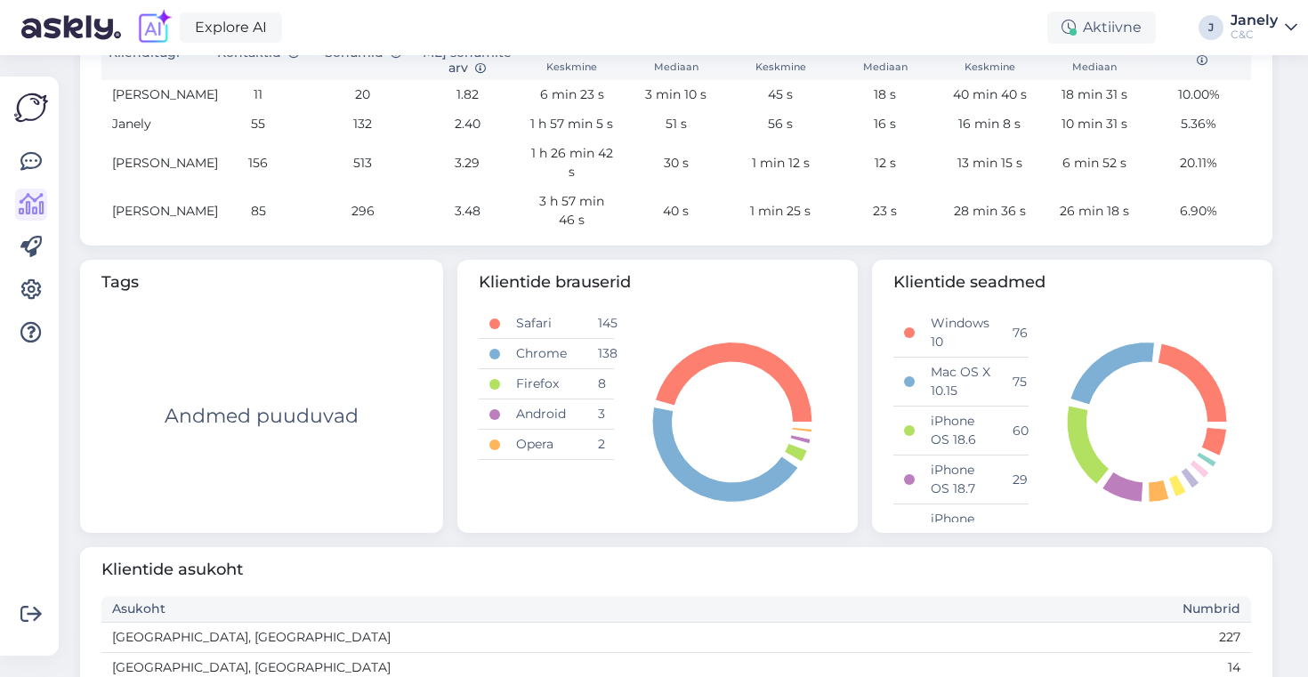
scroll to position [693, 0]
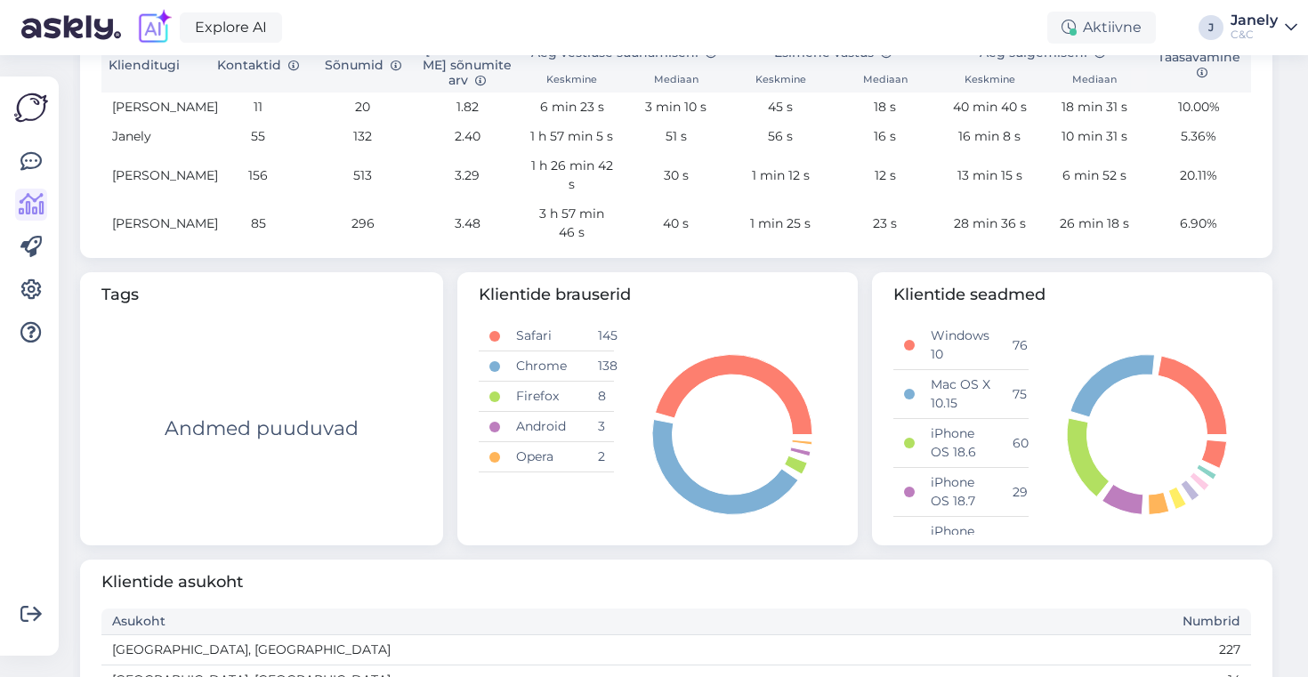
click at [49, 92] on div "Võimalused Veendu, et Askly loob sulle väärtust. Sulge Ühenda FB ja IG sõnumid …" at bounding box center [29, 366] width 59 height 579
click at [39, 159] on icon at bounding box center [30, 161] width 21 height 21
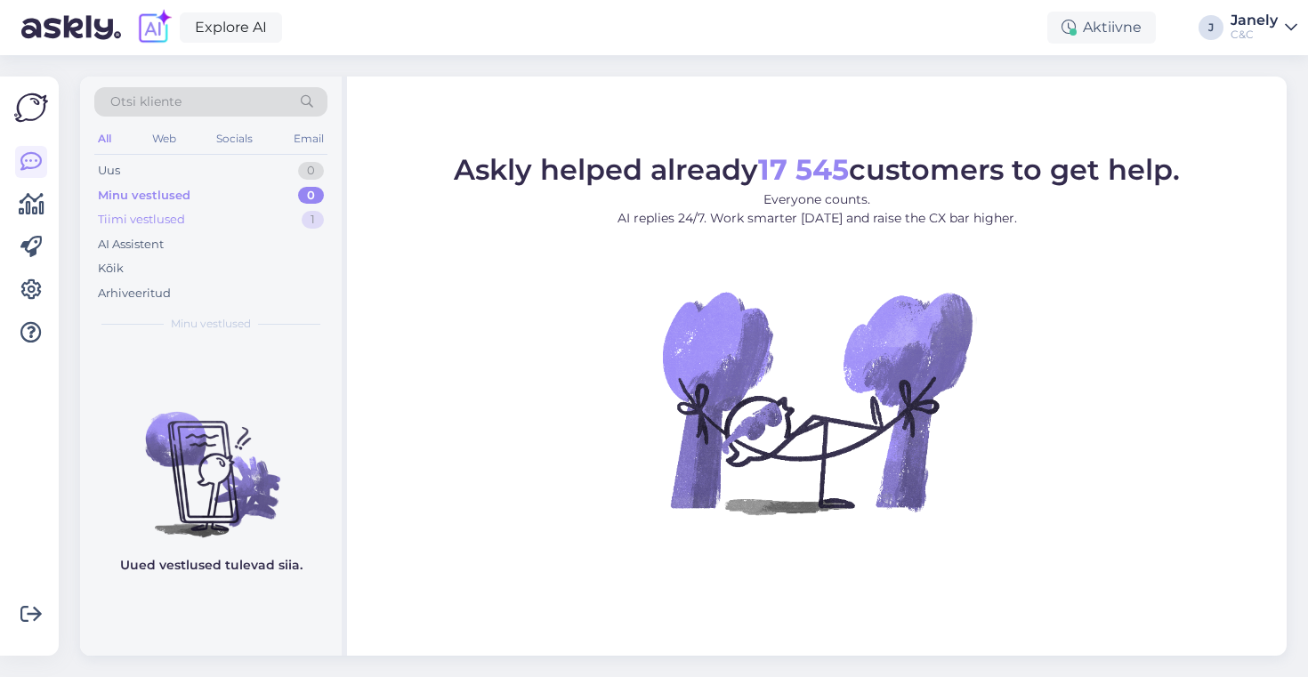
click at [207, 220] on div "Tiimi vestlused 1" at bounding box center [210, 219] width 233 height 25
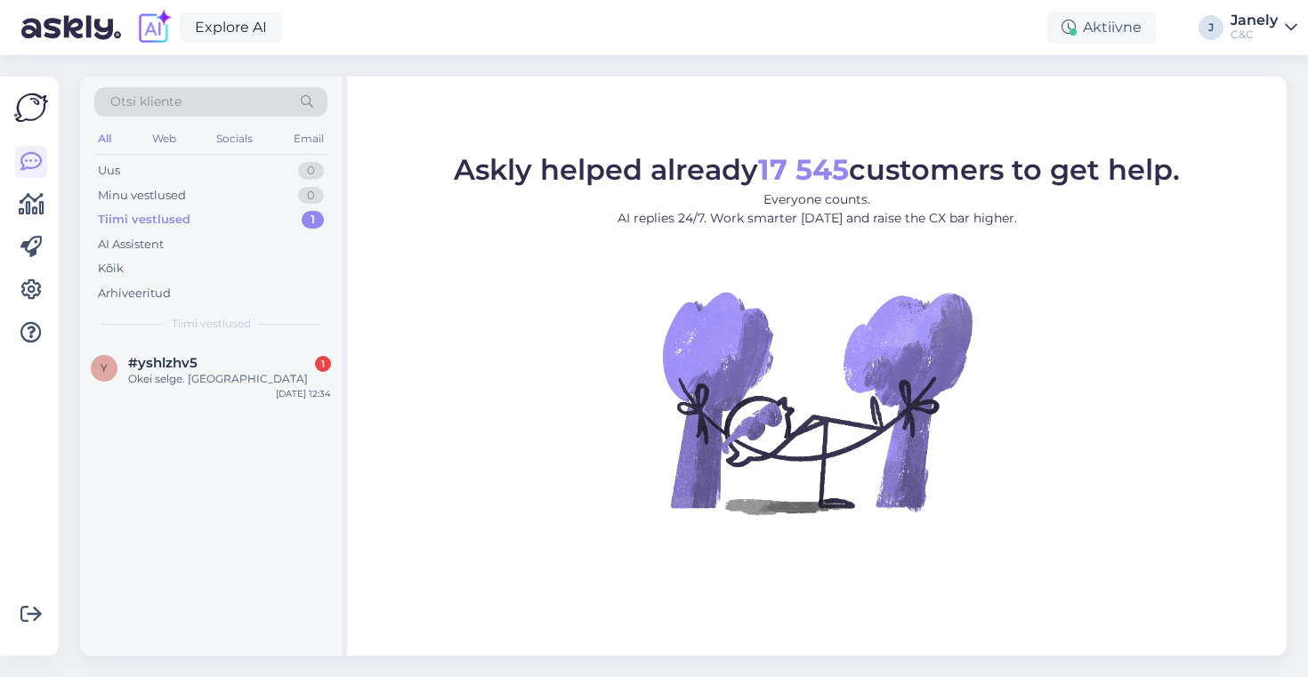
click at [257, 326] on div "Tiimi vestlused" at bounding box center [210, 324] width 233 height 16
click at [272, 368] on div "#yshlzhv5 1" at bounding box center [229, 363] width 203 height 16
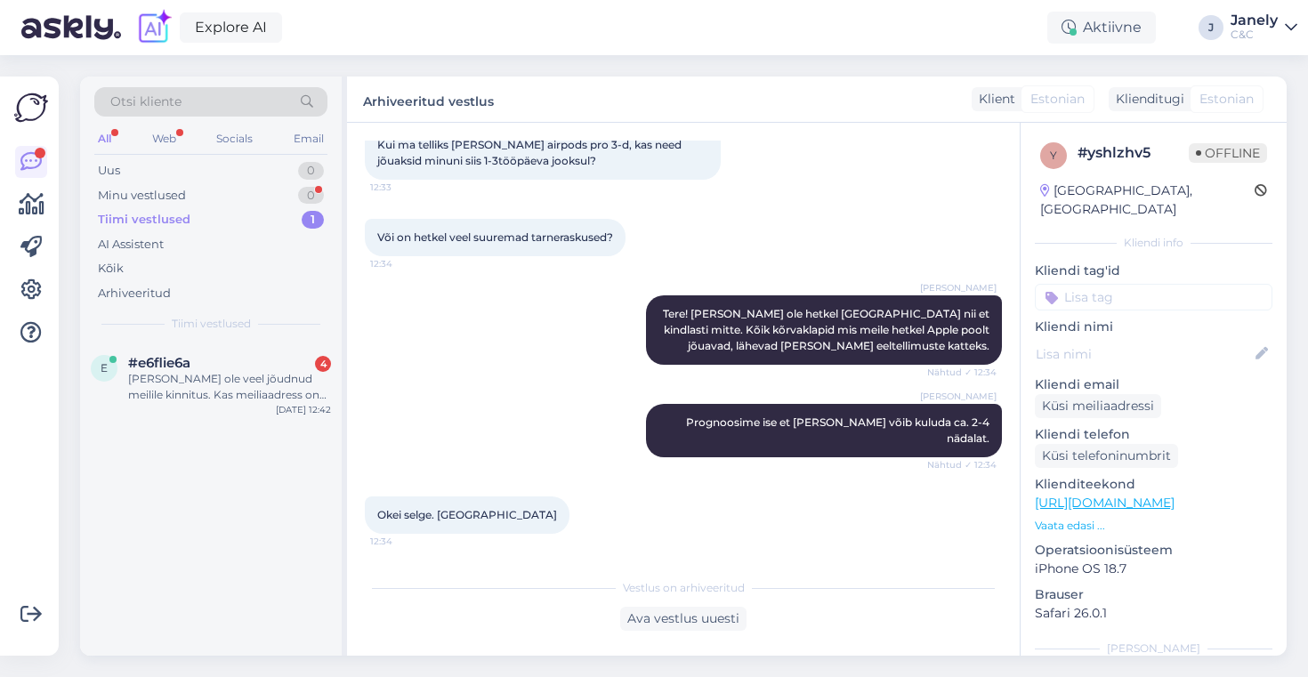
scroll to position [109, 0]
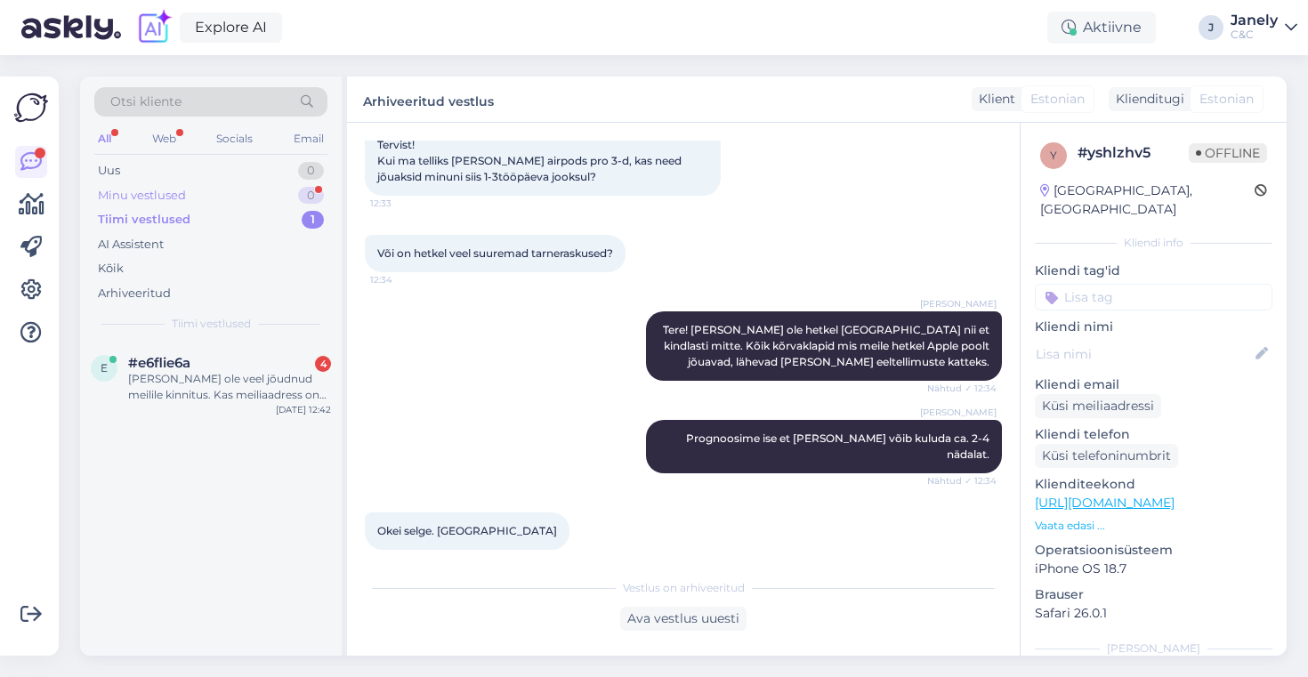
click at [295, 193] on div "Minu vestlused 0" at bounding box center [210, 195] width 233 height 25
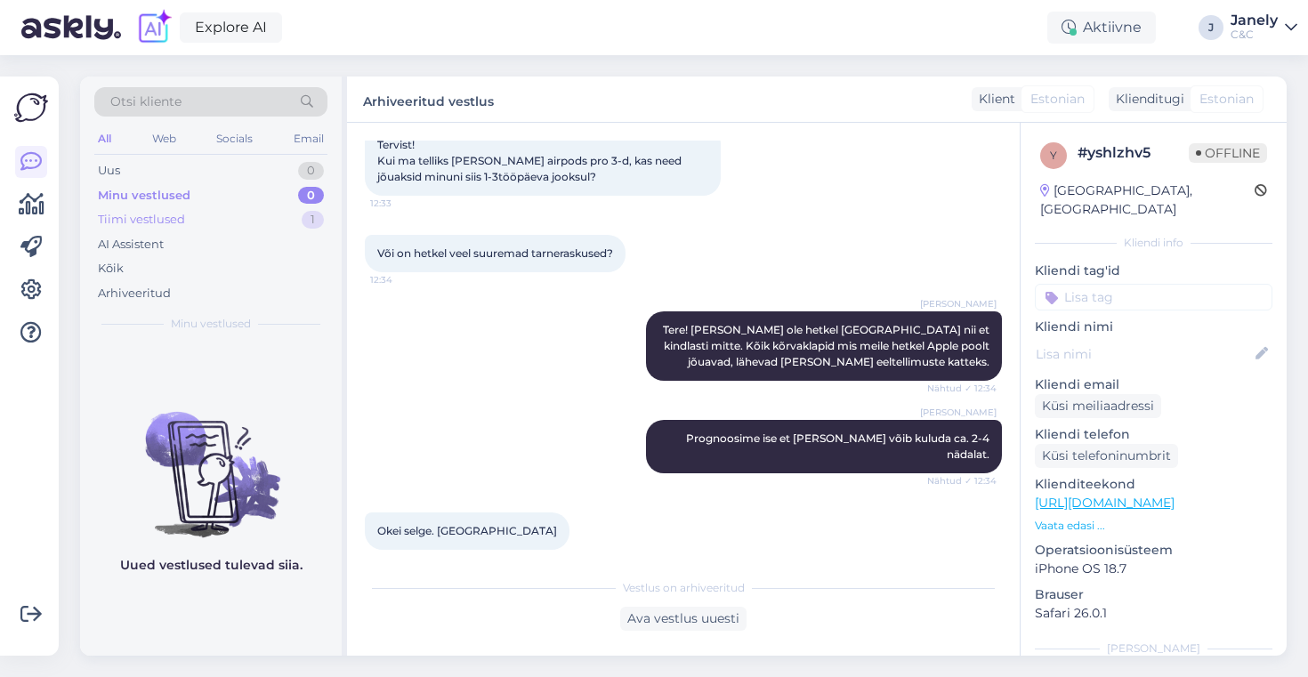
click at [265, 219] on div "Tiimi vestlused 1" at bounding box center [210, 219] width 233 height 25
click at [268, 171] on div "Uus 1" at bounding box center [210, 170] width 233 height 25
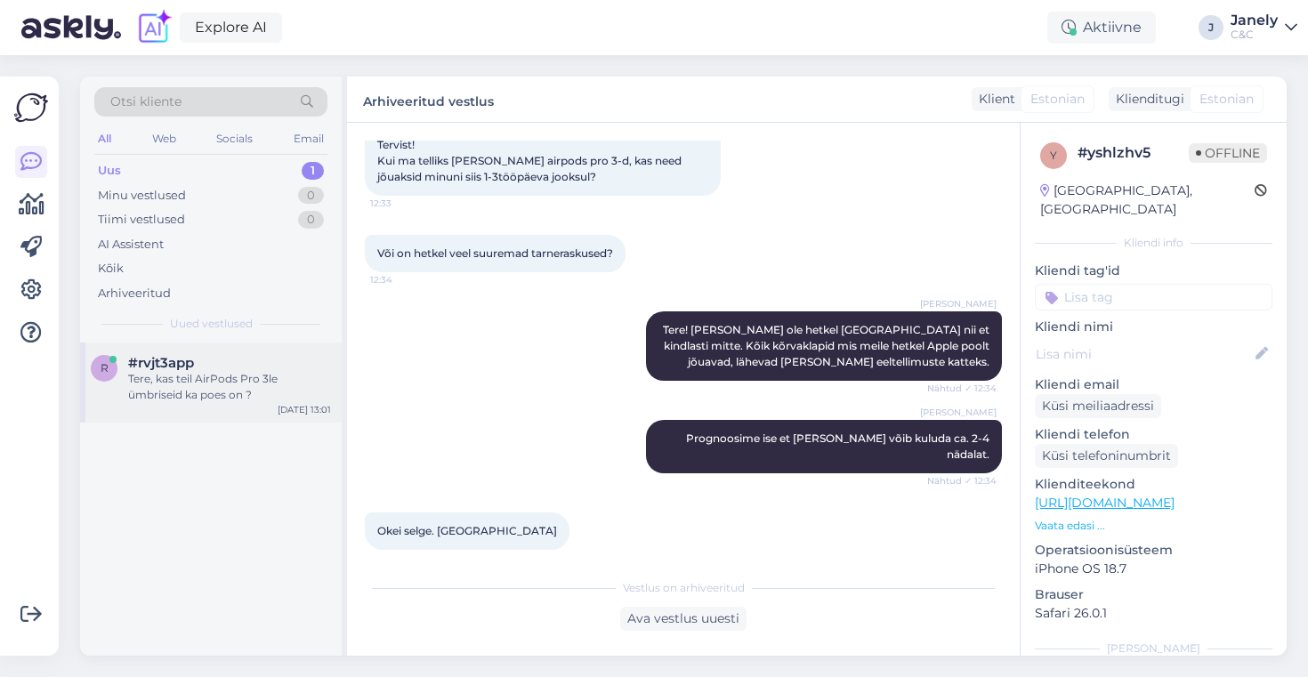
click at [236, 345] on div "r #rvjt3app Tere, kas teil AirPods Pro 3le ümbriseid ka poes on ? Oct 8 13:01" at bounding box center [211, 383] width 262 height 80
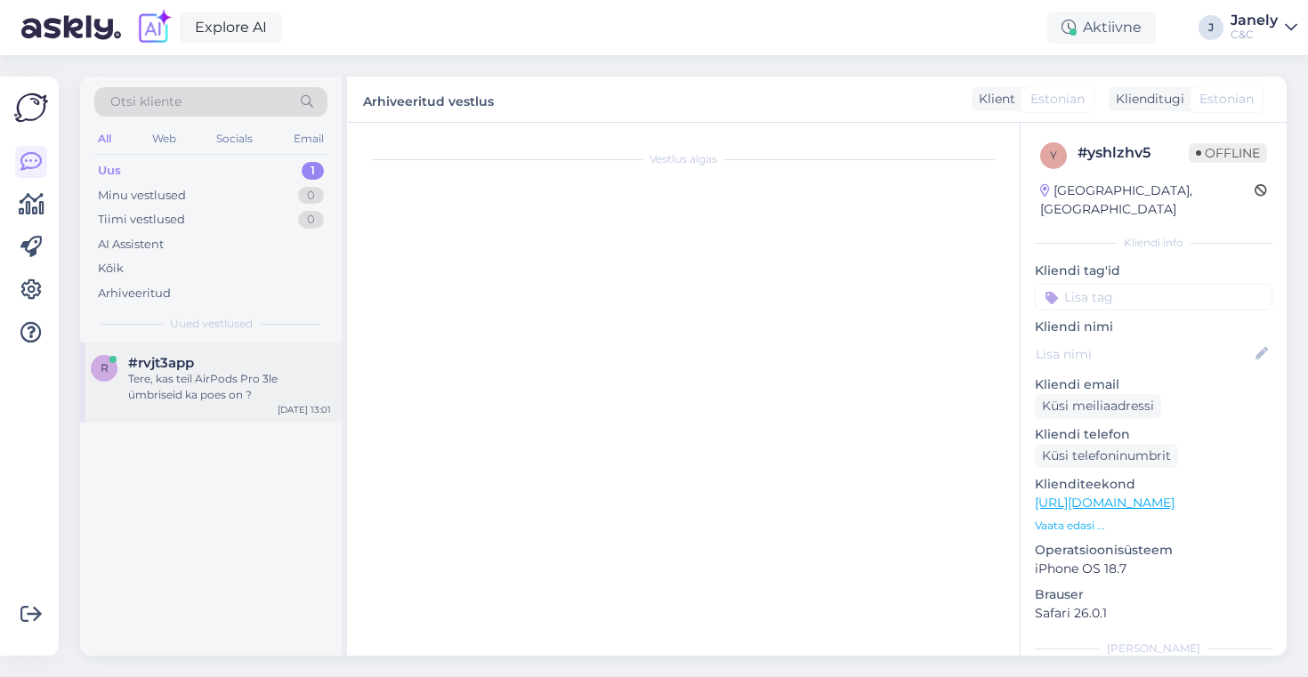
scroll to position [0, 0]
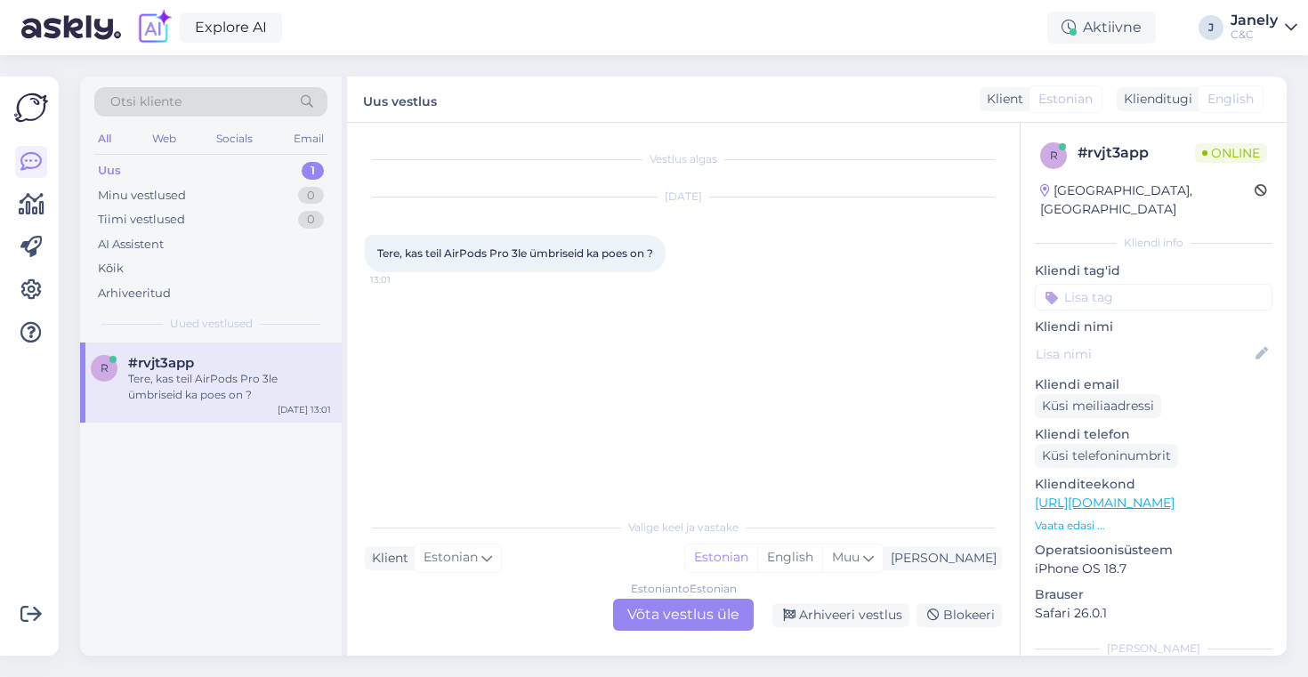
click at [652, 621] on div "Estonian to Estonian Võta vestlus üle" at bounding box center [683, 615] width 141 height 32
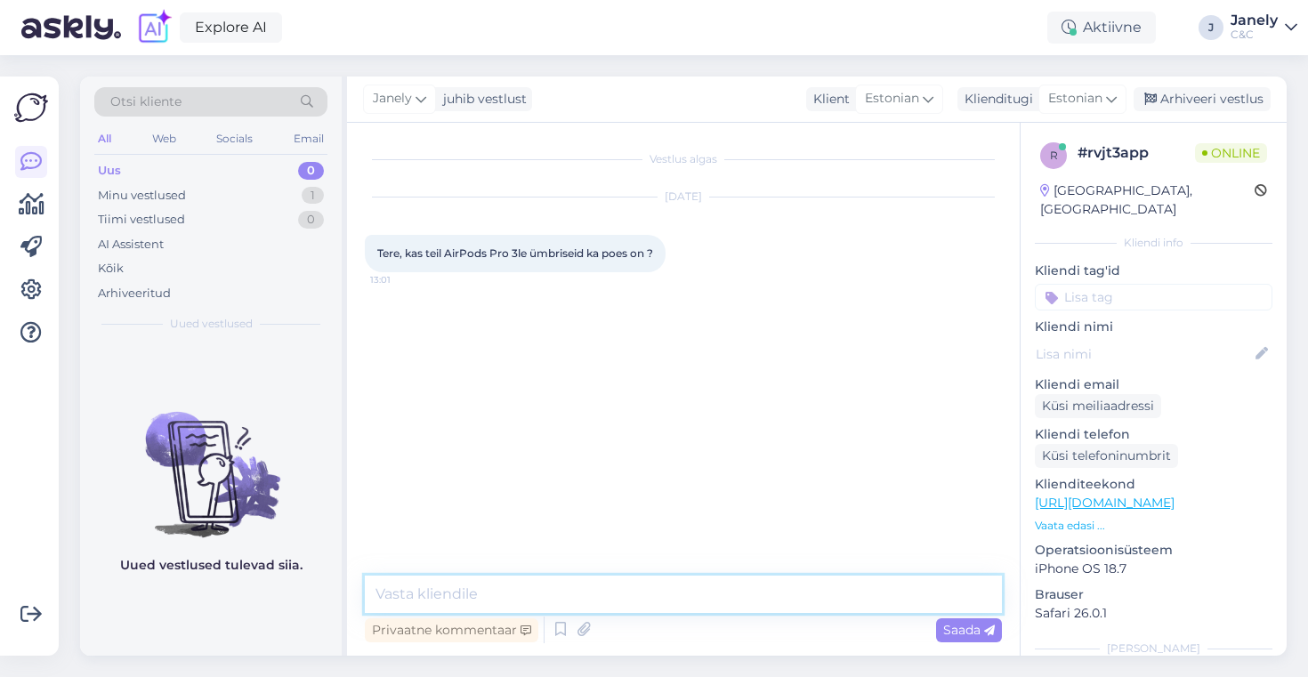
click at [560, 603] on textarea at bounding box center [683, 594] width 637 height 37
type textarea "Tere! Hetkel veel meil neid ei ole poes."
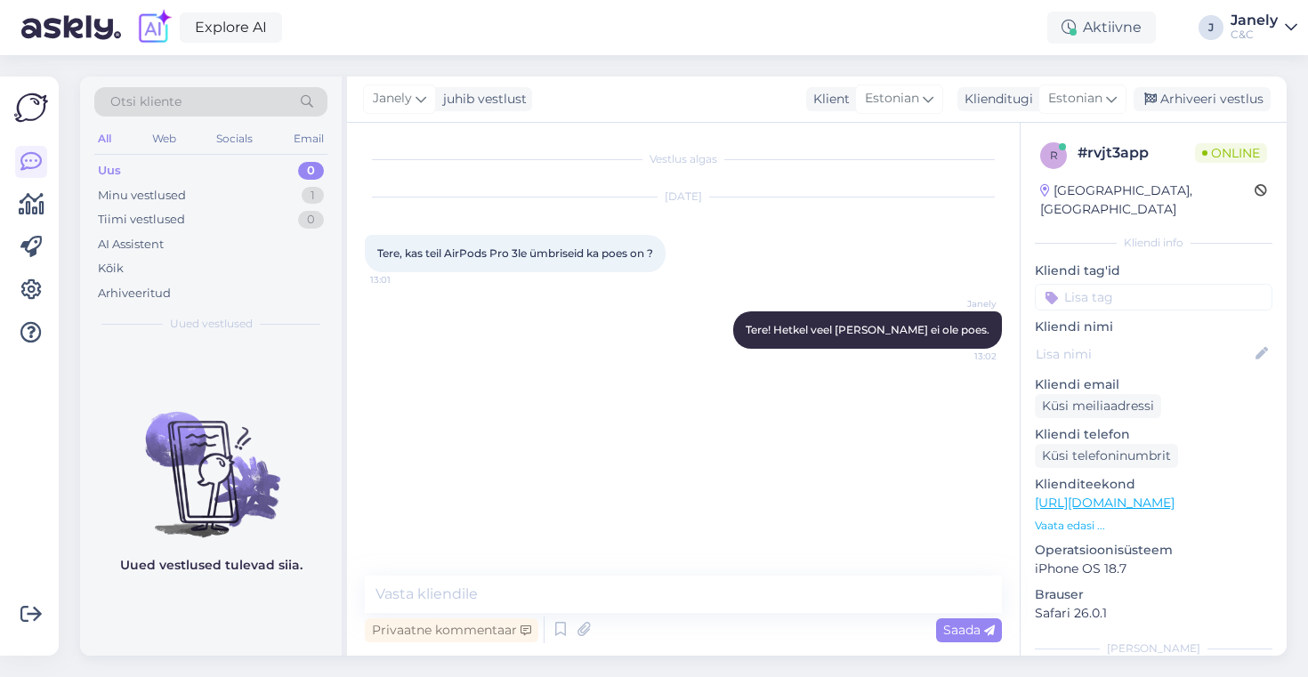
click at [493, 46] on div "Explore AI Aktiivne J Janely C&C" at bounding box center [654, 27] width 1308 height 55
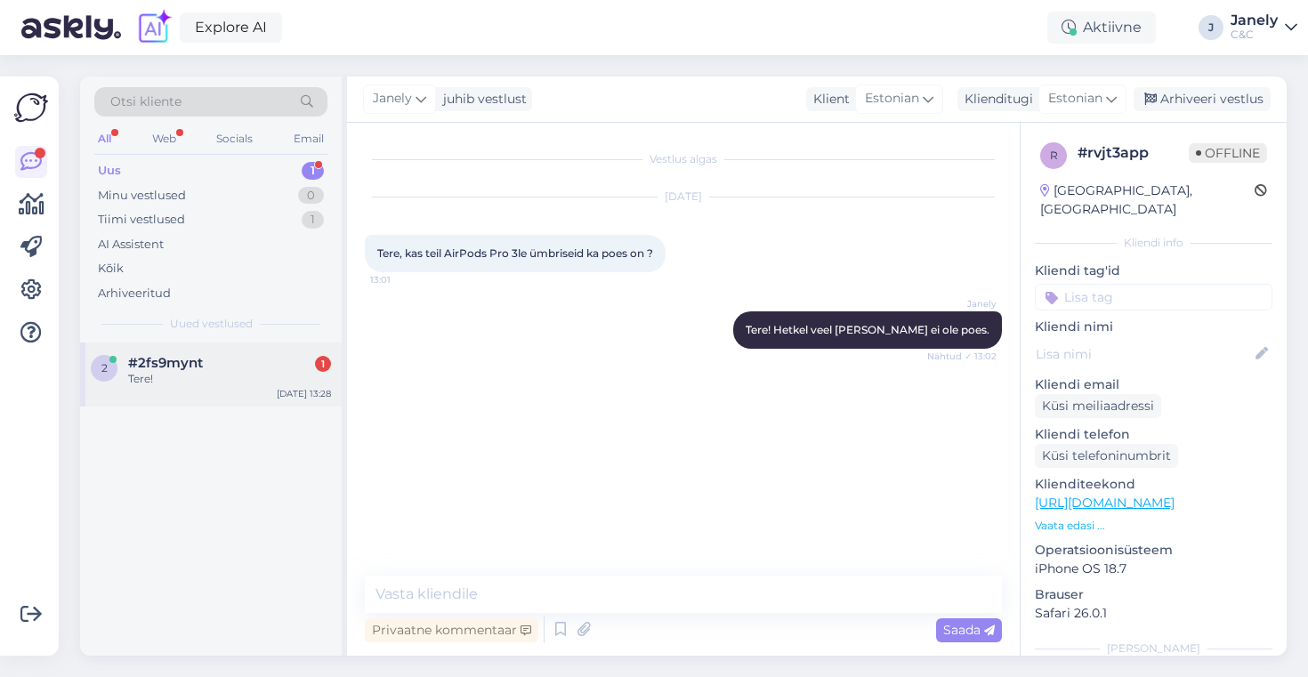
click at [241, 360] on div "#2fs9mynt 1" at bounding box center [229, 363] width 203 height 16
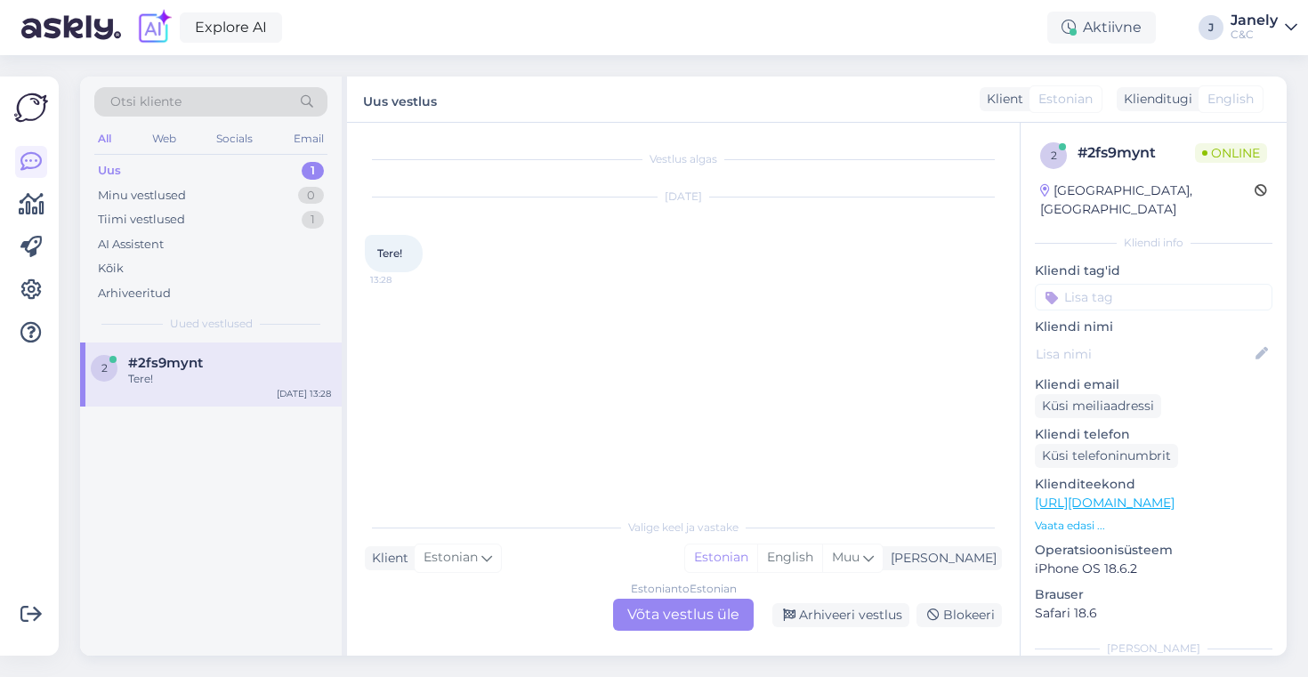
click at [682, 611] on div "Estonian to Estonian Võta vestlus üle" at bounding box center [683, 615] width 141 height 32
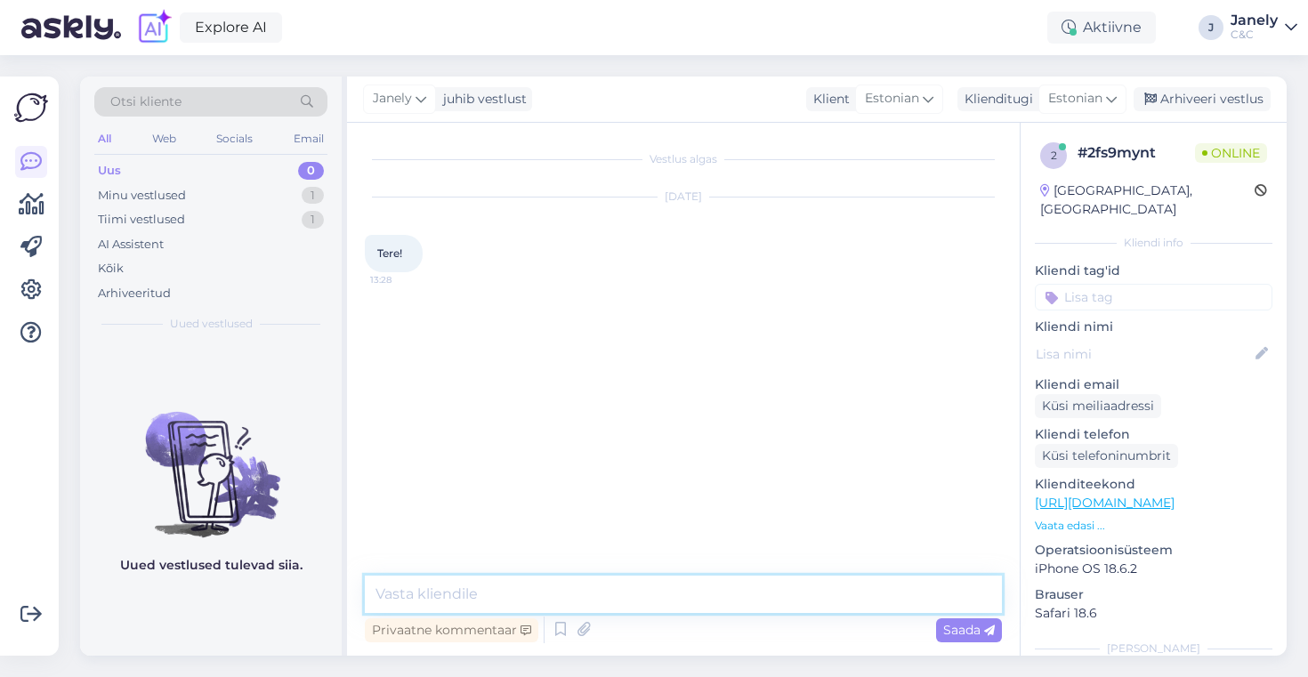
click at [548, 586] on textarea at bounding box center [683, 594] width 637 height 37
type textarea "Tere! Kuidas saab abiks olla?"
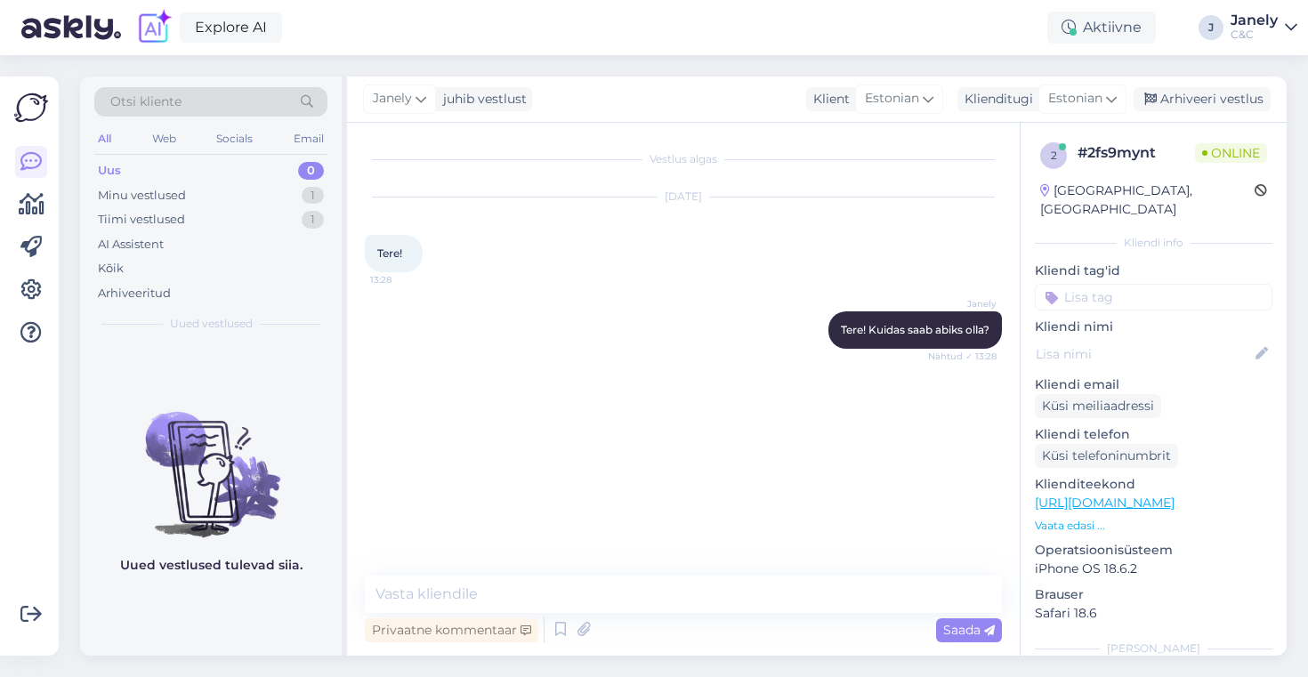
click at [431, 16] on div "Explore AI Aktiivne J Janely C&C" at bounding box center [654, 27] width 1308 height 55
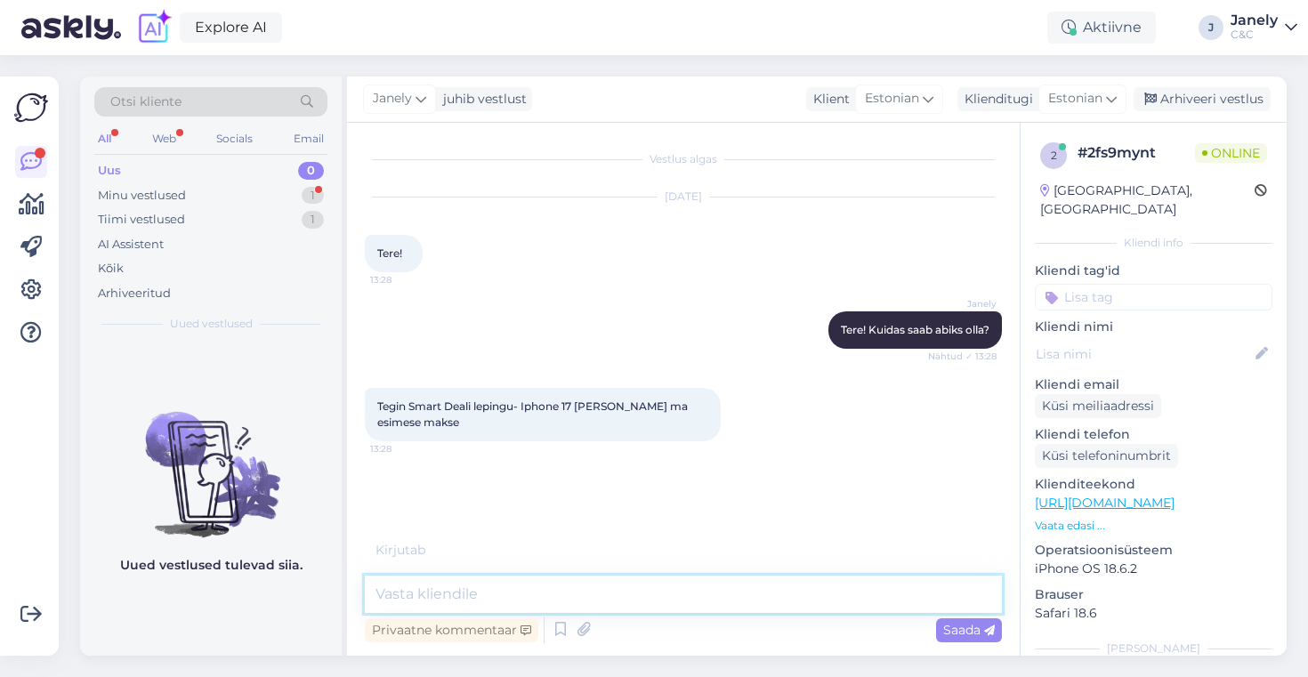
click at [639, 604] on textarea at bounding box center [683, 594] width 637 height 37
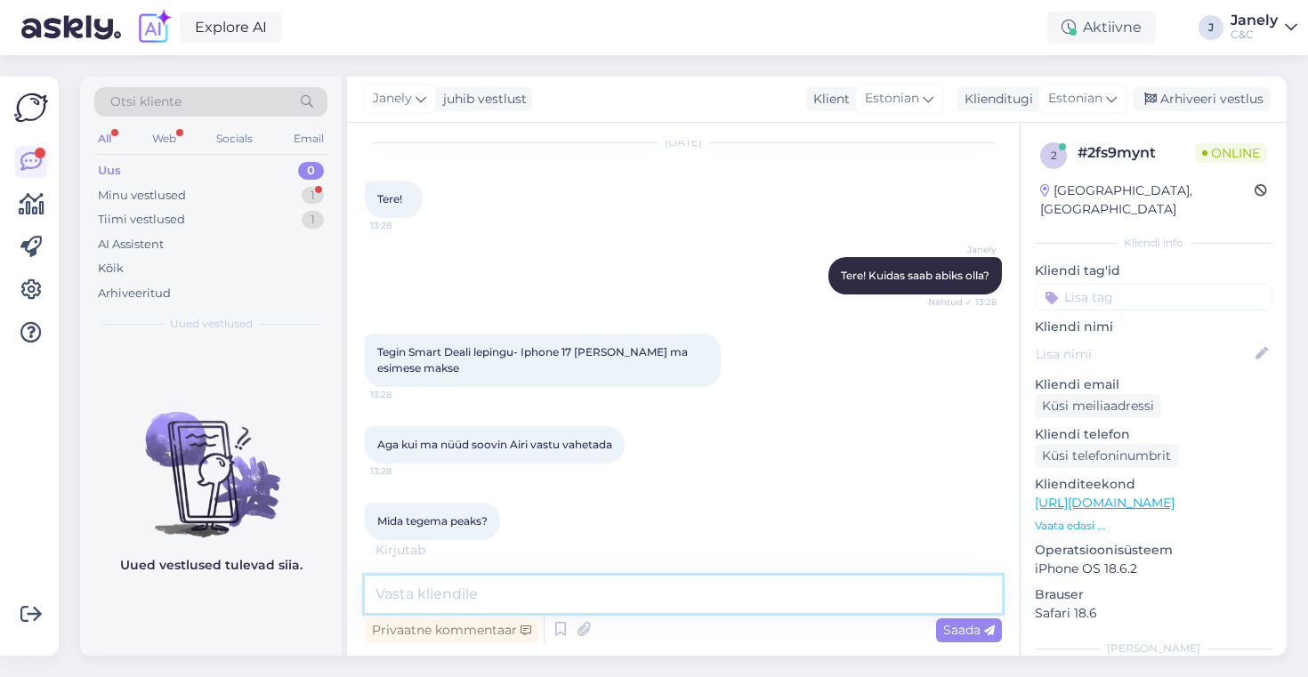
click at [594, 599] on textarea at bounding box center [683, 594] width 637 height 37
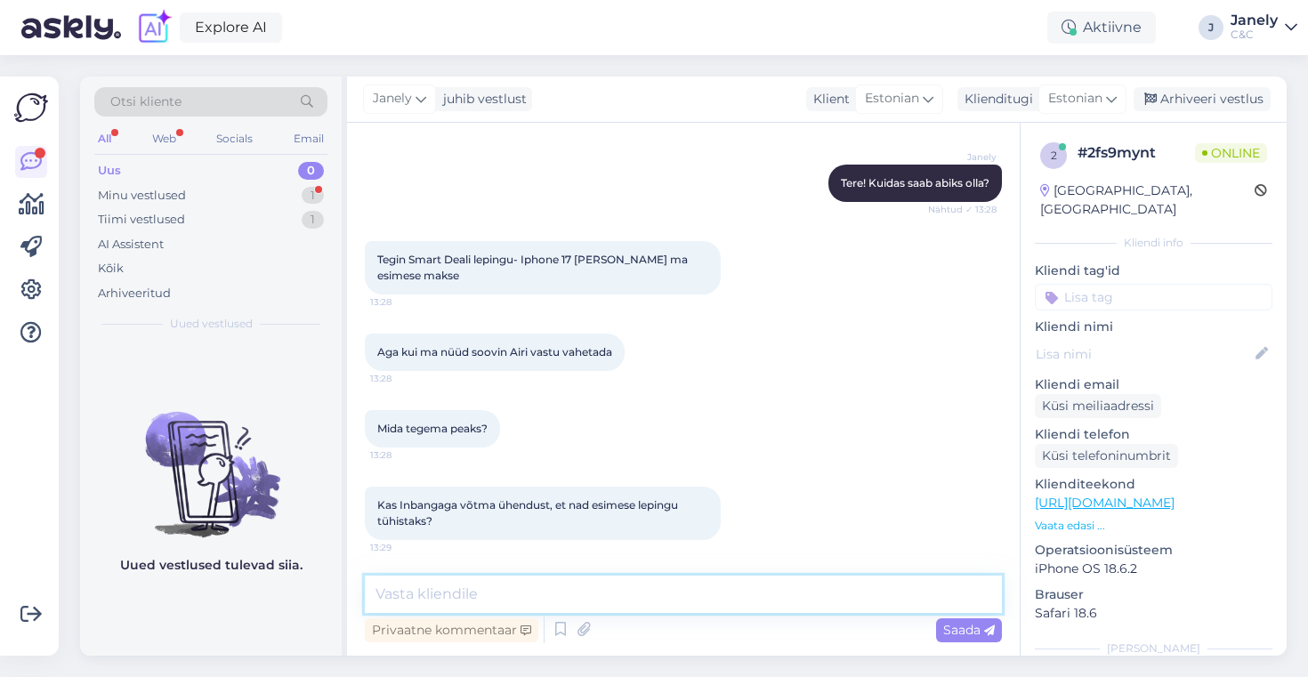
click at [590, 602] on textarea at bounding box center [683, 594] width 637 height 37
click at [589, 600] on textarea at bounding box center [683, 594] width 637 height 37
type textarea "T"
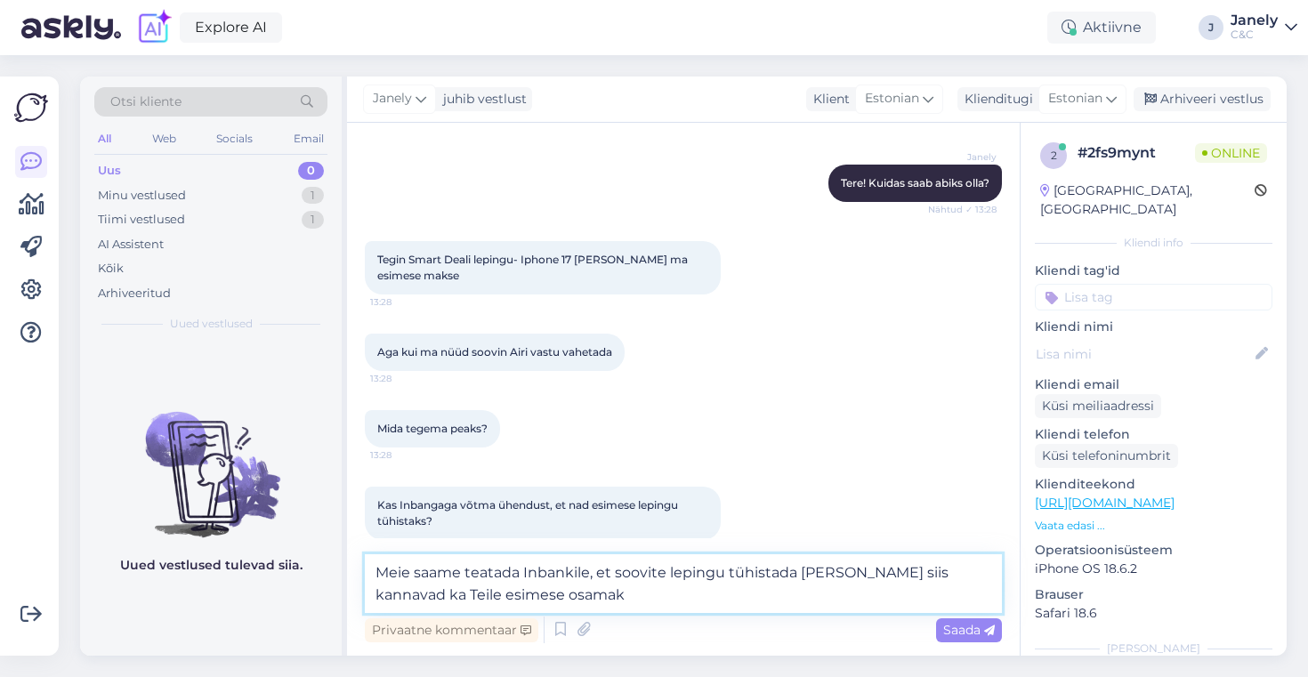
click at [538, 599] on textarea "Meie saame teatada Inbankile, et soovite lepingu tühistada ja nemad siis kannav…" at bounding box center [683, 583] width 637 height 59
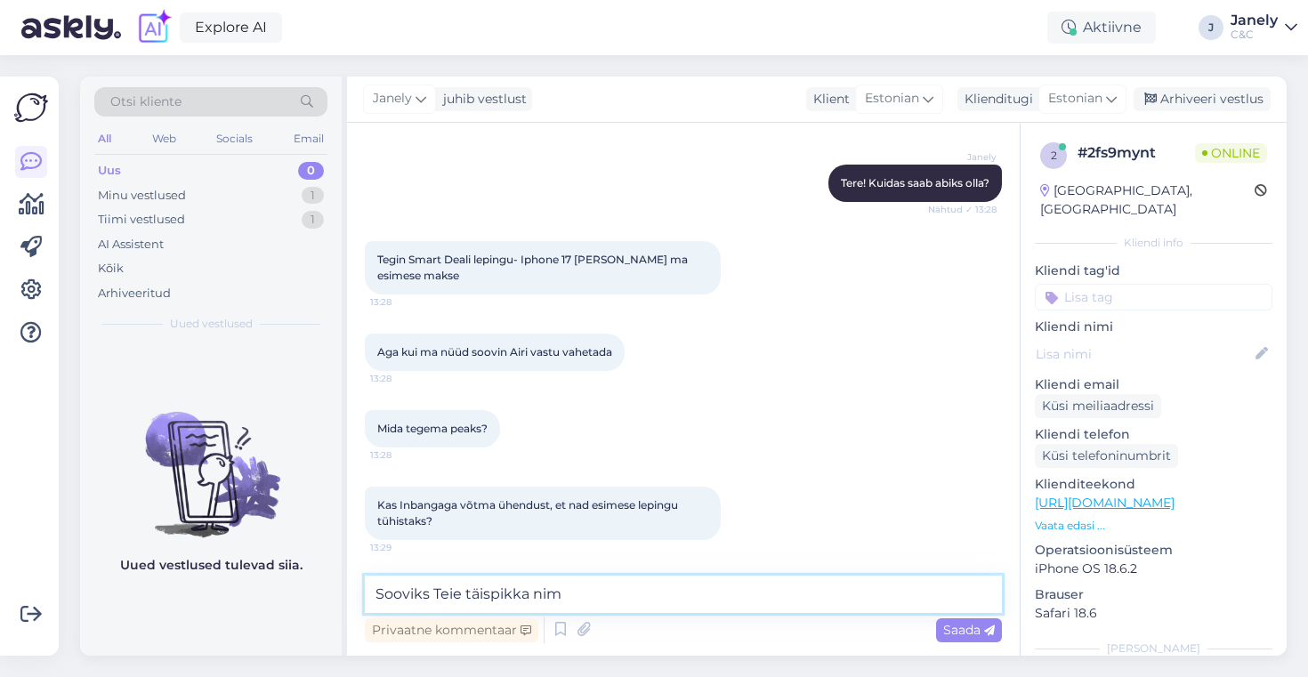
type textarea "Sooviks Teie täispikka nime"
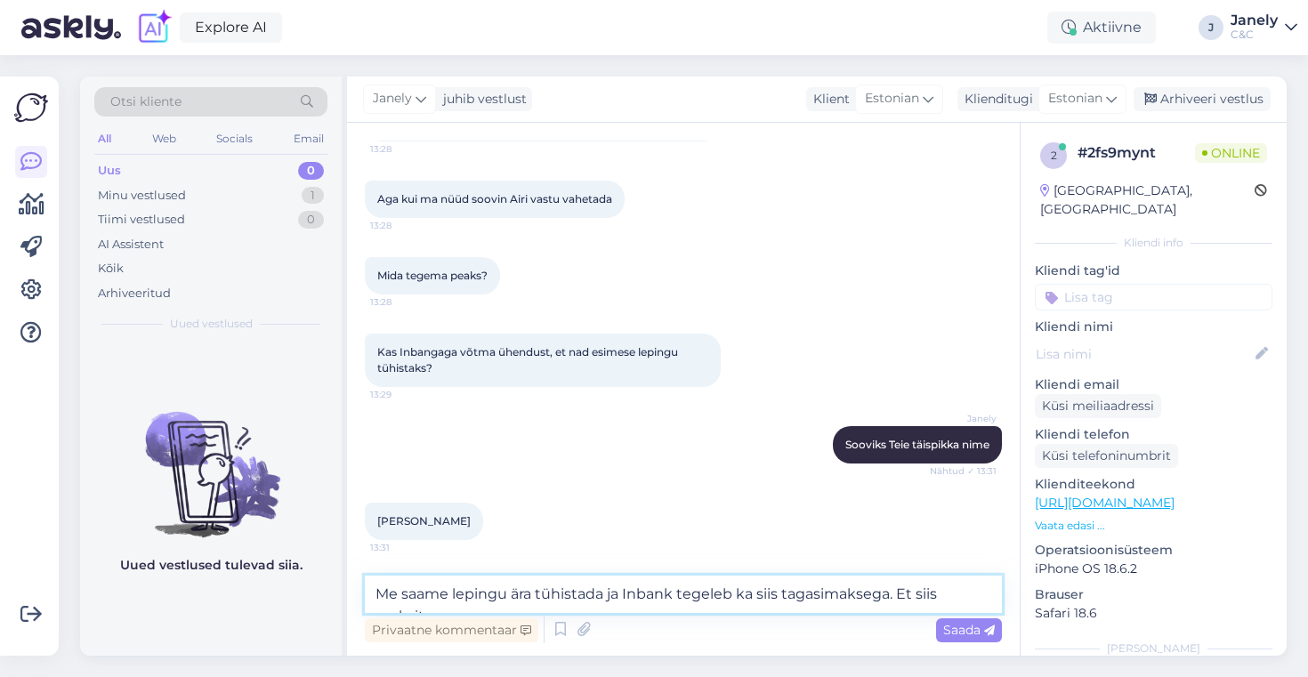
scroll to position [319, 0]
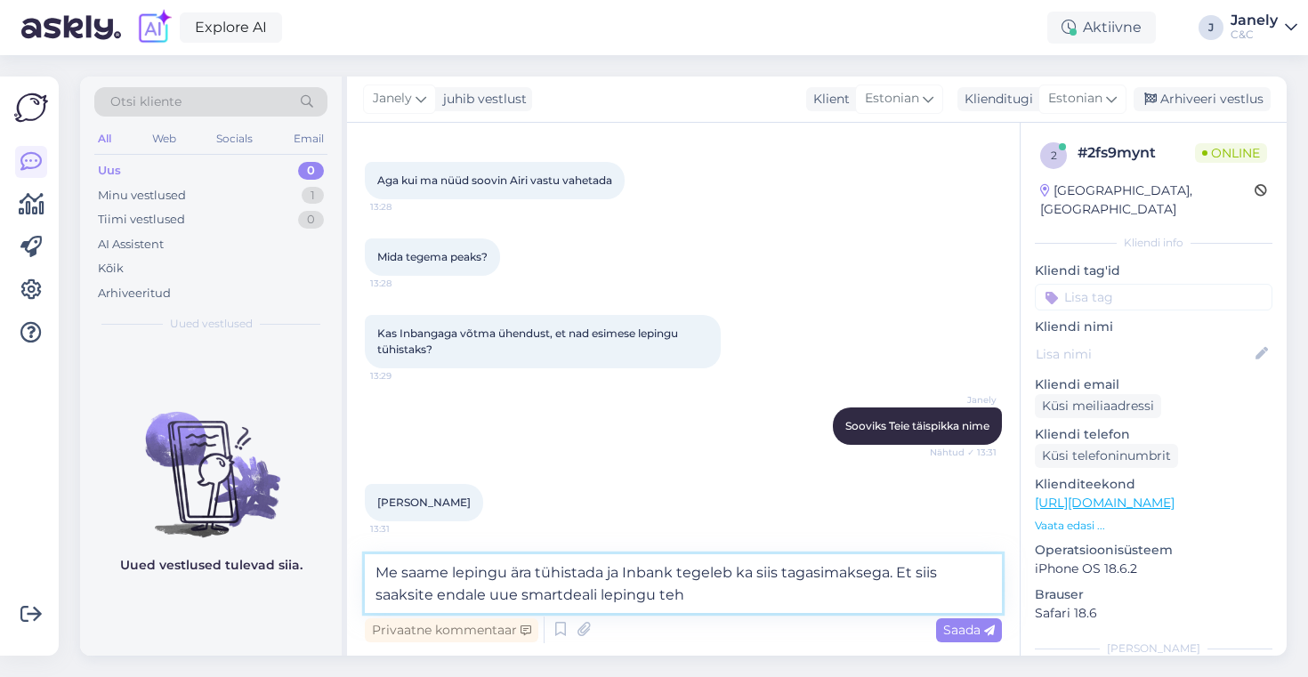
type textarea "Me saame lepingu ära tühistada ja Inbank tegeleb ka siis tagasimaksega. Et siis…"
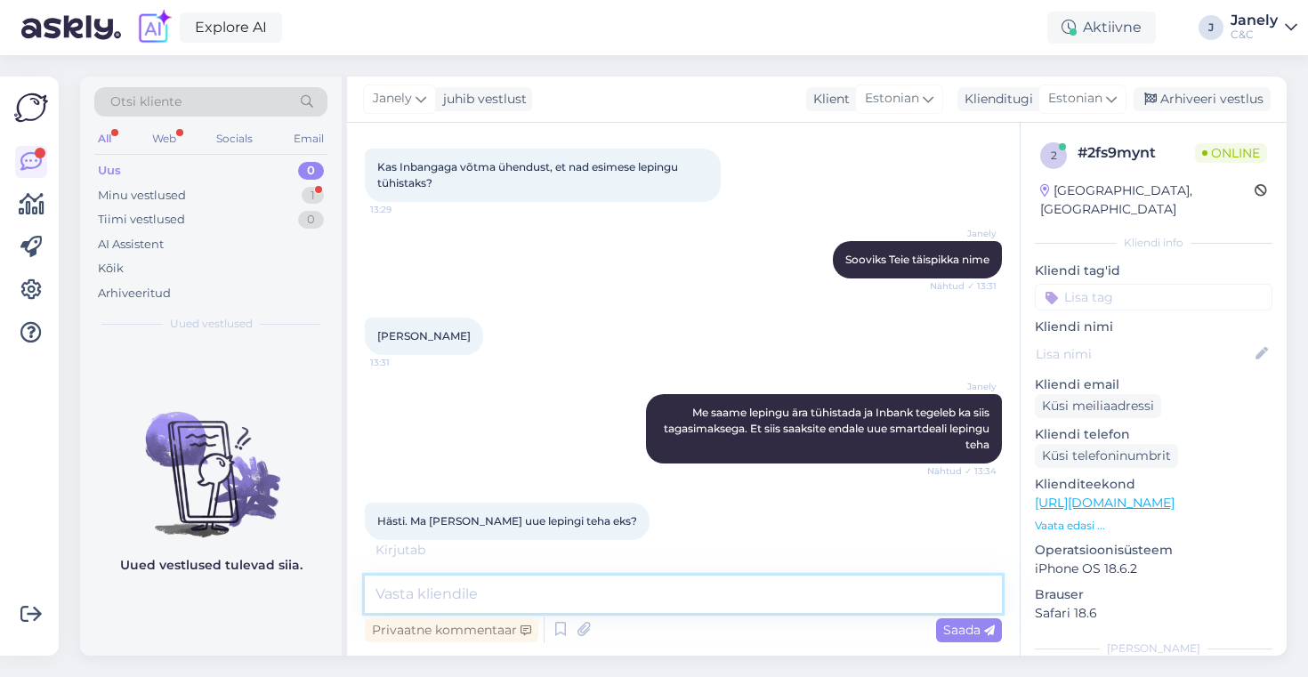
scroll to position [504, 0]
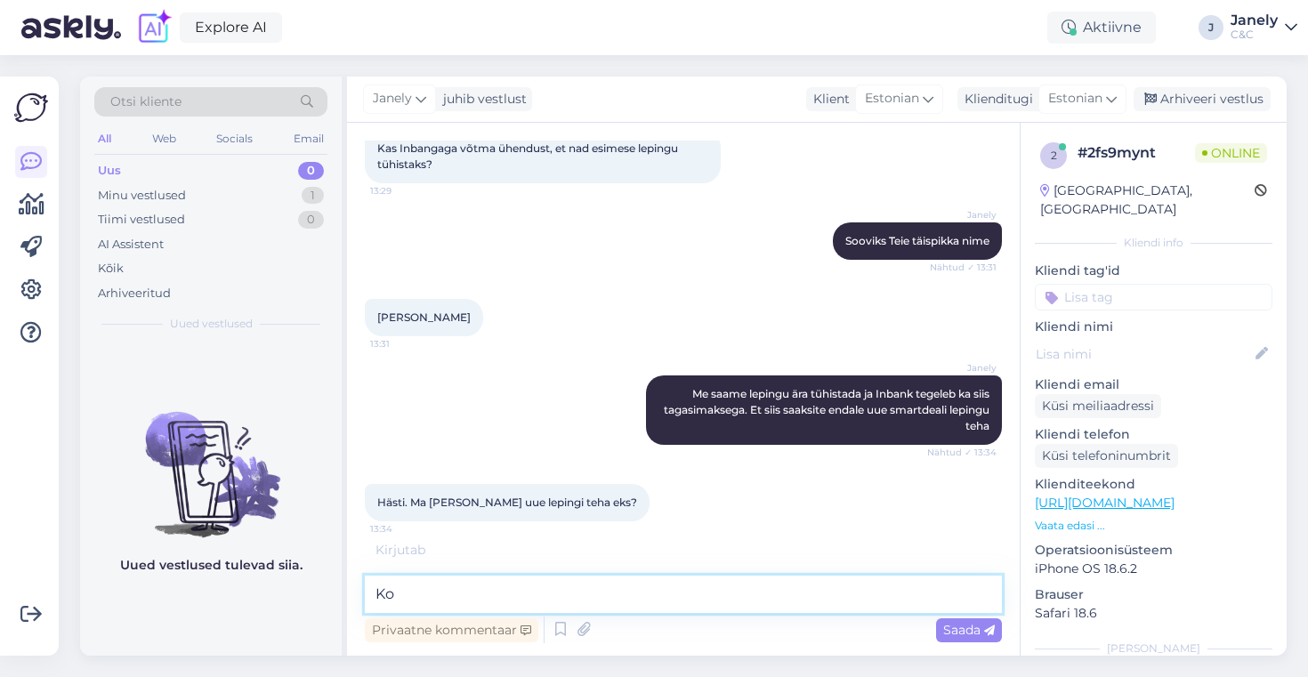
type textarea "K"
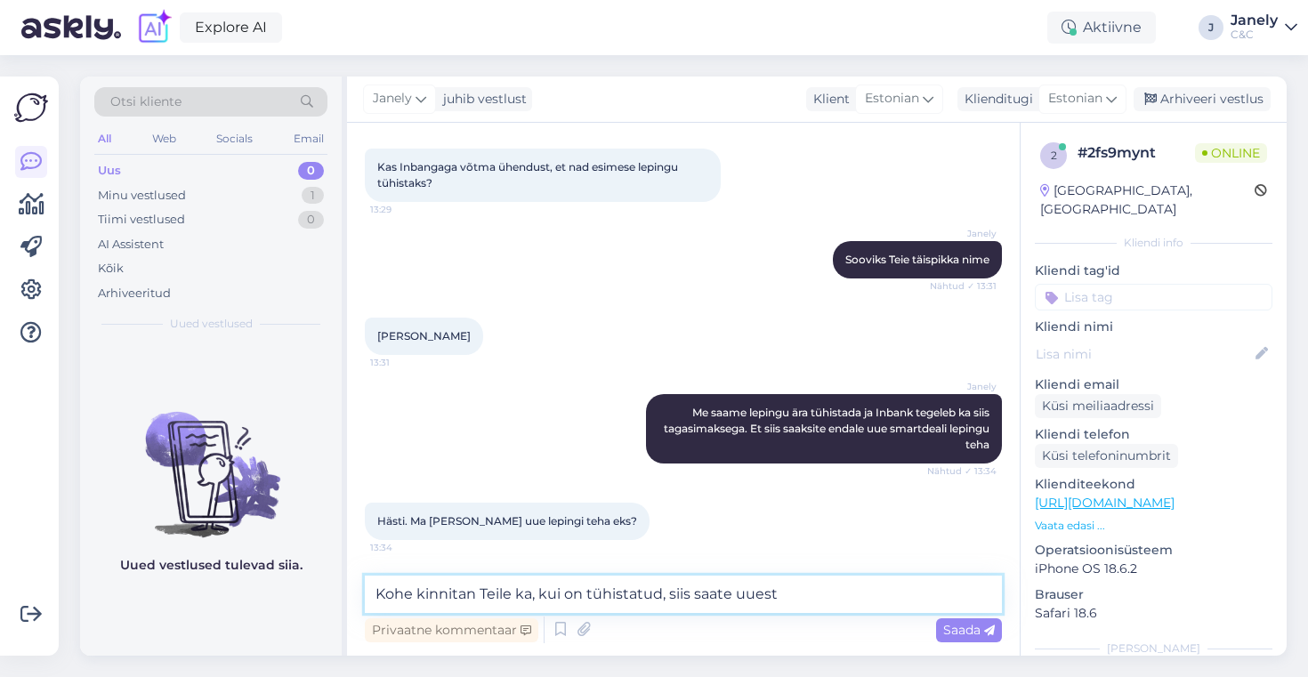
scroll to position [578, 0]
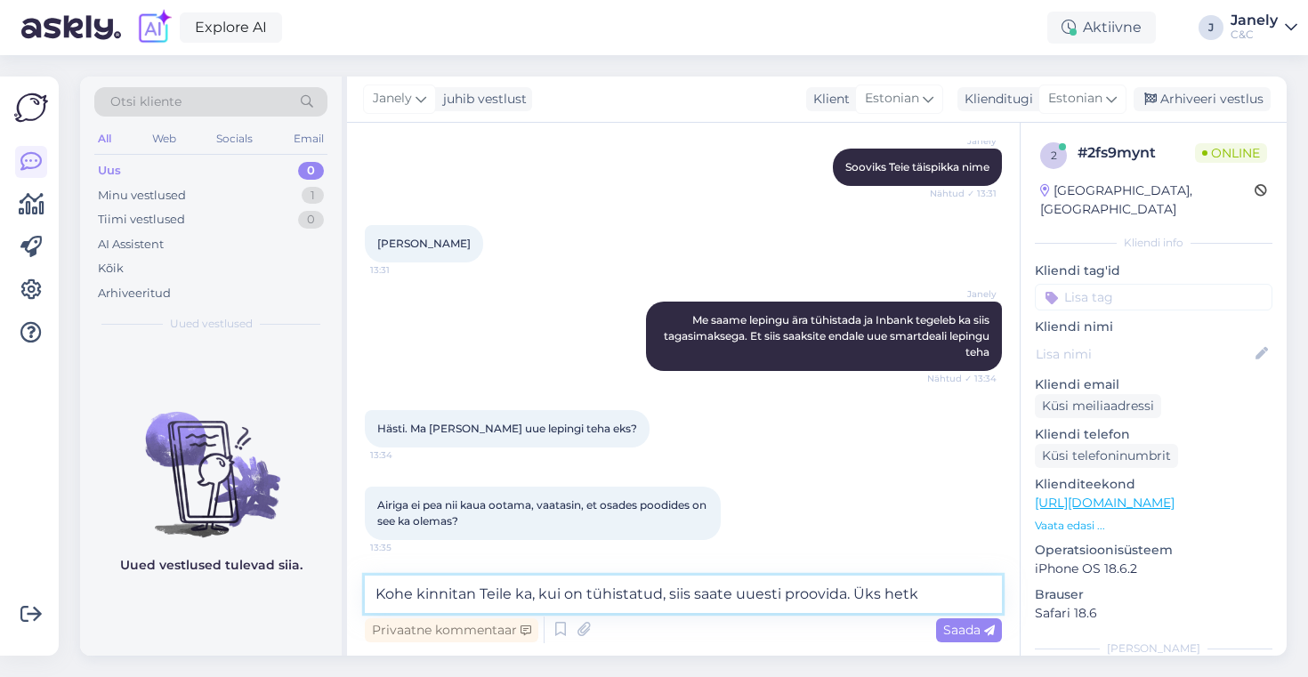
type textarea "Kohe kinnitan Teile ka, kui on tühistatud, siis saate uuesti proovida. Üks hetk"
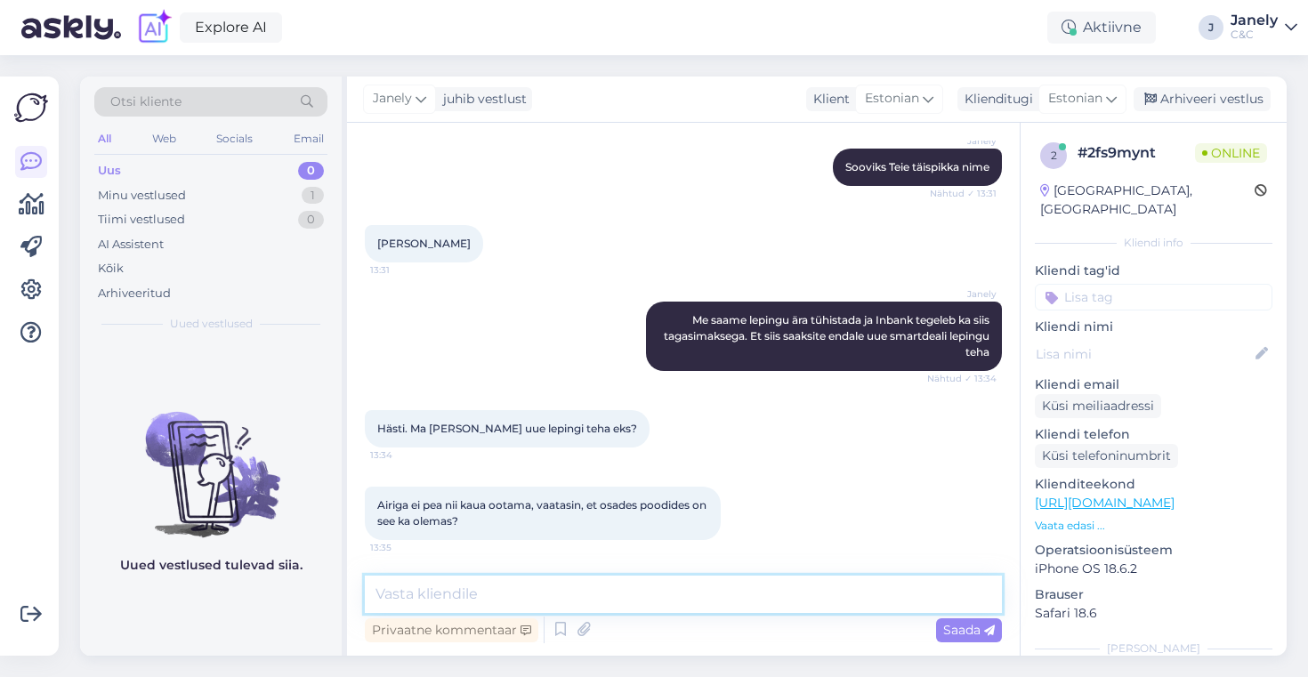
scroll to position [670, 0]
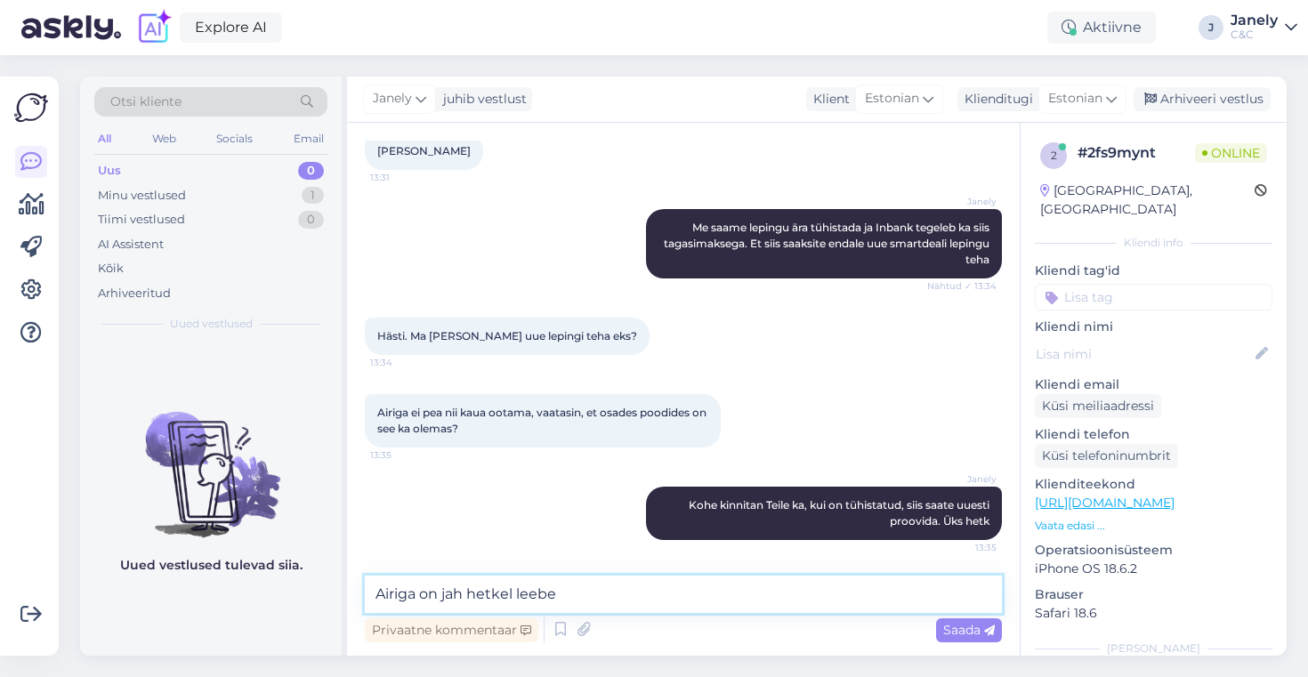
type textarea "Airiga on jah hetkel leebem"
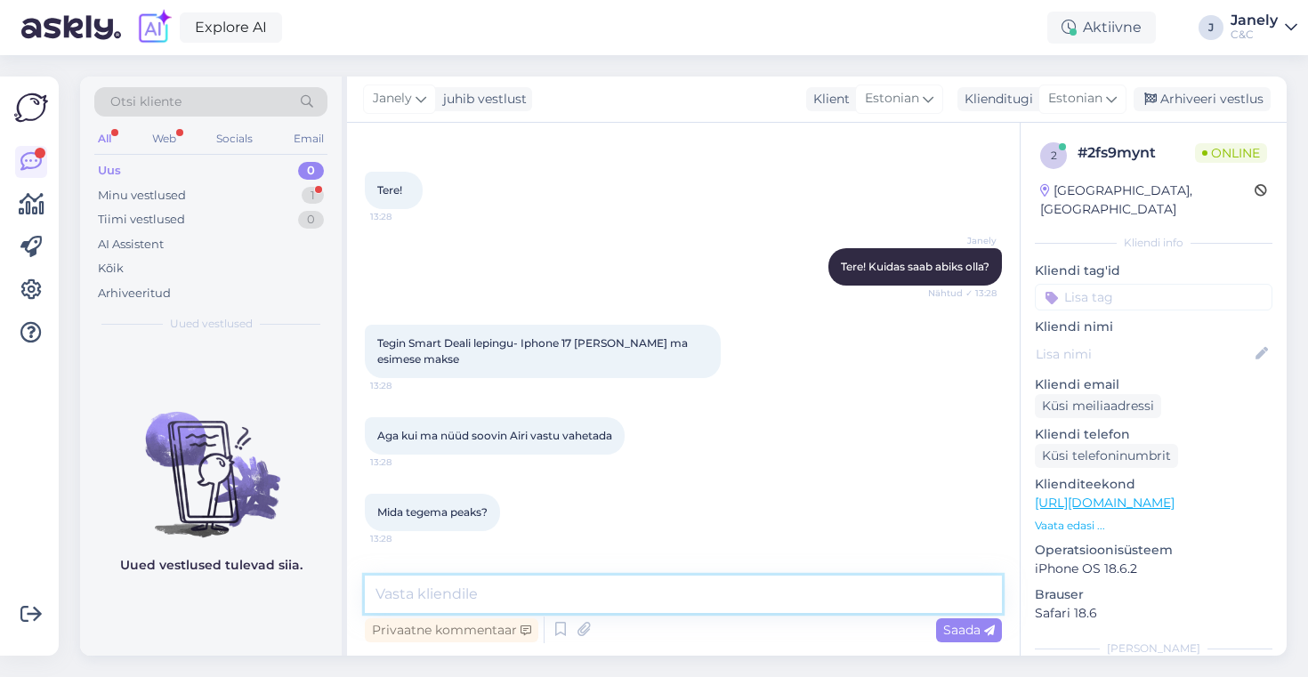
scroll to position [823, 0]
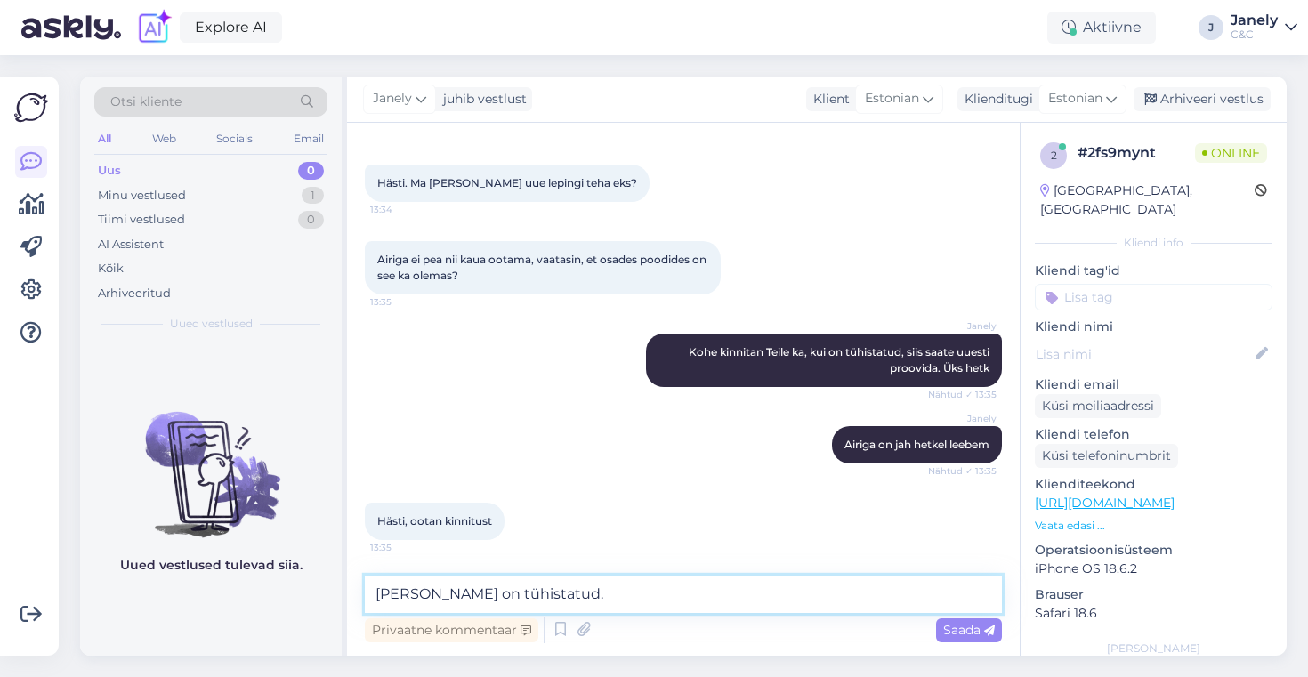
type textarea "Nii Teie leping on tühistatud."
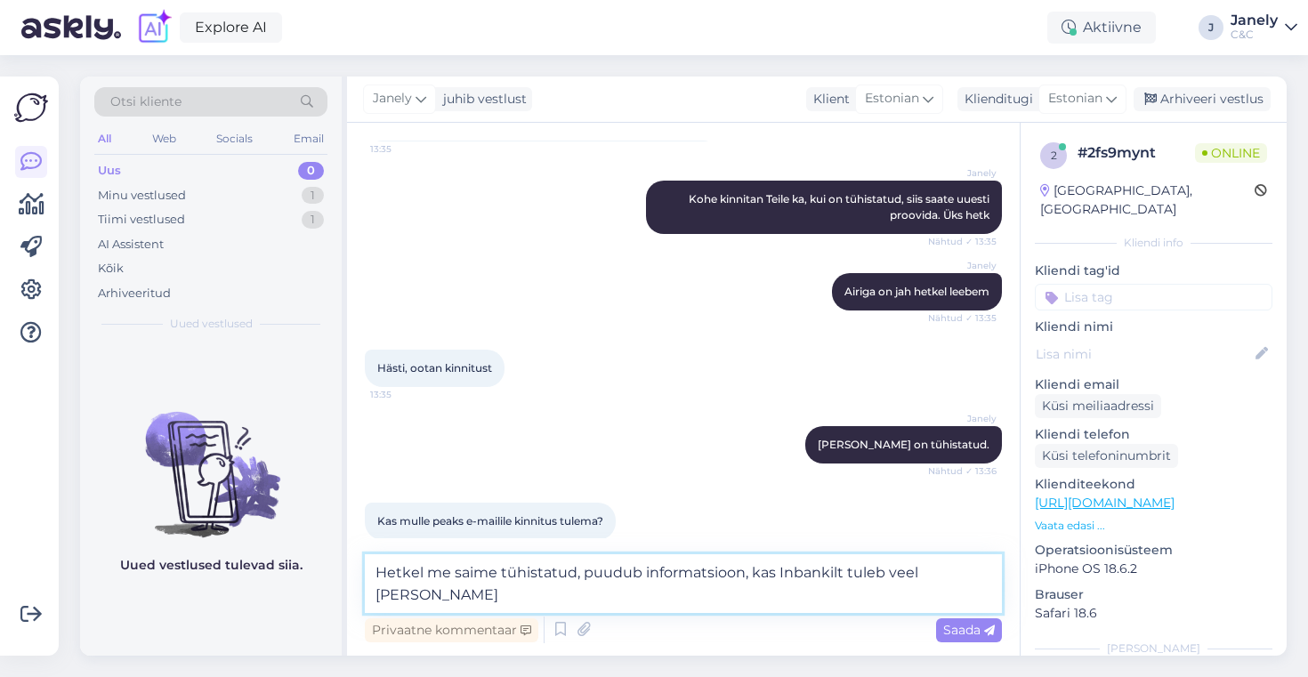
scroll to position [995, 0]
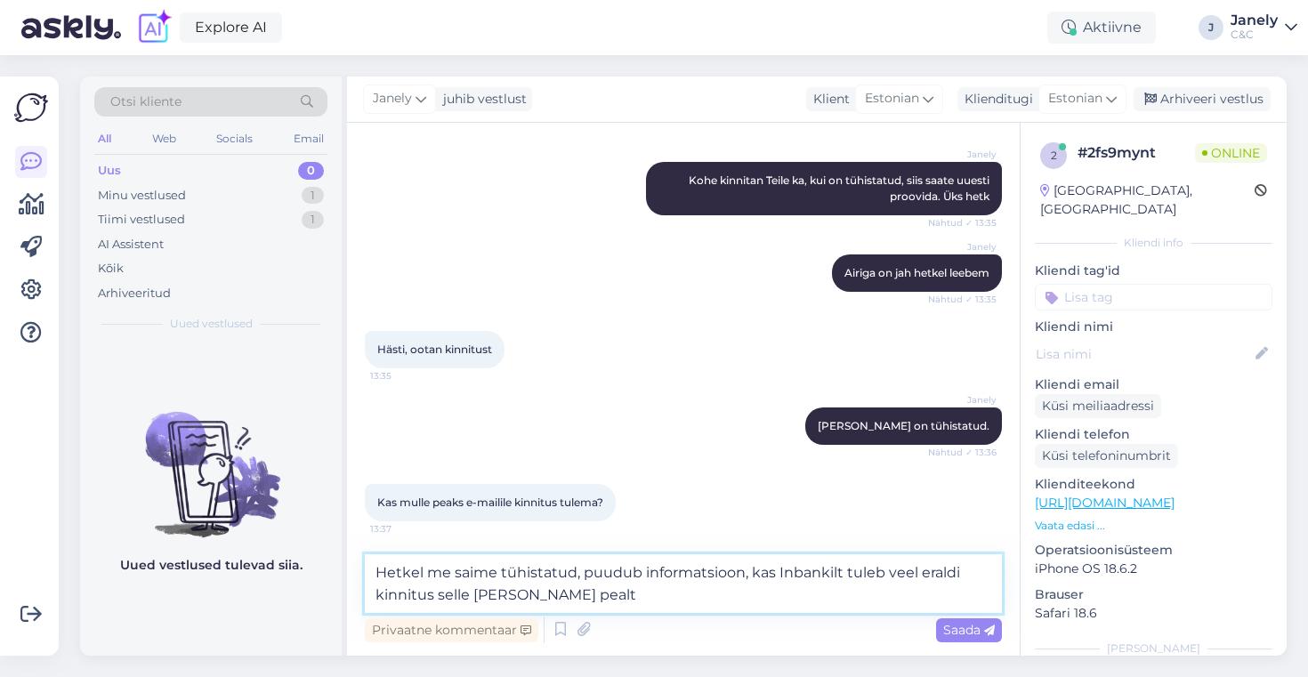
type textarea "Hetkel me saime tühistatud, puudub informatsioon, kas Inbankilt tuleb veel eral…"
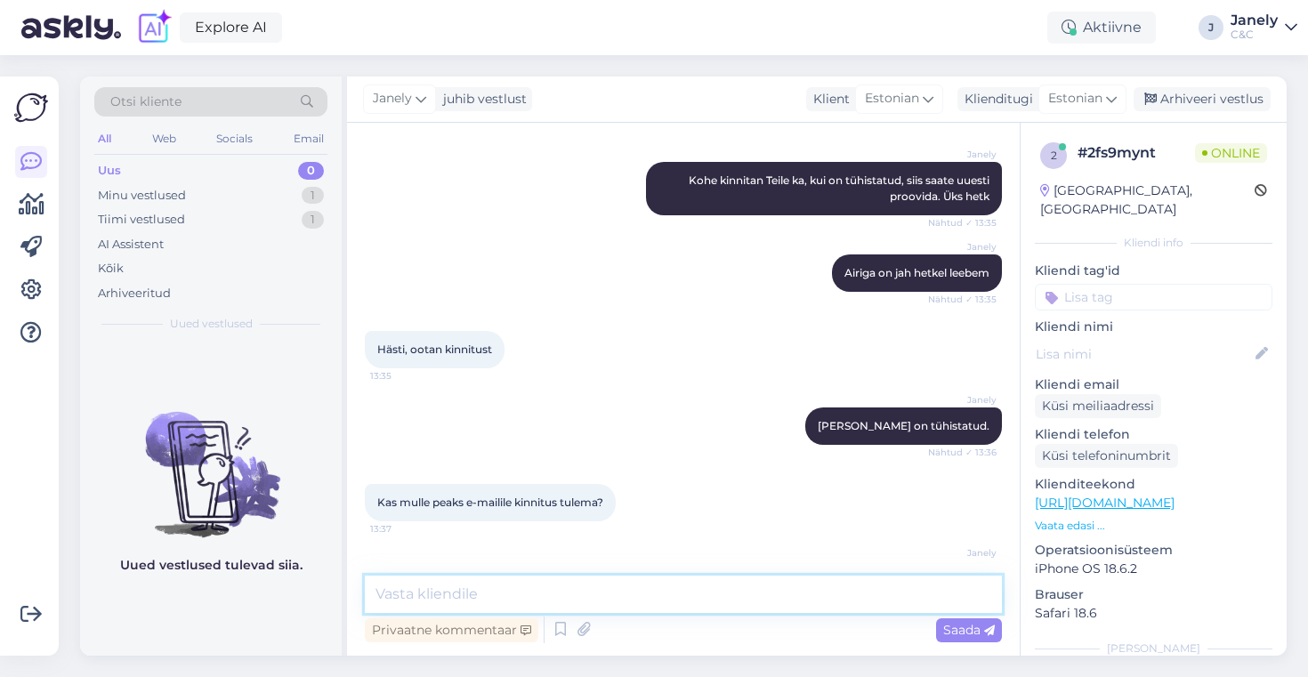
scroll to position [1069, 0]
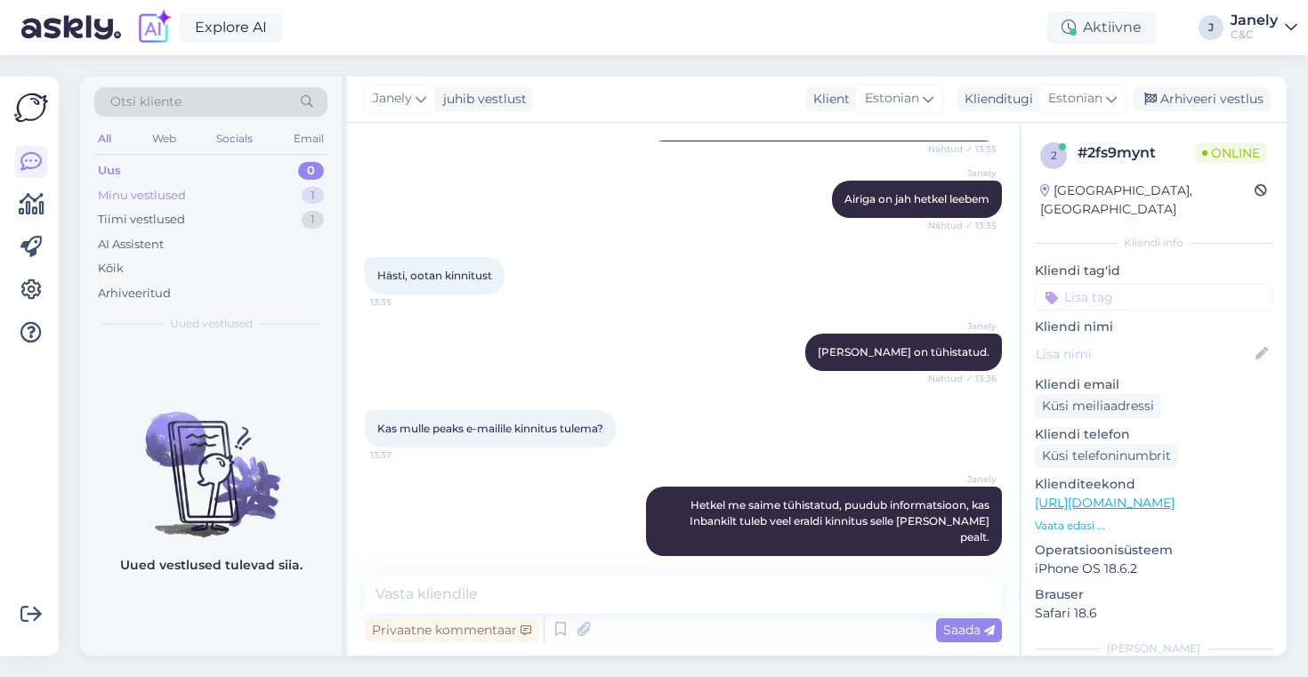
click at [250, 197] on div "Minu vestlused 1" at bounding box center [210, 195] width 233 height 25
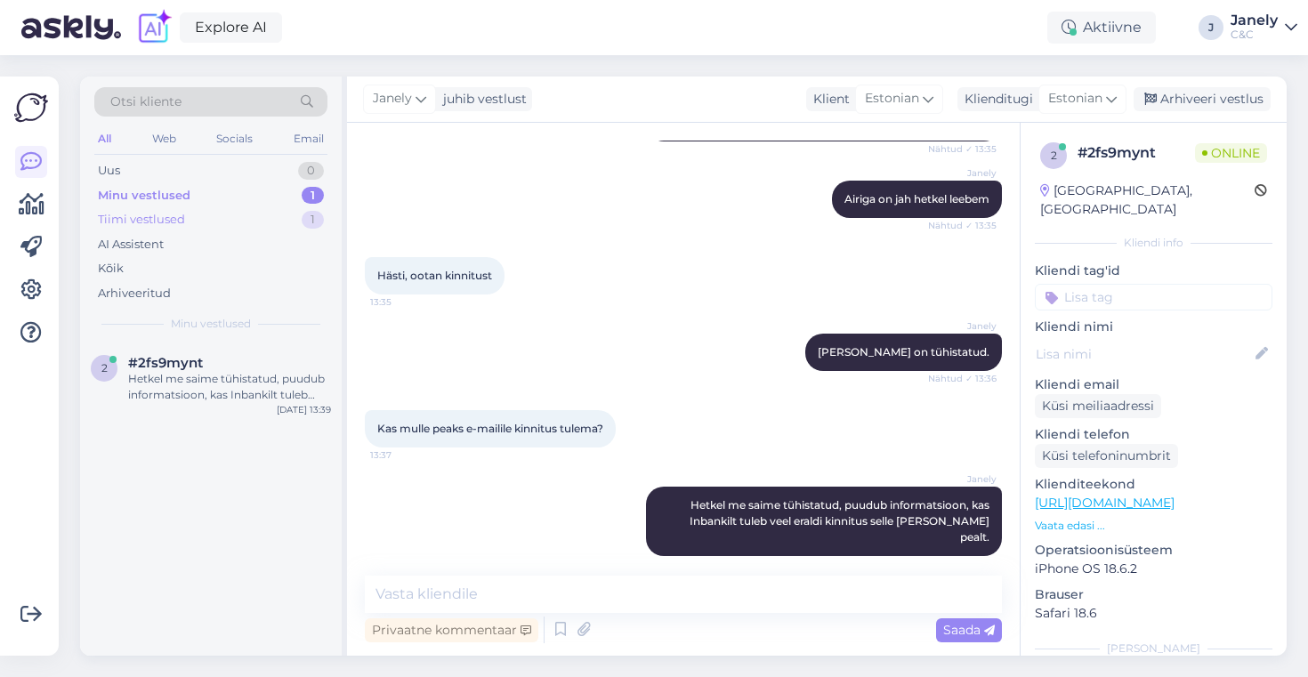
click at [240, 222] on div "Tiimi vestlused 1" at bounding box center [210, 219] width 233 height 25
click at [252, 390] on div "EDU lahendust veebivahendusel teha ei saa." at bounding box center [229, 387] width 203 height 32
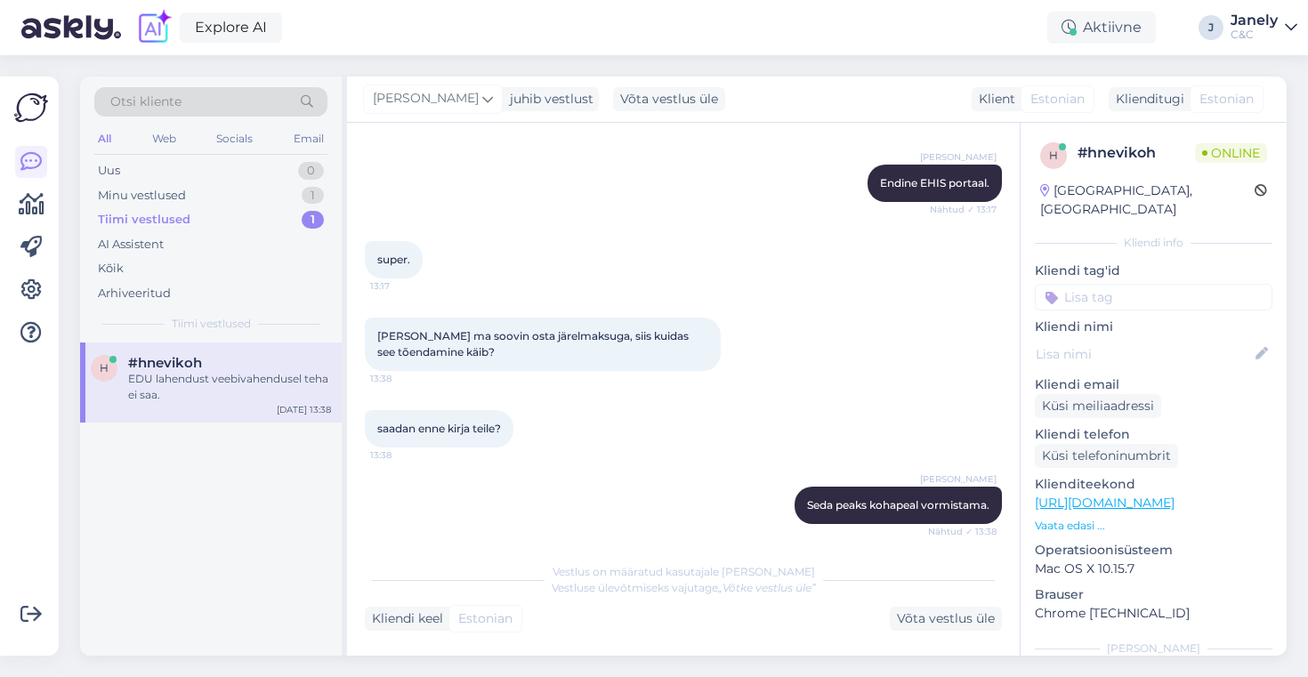
scroll to position [1152, 0]
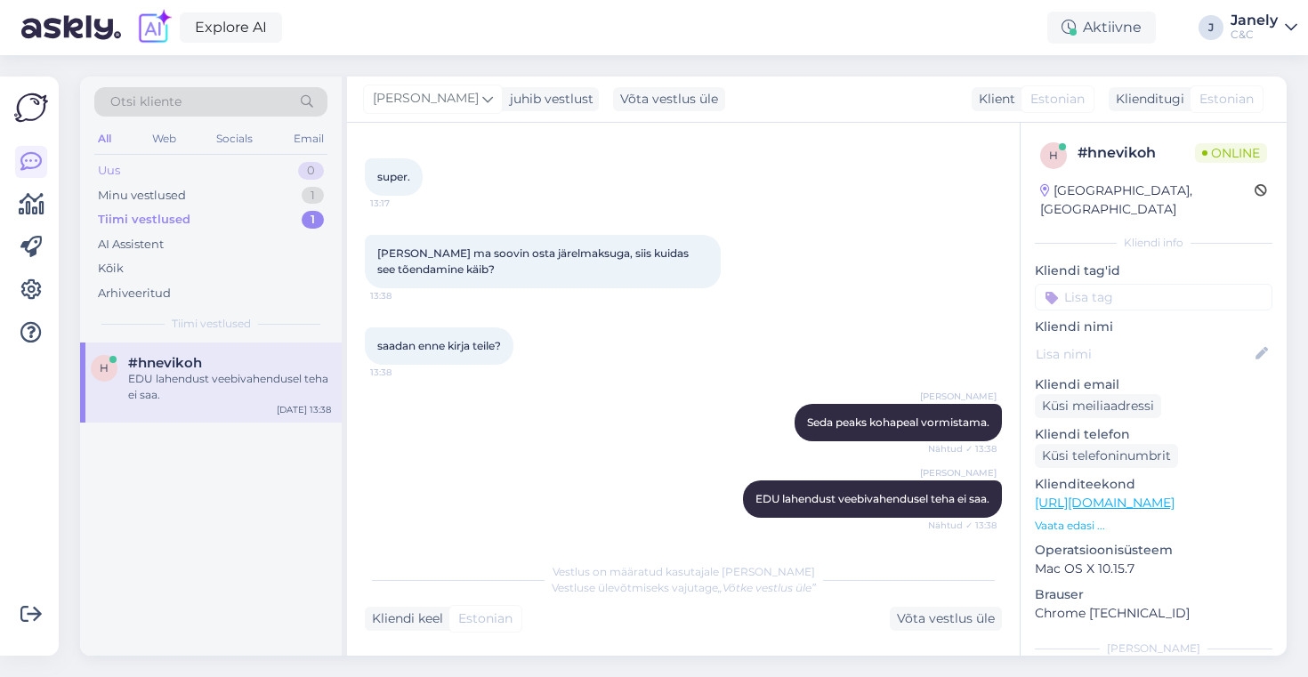
click at [259, 163] on div "Uus 0" at bounding box center [210, 170] width 233 height 25
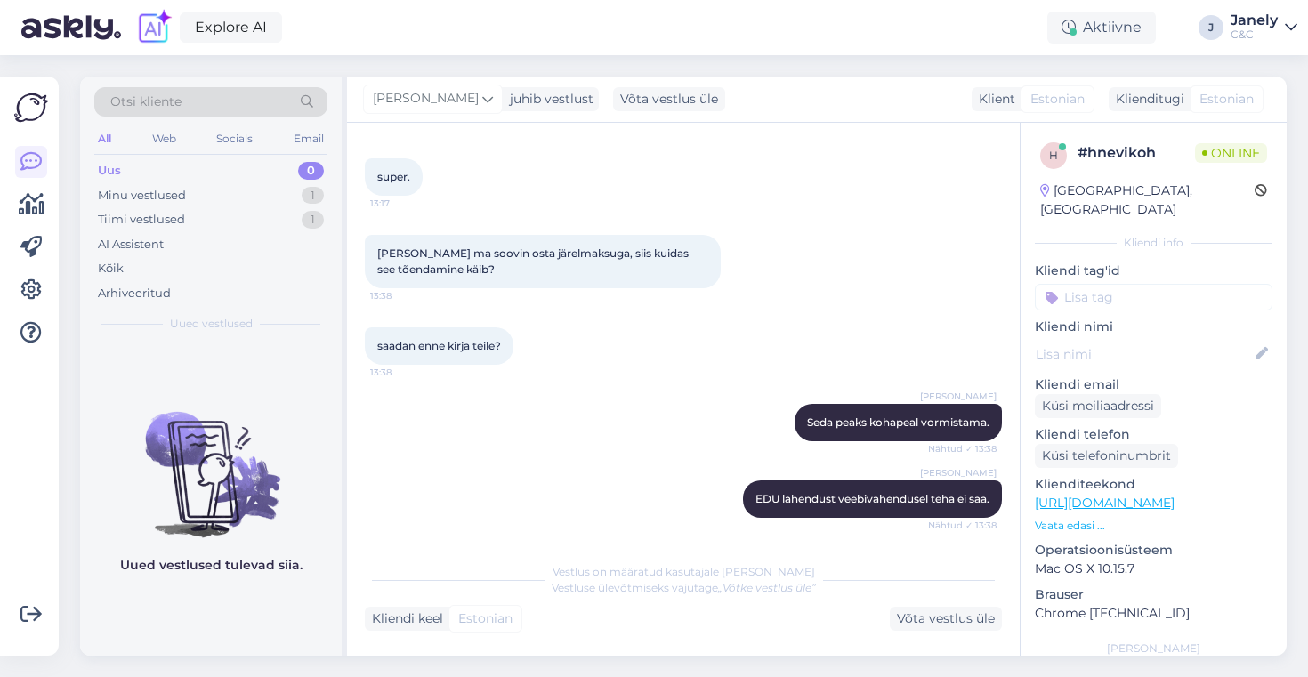
scroll to position [1228, 0]
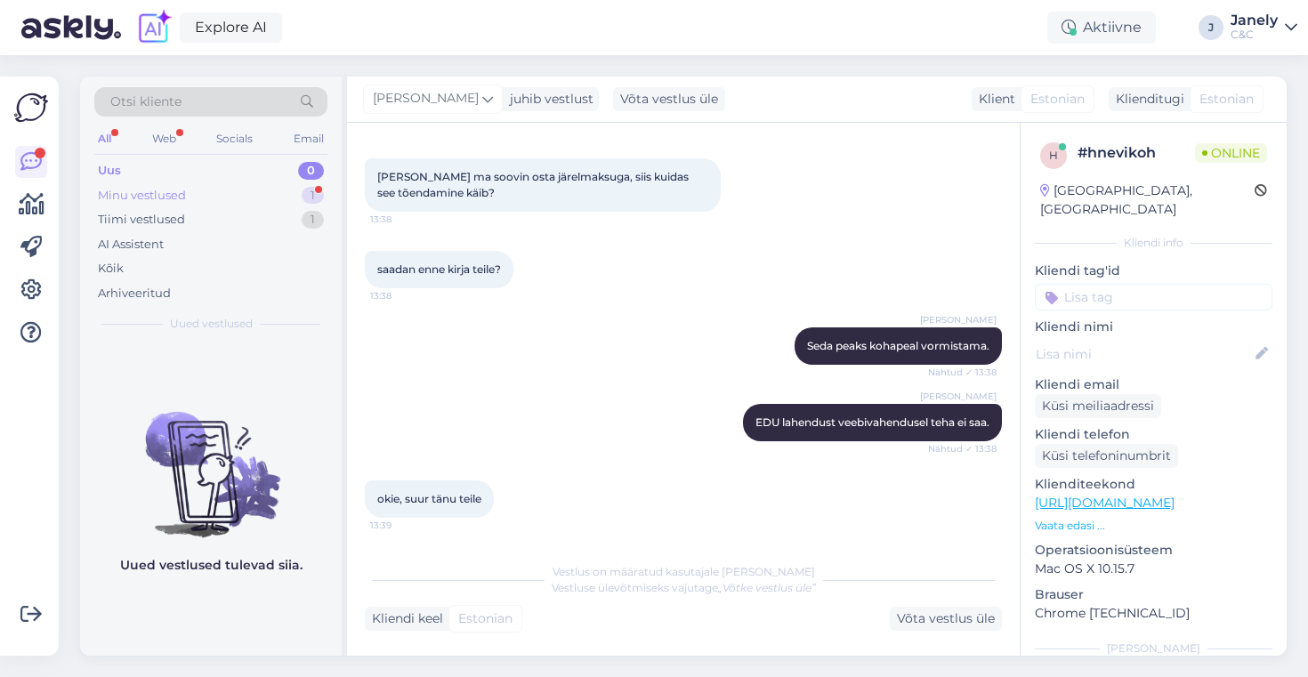
click at [225, 201] on div "Minu vestlused 1" at bounding box center [210, 195] width 233 height 25
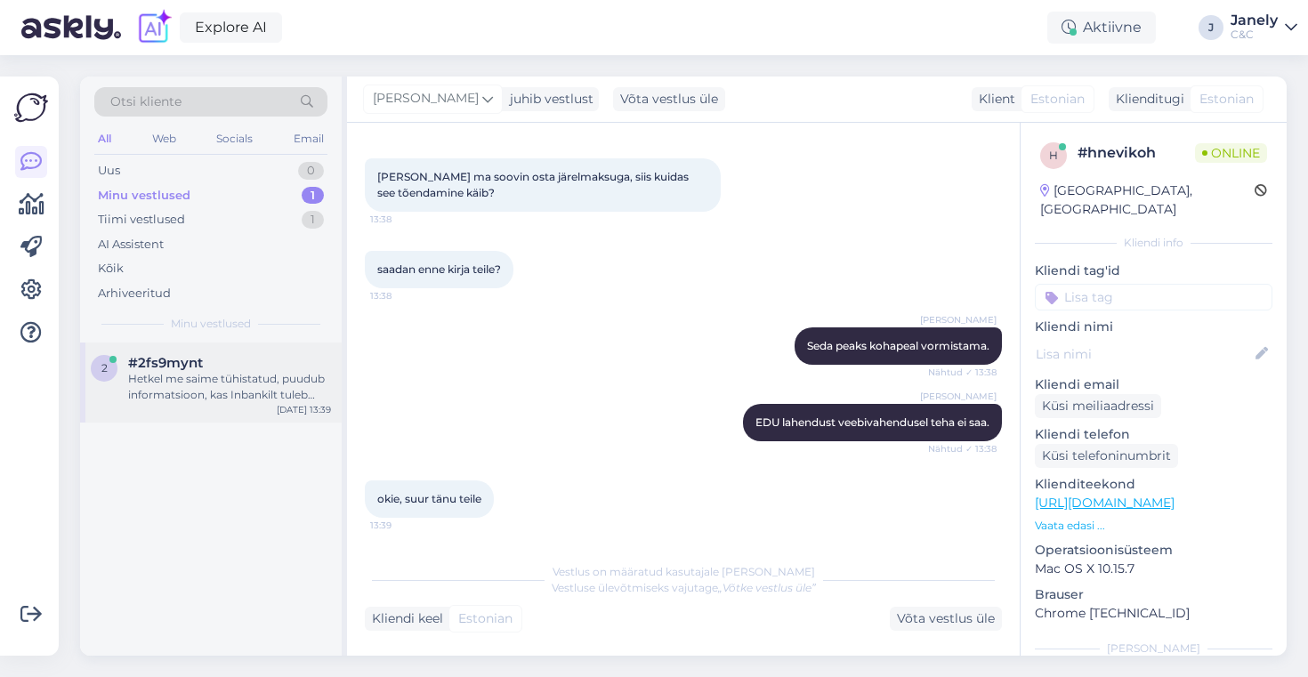
click at [262, 350] on div "2 #2fs9mynt Hetkel me saime tühistatud, puudub informatsioon, kas Inbankilt tul…" at bounding box center [211, 383] width 262 height 80
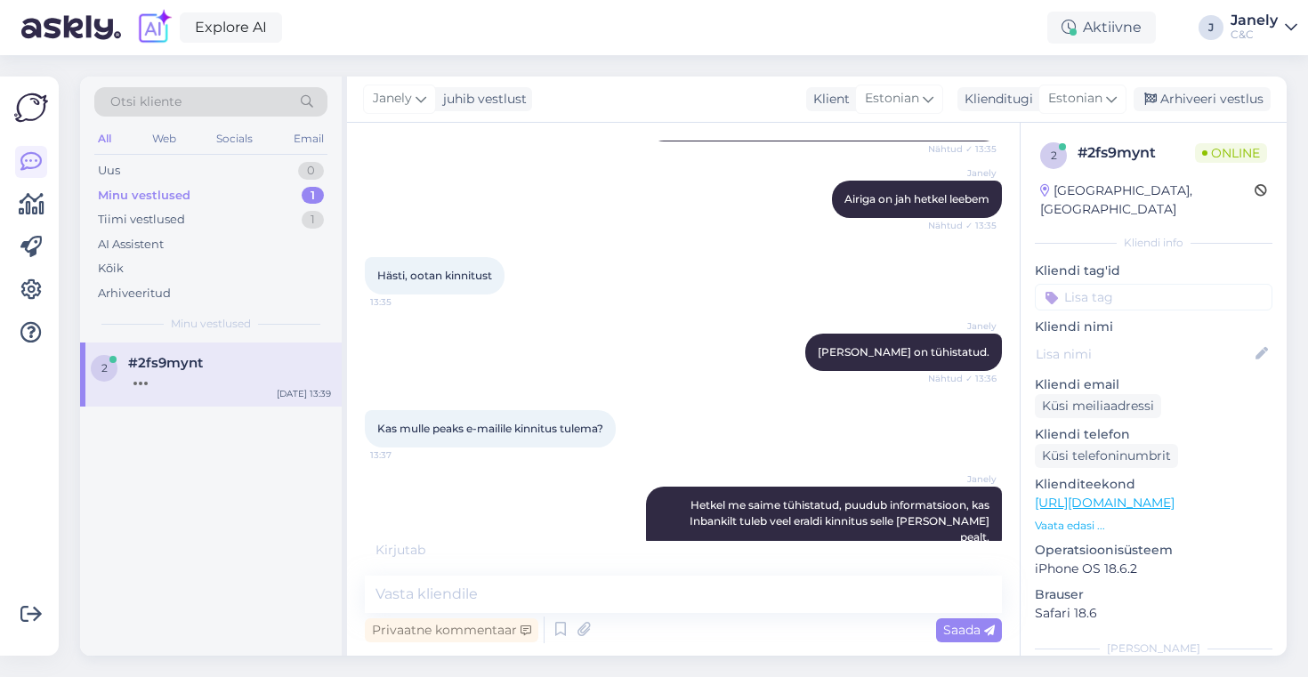
scroll to position [1145, 0]
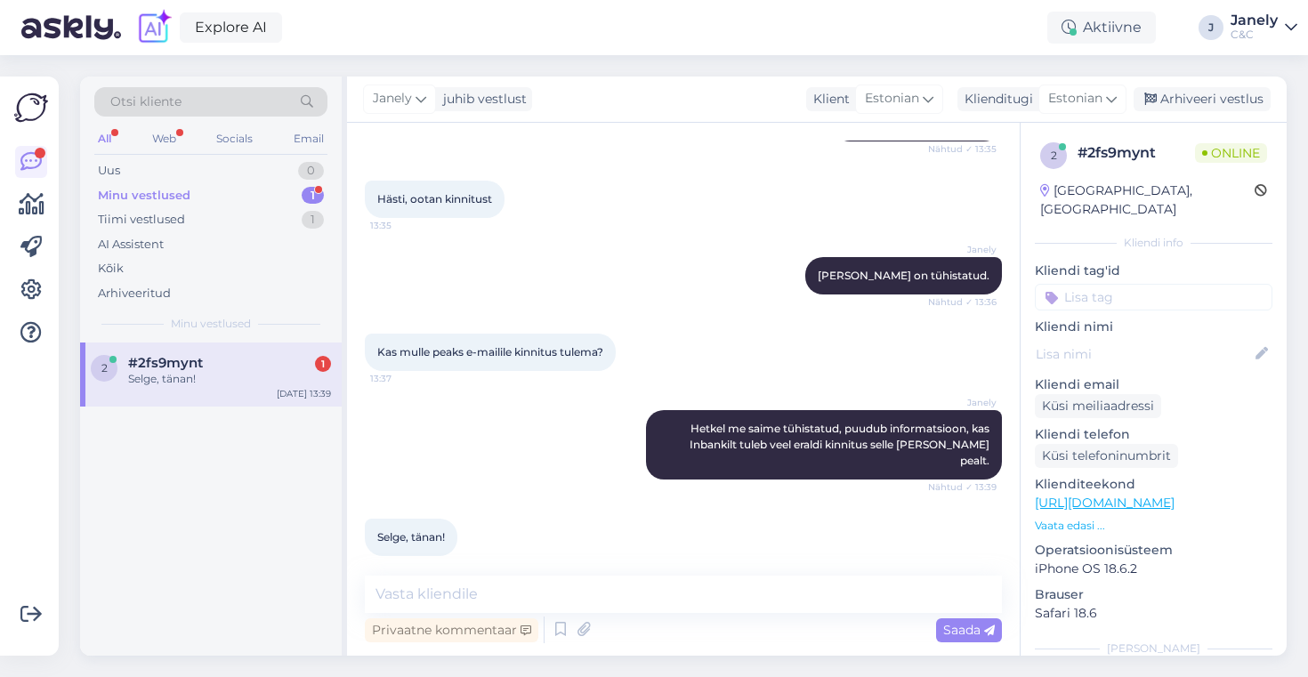
click at [433, 571] on div "Vestlus algas Oct 8 2025 Tere! 13:28 Janely Tere! Kuidas saab abiks olla? Nähtu…" at bounding box center [683, 389] width 673 height 533
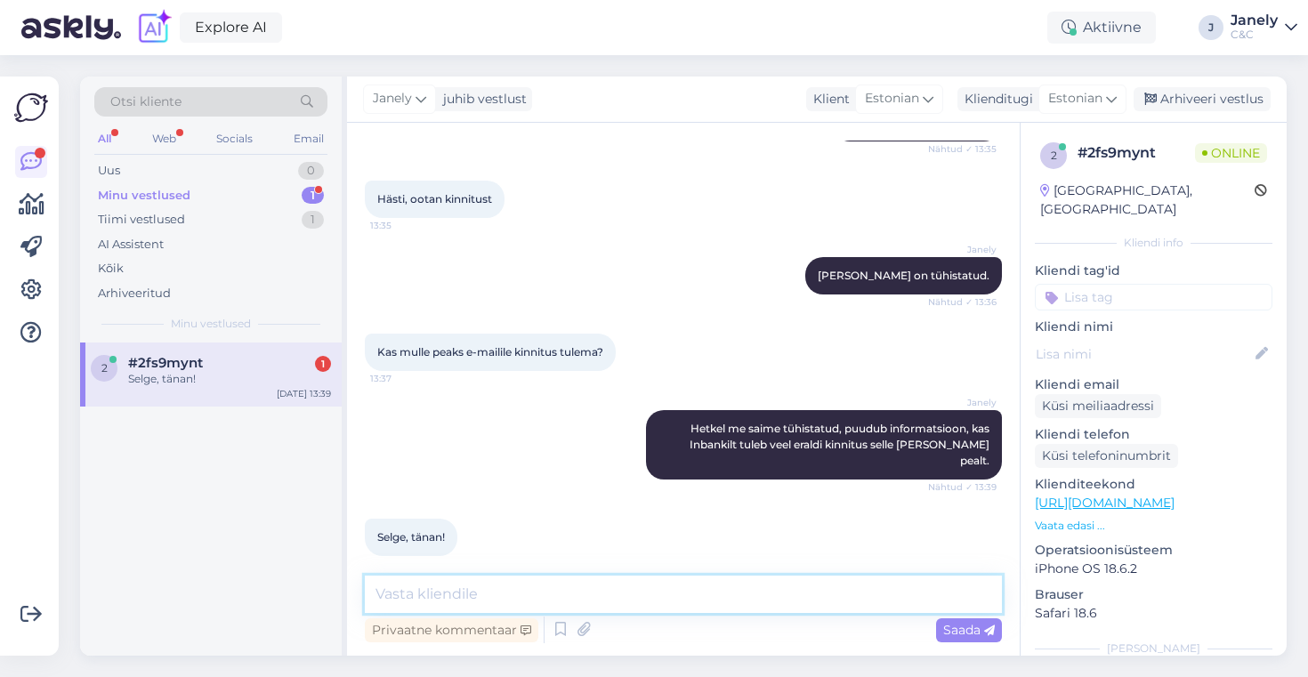
click at [433, 586] on textarea at bounding box center [683, 594] width 637 height 37
click at [467, 605] on textarea at bounding box center [683, 594] width 637 height 37
type textarea "Aga palun!"
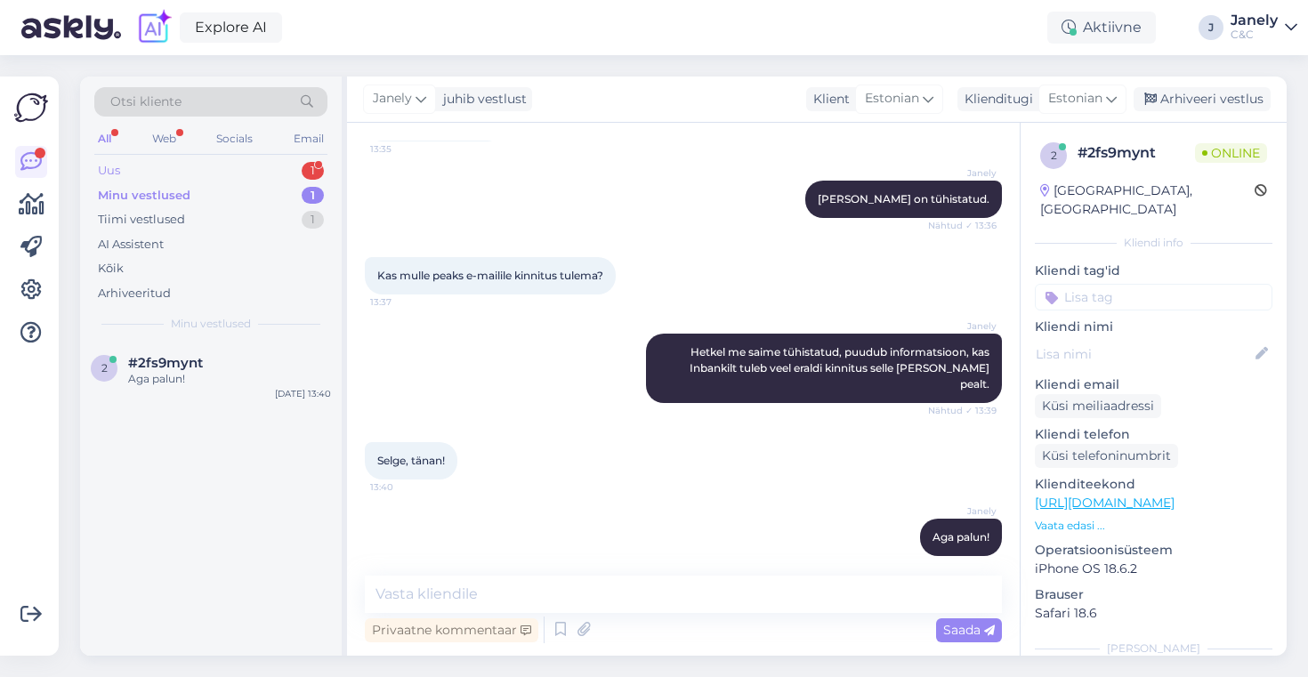
click at [242, 168] on div "Uus 1" at bounding box center [210, 170] width 233 height 25
click at [251, 383] on div "Tere, tegin 1,5 nädalat tagasi e-poes airpods pro 3 tellimuse aga siiani ootan.…" at bounding box center [229, 387] width 203 height 32
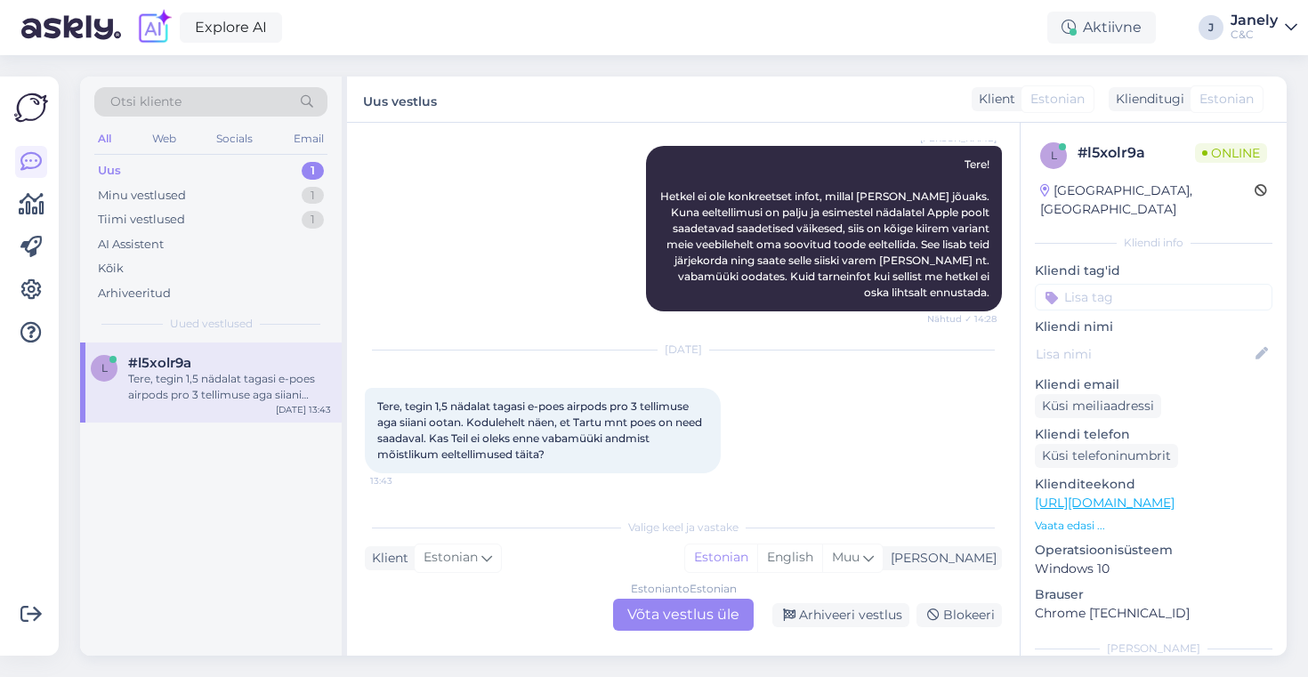
click at [694, 614] on div "Estonian to Estonian Võta vestlus üle" at bounding box center [683, 615] width 141 height 32
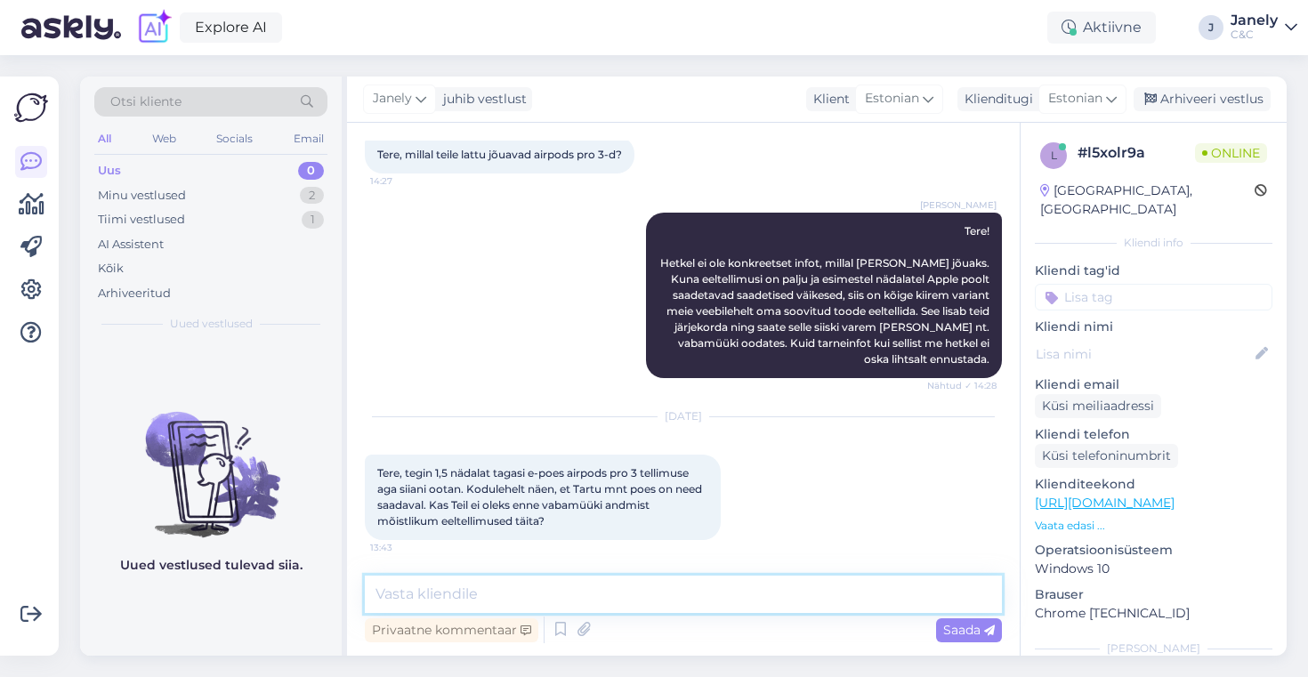
click at [622, 592] on textarea at bounding box center [683, 594] width 637 height 37
click at [550, 603] on textarea at bounding box center [683, 594] width 637 height 37
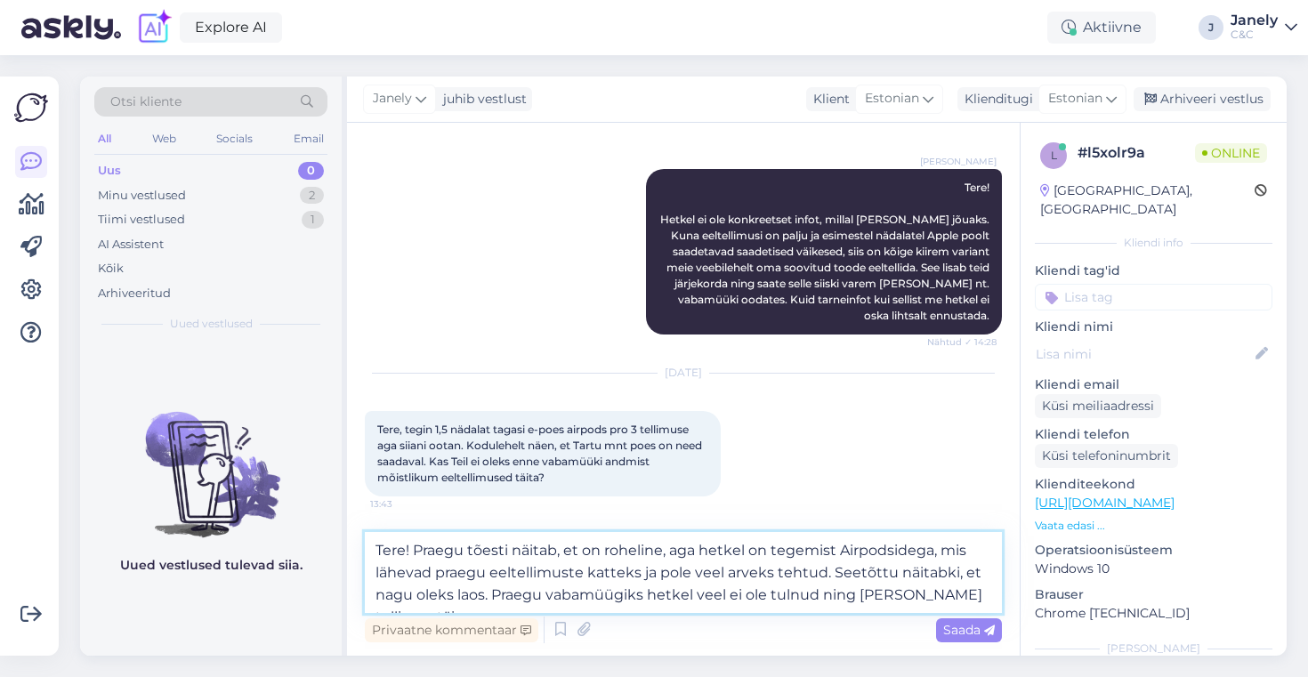
scroll to position [165, 0]
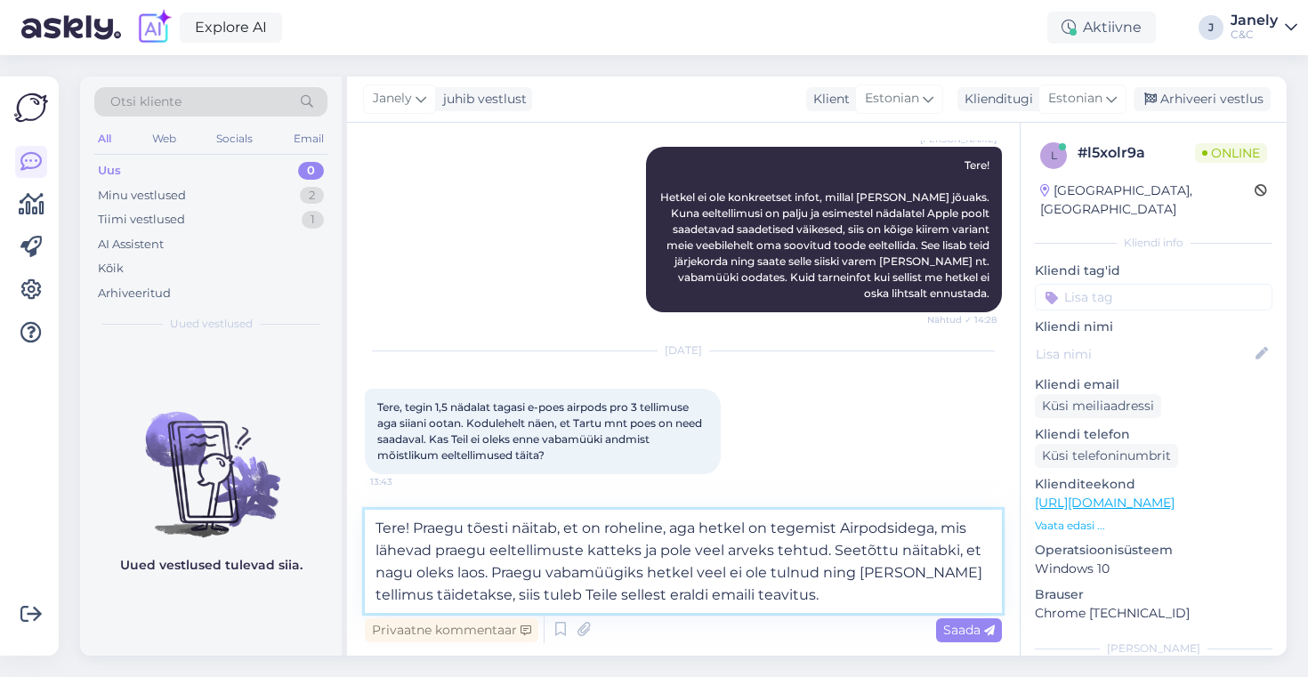
click at [470, 554] on textarea "Tere! Praegu tõesti näitab, et on roheline, aga hetkel on tegemist Airpodsidega…" at bounding box center [683, 561] width 637 height 103
click at [719, 553] on textarea "Tere! Praegu tõesti näitab, et on roheline, aga hetkel on tegemist Airpodsidega…" at bounding box center [683, 561] width 637 height 103
click at [808, 600] on textarea "Tere! Praegu tõesti näitab, et on roheline, aga hetkel on tegemist Airpodsidega…" at bounding box center [683, 561] width 637 height 103
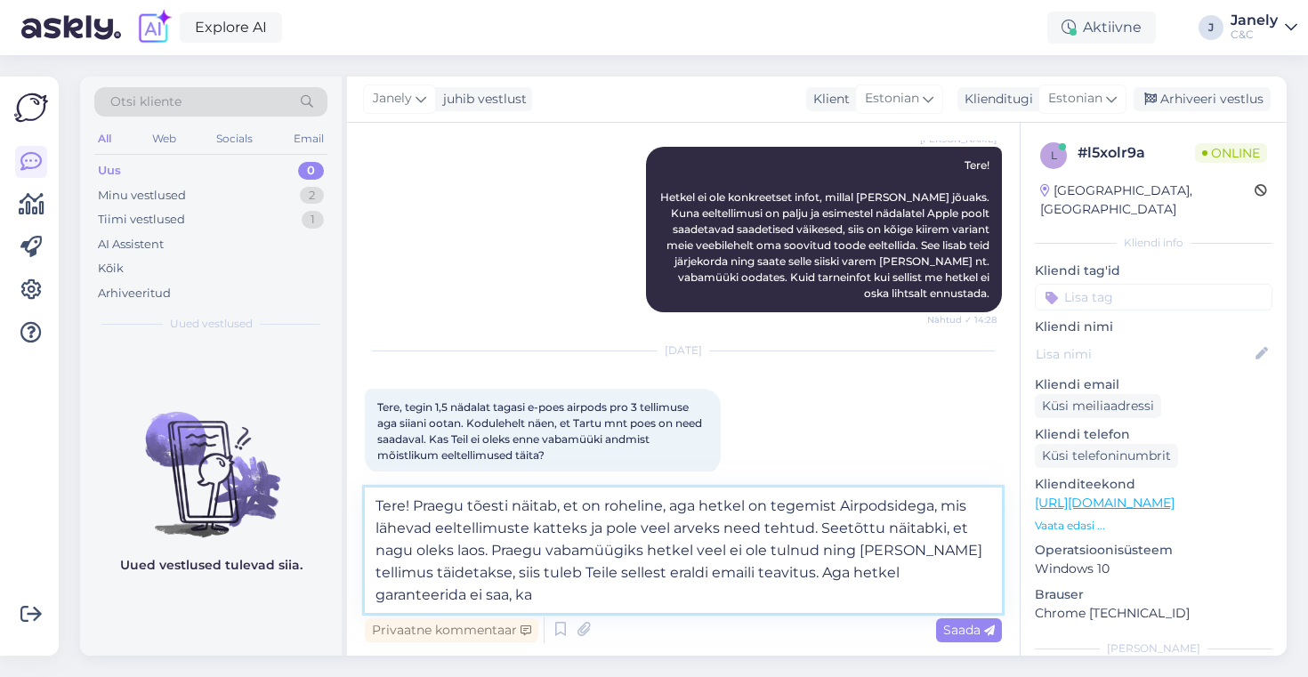
scroll to position [166, 0]
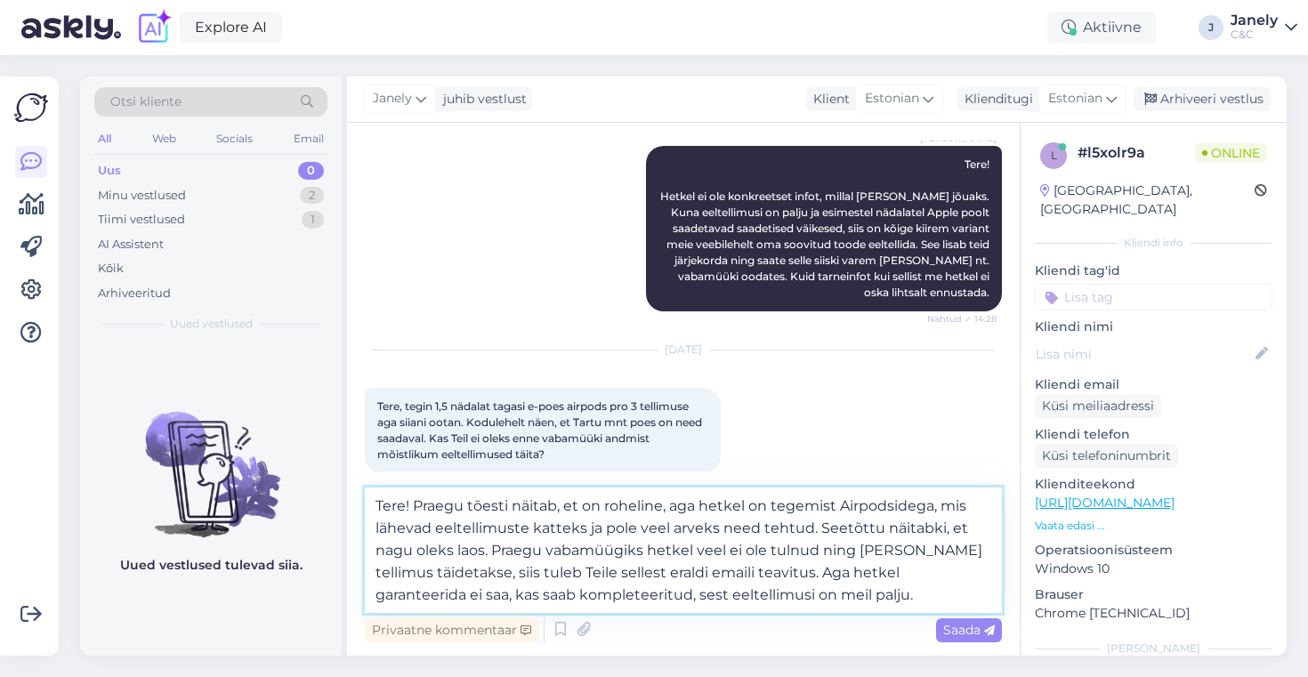
click at [397, 594] on textarea "Tere! Praegu tõesti näitab, et on roheline, aga hetkel on tegemist Airpodsidega…" at bounding box center [683, 550] width 637 height 125
type textarea "Tere! Praegu tõesti näitab, et on roheline, aga hetkel on tegemist Airpodsidega…"
click at [976, 640] on div "Saada" at bounding box center [969, 631] width 66 height 24
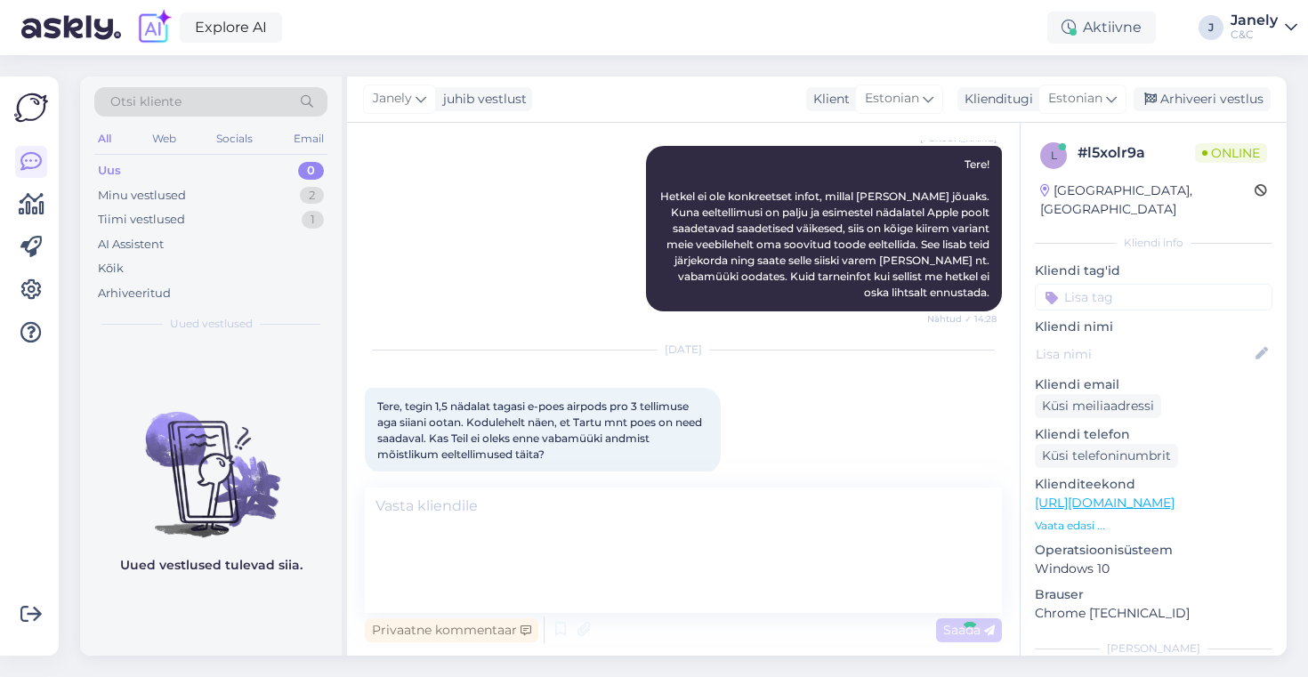
scroll to position [271, 0]
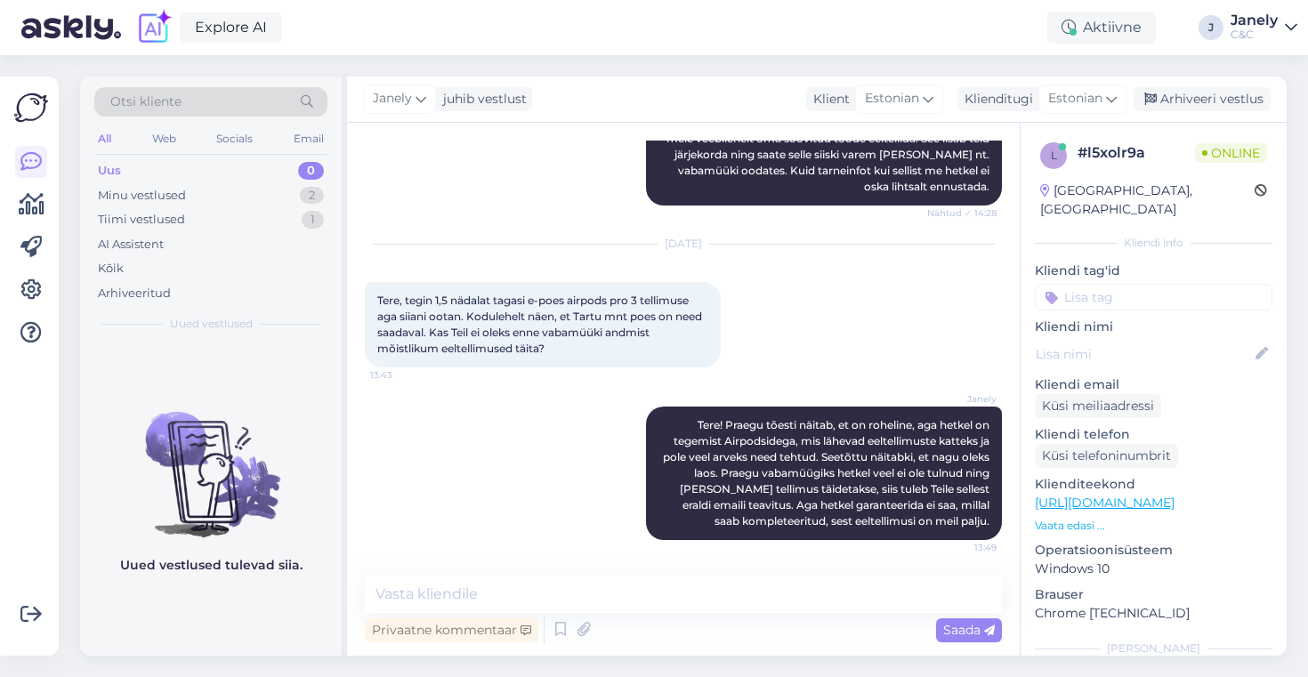
click at [332, 35] on div "Explore AI Aktiivne J Janely C&C" at bounding box center [654, 27] width 1308 height 55
click at [256, 465] on img at bounding box center [211, 460] width 262 height 160
click at [477, 48] on div "Explore AI Aktiivne J Janely C&C" at bounding box center [654, 27] width 1308 height 55
drag, startPoint x: 383, startPoint y: 298, endPoint x: 558, endPoint y: 364, distance: 187.3
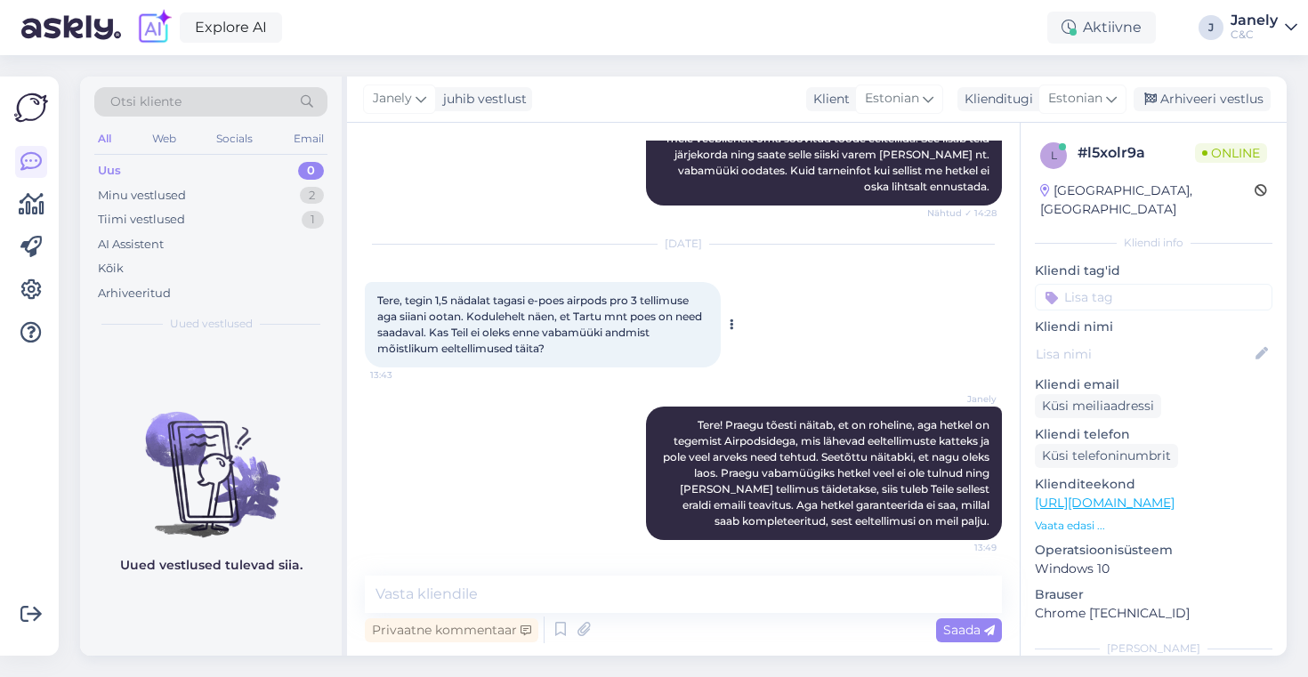
click at [558, 364] on div "Tere, tegin 1,5 nädalat tagasi e-poes airpods pro 3 tellimuse aga siiani ootan.…" at bounding box center [543, 324] width 356 height 85
click at [542, 364] on div "Tere, tegin 1,5 nädalat tagasi e-poes airpods pro 3 tellimuse aga siiani ootan.…" at bounding box center [543, 324] width 356 height 85
drag, startPoint x: 377, startPoint y: 291, endPoint x: 581, endPoint y: 366, distance: 217.1
click at [581, 368] on div "Oct 8 2025 Tere, tegin 1,5 nädalat tagasi e-poes airpods pro 3 tellimuse aga si…" at bounding box center [683, 306] width 637 height 162
copy span "Tere, tegin 1,5 nädalat tagasi e-poes airpods pro 3 tellimuse aga siiani ootan.…"
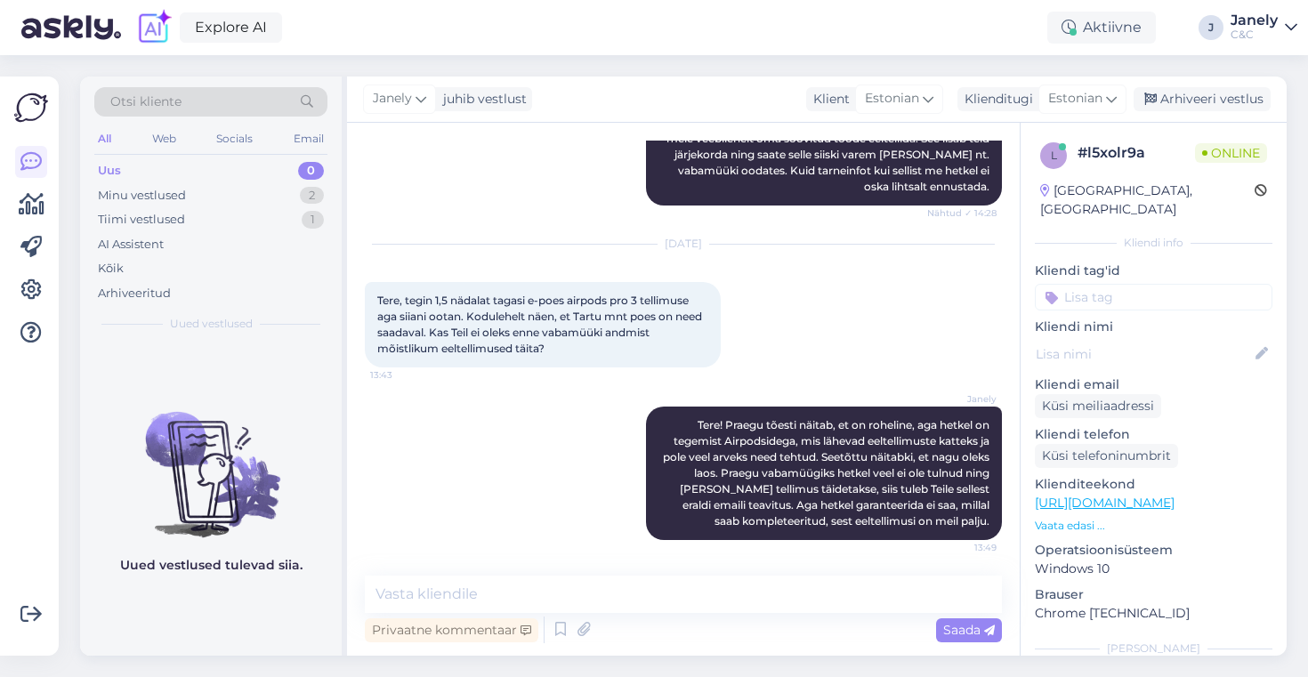
click at [452, 415] on div "Janely Tere! Praegu tõesti näitab, et on roheline, aga hetkel on tegemist Airpo…" at bounding box center [683, 473] width 637 height 173
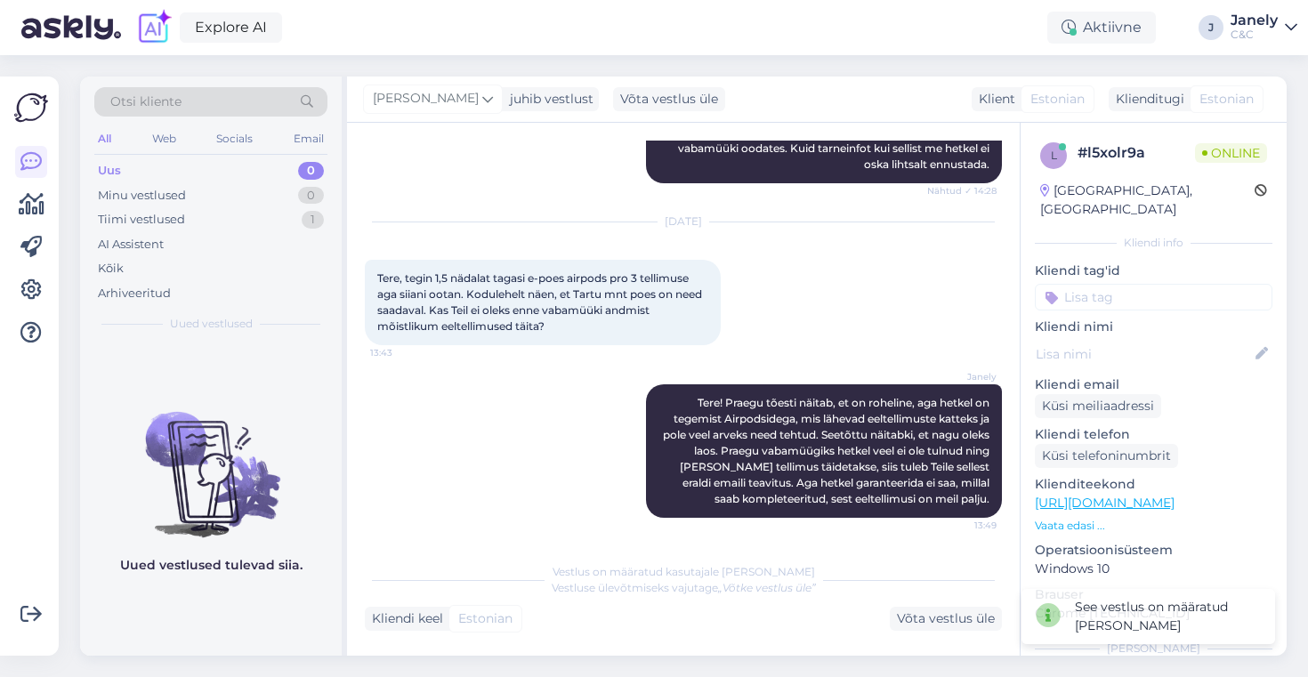
scroll to position [278, 0]
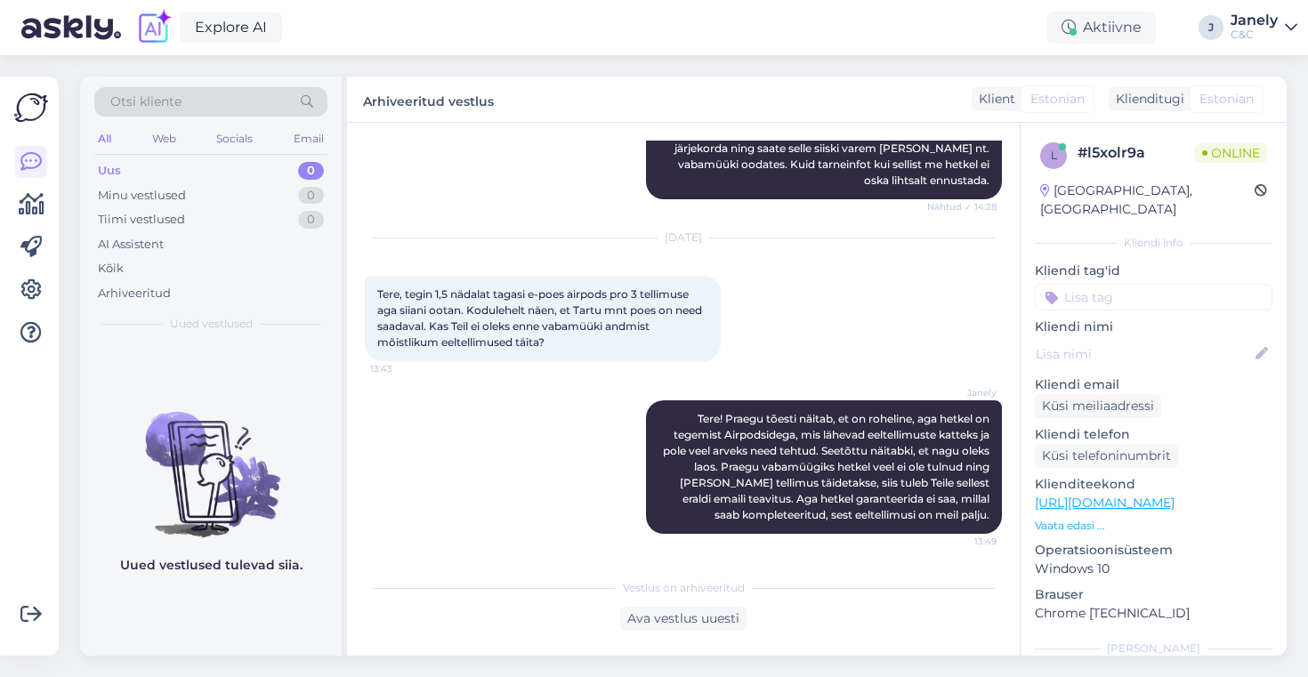
click at [445, 52] on div "Explore AI Aktiivne J Janely C&C" at bounding box center [654, 27] width 1308 height 55
click at [323, 68] on div "Otsi kliente All Web Socials Email Uus 0 Minu vestlused 0 Tiimi vestlused 0 AI …" at bounding box center [688, 366] width 1239 height 622
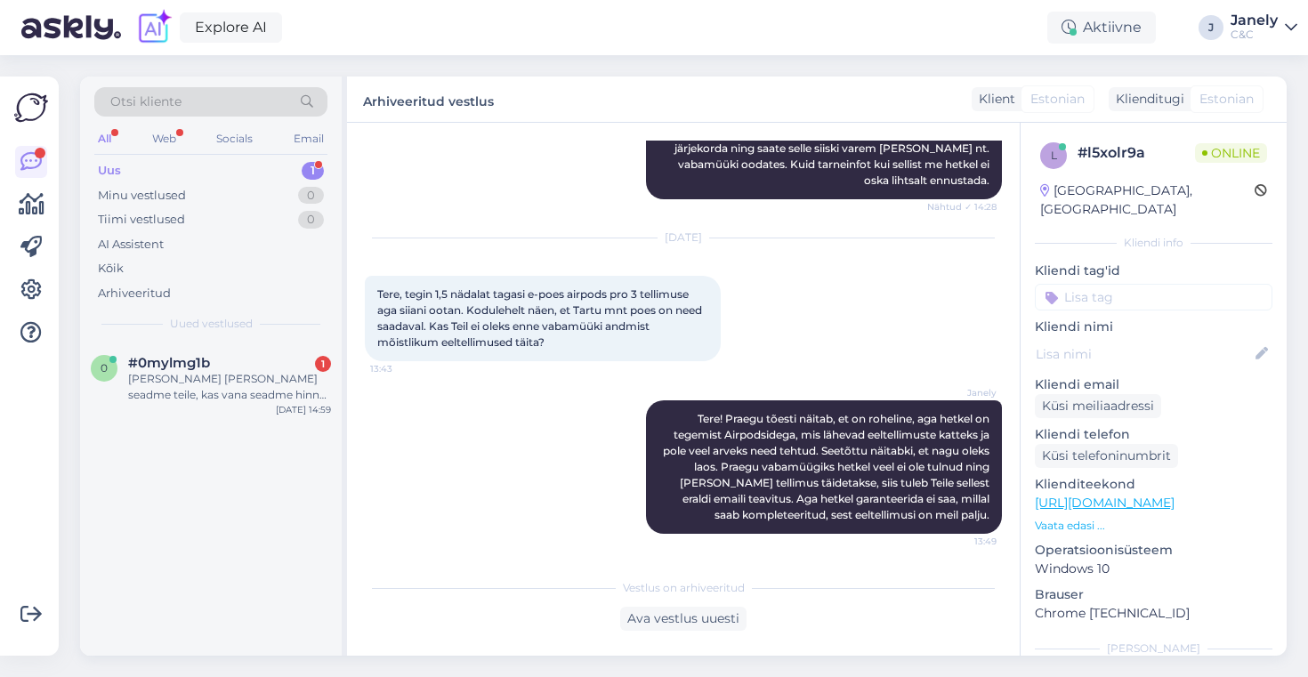
click at [278, 164] on div "Uus 1" at bounding box center [210, 170] width 233 height 25
click at [255, 392] on div "Kui toon oma vana seadme teile, kas vana seadme hinna saab maha arvestada ka uu…" at bounding box center [229, 387] width 203 height 32
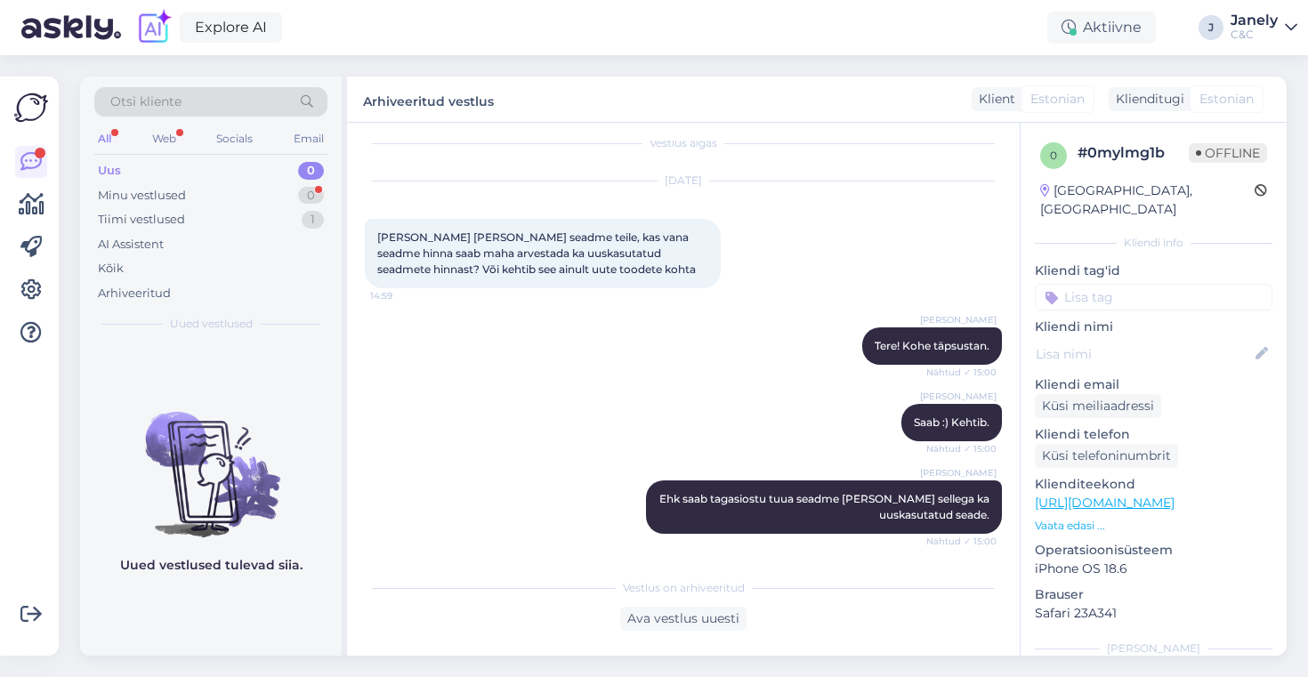
scroll to position [16, 0]
click at [222, 198] on div "Minu vestlused 0" at bounding box center [210, 195] width 233 height 25
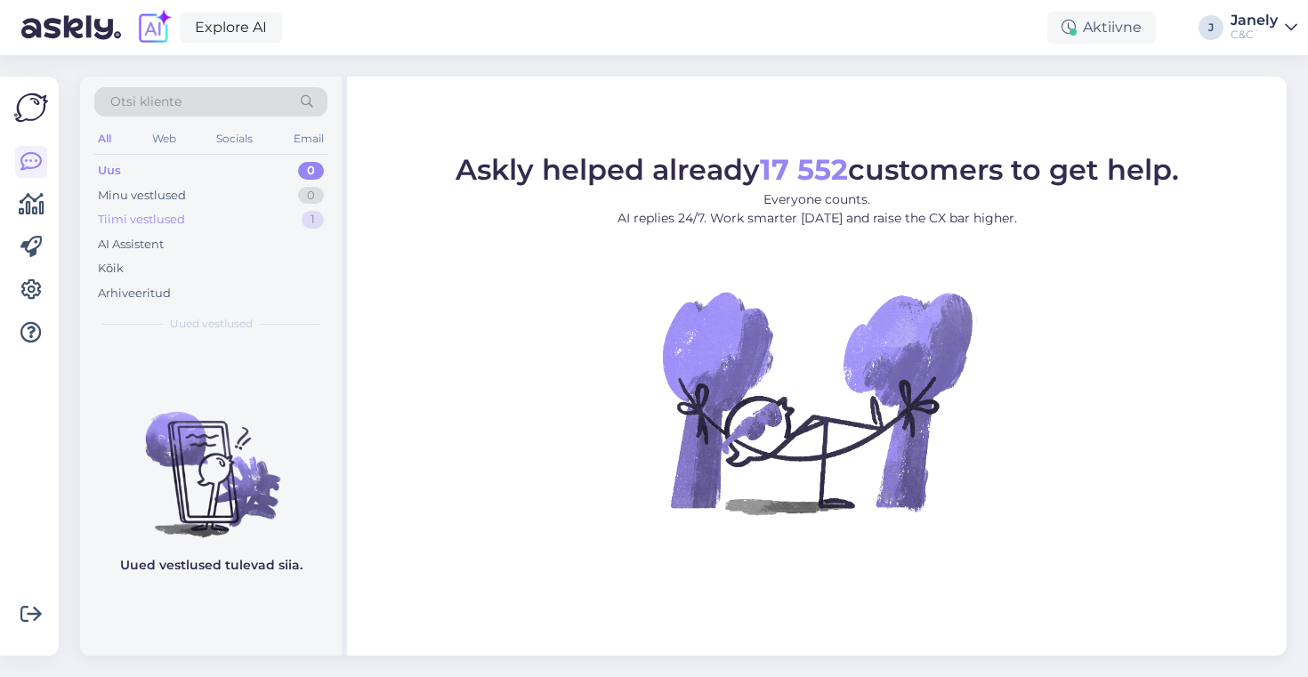
click at [214, 222] on div "Tiimi vestlused 1" at bounding box center [210, 219] width 233 height 25
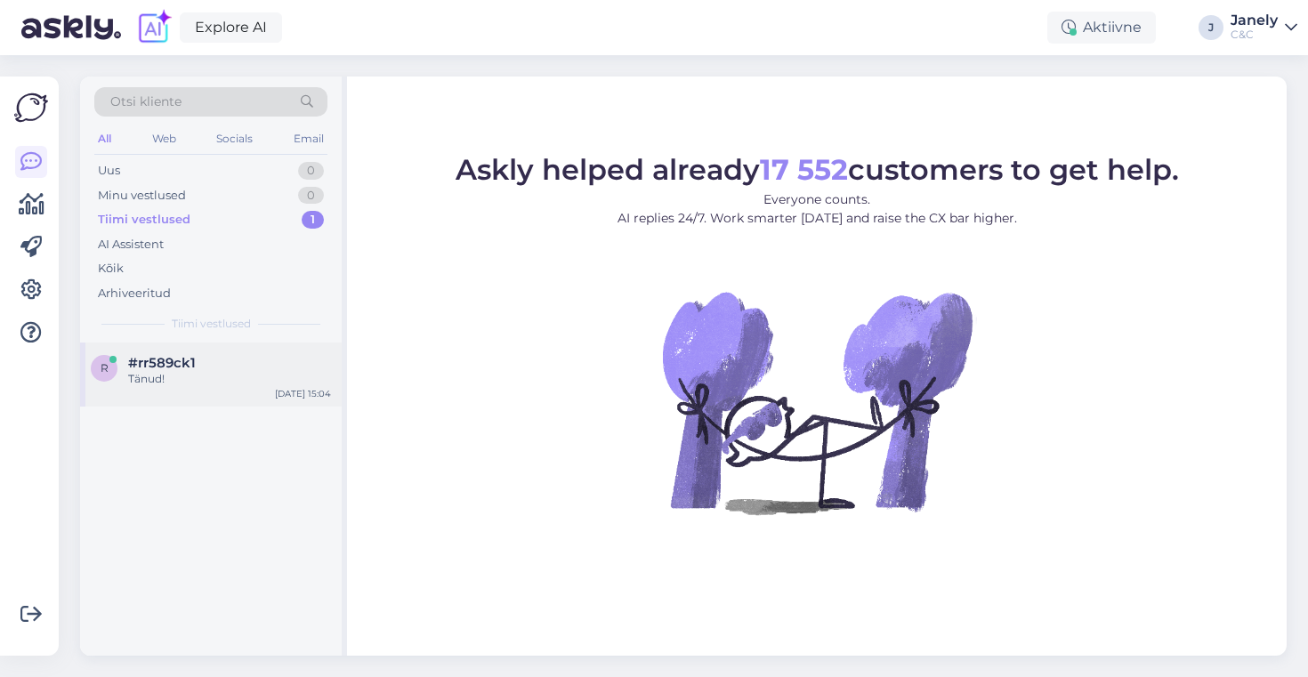
click at [256, 352] on div "r #rr589ck1 Tänud! Oct 8 15:04" at bounding box center [211, 375] width 262 height 64
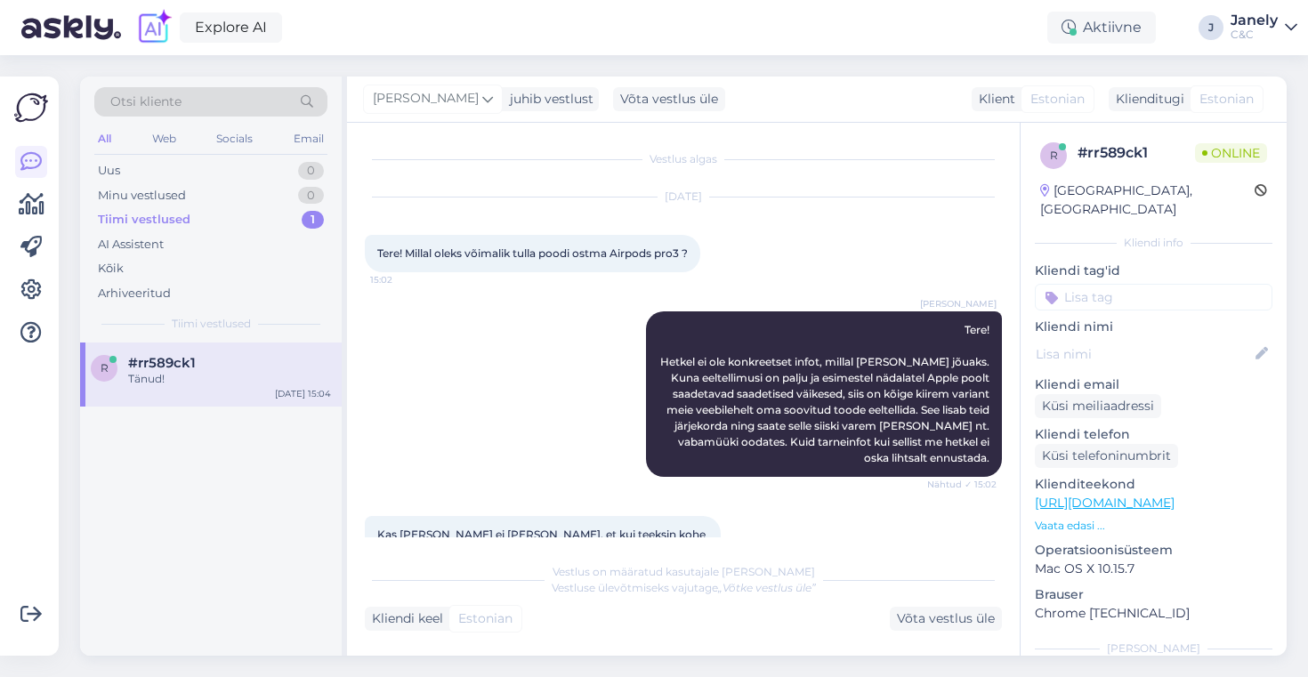
scroll to position [205, 0]
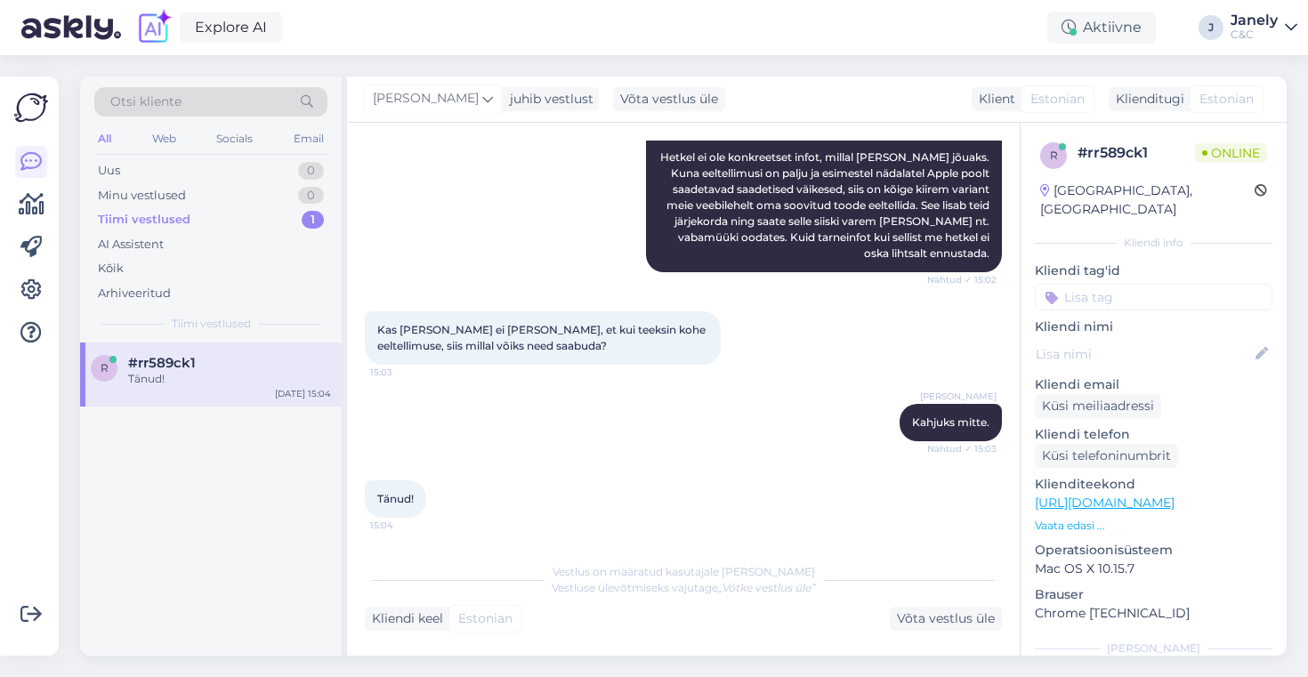
click at [24, 104] on img at bounding box center [31, 108] width 34 height 34
click at [26, 157] on icon at bounding box center [30, 161] width 21 height 21
click at [303, 159] on div "Uus 0" at bounding box center [210, 170] width 233 height 25
